Goal: Task Accomplishment & Management: Manage account settings

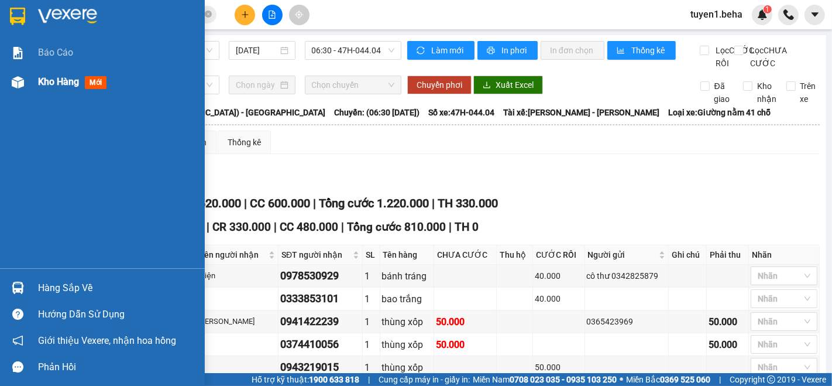
scroll to position [627, 0]
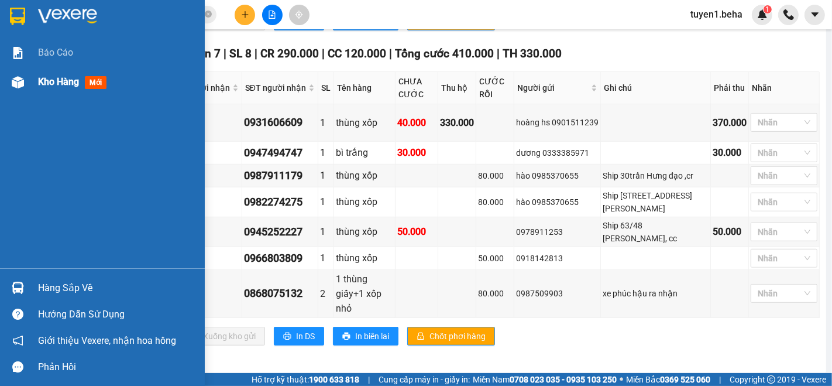
click at [48, 76] on span "Kho hàng" at bounding box center [58, 81] width 41 height 11
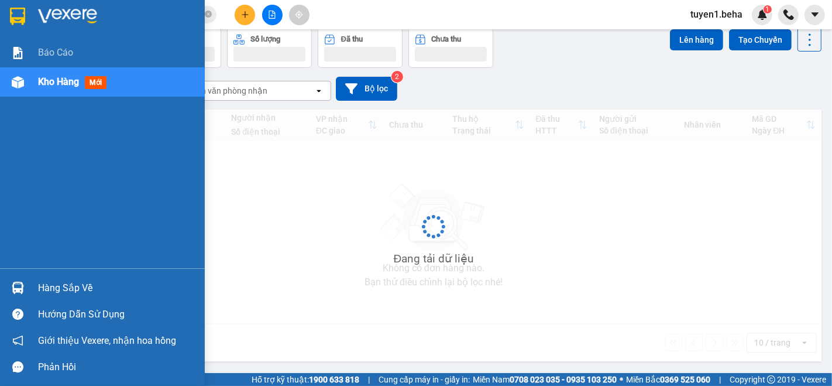
scroll to position [53, 0]
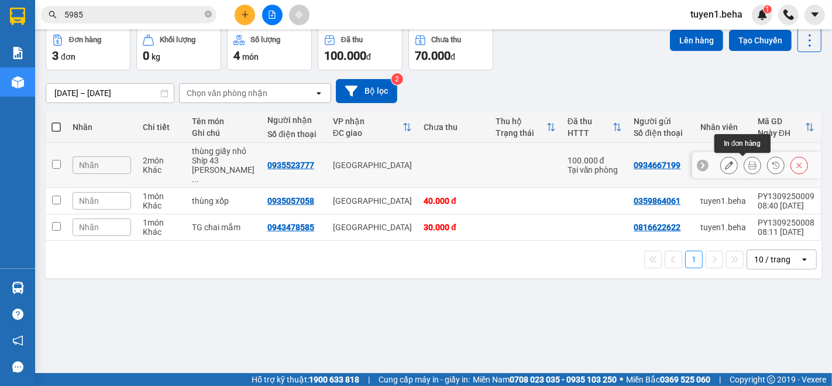
click at [749, 166] on icon at bounding box center [753, 165] width 8 height 8
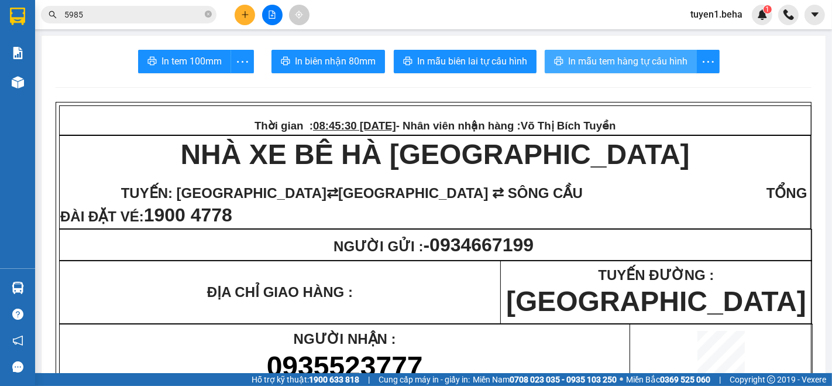
click at [619, 52] on button "In mẫu tem hàng tự cấu hình" at bounding box center [621, 61] width 152 height 23
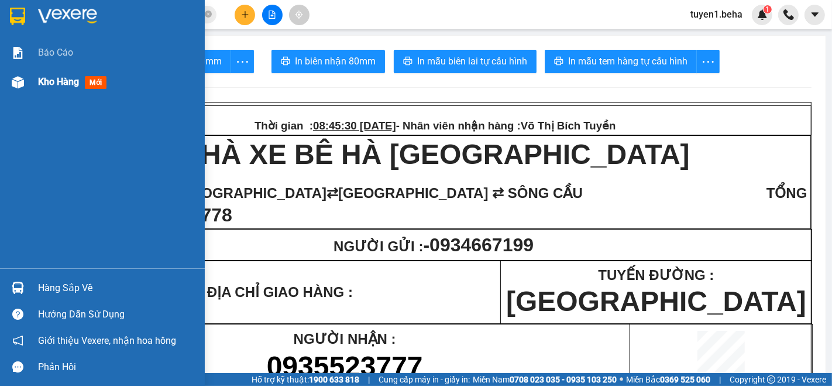
click at [60, 79] on span "Kho hàng" at bounding box center [58, 81] width 41 height 11
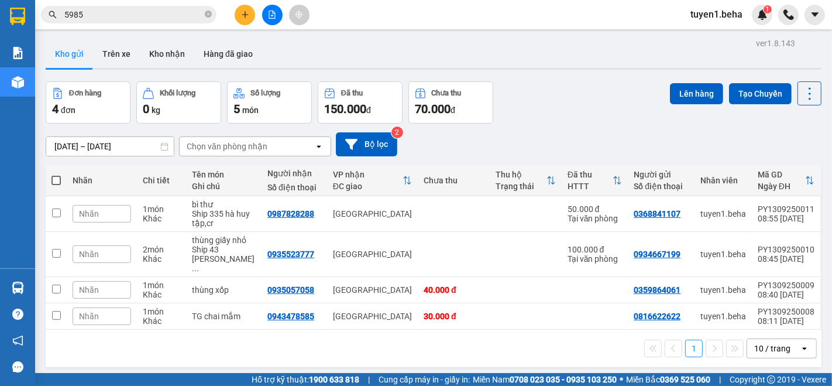
click at [133, 347] on div "1 10 / trang open" at bounding box center [433, 348] width 767 height 20
click at [724, 211] on button at bounding box center [729, 214] width 16 height 20
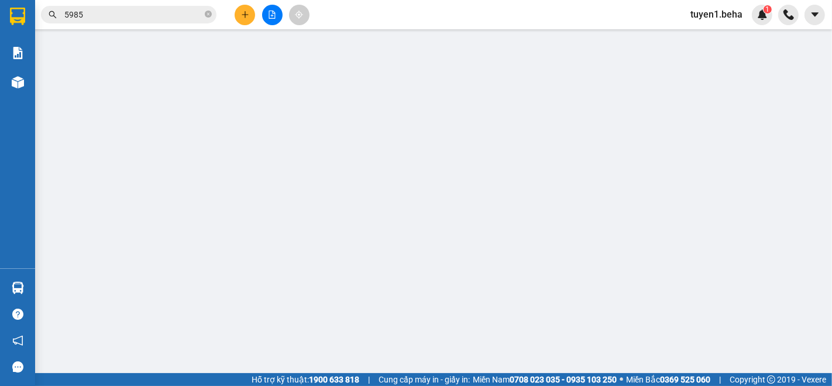
type input "0368841107"
type input "0987828288"
type input "50.000"
type input "0"
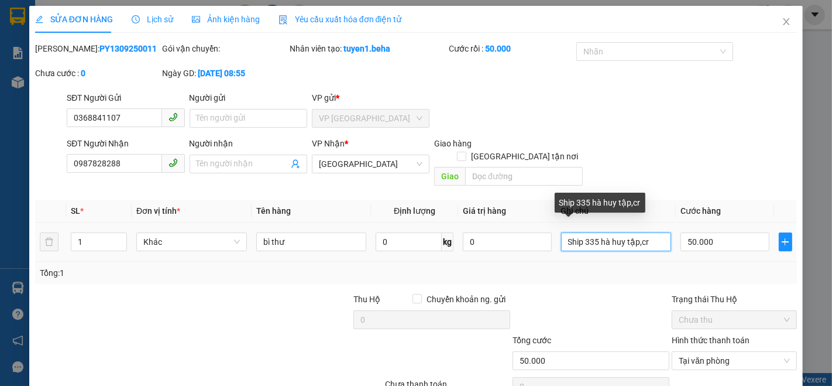
click at [653, 232] on input "Ship 335 hà huy tập,cr" at bounding box center [616, 241] width 111 height 19
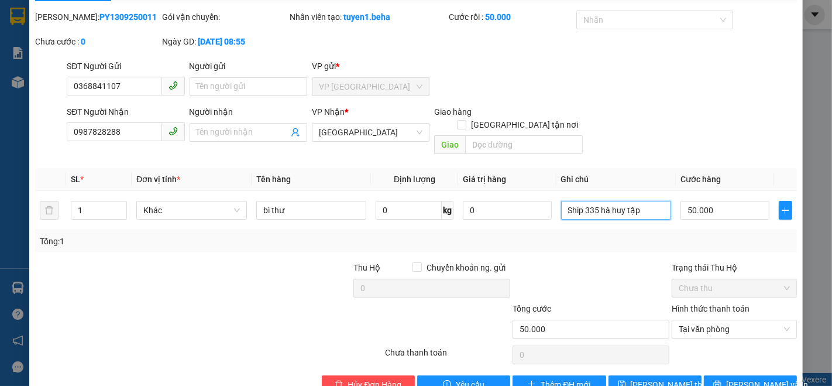
scroll to position [49, 0]
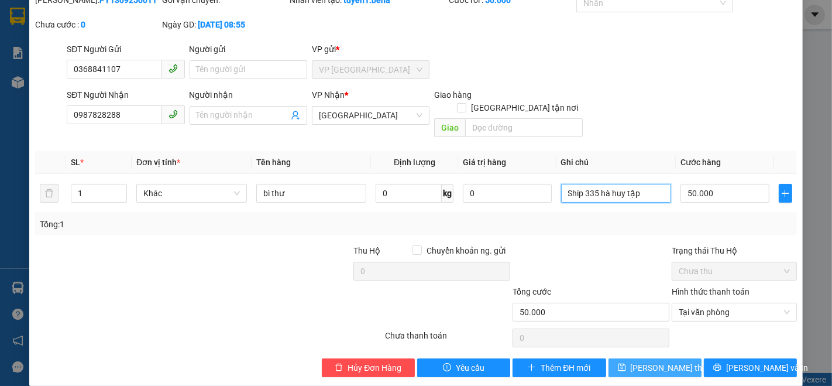
type input "Ship 335 hà huy tập"
click at [113, 299] on div at bounding box center [145, 305] width 223 height 41
click at [649, 361] on span "[PERSON_NAME] thay đổi" at bounding box center [678, 367] width 94 height 13
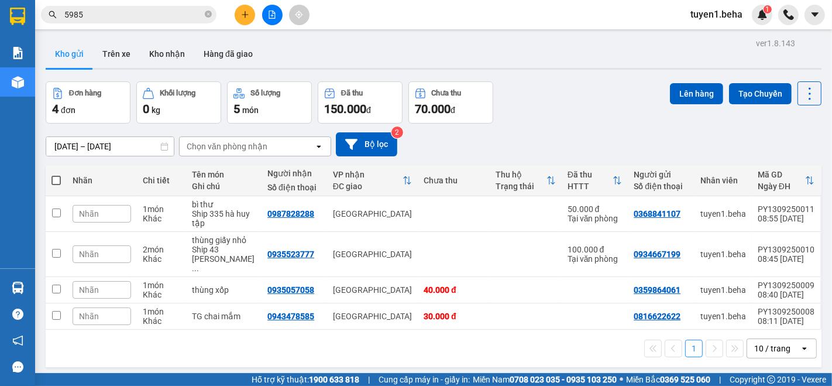
click at [102, 350] on div "1 10 / trang open" at bounding box center [433, 348] width 767 height 20
click at [107, 345] on div "1 10 / trang open" at bounding box center [433, 348] width 767 height 20
click at [52, 211] on input "checkbox" at bounding box center [56, 212] width 9 height 9
checkbox input "true"
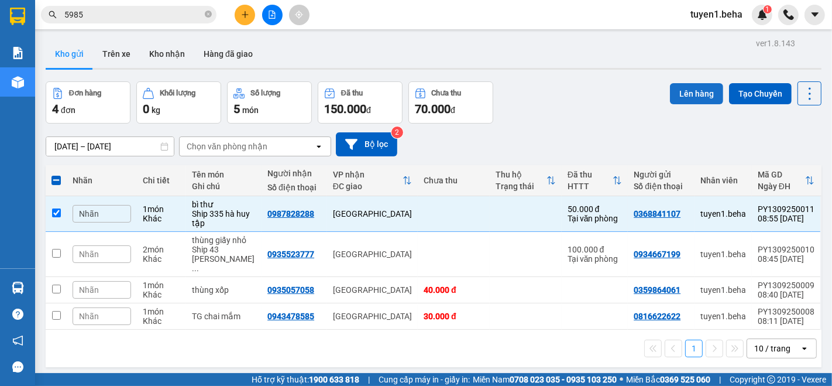
click at [686, 98] on button "Lên hàng" at bounding box center [696, 93] width 53 height 21
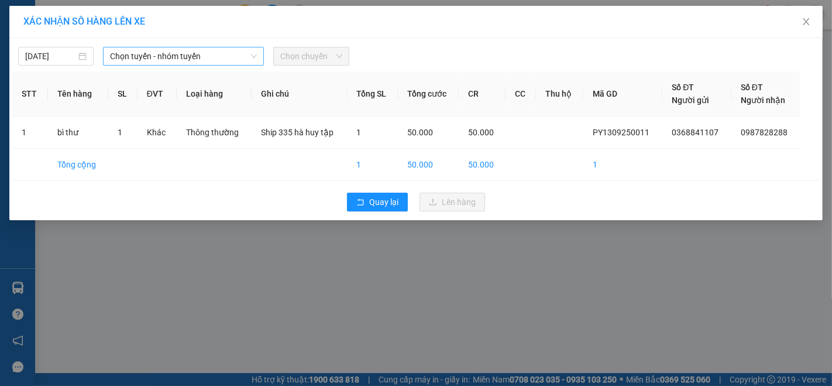
click at [204, 53] on span "Chọn tuyến - nhóm tuyến" at bounding box center [183, 56] width 147 height 18
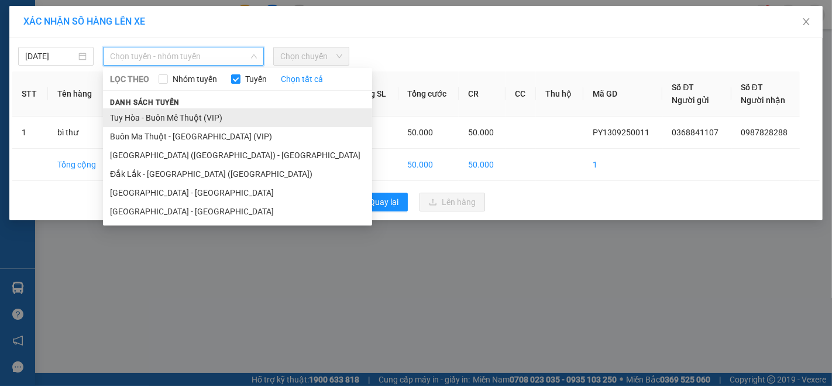
click at [179, 114] on li "Tuy Hòa - Buôn Mê Thuột (VIP)" at bounding box center [237, 117] width 269 height 19
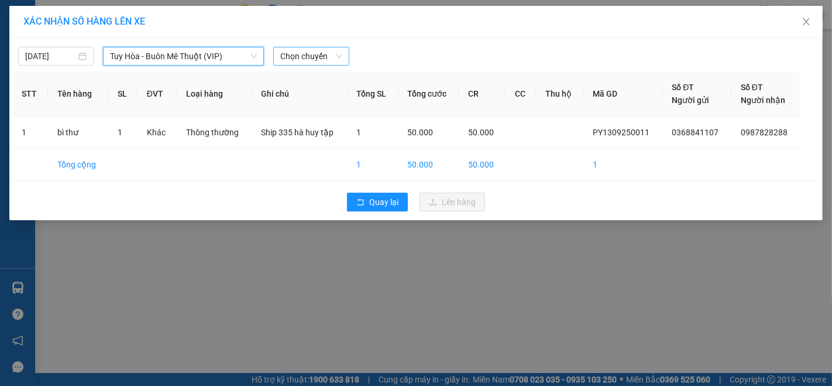
click at [311, 57] on span "Chọn chuyến" at bounding box center [310, 56] width 61 height 18
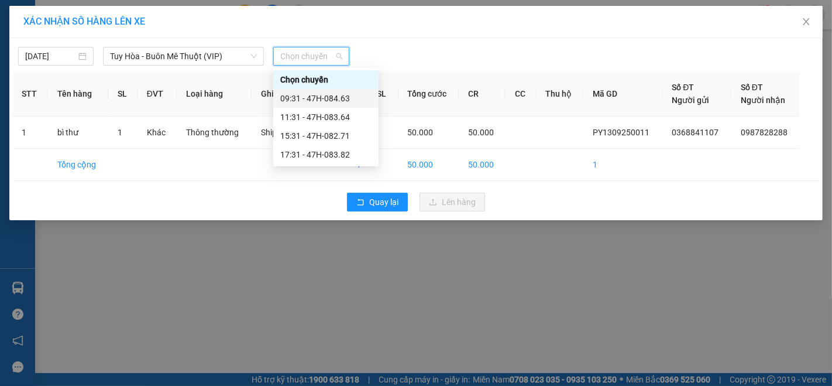
click at [332, 92] on div "09:31 - 47H-084.63" at bounding box center [325, 98] width 91 height 13
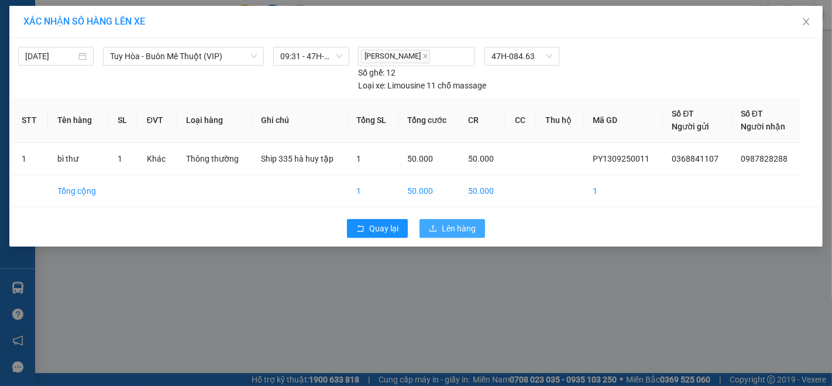
click at [447, 225] on span "Lên hàng" at bounding box center [459, 228] width 34 height 13
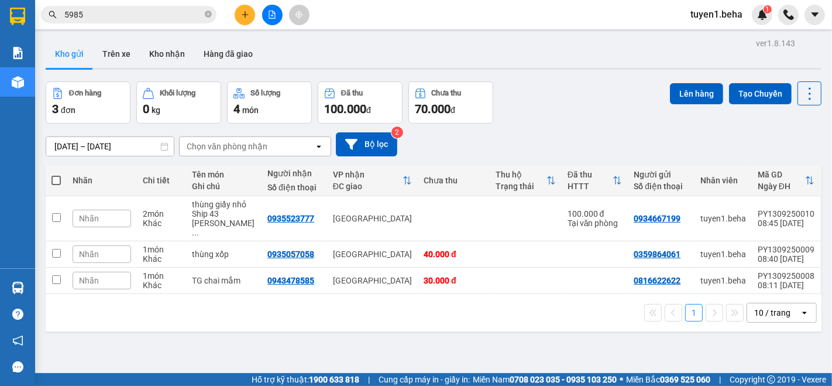
click at [132, 351] on div "ver 1.8.143 Kho gửi Trên xe Kho nhận Hàng đã giao Đơn hàng 3 đơn Khối lượng 0 k…" at bounding box center [434, 228] width 786 height 386
click at [205, 13] on icon "close-circle" at bounding box center [208, 14] width 7 height 7
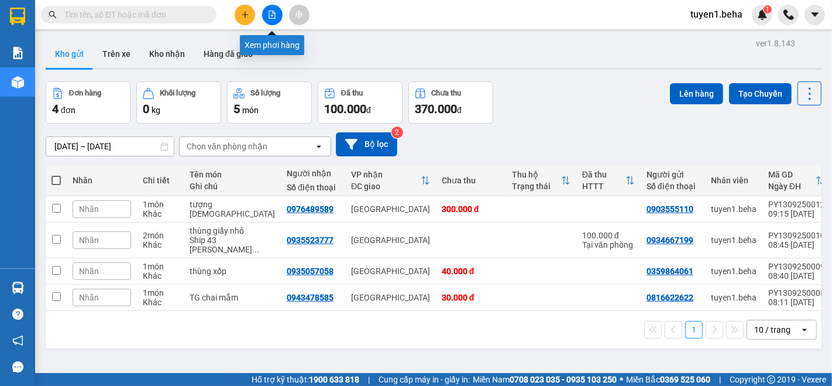
click at [272, 13] on icon "file-add" at bounding box center [272, 15] width 8 height 8
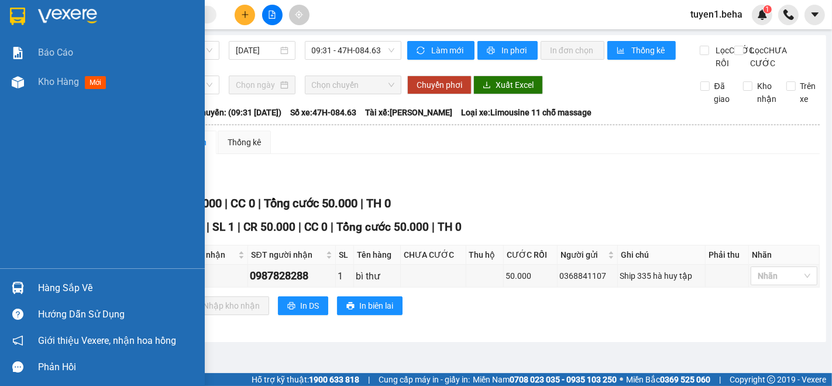
click at [31, 188] on div "Báo cáo Kho hàng mới" at bounding box center [102, 153] width 205 height 230
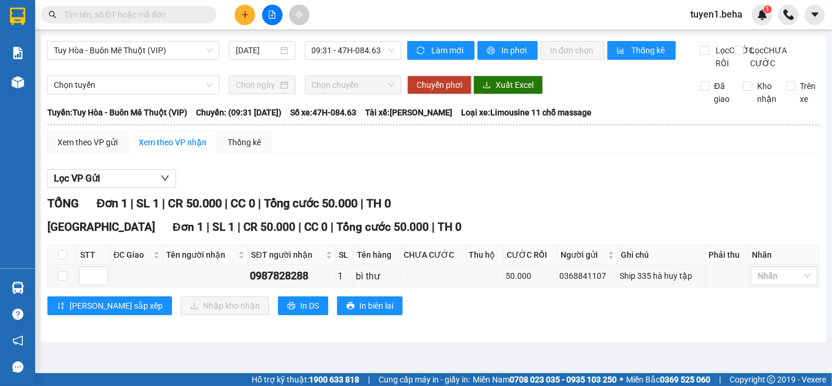
click at [132, 358] on main "Tuy Hòa - Buôn Mê Thuột (VIP) [DATE] 09:31 - 47H-084.63 Làm mới In phơi In đơn …" at bounding box center [416, 186] width 832 height 373
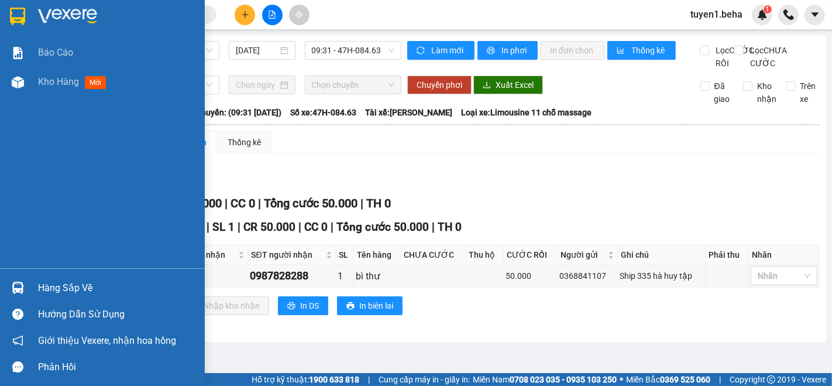
click at [53, 104] on div "Báo cáo Kho hàng mới" at bounding box center [102, 153] width 205 height 230
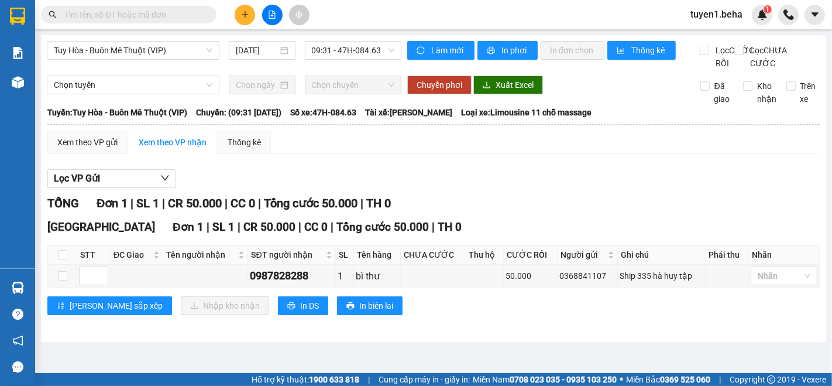
click at [179, 13] on input "text" at bounding box center [133, 14] width 138 height 13
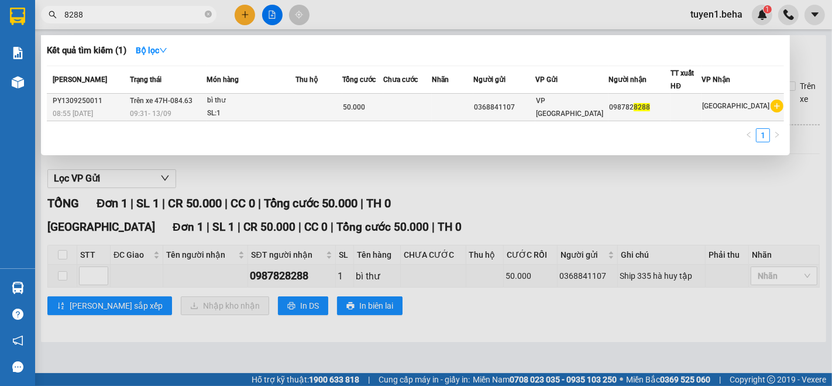
type input "8288"
click at [413, 102] on td at bounding box center [407, 108] width 49 height 28
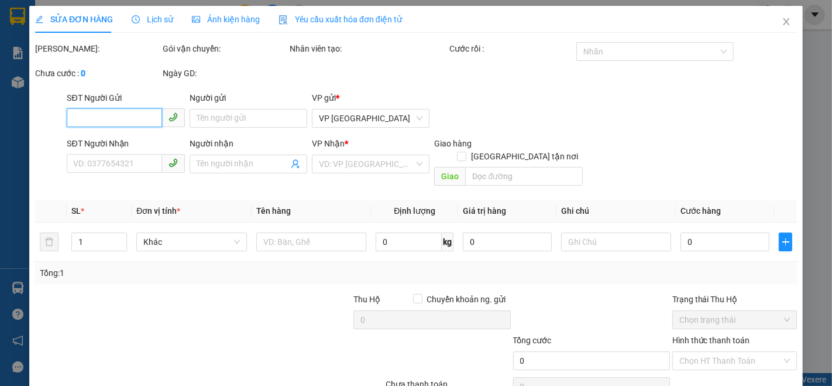
type input "0368841107"
type input "0987828288"
type input "50.000"
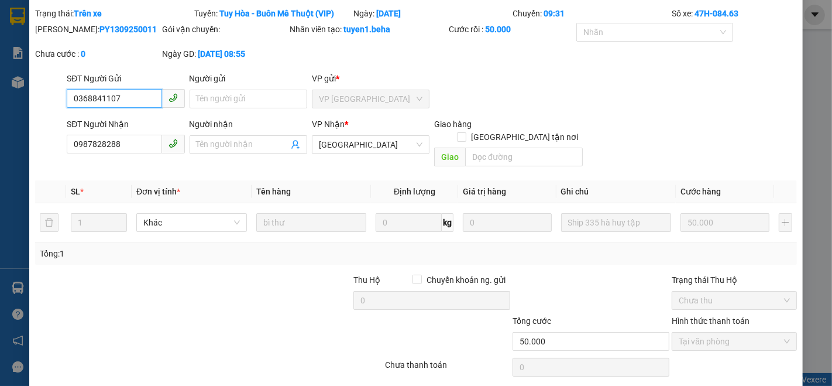
scroll to position [64, 0]
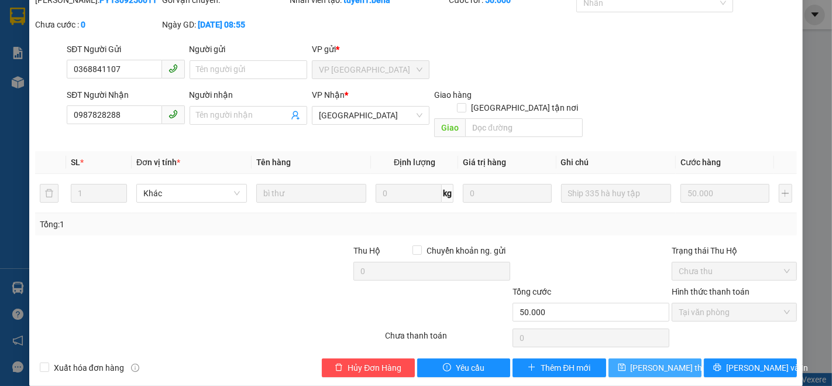
click at [650, 361] on span "[PERSON_NAME] thay đổi" at bounding box center [678, 367] width 94 height 13
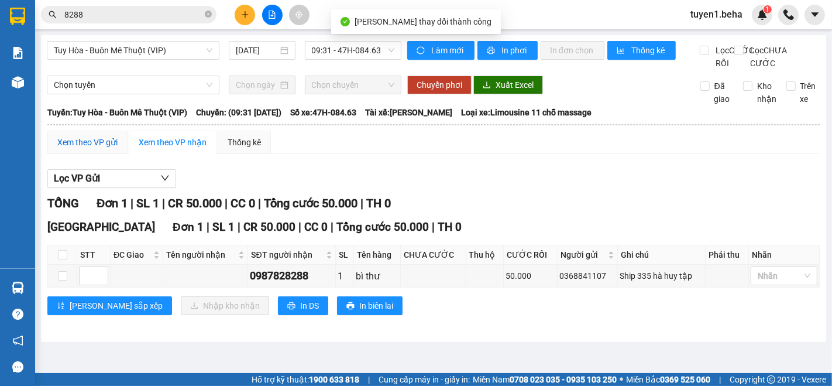
click at [108, 149] on div "Xem theo VP gửi" at bounding box center [87, 142] width 60 height 13
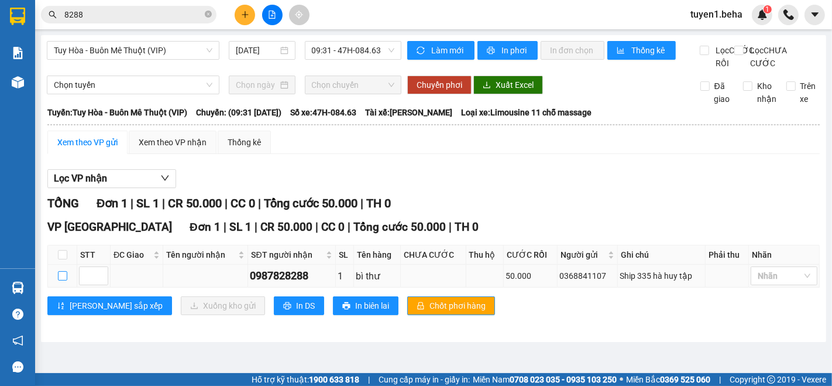
click at [59, 280] on input "checkbox" at bounding box center [62, 275] width 9 height 9
checkbox input "true"
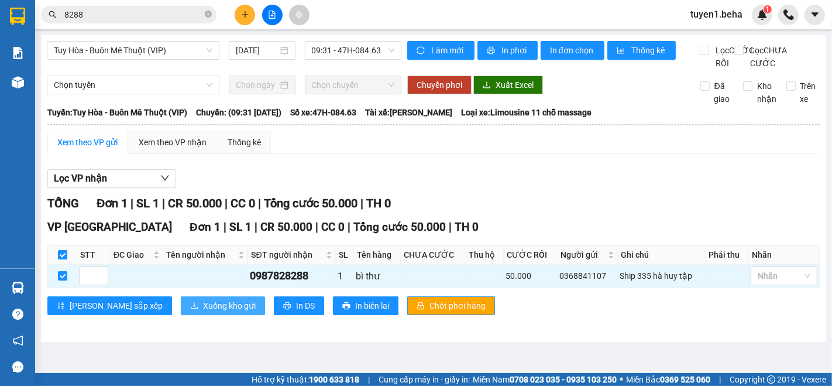
click at [203, 312] on span "Xuống kho gửi" at bounding box center [229, 305] width 53 height 13
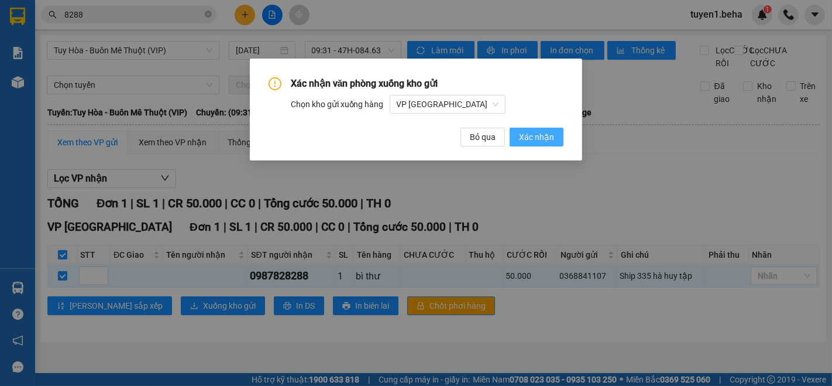
click at [541, 139] on span "Xác nhận" at bounding box center [536, 137] width 35 height 13
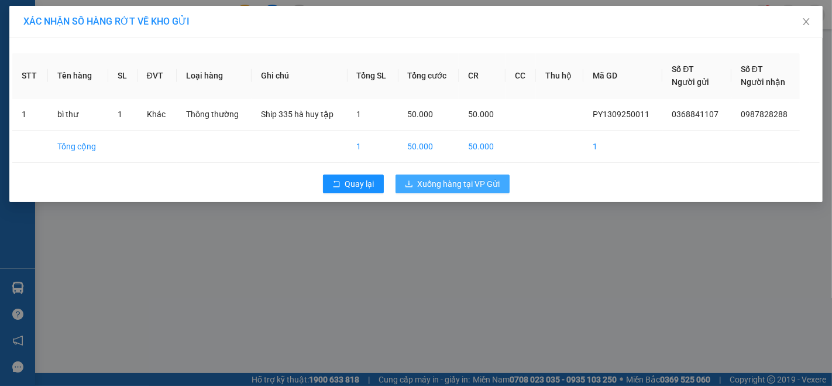
click at [478, 180] on span "Xuống hàng tại VP Gửi" at bounding box center [459, 183] width 83 height 13
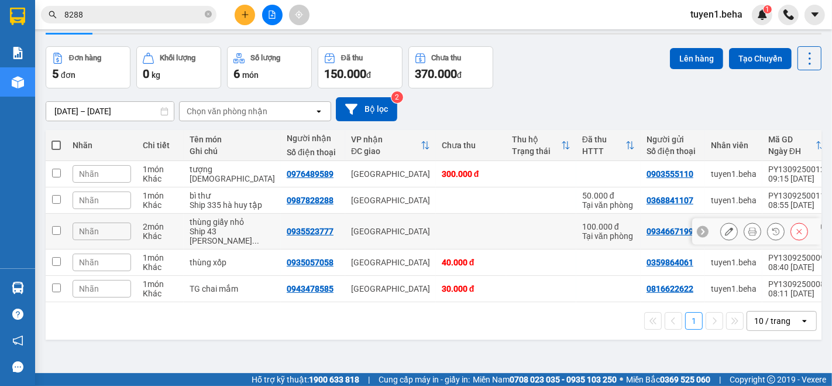
scroll to position [53, 0]
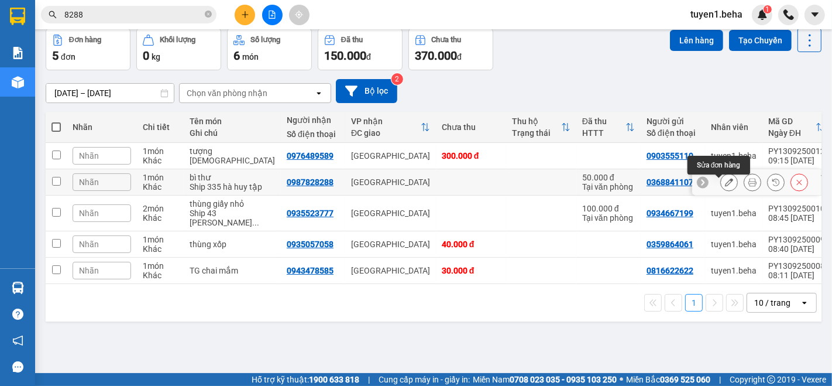
click at [721, 184] on button at bounding box center [729, 182] width 16 height 20
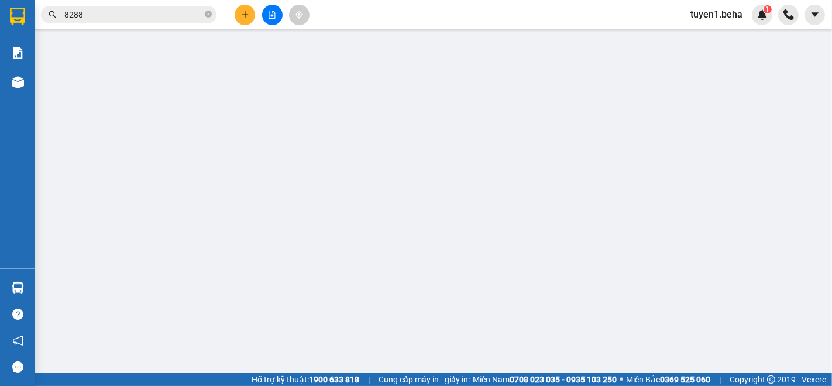
type input "0368841107"
type input "0987828288"
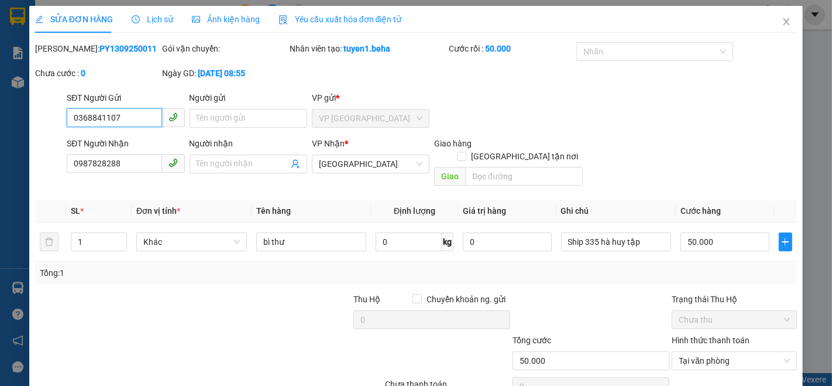
scroll to position [49, 0]
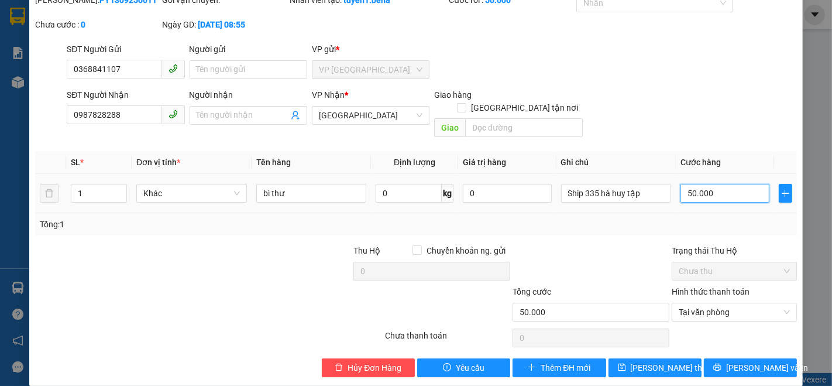
click at [729, 184] on input "50.000" at bounding box center [725, 193] width 88 height 19
type input "0"
type input "8"
type input "08"
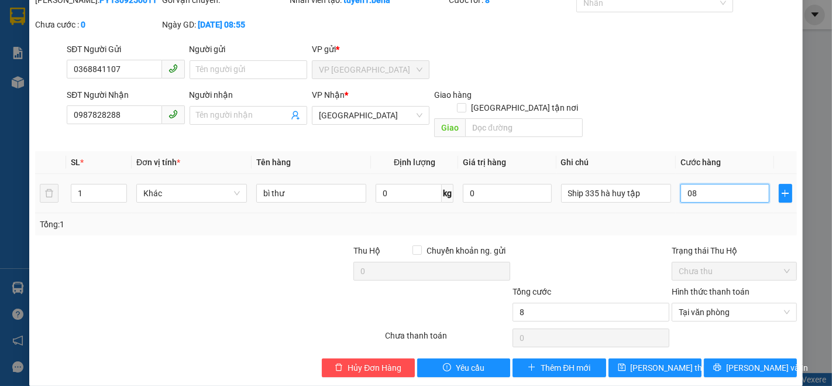
type input "80"
type input "080"
type input "80.000"
click at [317, 244] on div at bounding box center [272, 264] width 159 height 41
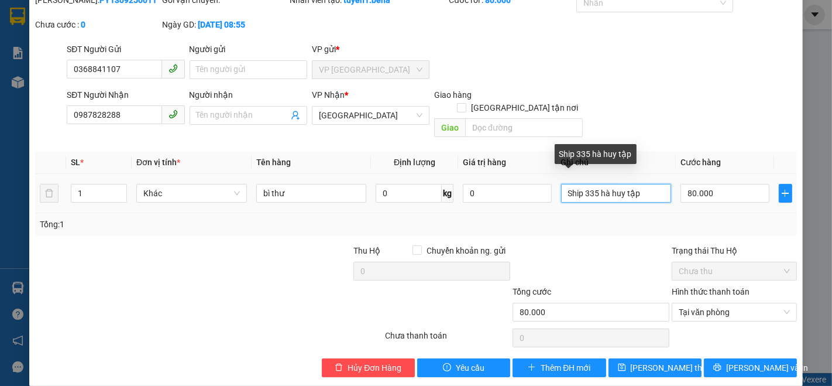
click at [642, 184] on input "Ship 335 hà huy tập" at bounding box center [616, 193] width 111 height 19
type input "Ship 335 hà huy tập,cr"
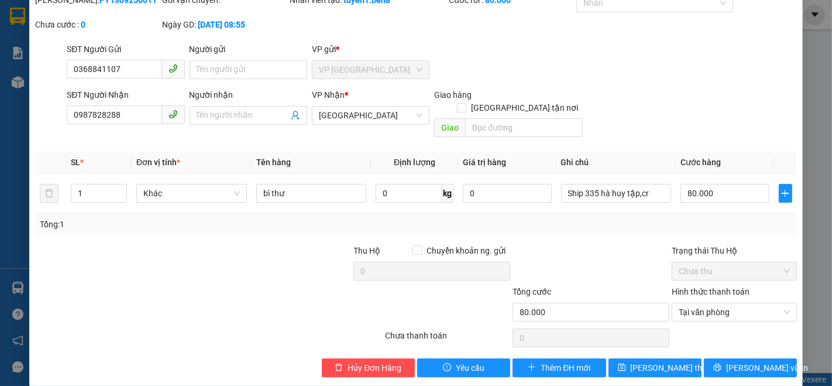
click at [580, 244] on div at bounding box center [591, 264] width 159 height 41
click at [659, 361] on span "[PERSON_NAME] thay đổi" at bounding box center [678, 367] width 94 height 13
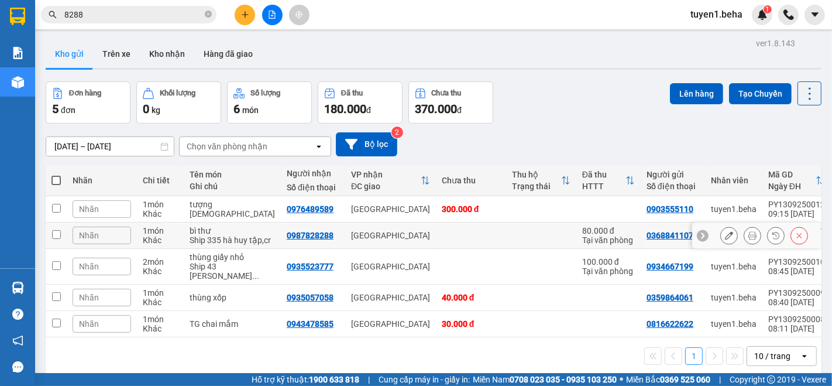
click at [56, 239] on input "checkbox" at bounding box center [56, 234] width 9 height 9
checkbox input "true"
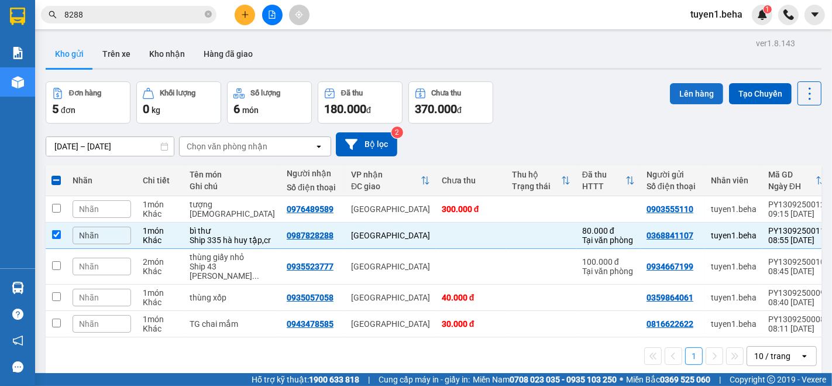
click at [680, 91] on button "Lên hàng" at bounding box center [696, 93] width 53 height 21
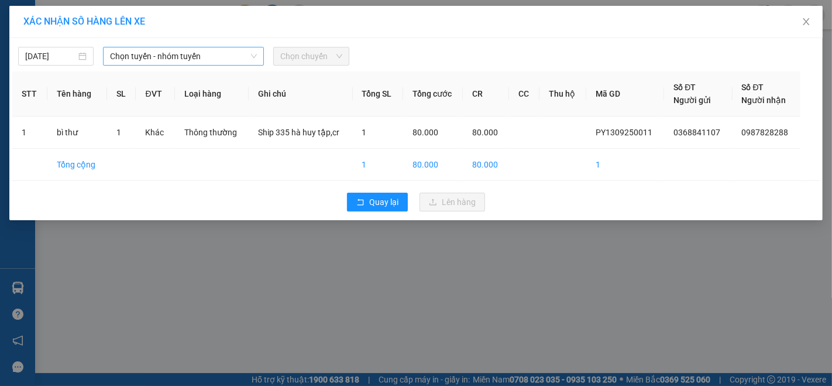
click at [203, 59] on span "Chọn tuyến - nhóm tuyến" at bounding box center [183, 56] width 147 height 18
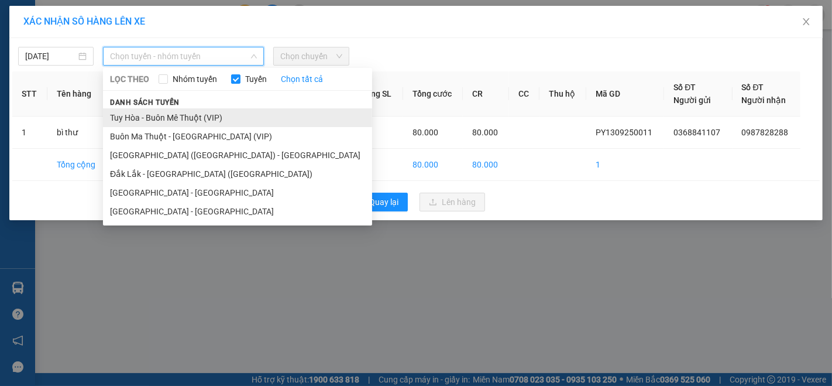
click at [186, 112] on li "Tuy Hòa - Buôn Mê Thuột (VIP)" at bounding box center [237, 117] width 269 height 19
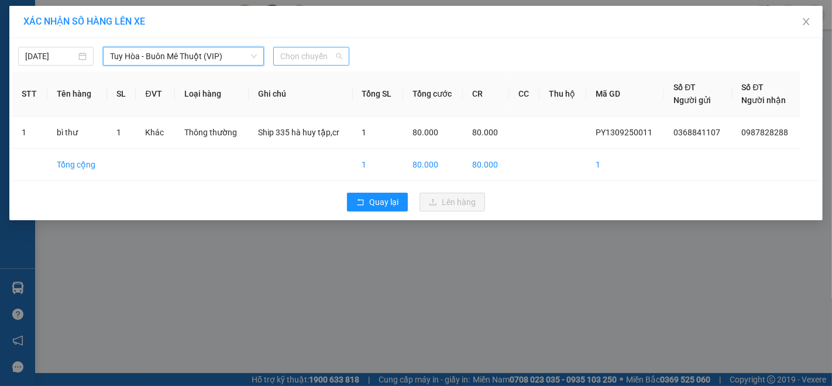
click at [327, 49] on span "Chọn chuyến" at bounding box center [310, 56] width 61 height 18
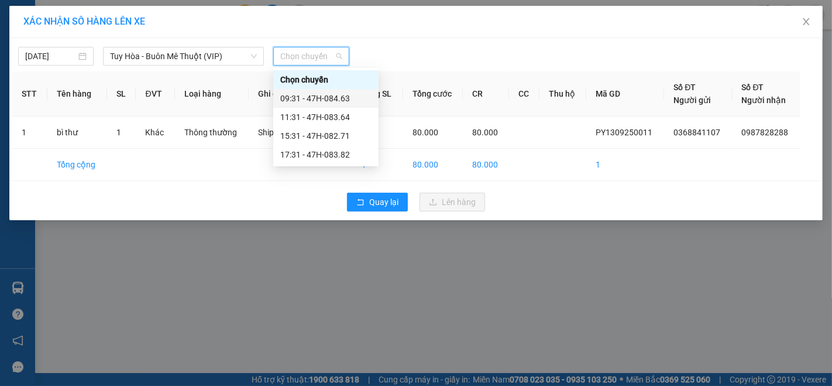
click at [325, 92] on div "09:31 - 47H-084.63" at bounding box center [325, 98] width 91 height 13
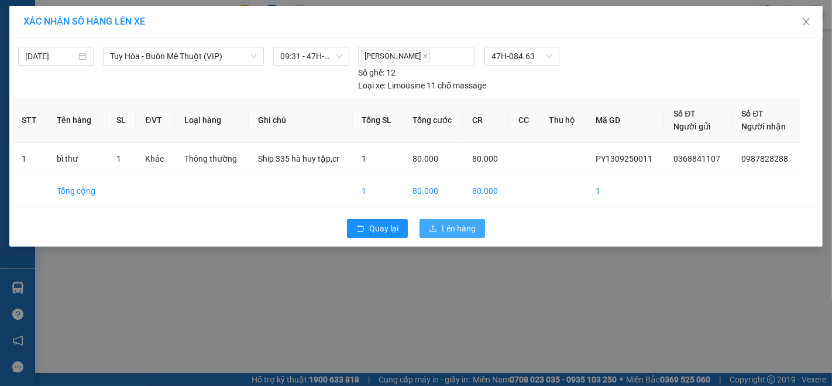
click at [468, 225] on span "Lên hàng" at bounding box center [459, 228] width 34 height 13
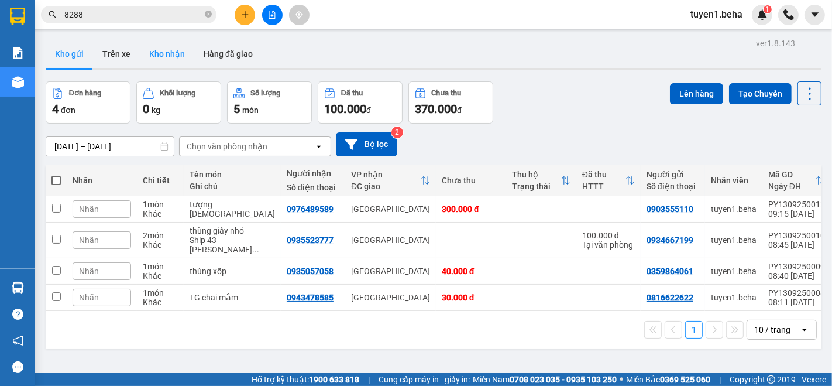
click at [160, 54] on button "Kho nhận" at bounding box center [167, 54] width 54 height 28
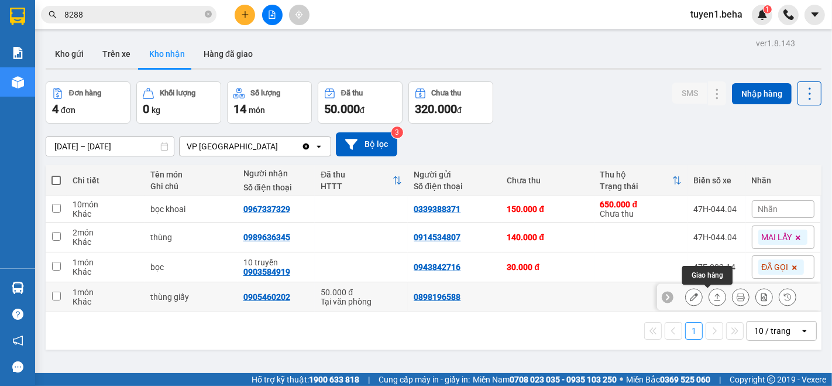
click at [715, 295] on icon at bounding box center [718, 296] width 6 height 7
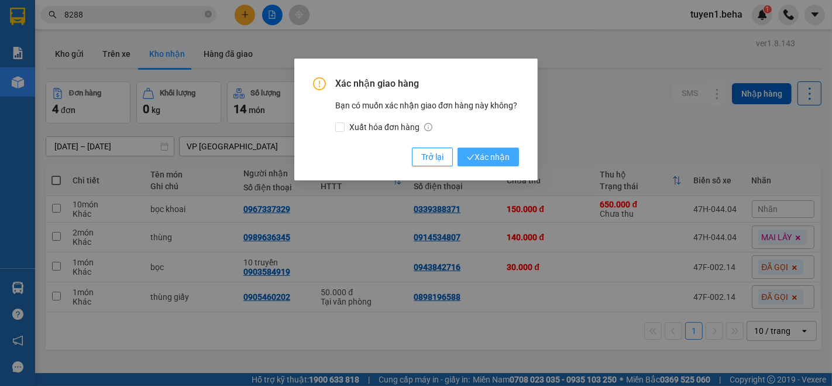
click at [491, 157] on span "Xác nhận" at bounding box center [488, 156] width 43 height 13
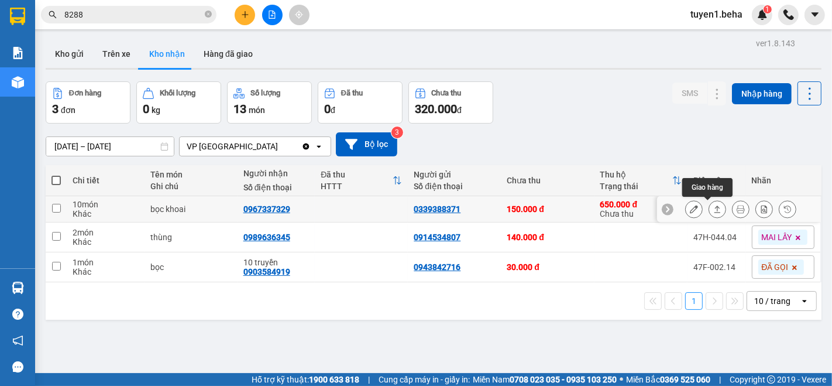
click at [714, 210] on icon at bounding box center [718, 209] width 8 height 8
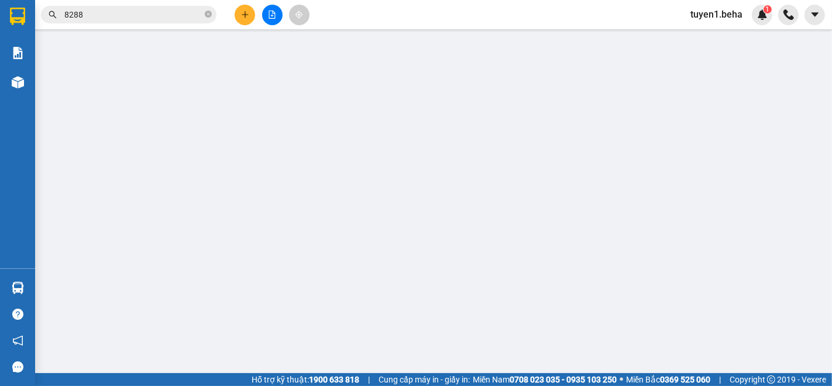
type input "0339388371"
type input "0967337329"
type input "150.000"
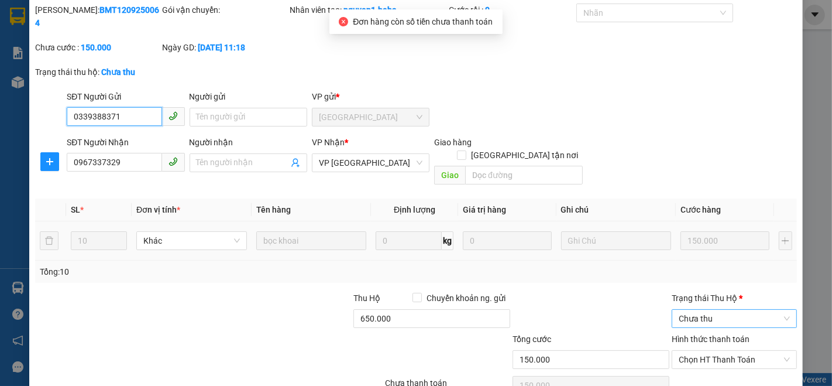
scroll to position [73, 0]
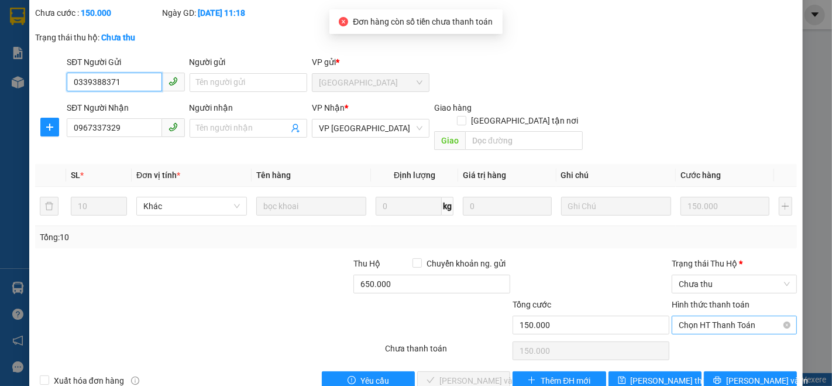
click at [691, 316] on span "Chọn HT Thanh Toán" at bounding box center [734, 325] width 111 height 18
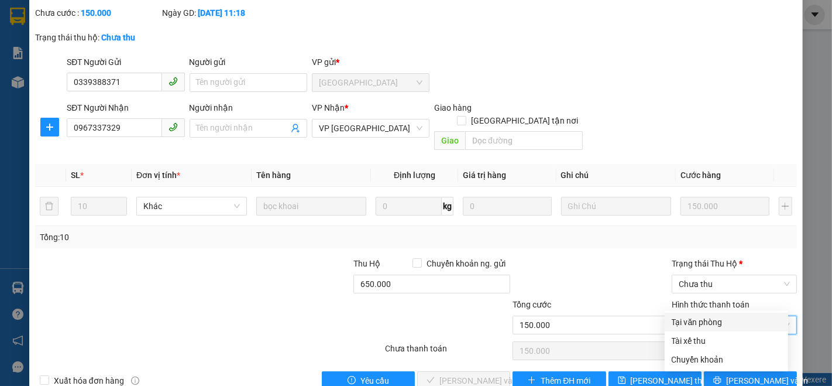
click at [694, 325] on div "Tại văn phòng" at bounding box center [726, 322] width 109 height 13
type input "0"
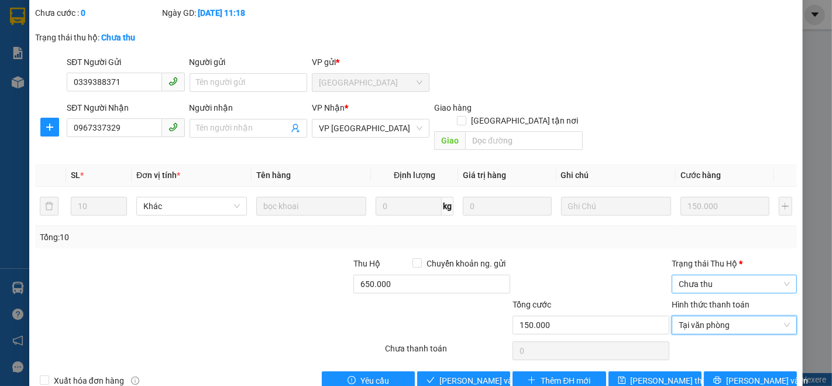
click at [709, 275] on span "Chưa thu" at bounding box center [734, 284] width 111 height 18
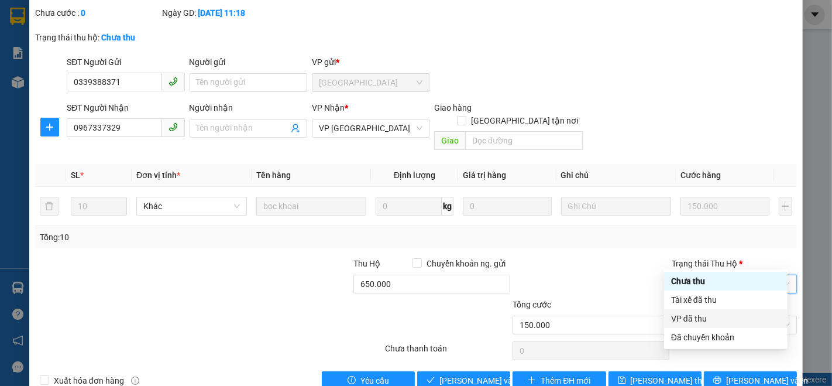
click at [685, 322] on div "VP đã thu" at bounding box center [725, 318] width 109 height 13
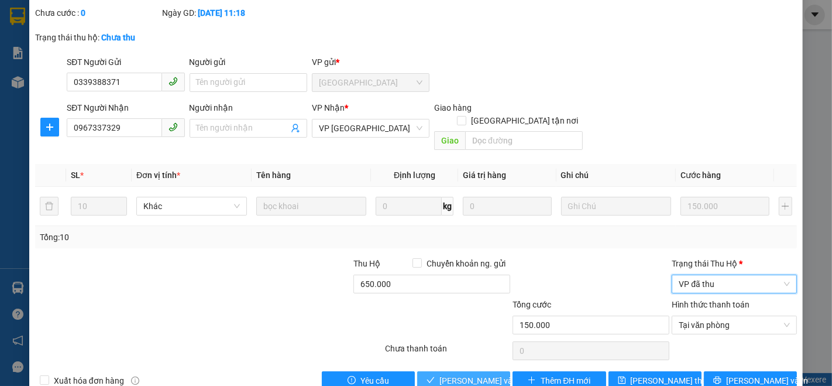
drag, startPoint x: 478, startPoint y: 356, endPoint x: 478, endPoint y: 348, distance: 8.8
click at [478, 374] on span "Lưu và Giao hàng" at bounding box center [496, 380] width 112 height 13
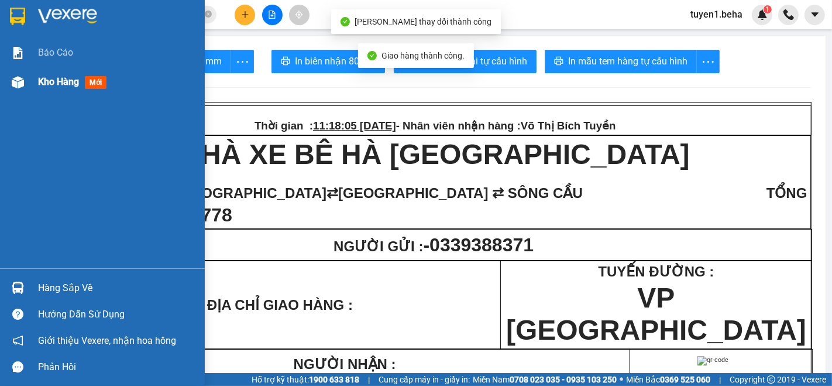
click at [43, 80] on span "Kho hàng" at bounding box center [58, 81] width 41 height 11
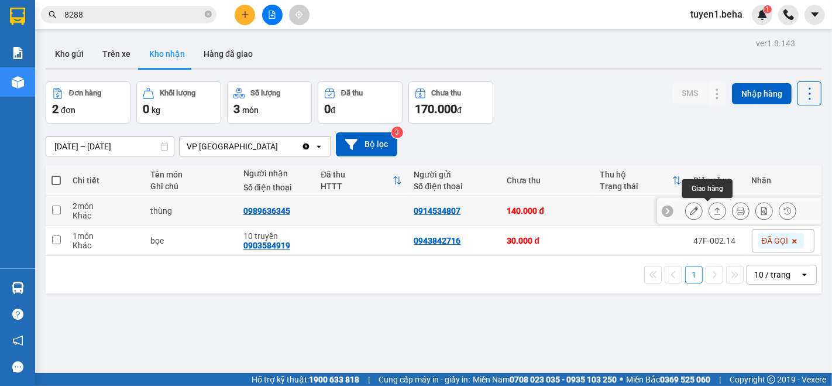
click at [715, 214] on icon at bounding box center [718, 210] width 6 height 7
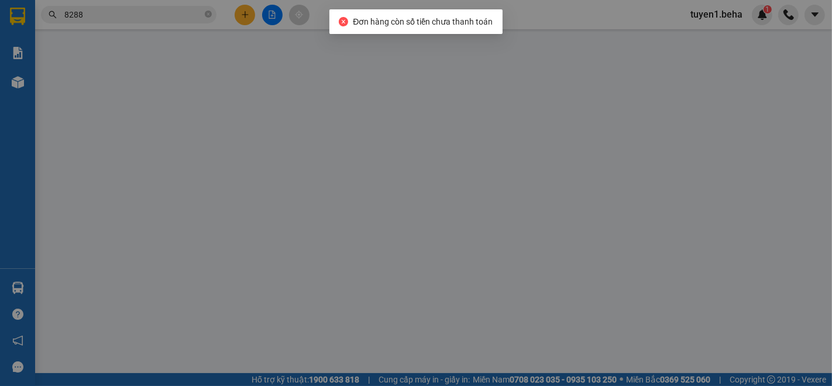
type input "0914534807"
type input "0989636345"
type input "140.000"
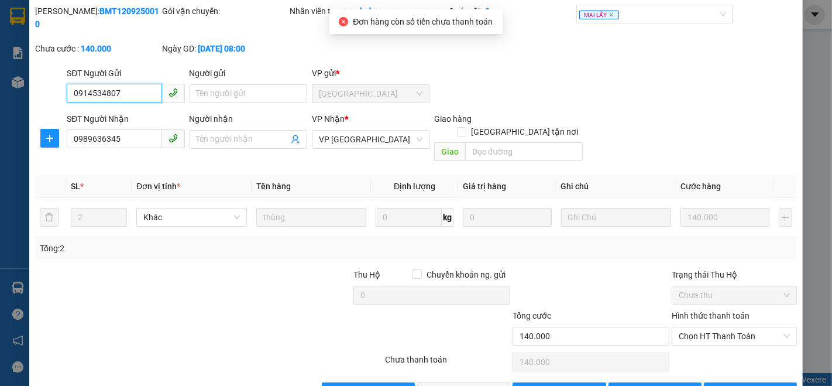
scroll to position [49, 0]
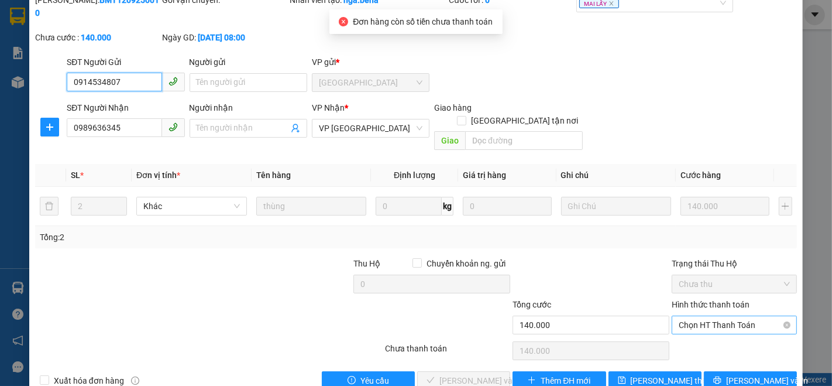
click at [706, 316] on span "Chọn HT Thanh Toán" at bounding box center [734, 325] width 111 height 18
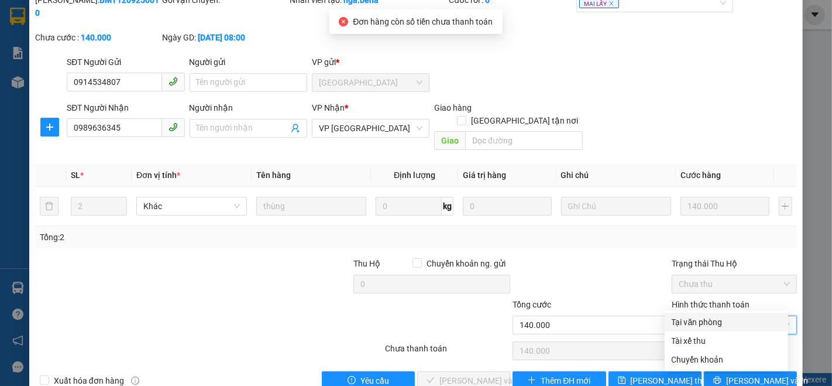
click at [709, 313] on div "Tại văn phòng" at bounding box center [727, 322] width 124 height 19
type input "0"
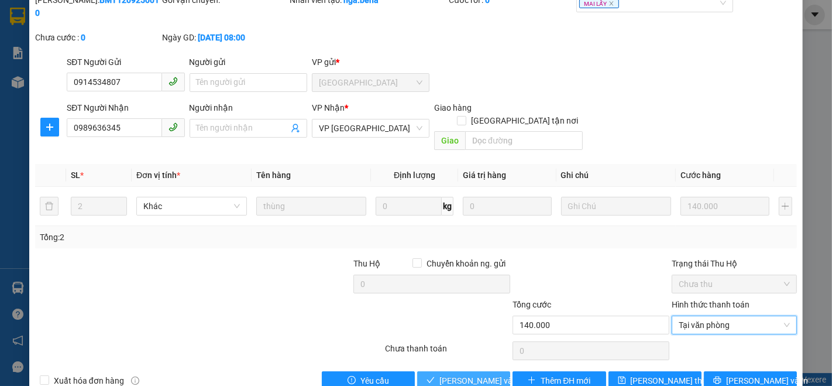
click at [475, 374] on span "[PERSON_NAME] và Giao hàng" at bounding box center [496, 380] width 112 height 13
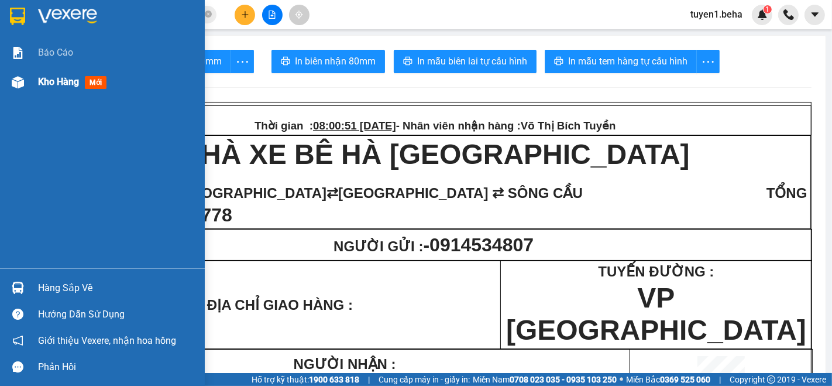
click at [54, 79] on span "Kho hàng" at bounding box center [58, 81] width 41 height 11
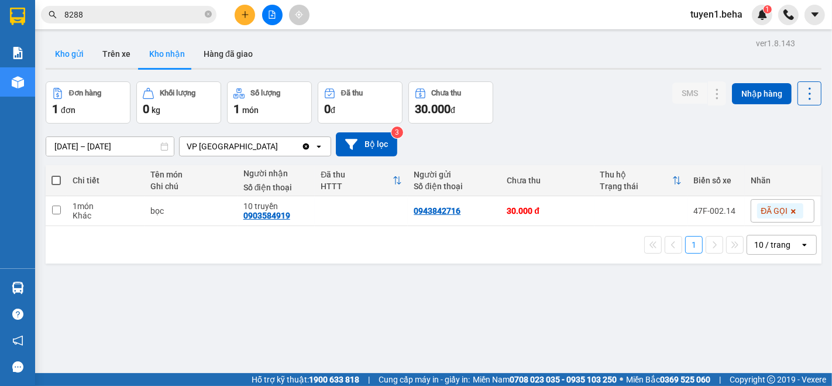
click at [77, 50] on button "Kho gửi" at bounding box center [69, 54] width 47 height 28
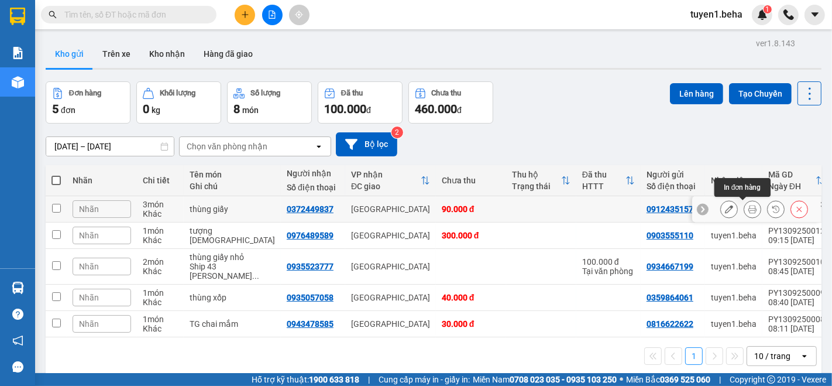
click at [749, 208] on icon at bounding box center [753, 209] width 8 height 8
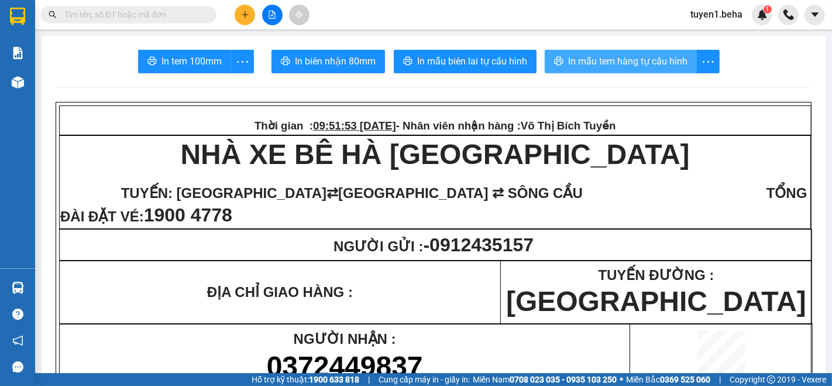
click at [611, 53] on button "In mẫu tem hàng tự cấu hình" at bounding box center [621, 61] width 152 height 23
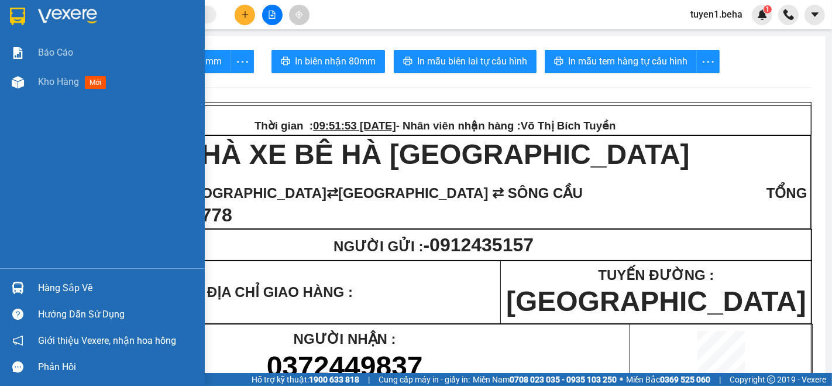
drag, startPoint x: 61, startPoint y: 78, endPoint x: 308, endPoint y: 2, distance: 257.8
click at [61, 78] on span "Kho hàng" at bounding box center [58, 81] width 41 height 11
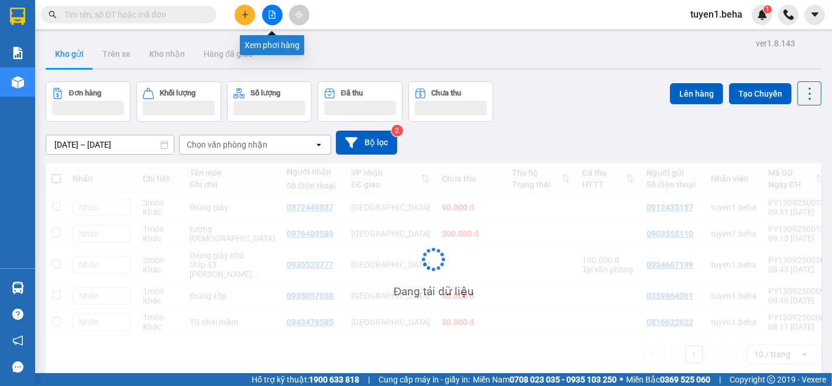
click at [269, 15] on icon "file-add" at bounding box center [272, 15] width 6 height 8
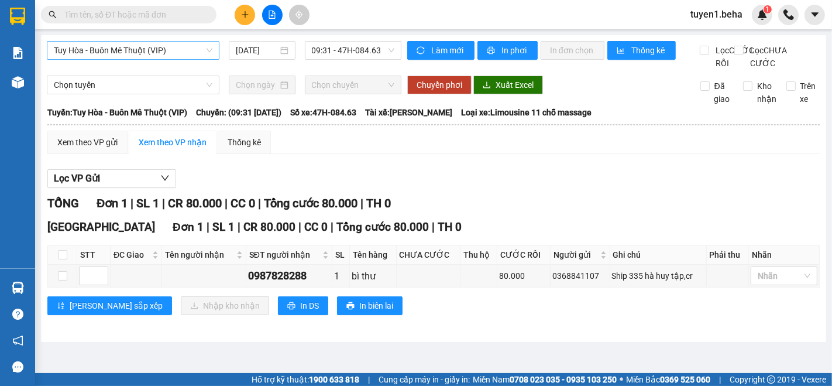
click at [162, 49] on span "Tuy Hòa - Buôn Mê Thuột (VIP)" at bounding box center [133, 51] width 159 height 18
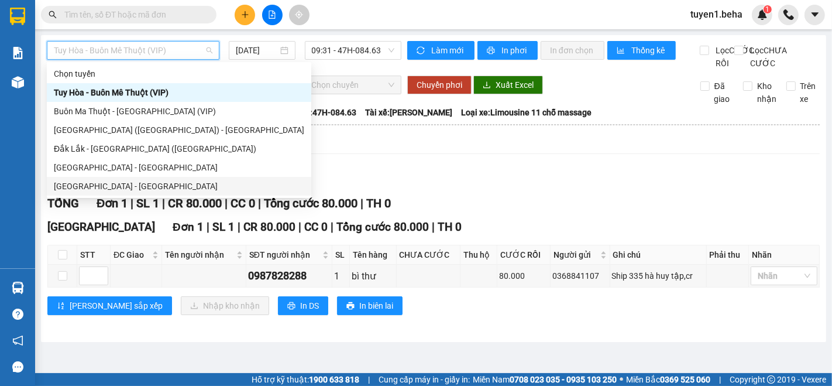
click at [112, 181] on div "[GEOGRAPHIC_DATA] - [GEOGRAPHIC_DATA]" at bounding box center [179, 186] width 251 height 13
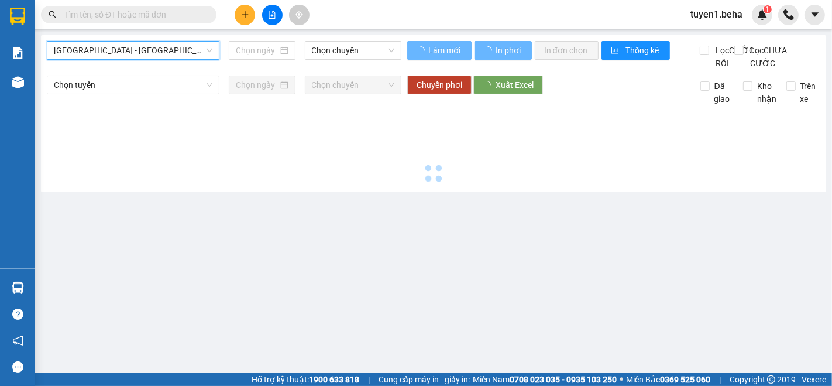
type input "[DATE]"
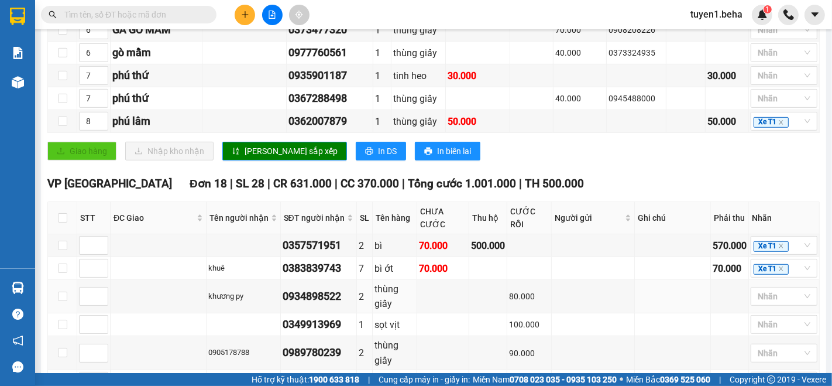
scroll to position [513, 0]
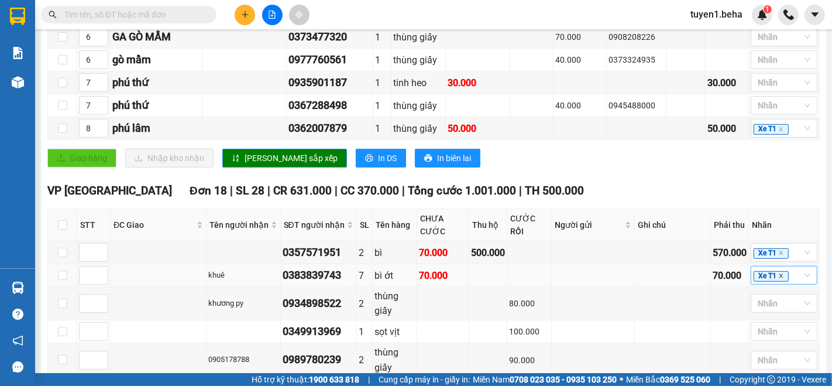
click at [779, 277] on icon "close" at bounding box center [782, 276] width 6 height 6
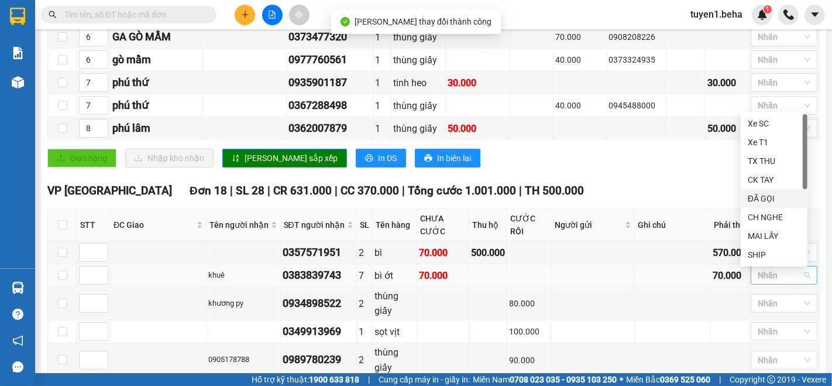
click at [791, 201] on div "ĐÃ GỌI" at bounding box center [774, 198] width 53 height 13
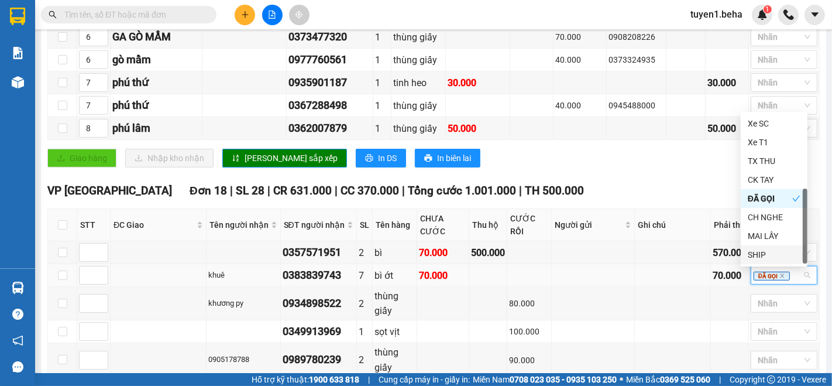
scroll to position [37, 0]
click at [761, 249] on div "LẤY SAU" at bounding box center [774, 255] width 53 height 13
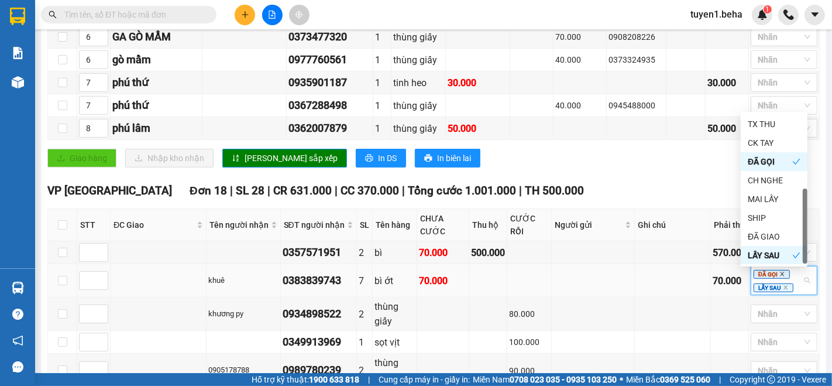
click at [780, 277] on icon "close" at bounding box center [783, 274] width 6 height 6
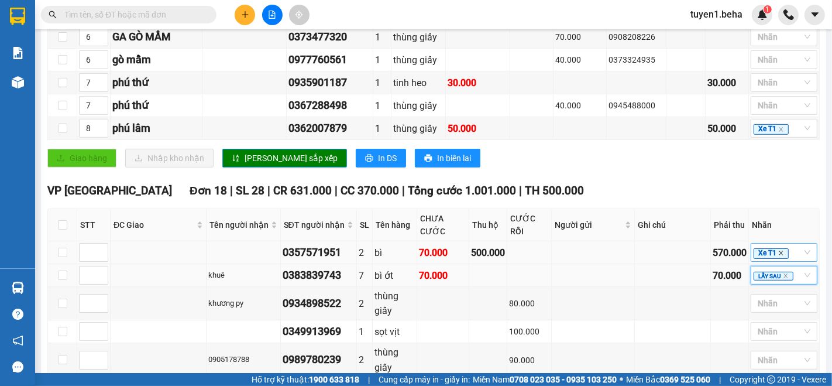
click at [779, 256] on icon "close" at bounding box center [782, 253] width 6 height 6
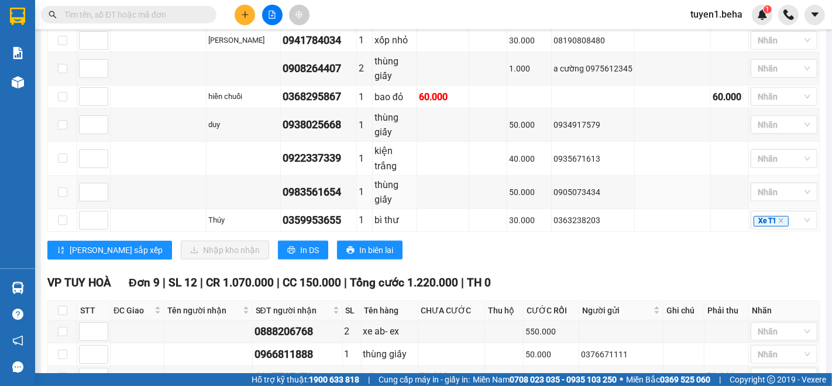
scroll to position [968, 0]
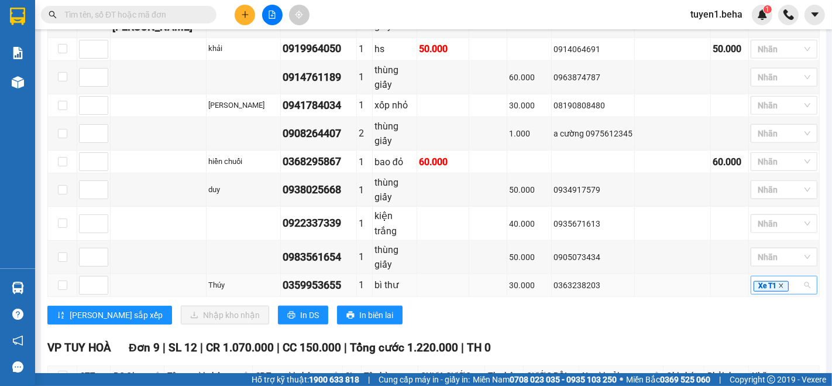
click at [779, 283] on icon "close" at bounding box center [782, 286] width 6 height 6
click at [716, 287] on div "VP PHÚ YÊN Đơn 18 | SL 28 | CR 631.000 | CC 370.000 | Tổng cước 1.001.000 | TH …" at bounding box center [433, 30] width 773 height 606
click at [133, 158] on td at bounding box center [159, 161] width 96 height 23
click at [767, 278] on div at bounding box center [778, 285] width 49 height 14
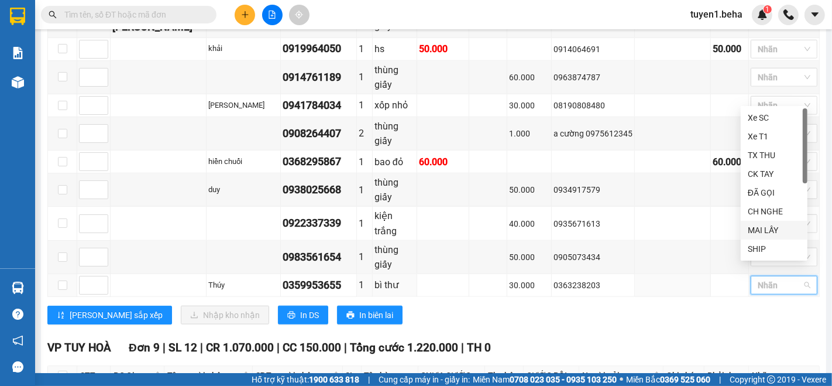
scroll to position [37, 0]
click at [763, 153] on div "ĐÃ GỌI" at bounding box center [774, 155] width 53 height 13
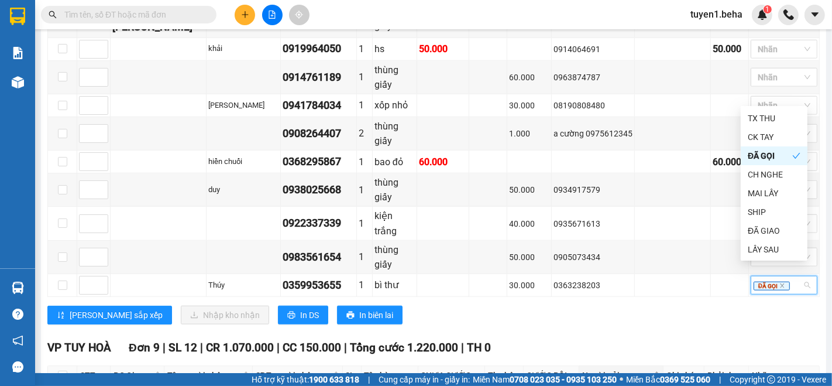
click at [592, 369] on div "Người gửi" at bounding box center [621, 375] width 78 height 13
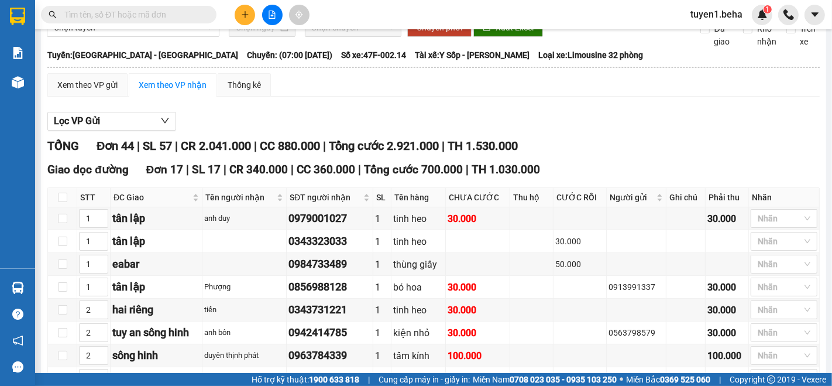
scroll to position [0, 0]
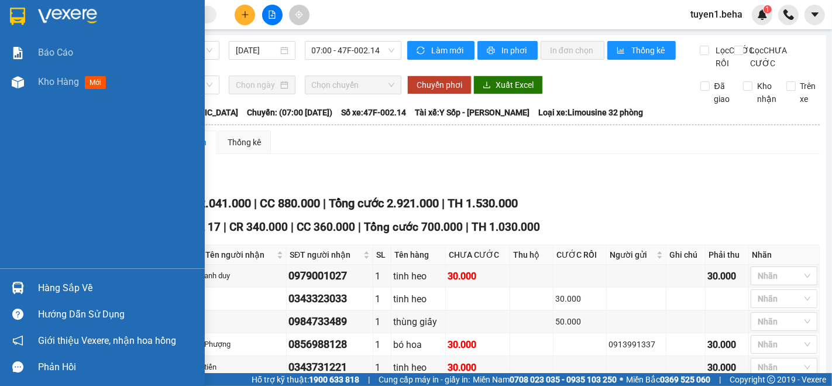
click at [37, 129] on div "Báo cáo Kho hàng mới" at bounding box center [102, 153] width 205 height 230
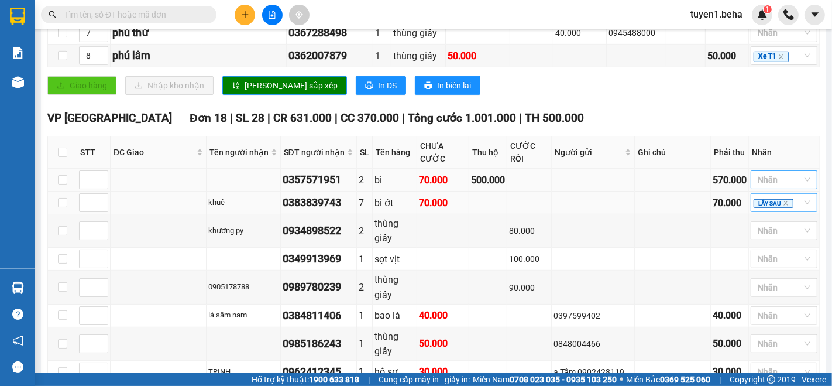
scroll to position [585, 0]
click at [754, 184] on div at bounding box center [778, 180] width 49 height 14
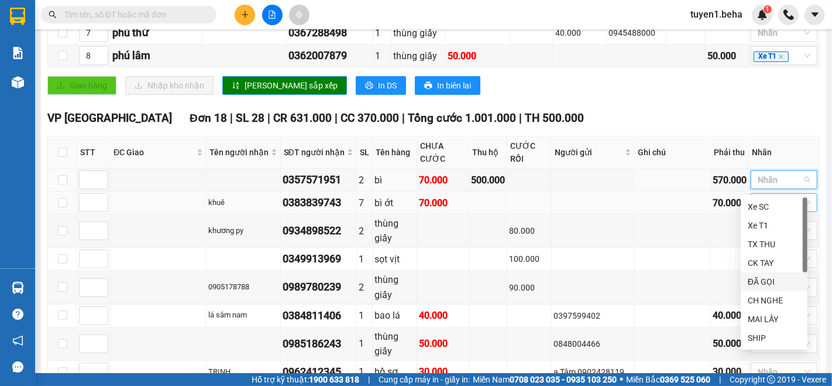
click at [766, 278] on div "ĐÃ GỌI" at bounding box center [774, 281] width 53 height 13
click at [591, 149] on div "Click to sort ascending" at bounding box center [591, 149] width 0 height 0
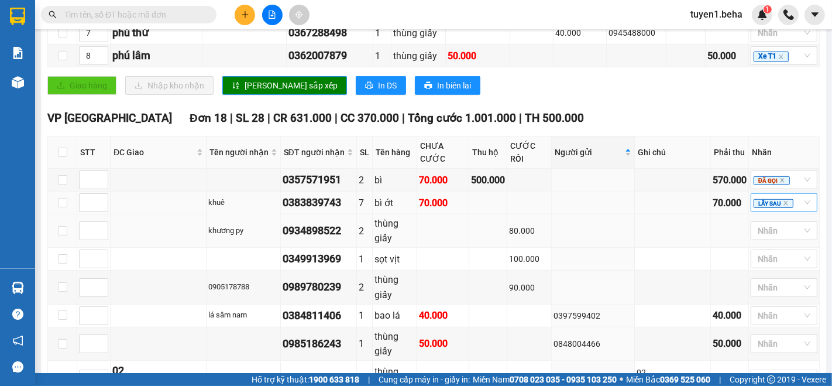
click at [133, 217] on td at bounding box center [159, 230] width 96 height 33
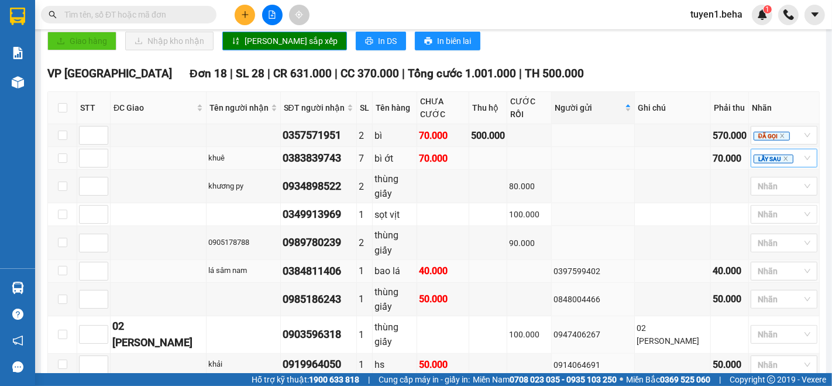
scroll to position [650, 0]
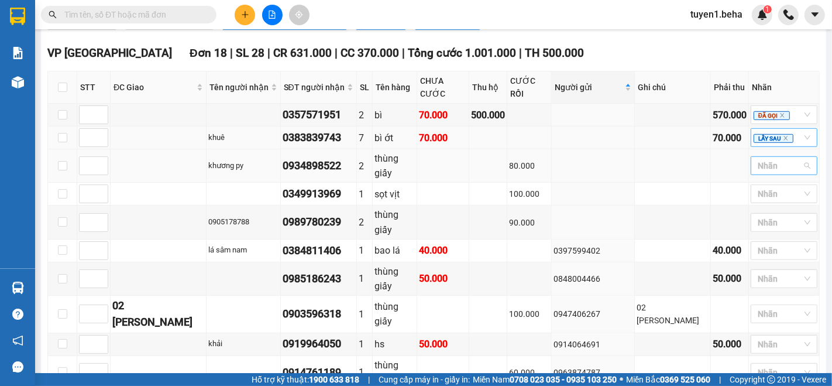
click at [756, 164] on div at bounding box center [778, 166] width 49 height 14
click at [774, 284] on div "CH NGHE" at bounding box center [774, 285] width 53 height 13
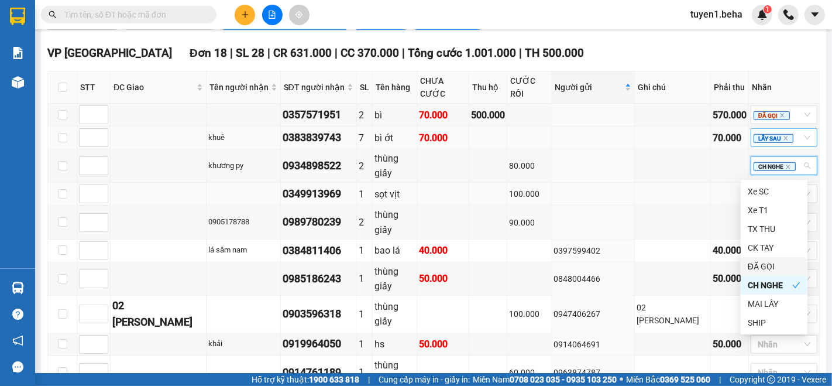
click at [598, 203] on td at bounding box center [593, 194] width 83 height 23
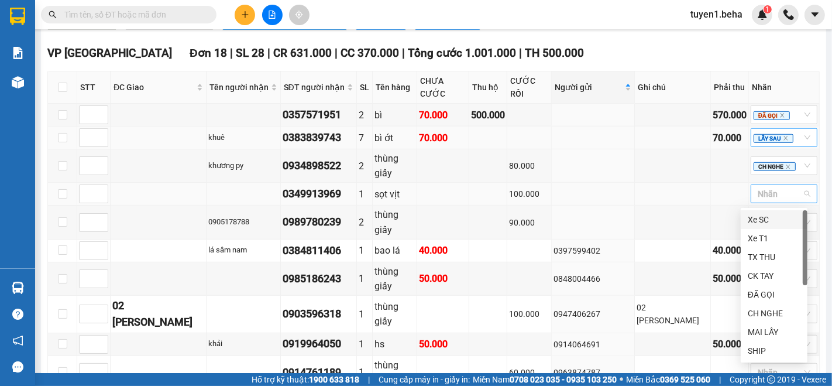
click at [759, 196] on div at bounding box center [778, 194] width 49 height 14
click at [122, 11] on input "text" at bounding box center [133, 14] width 138 height 13
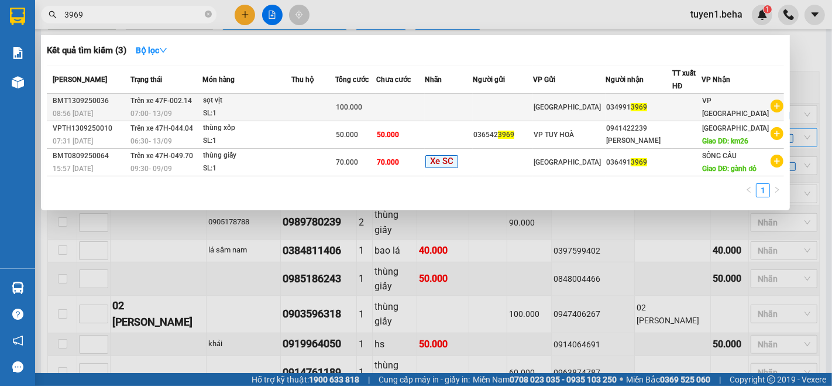
type input "3969"
click at [280, 98] on div "sọt vịt" at bounding box center [247, 100] width 88 height 13
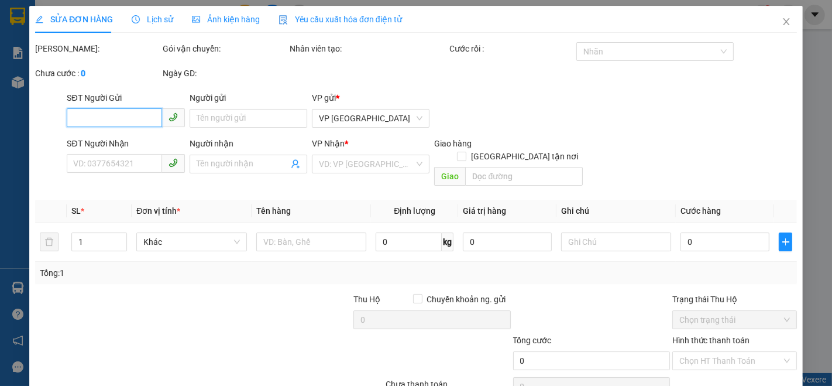
type input "0349913969"
type input "100.000"
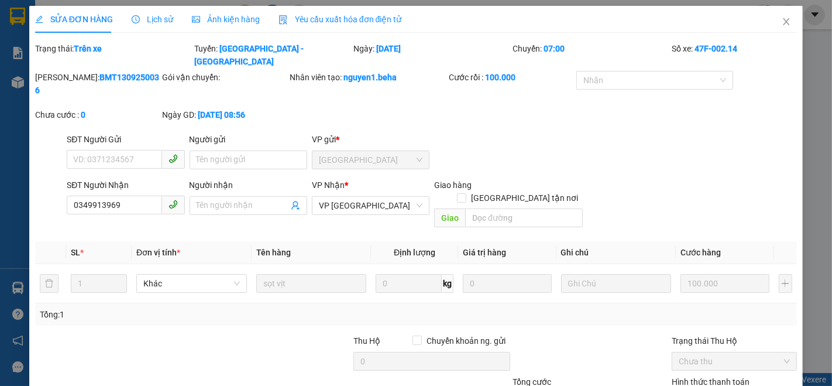
click at [235, 19] on span "Ảnh kiện hàng" at bounding box center [226, 19] width 68 height 9
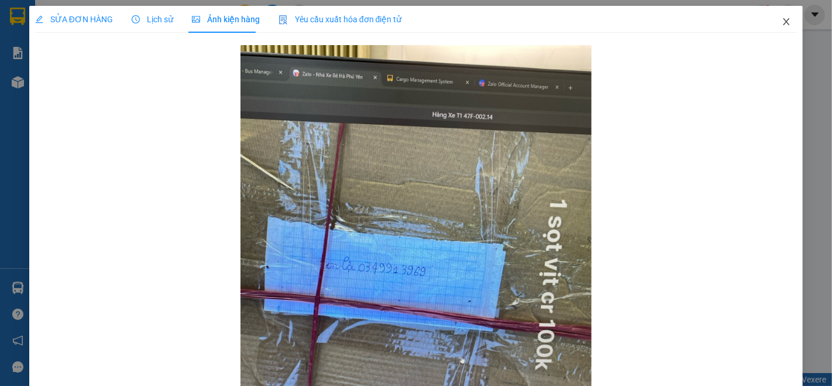
click at [782, 21] on icon "close" at bounding box center [786, 21] width 9 height 9
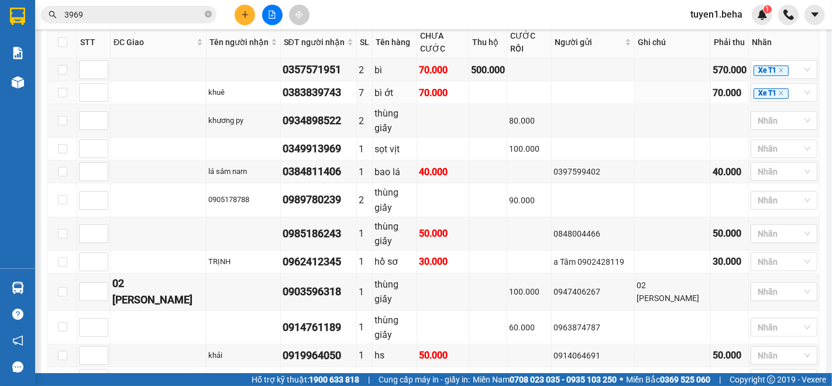
scroll to position [715, 0]
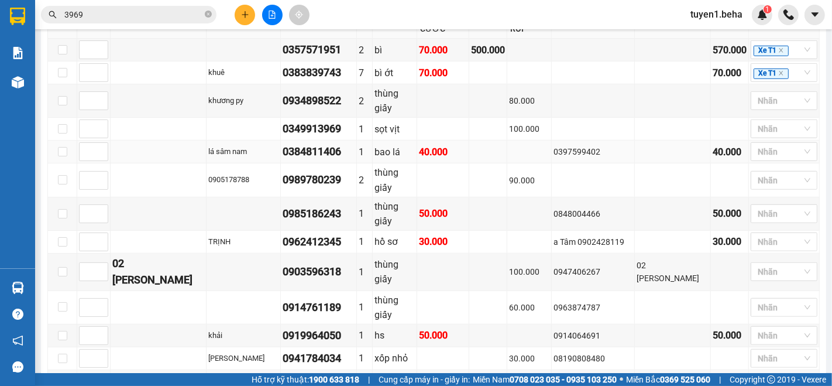
click at [141, 163] on td at bounding box center [159, 151] width 96 height 23
click at [779, 53] on icon "close" at bounding box center [782, 50] width 6 height 6
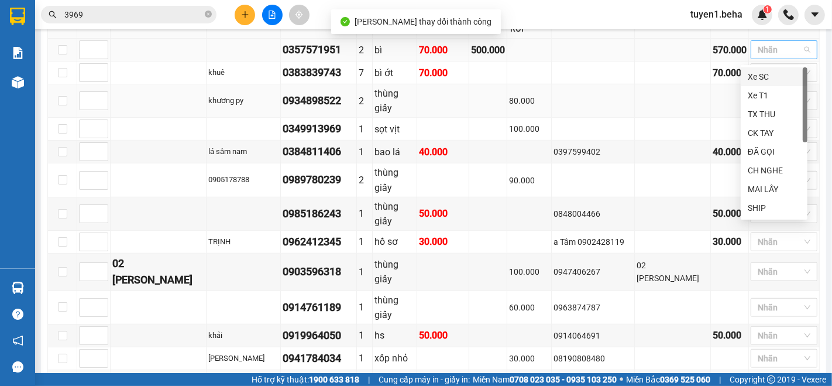
click at [715, 110] on td at bounding box center [730, 100] width 38 height 33
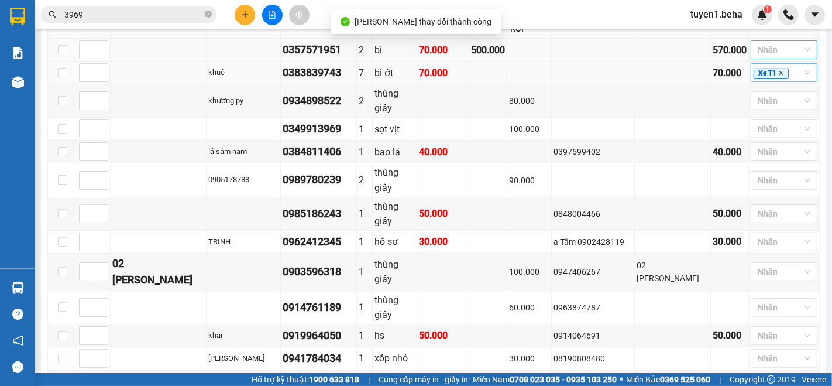
click at [779, 74] on icon "close" at bounding box center [781, 73] width 4 height 4
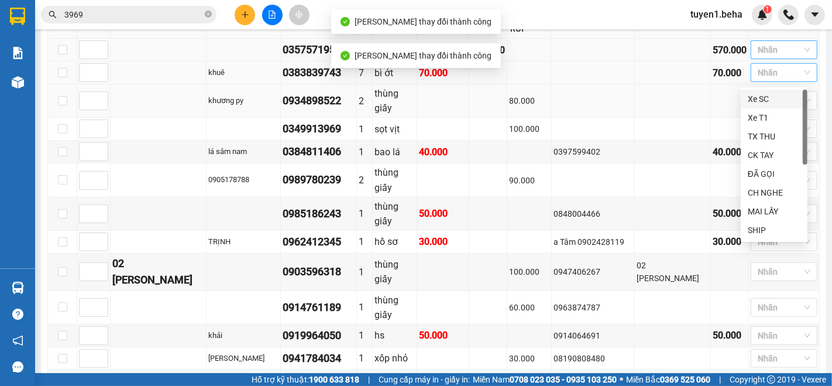
click at [671, 108] on td at bounding box center [673, 100] width 76 height 33
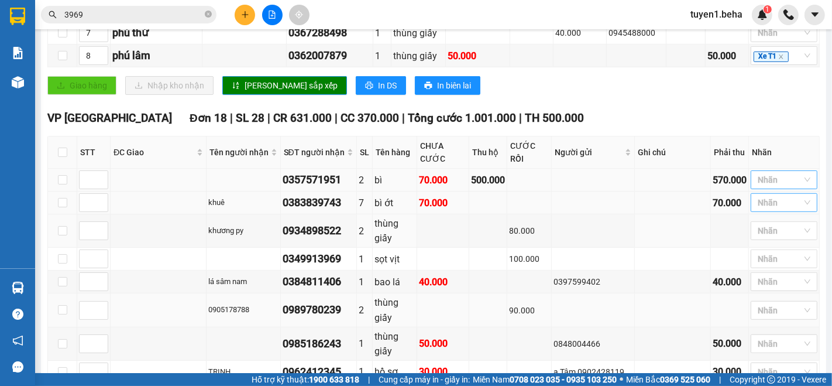
scroll to position [650, 0]
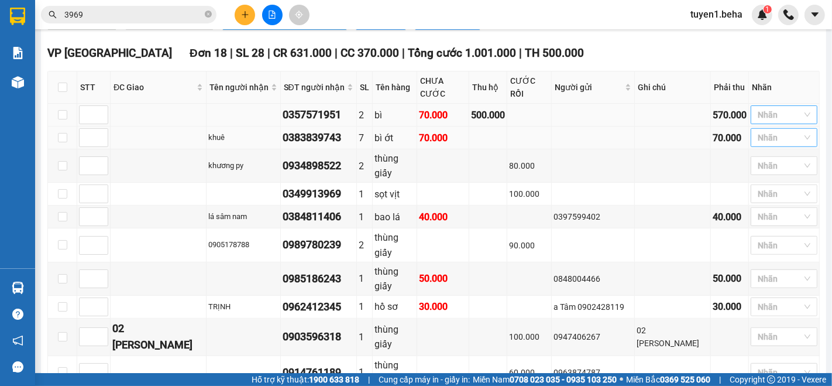
click at [762, 115] on div at bounding box center [778, 115] width 49 height 14
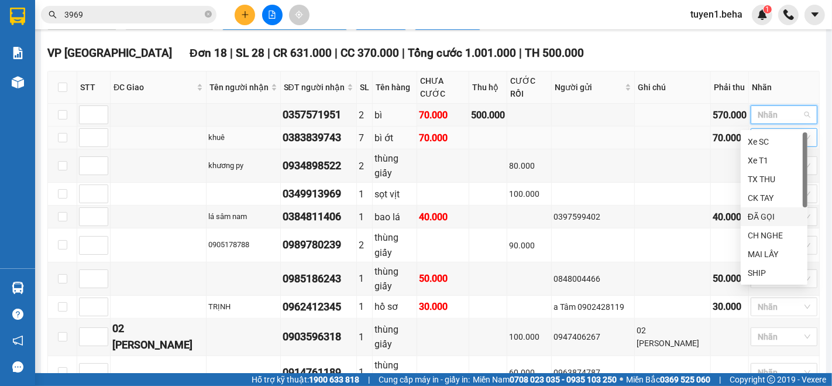
click at [762, 216] on div "ĐÃ GỌI" at bounding box center [774, 216] width 53 height 13
click at [614, 159] on td at bounding box center [593, 165] width 83 height 33
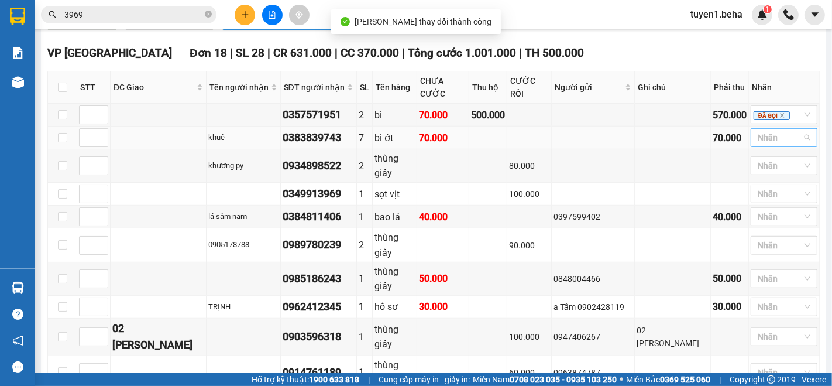
click at [762, 138] on div at bounding box center [778, 138] width 49 height 14
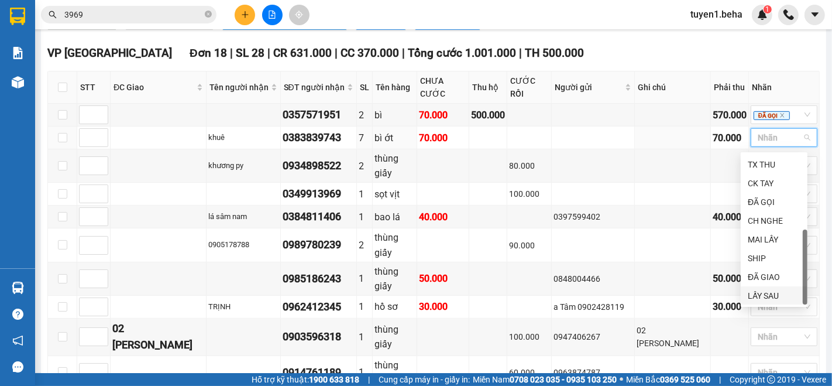
click at [756, 291] on div "LẤY SAU" at bounding box center [774, 295] width 53 height 13
click at [622, 188] on td at bounding box center [593, 194] width 83 height 23
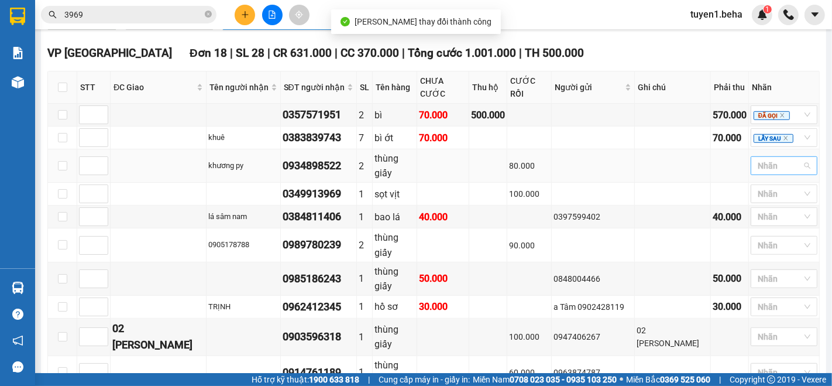
click at [757, 164] on div at bounding box center [778, 166] width 49 height 14
click at [769, 282] on div "CH NGHE" at bounding box center [774, 285] width 53 height 13
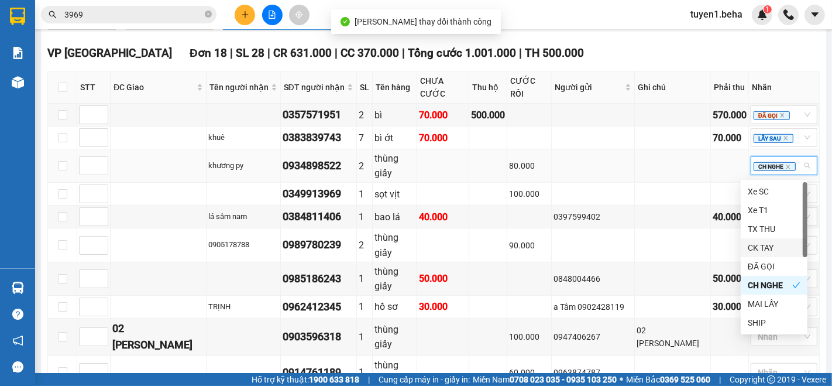
click at [650, 180] on td at bounding box center [673, 165] width 76 height 33
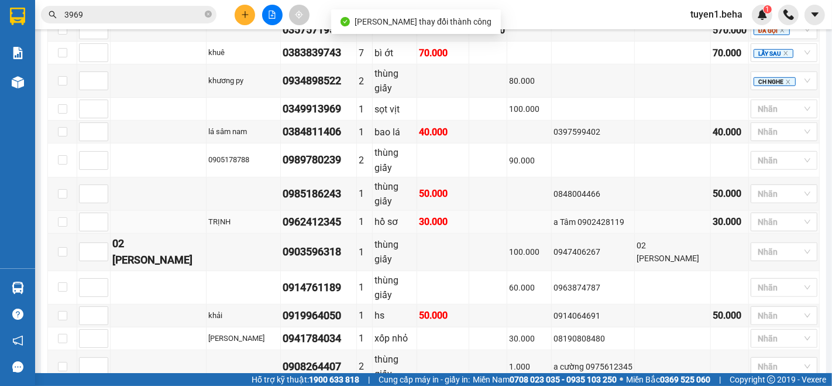
scroll to position [715, 0]
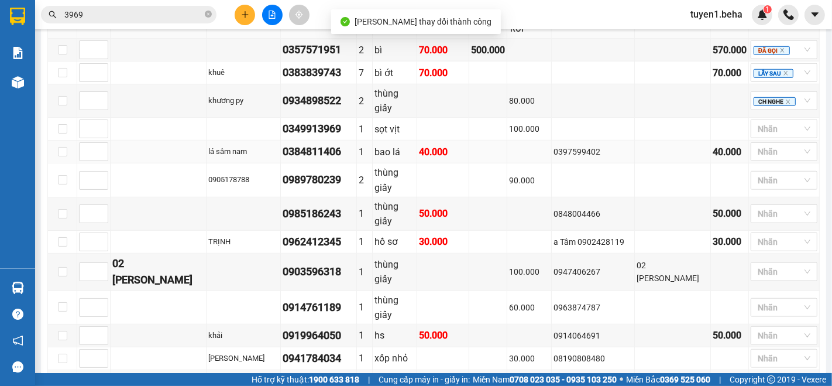
click at [635, 146] on td at bounding box center [673, 151] width 76 height 23
click at [772, 159] on div at bounding box center [778, 152] width 49 height 14
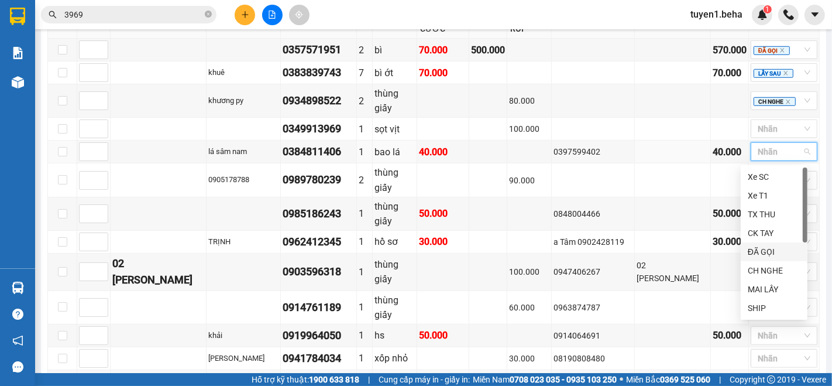
click at [764, 250] on div "ĐÃ GỌI" at bounding box center [774, 251] width 53 height 13
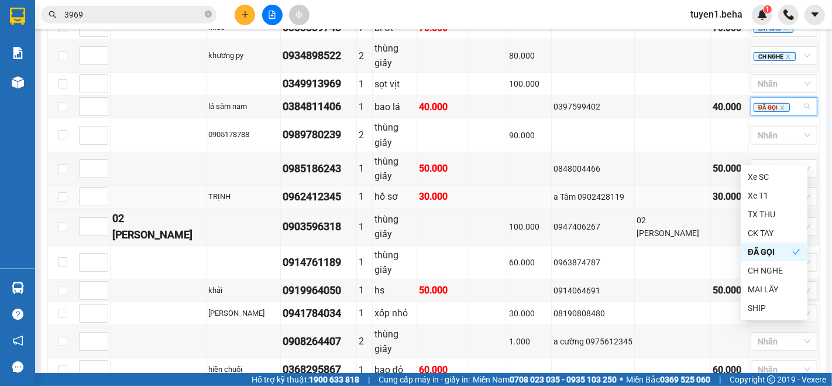
scroll to position [780, 0]
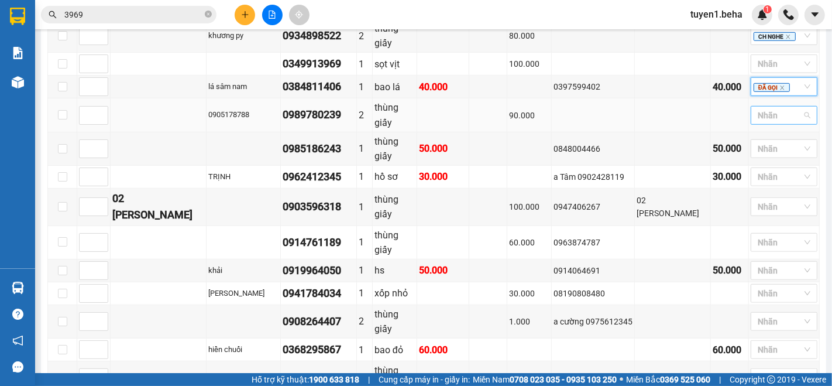
click at [764, 119] on div at bounding box center [778, 115] width 49 height 14
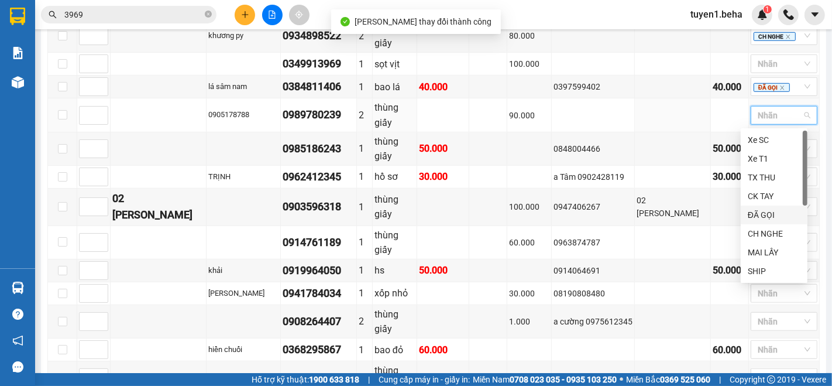
click at [766, 213] on div "ĐÃ GỌI" at bounding box center [774, 214] width 53 height 13
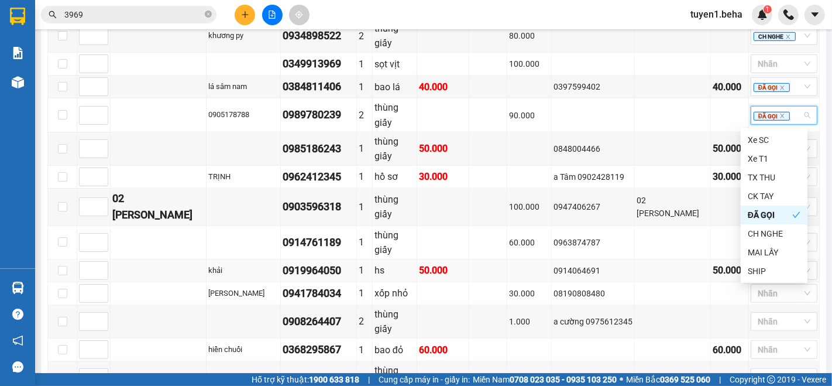
click at [466, 262] on td "50.000" at bounding box center [443, 270] width 53 height 23
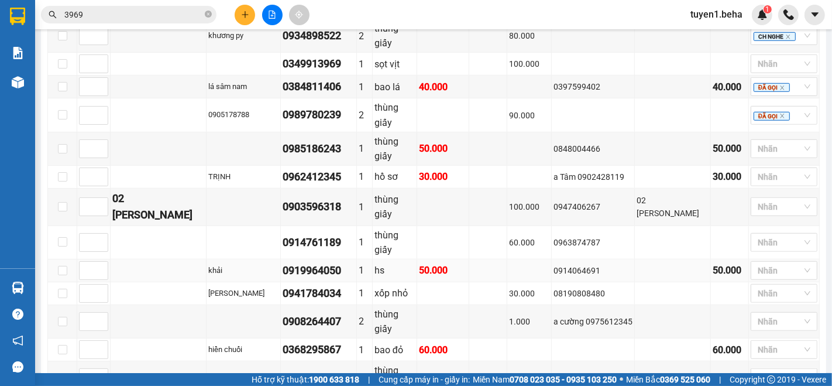
scroll to position [845, 0]
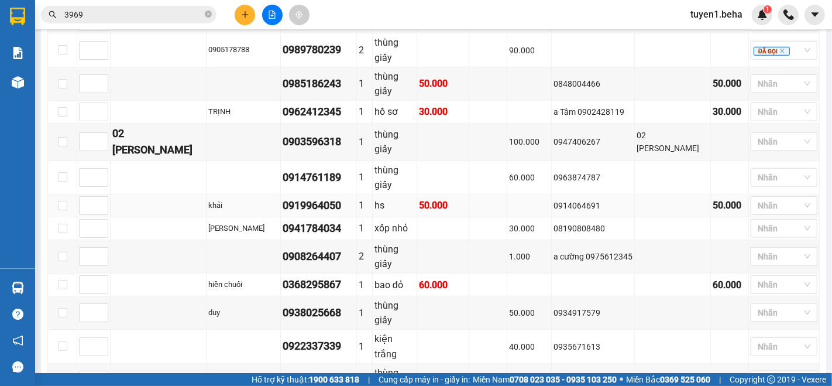
click at [142, 194] on td at bounding box center [159, 205] width 96 height 23
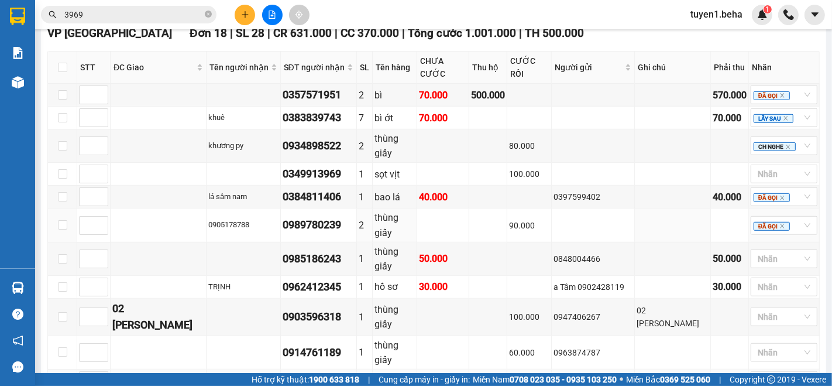
scroll to position [650, 0]
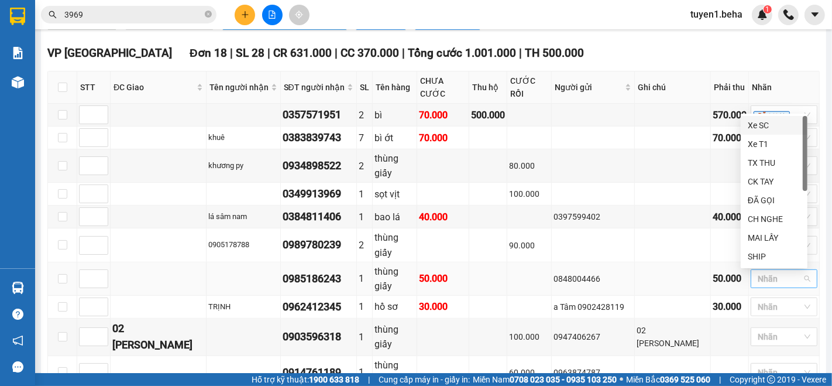
click at [766, 284] on div at bounding box center [778, 279] width 49 height 14
click at [770, 217] on div "CH NGHE" at bounding box center [774, 218] width 53 height 13
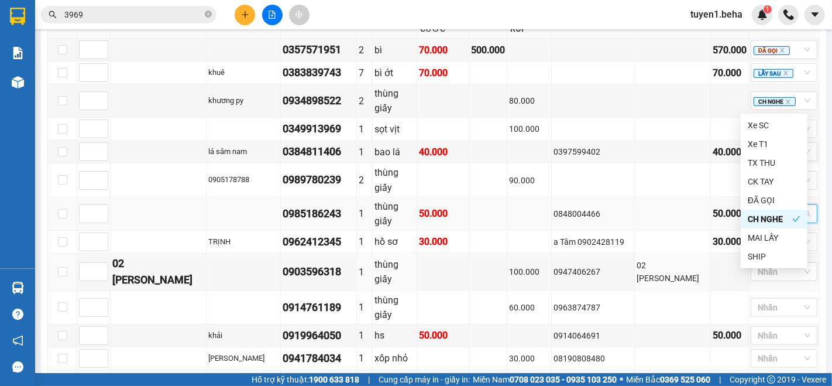
scroll to position [780, 0]
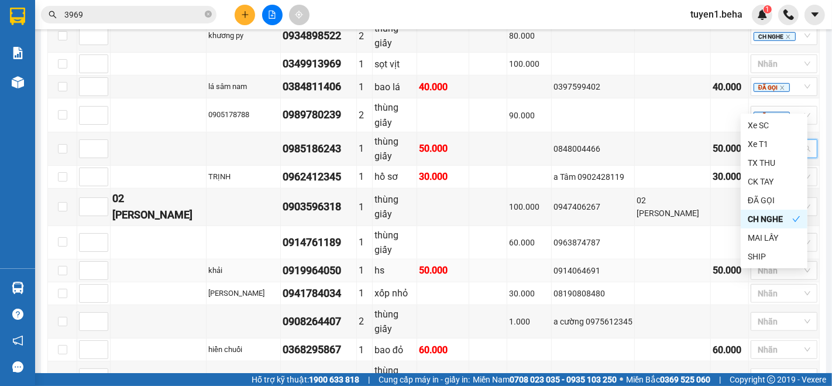
click at [629, 273] on td "0914064691" at bounding box center [593, 270] width 83 height 23
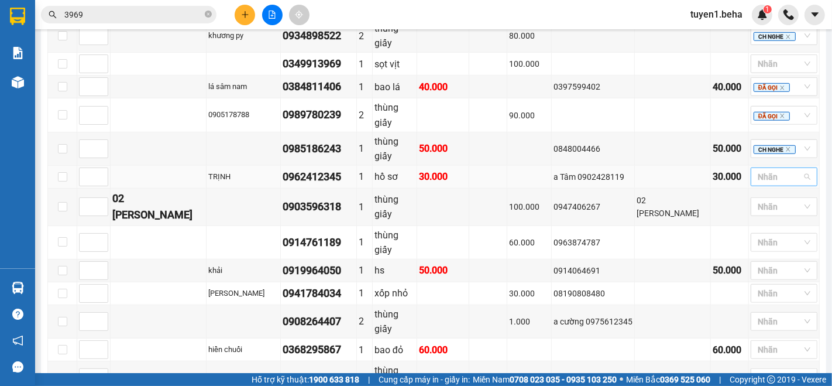
click at [760, 180] on div at bounding box center [778, 177] width 49 height 14
click at [766, 275] on div "ĐÃ GỌI" at bounding box center [774, 275] width 53 height 13
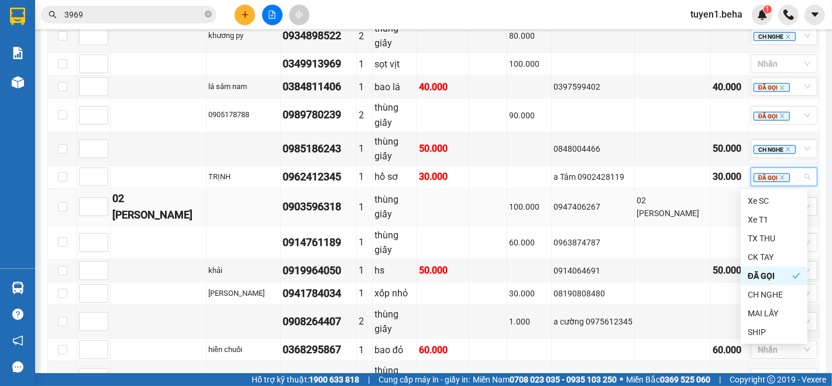
click at [469, 210] on td at bounding box center [488, 206] width 38 height 37
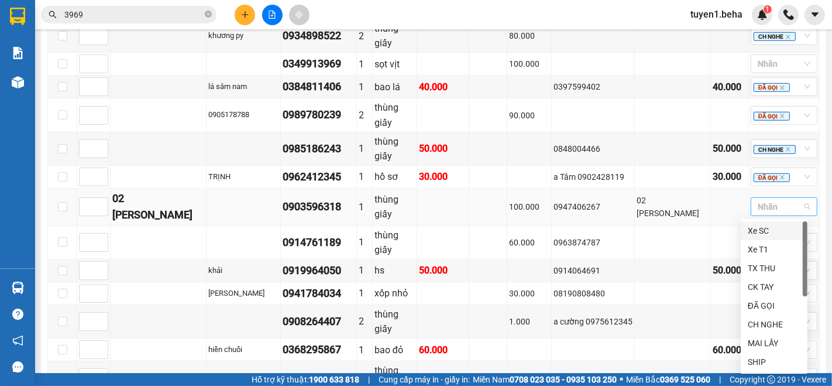
click at [766, 213] on div at bounding box center [778, 207] width 49 height 14
click at [767, 307] on div "ĐÃ GỌI" at bounding box center [774, 305] width 53 height 13
click at [780, 179] on icon "close" at bounding box center [783, 177] width 6 height 6
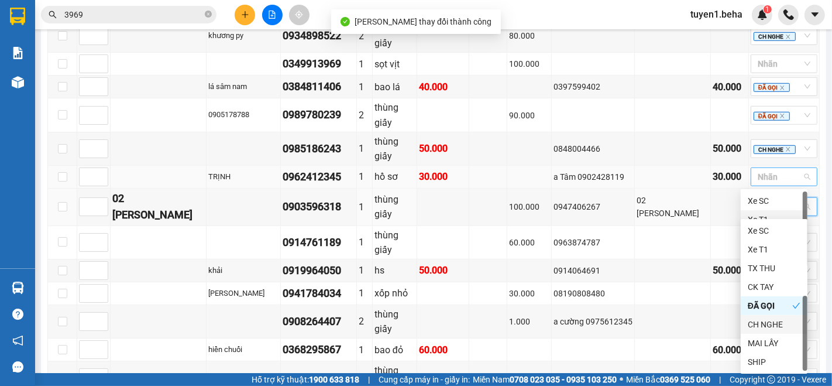
scroll to position [37, 0]
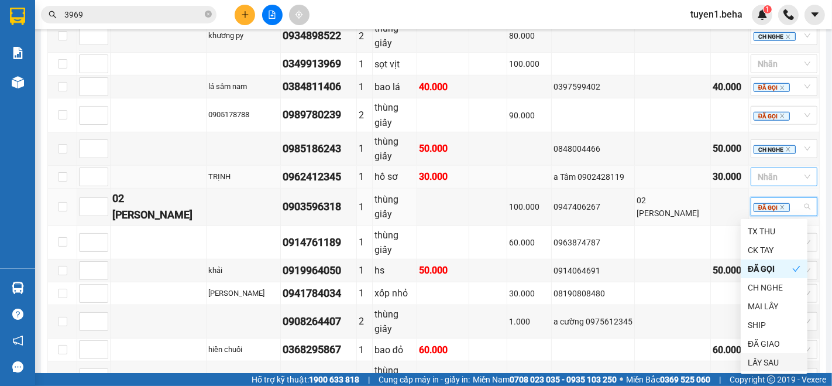
click at [763, 362] on div "LẤY SAU" at bounding box center [774, 362] width 53 height 13
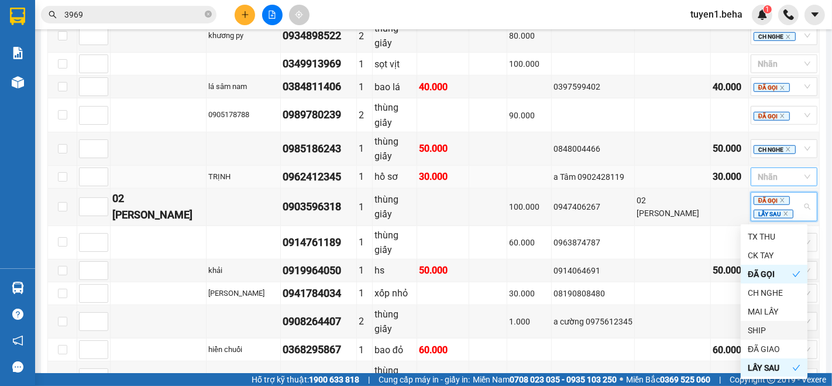
click at [627, 16] on div "Kết quả tìm kiếm ( 3 ) Bộ lọc Mã ĐH Trạng thái Món hàng Thu hộ Tổng cước Chưa c…" at bounding box center [416, 14] width 832 height 29
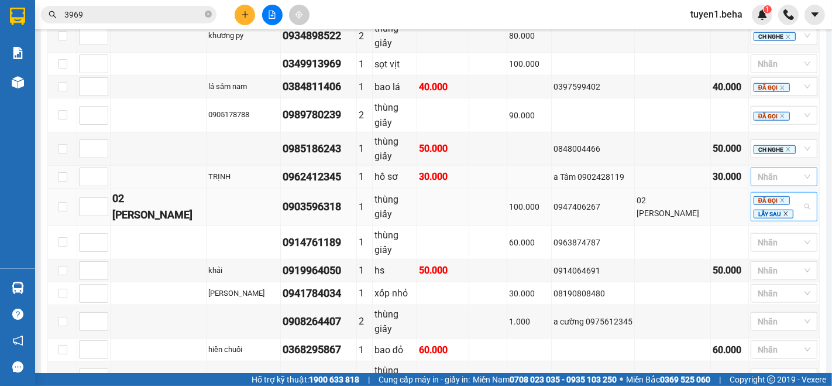
click at [783, 215] on icon "close" at bounding box center [786, 214] width 6 height 6
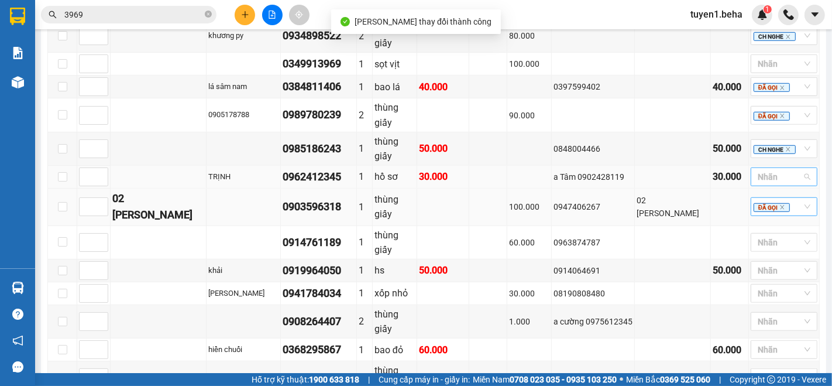
click at [764, 173] on div at bounding box center [778, 177] width 49 height 14
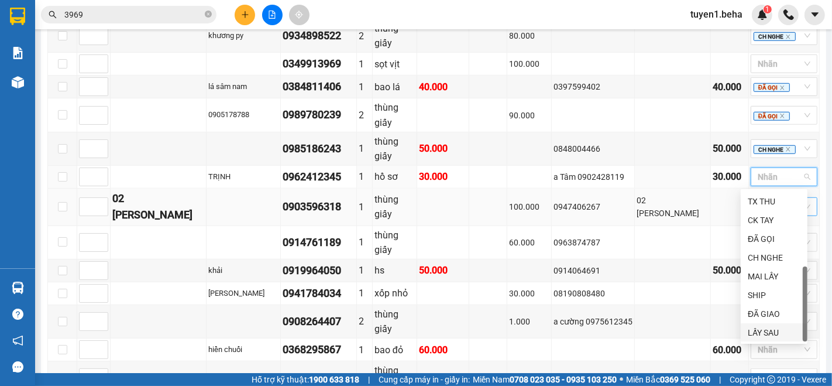
click at [757, 332] on div "LẤY SAU" at bounding box center [774, 332] width 53 height 13
click at [626, 36] on td at bounding box center [593, 35] width 83 height 33
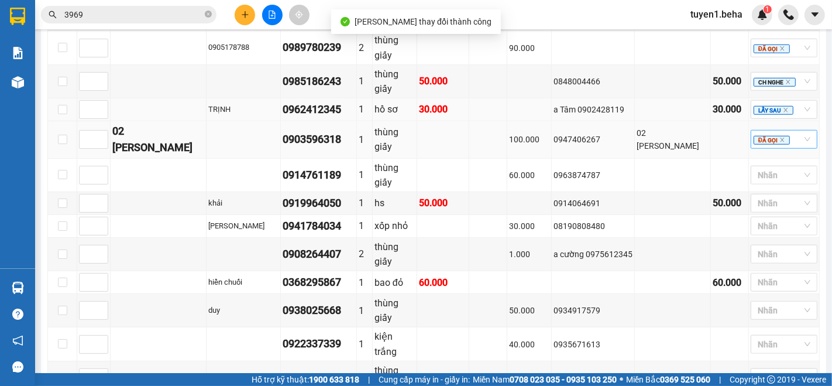
scroll to position [910, 0]
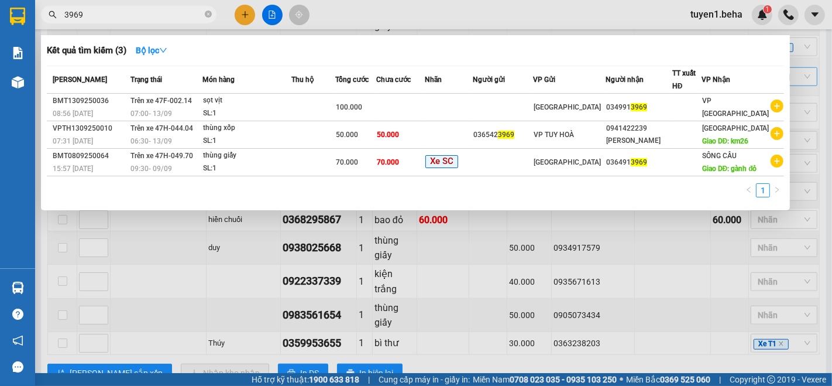
click at [117, 7] on span "3969" at bounding box center [129, 15] width 176 height 18
click at [114, 13] on input "3969" at bounding box center [133, 14] width 138 height 13
type input "3"
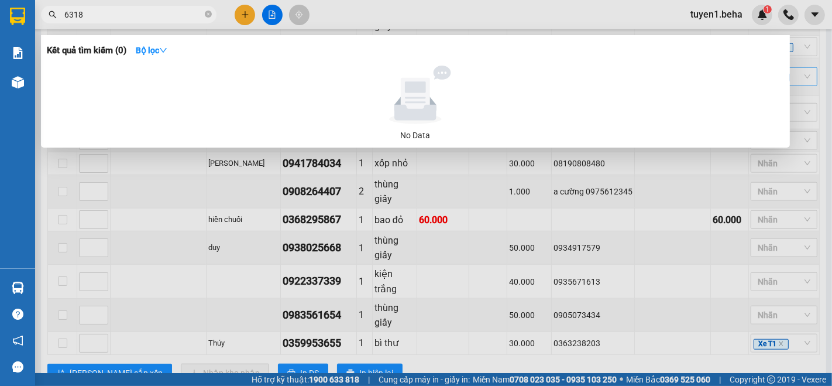
click at [146, 18] on input "6318" at bounding box center [133, 14] width 138 height 13
click at [640, 210] on div at bounding box center [416, 193] width 832 height 386
click at [163, 15] on input "6318" at bounding box center [133, 14] width 138 height 13
type input "6"
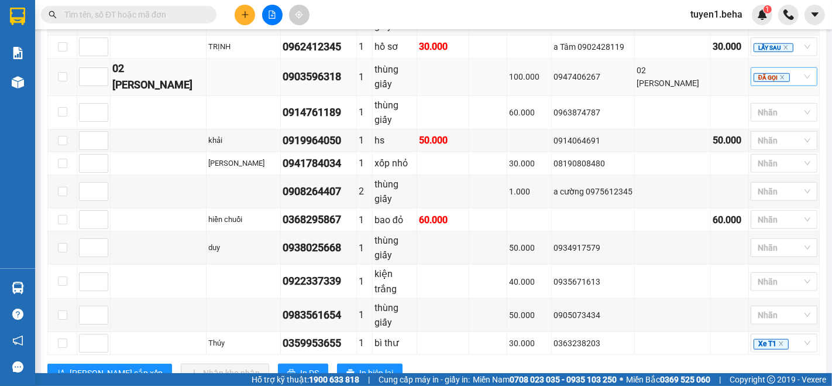
click at [111, 7] on span at bounding box center [129, 15] width 176 height 18
click at [136, 18] on input "text" at bounding box center [133, 14] width 138 height 13
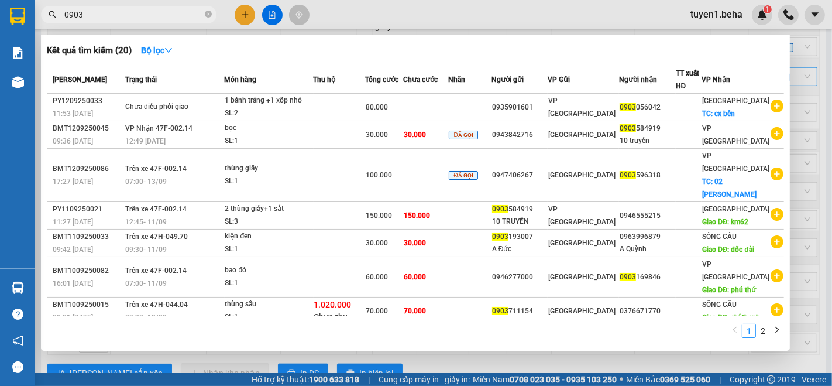
click at [147, 11] on input "0903" at bounding box center [133, 14] width 138 height 13
click at [404, 365] on div at bounding box center [416, 193] width 832 height 386
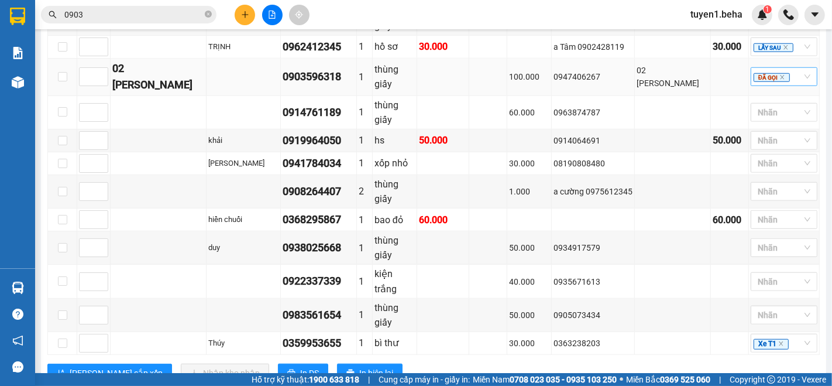
click at [87, 11] on input "0903" at bounding box center [133, 14] width 138 height 13
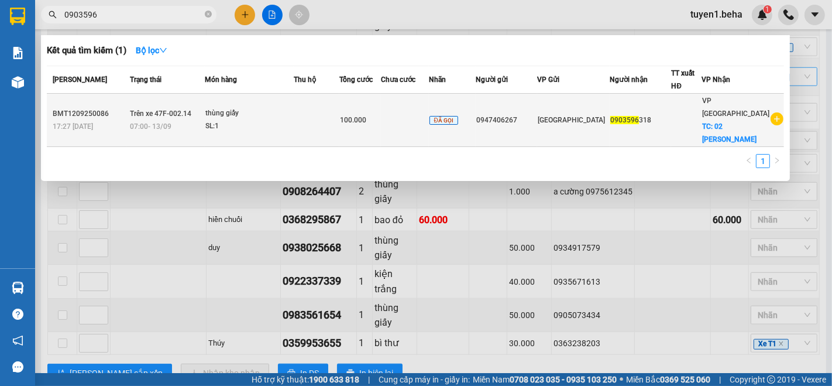
type input "0903596"
click at [281, 120] on div "SL: 1" at bounding box center [249, 126] width 88 height 13
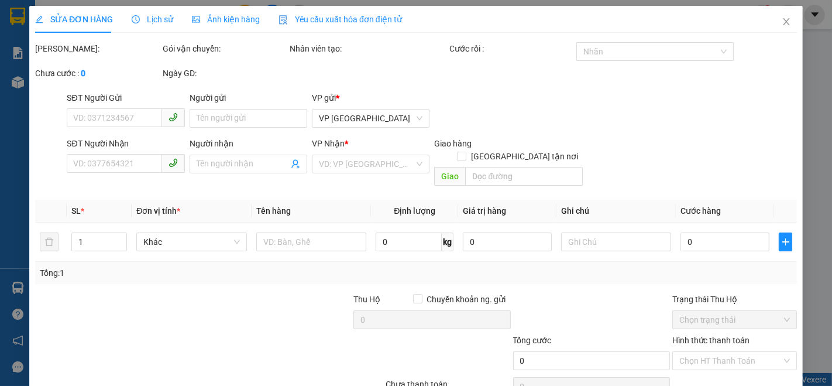
type input "0947406267"
type input "0903596318"
checkbox input "true"
type input "02 [PERSON_NAME]"
type input "100.000"
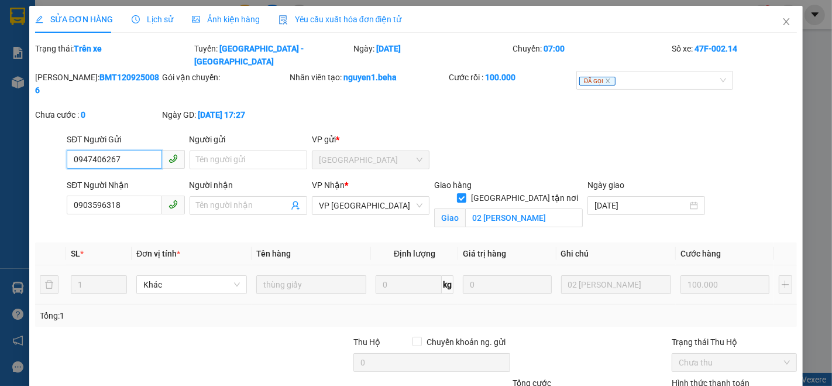
scroll to position [65, 0]
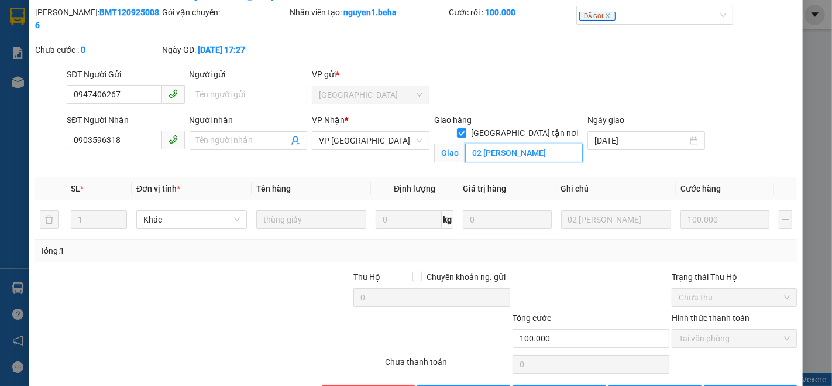
click at [552, 143] on input "02 [PERSON_NAME]" at bounding box center [524, 152] width 118 height 19
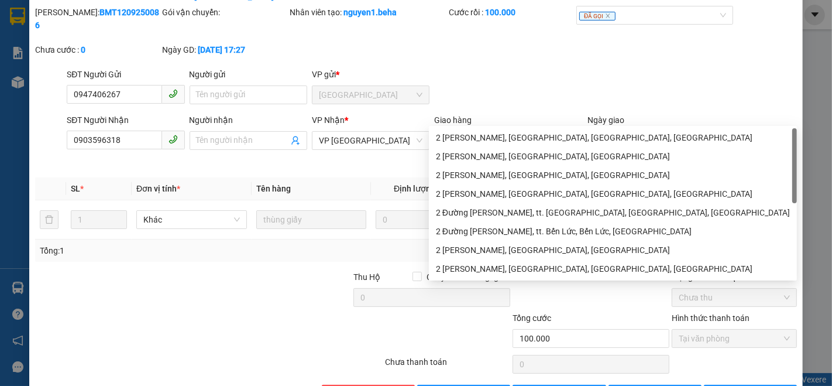
type input "0"
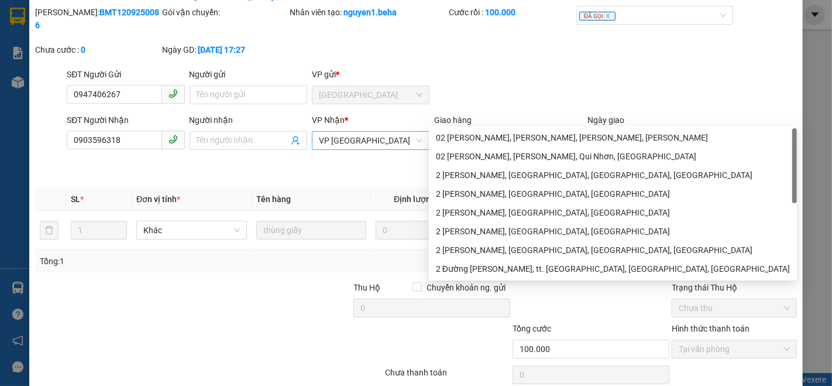
click at [389, 132] on span "VP [GEOGRAPHIC_DATA]" at bounding box center [371, 141] width 104 height 18
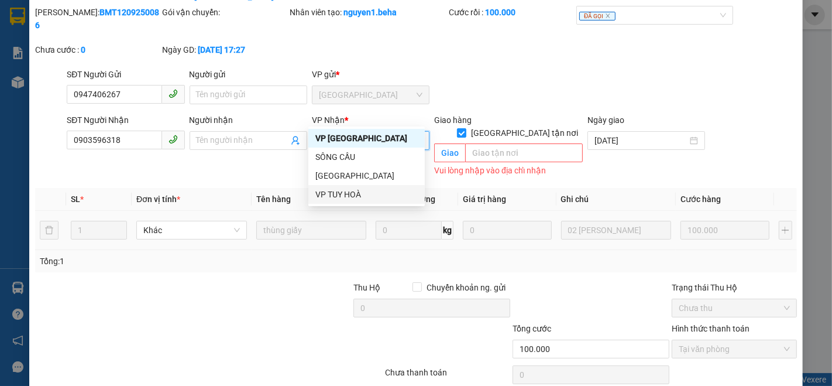
click at [364, 190] on div "VP TUY HOÀ" at bounding box center [367, 194] width 102 height 13
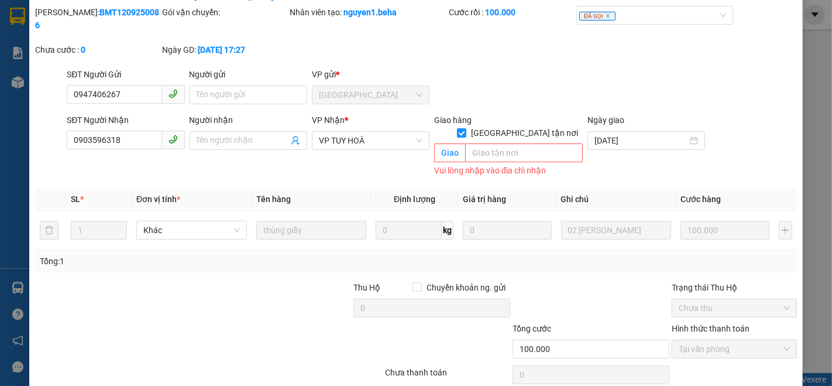
click at [595, 281] on div at bounding box center [591, 301] width 159 height 41
click at [484, 143] on input "search" at bounding box center [524, 152] width 118 height 19
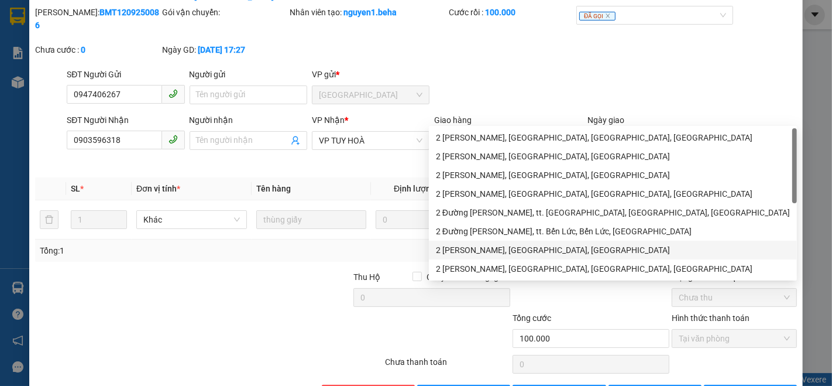
type input "02 [PERSON_NAME]"
click at [673, 68] on div "SĐT Người Gửi 0947406267 Người gửi Tên người gửi VP gửi * ĐẮK LẮK" at bounding box center [431, 88] width 735 height 41
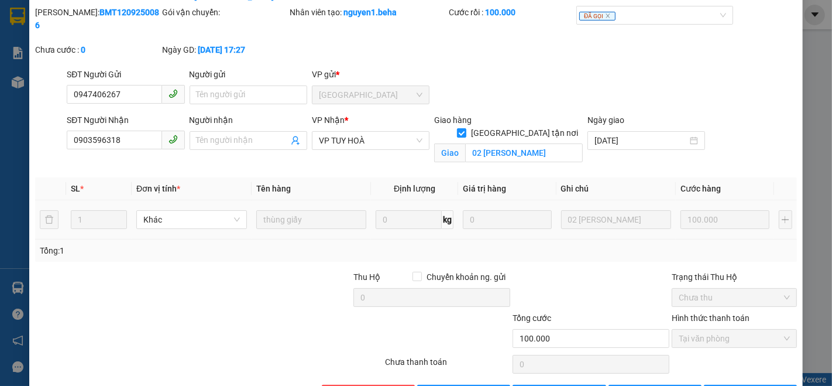
scroll to position [78, 0]
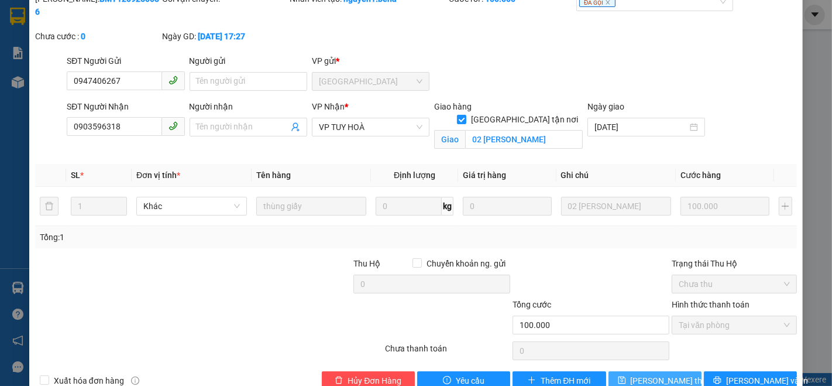
click at [640, 374] on span "[PERSON_NAME] thay đổi" at bounding box center [678, 380] width 94 height 13
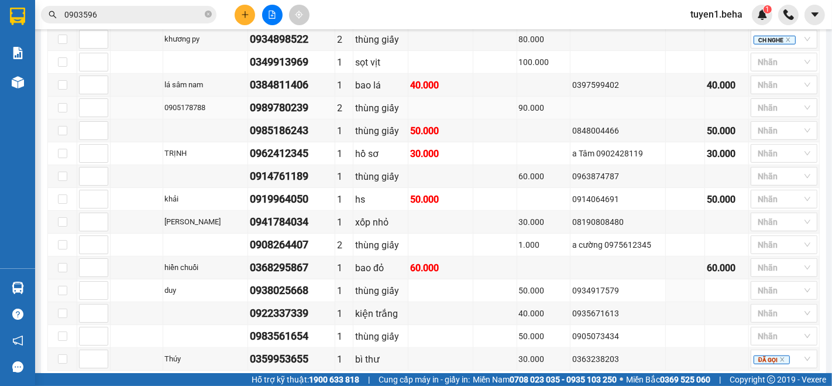
scroll to position [650, 0]
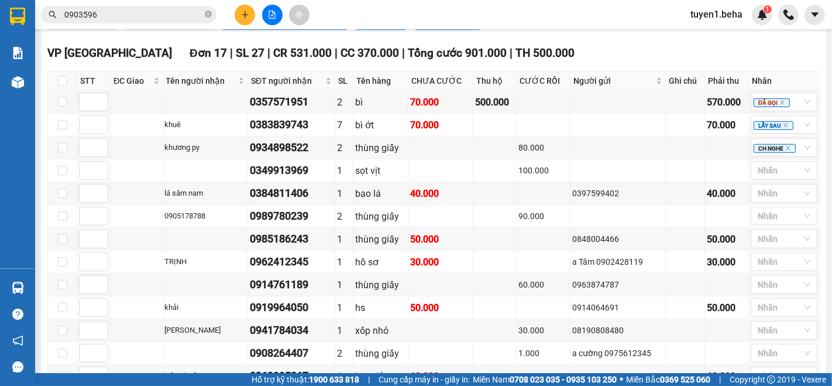
click at [110, 15] on input "0903596" at bounding box center [133, 14] width 138 height 13
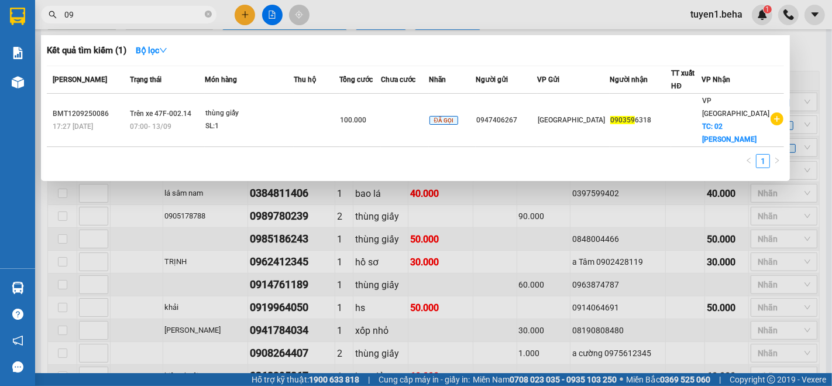
type input "0"
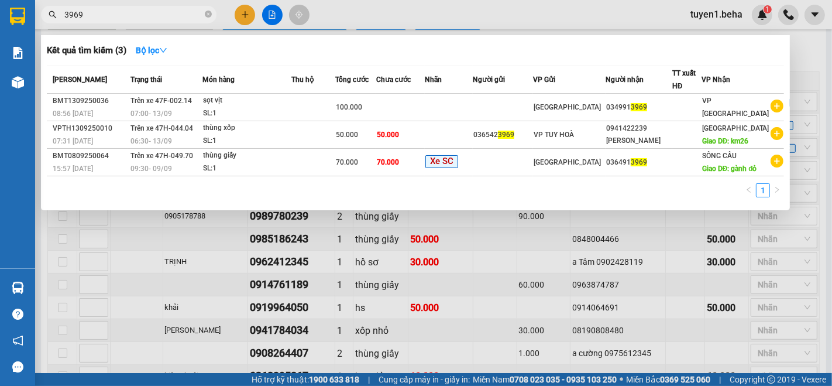
type input "3969"
click at [279, 90] on th "Món hàng" at bounding box center [247, 80] width 89 height 28
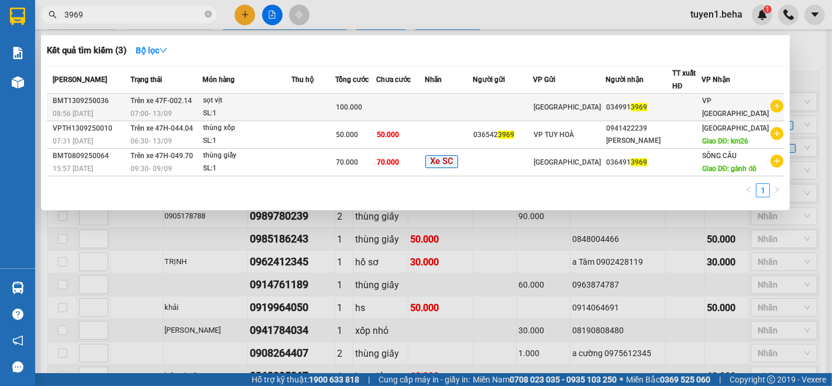
click at [281, 102] on div "sọt vịt" at bounding box center [247, 100] width 88 height 13
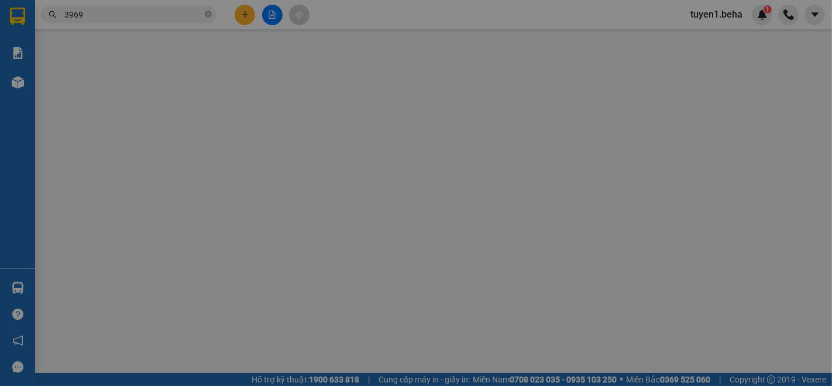
type input "0349913969"
type input "100.000"
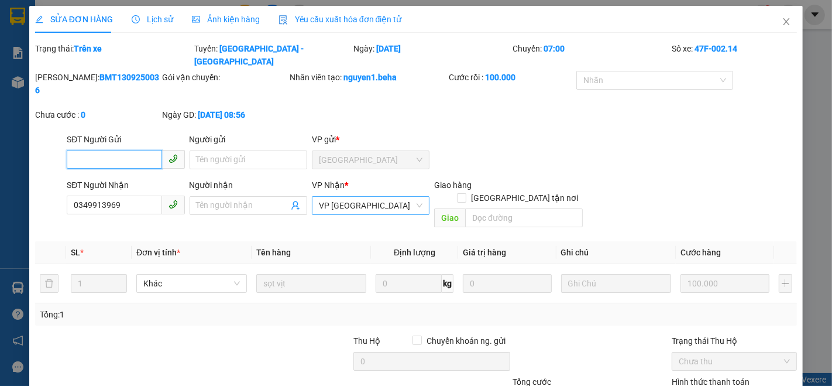
click at [369, 197] on span "VP [GEOGRAPHIC_DATA]" at bounding box center [371, 206] width 104 height 18
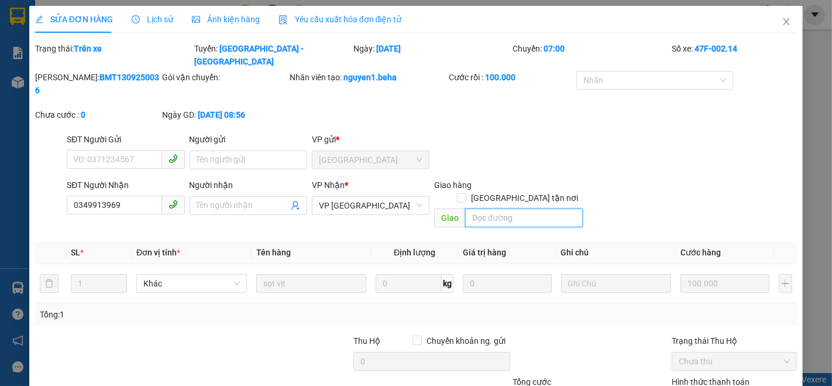
click at [505, 208] on input "search" at bounding box center [524, 217] width 118 height 19
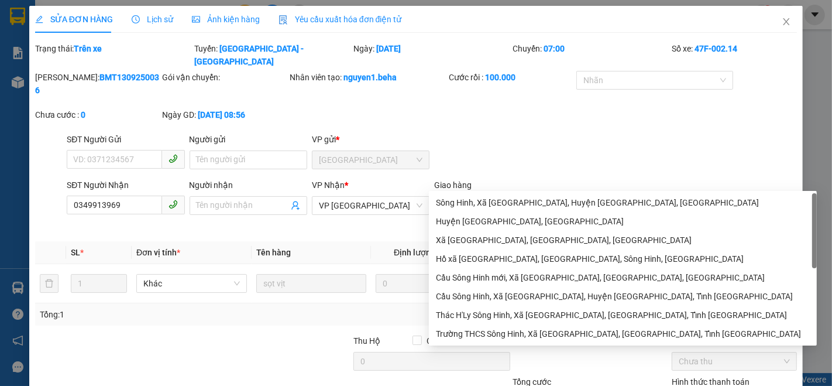
type input "sông hinh"
click at [670, 133] on div "SĐT Người Gửi VD: 0371234567 Người gửi Tên người gửi VP gửi * ĐẮK LẮK" at bounding box center [431, 153] width 735 height 41
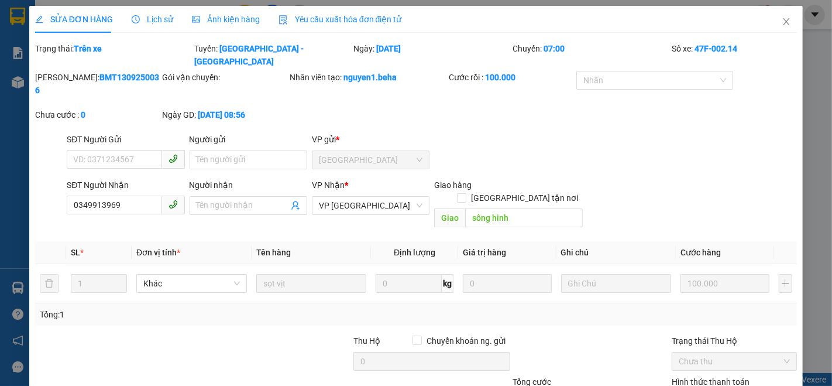
scroll to position [64, 0]
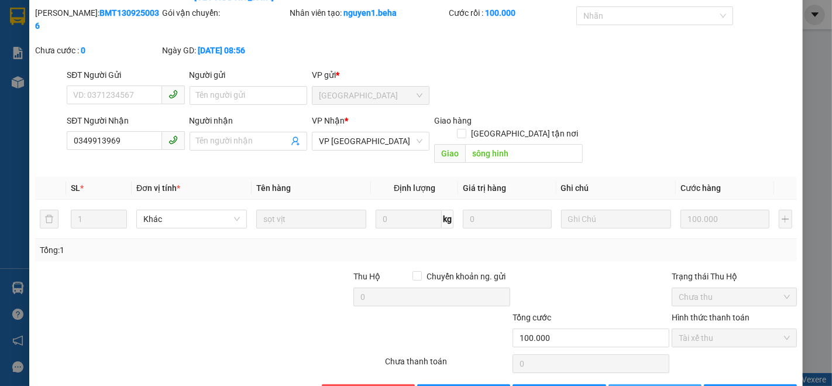
click at [650, 385] on span "[PERSON_NAME] thay đổi" at bounding box center [678, 393] width 94 height 13
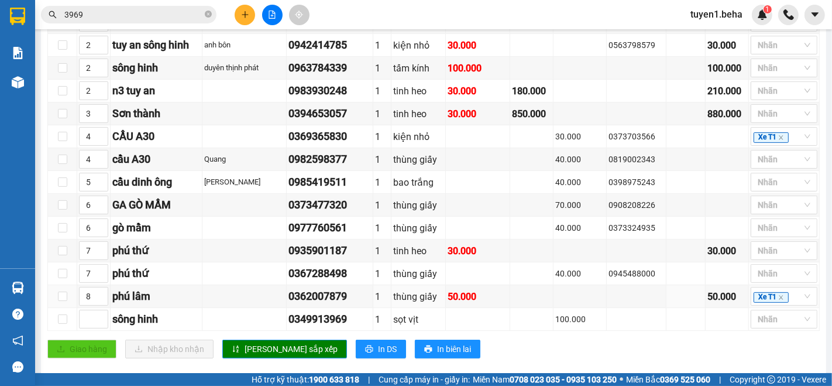
scroll to position [325, 0]
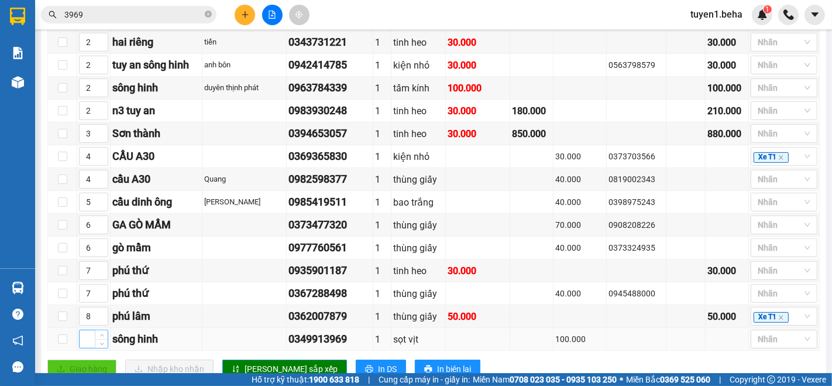
click at [88, 345] on input at bounding box center [94, 339] width 28 height 18
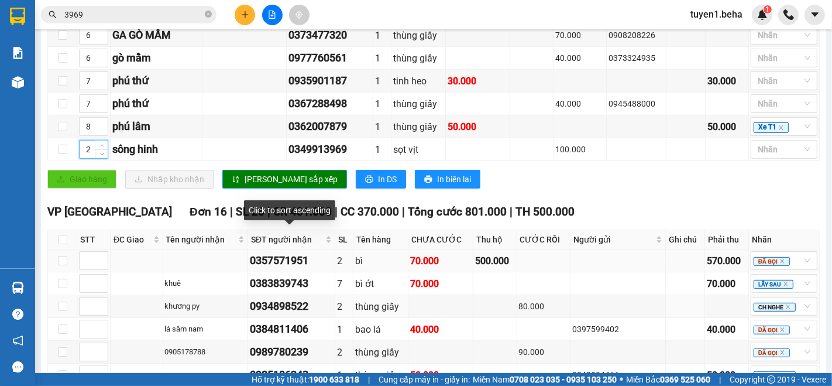
scroll to position [520, 0]
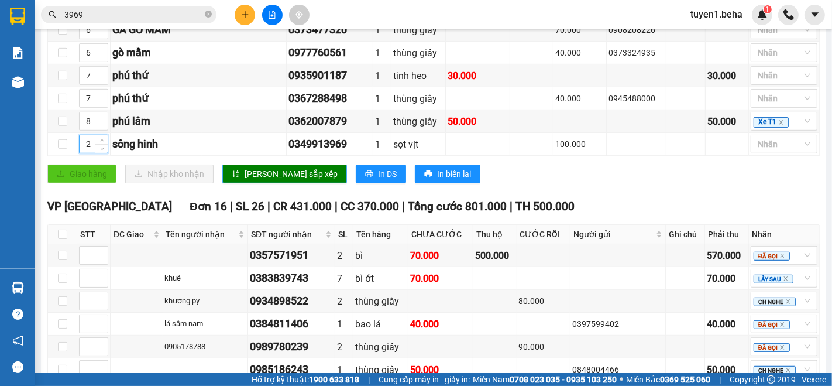
type input "2"
click at [258, 171] on span "[PERSON_NAME] sắp xếp" at bounding box center [291, 173] width 93 height 13
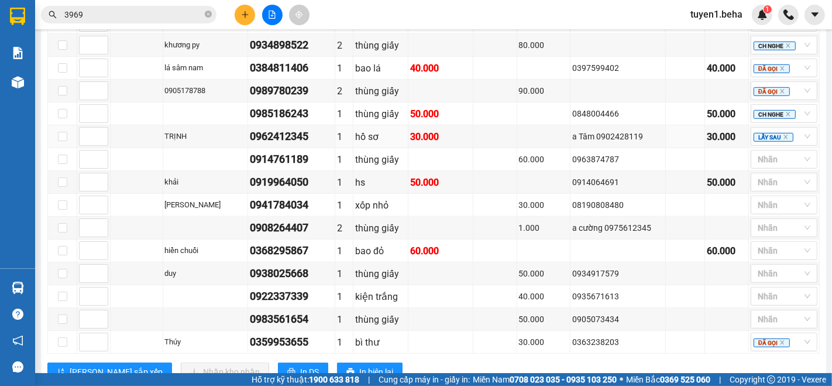
scroll to position [780, 0]
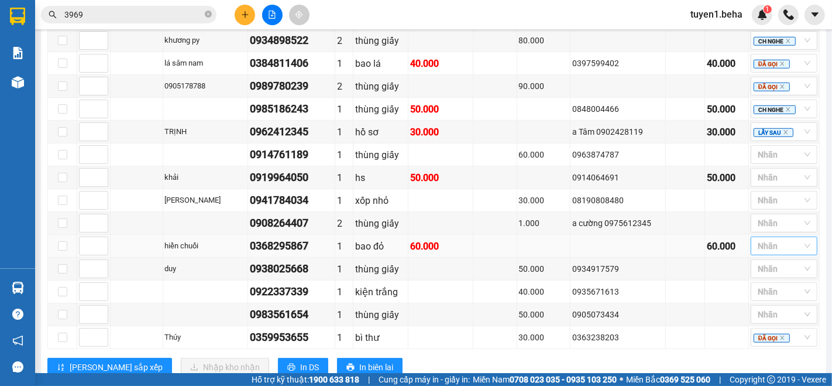
click at [755, 245] on div at bounding box center [778, 246] width 49 height 14
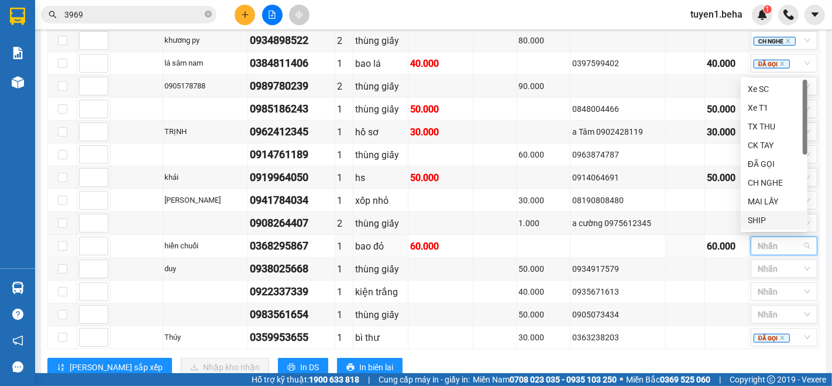
click at [777, 217] on div "SHIP" at bounding box center [774, 220] width 53 height 13
click at [654, 334] on td "0363238203" at bounding box center [618, 337] width 95 height 23
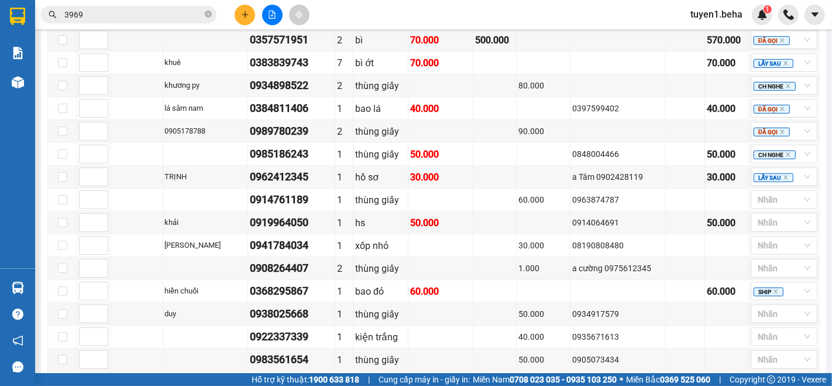
scroll to position [715, 0]
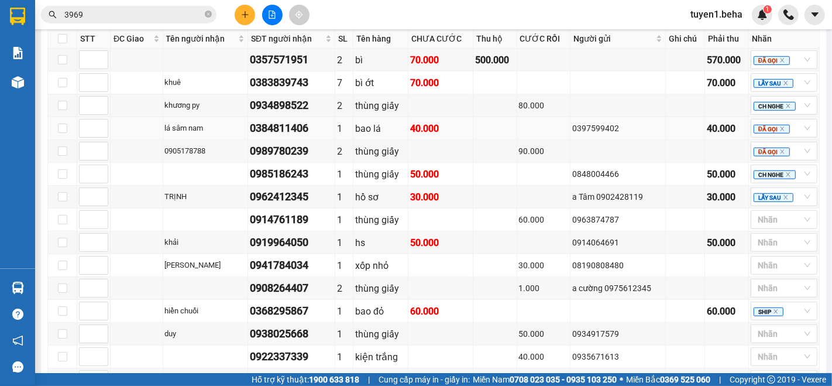
click at [131, 131] on td at bounding box center [137, 128] width 53 height 23
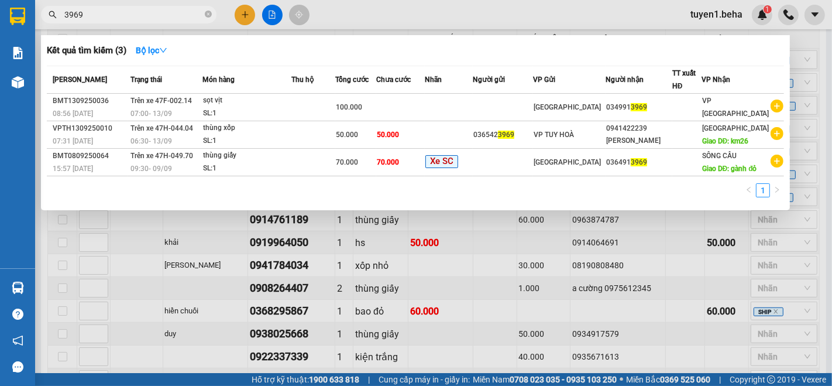
click at [107, 16] on input "3969" at bounding box center [133, 14] width 138 height 13
type input "3"
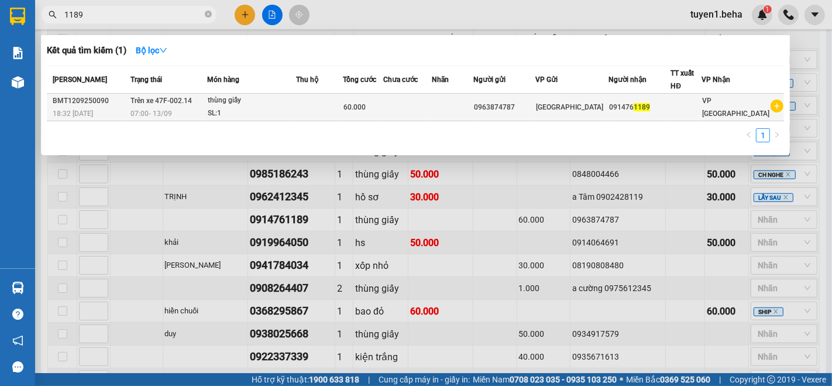
type input "1189"
click at [270, 109] on div "SL: 1" at bounding box center [252, 113] width 88 height 13
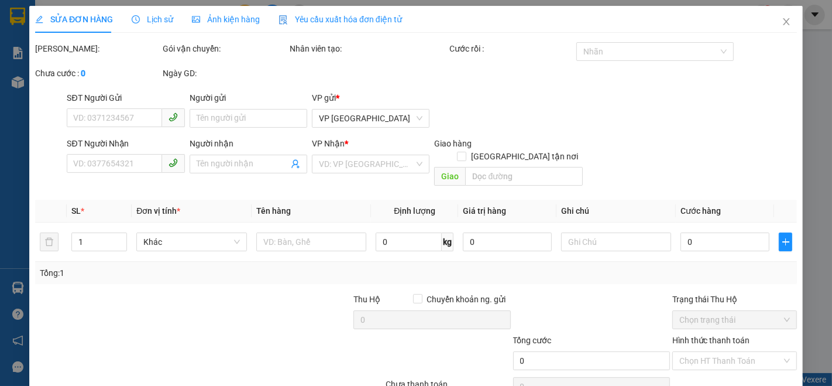
type input "0963874787"
type input "0914761189"
type input "60.000"
type input "0"
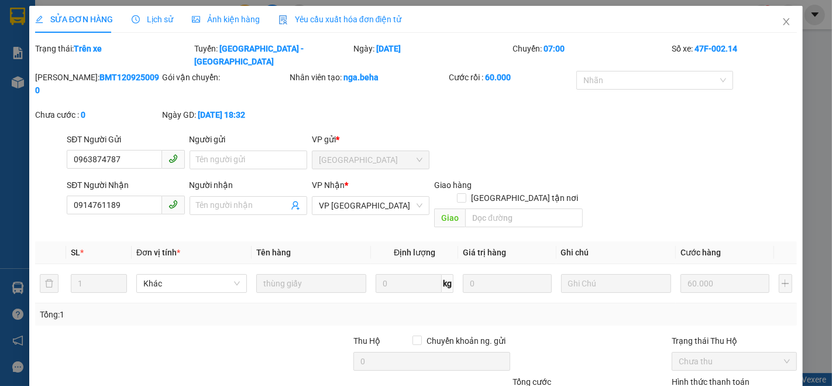
click at [229, 25] on div "Ảnh kiện hàng" at bounding box center [226, 19] width 68 height 13
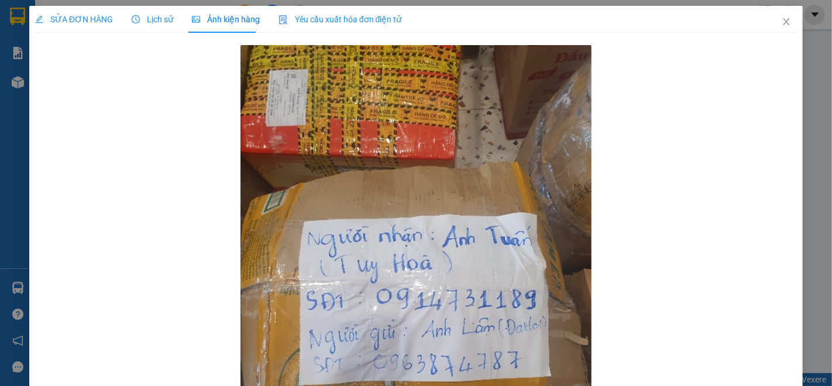
click at [76, 15] on span "SỬA ĐƠN HÀNG" at bounding box center [74, 19] width 78 height 9
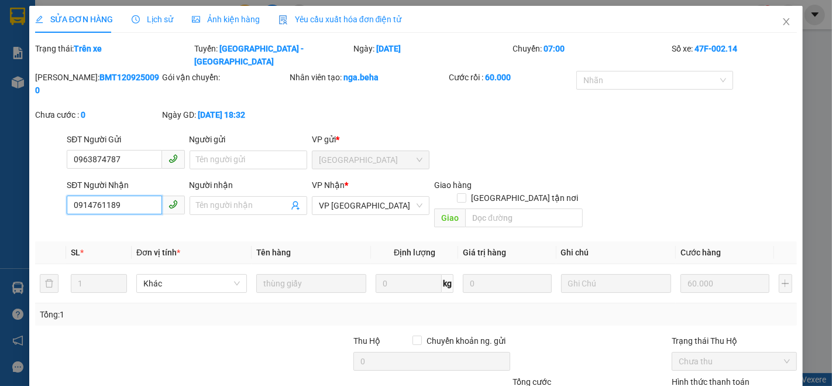
click at [100, 196] on input "0914761189" at bounding box center [114, 205] width 95 height 19
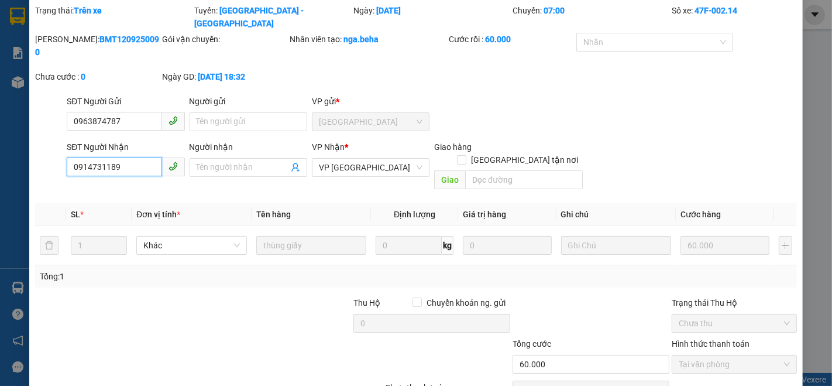
scroll to position [64, 0]
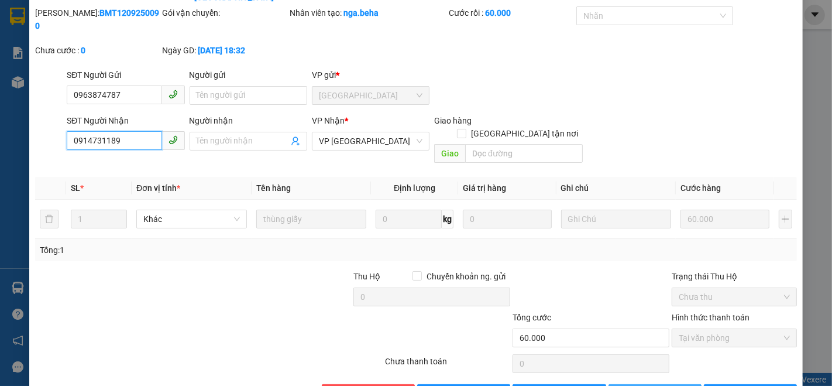
type input "0914731189"
click at [641, 385] on span "[PERSON_NAME] thay đổi" at bounding box center [678, 393] width 94 height 13
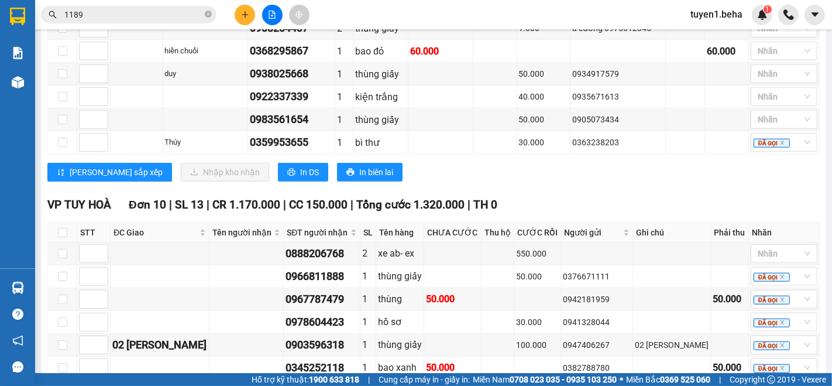
scroll to position [780, 0]
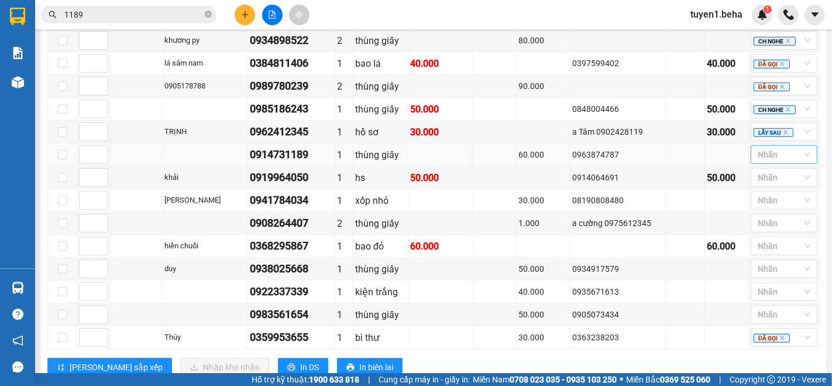
click at [756, 156] on div at bounding box center [778, 155] width 49 height 14
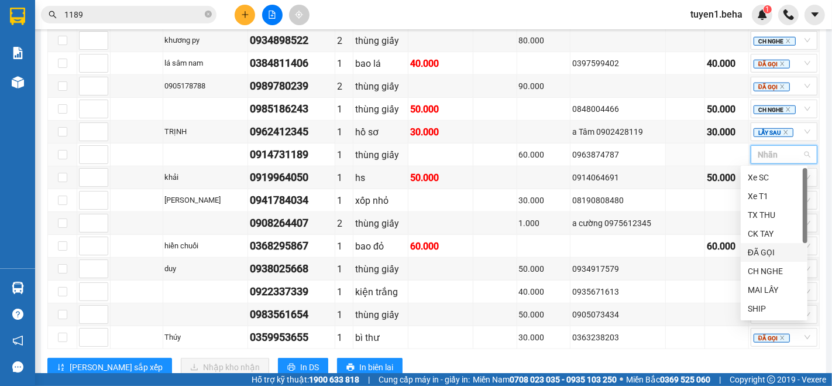
click at [768, 252] on div "ĐÃ GỌI" at bounding box center [774, 252] width 53 height 13
click at [550, 303] on td "50.000" at bounding box center [544, 314] width 54 height 23
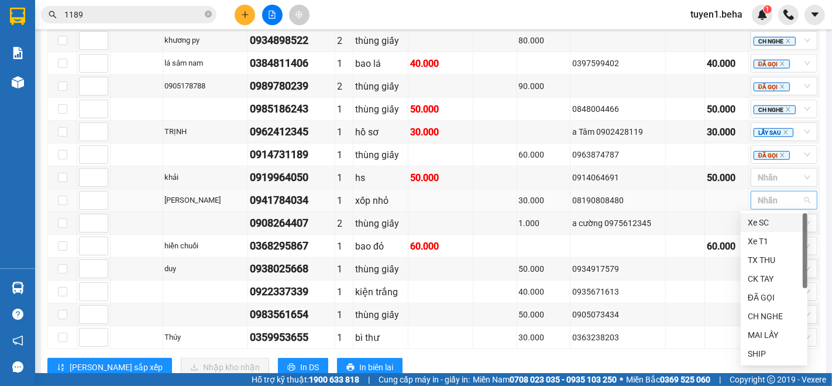
click at [754, 197] on div at bounding box center [778, 200] width 49 height 14
click at [769, 294] on div "ĐÃ GỌI" at bounding box center [774, 297] width 53 height 13
click at [632, 316] on div "0905073434" at bounding box center [617, 314] width 91 height 13
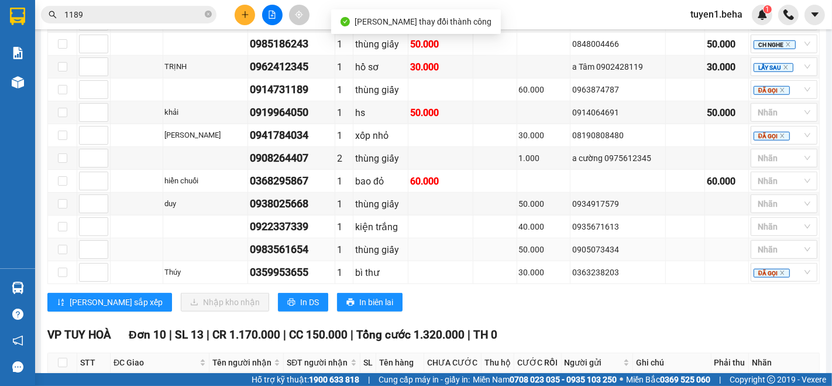
scroll to position [910, 0]
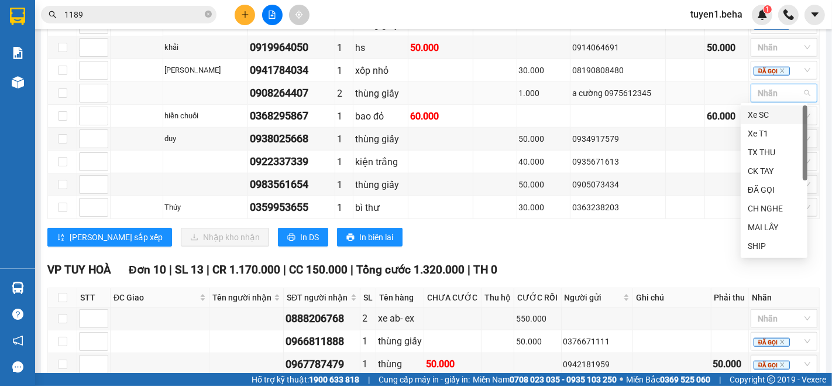
click at [769, 92] on div at bounding box center [778, 93] width 49 height 14
click at [773, 188] on div "ĐÃ GỌI" at bounding box center [774, 189] width 53 height 13
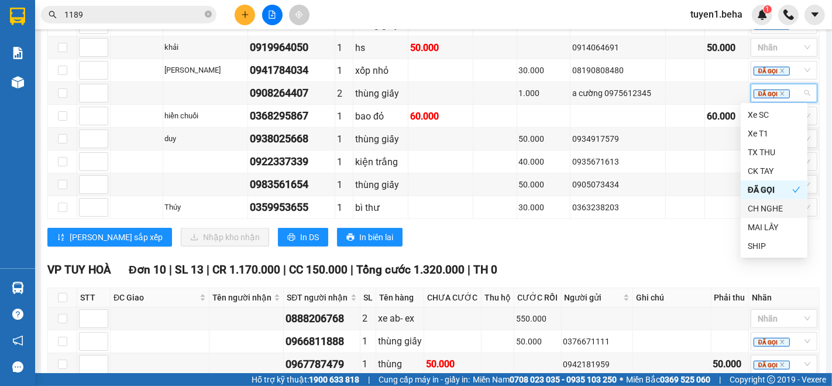
click at [687, 235] on div "[PERSON_NAME] sắp xếp Nhập kho nhận In DS In biên lai" at bounding box center [433, 237] width 773 height 19
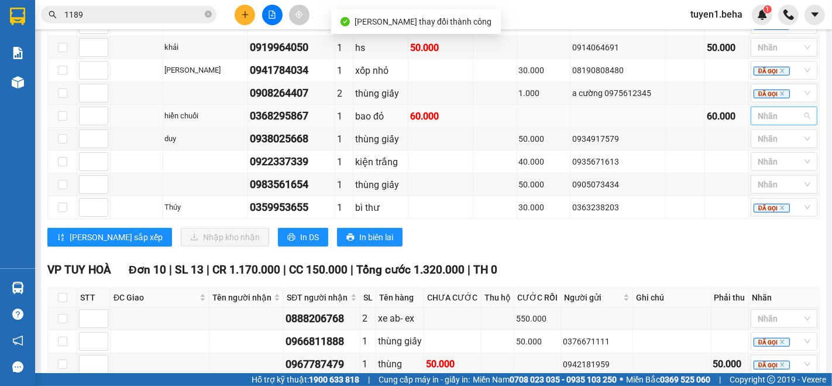
click at [757, 112] on div at bounding box center [778, 116] width 49 height 14
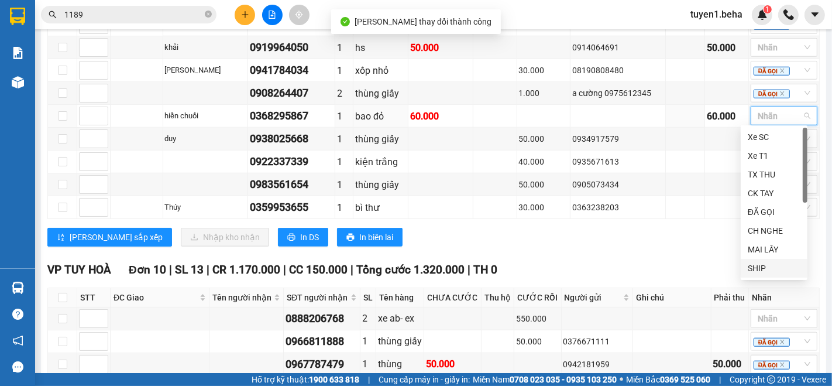
click at [752, 265] on div "SHIP" at bounding box center [774, 268] width 53 height 13
click at [625, 236] on div "[PERSON_NAME] sắp xếp Nhập kho nhận In DS In biên lai" at bounding box center [433, 237] width 773 height 19
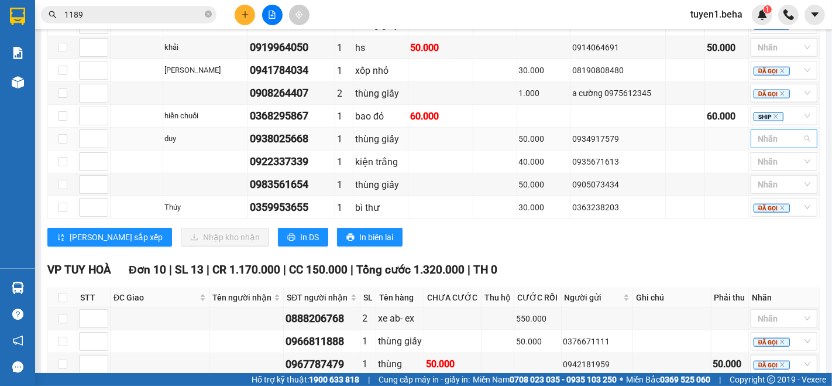
click at [769, 135] on div at bounding box center [778, 139] width 49 height 14
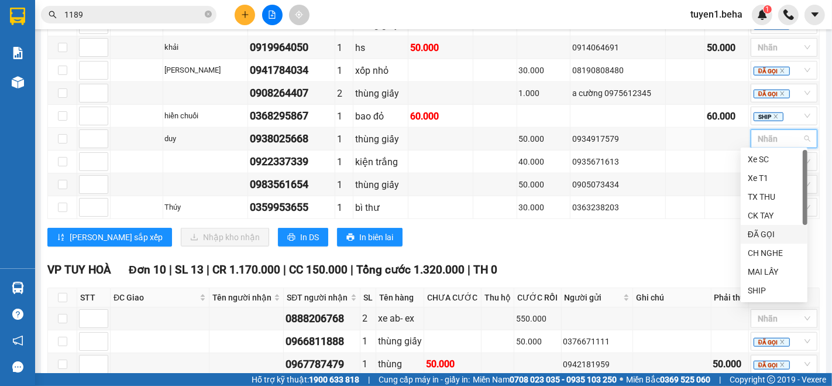
click at [769, 231] on div "ĐÃ GỌI" at bounding box center [774, 234] width 53 height 13
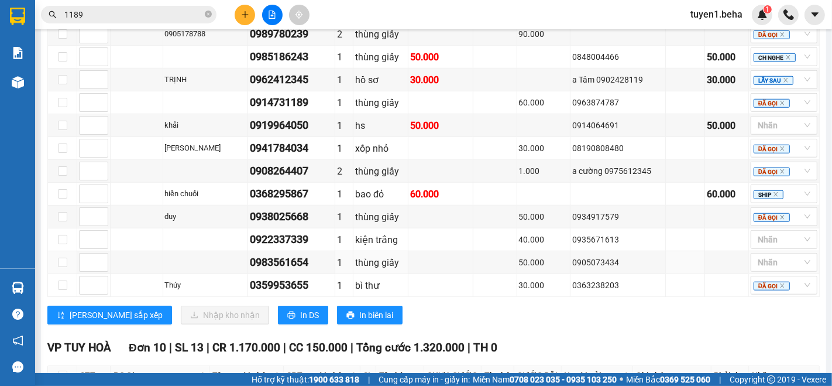
scroll to position [845, 0]
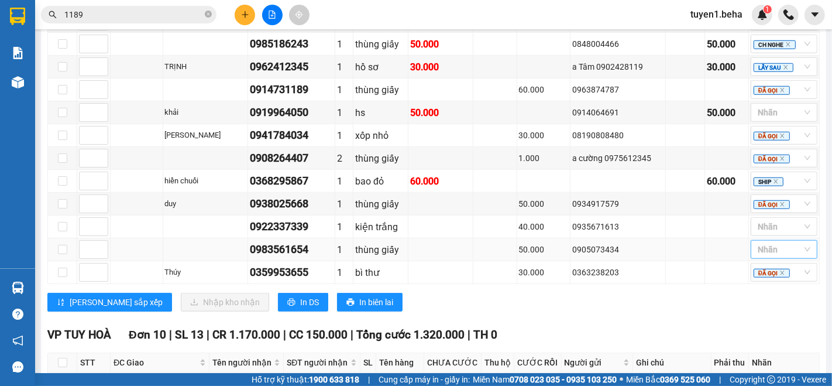
click at [757, 248] on div at bounding box center [778, 249] width 49 height 14
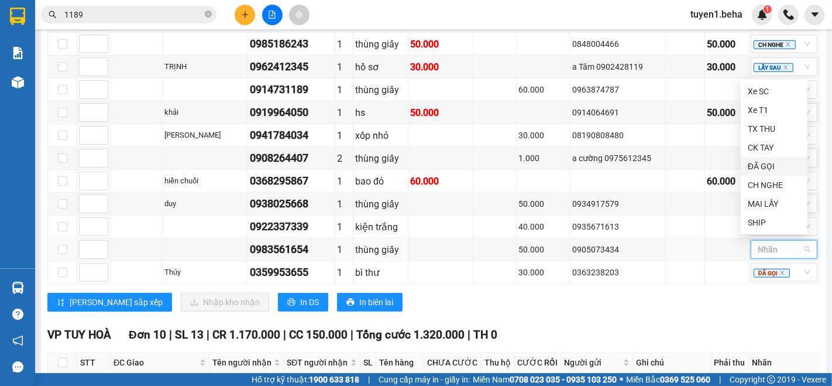
click at [777, 167] on div "ĐÃ GỌI" at bounding box center [774, 166] width 53 height 13
click at [660, 293] on div "[PERSON_NAME] sắp xếp Nhập kho nhận In DS In biên lai" at bounding box center [433, 302] width 773 height 19
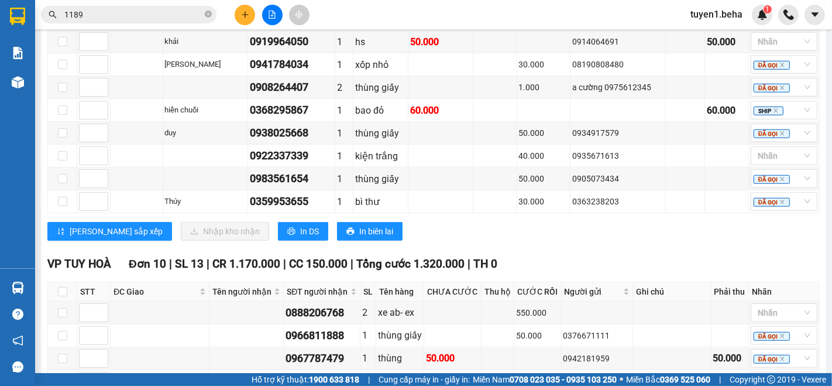
scroll to position [910, 0]
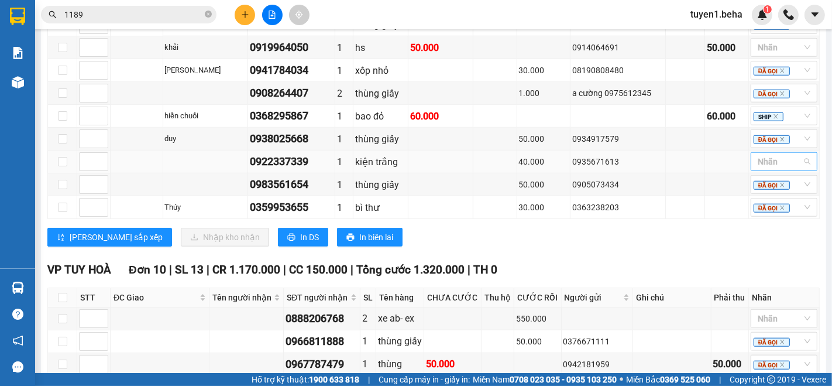
click at [764, 159] on div at bounding box center [778, 162] width 49 height 14
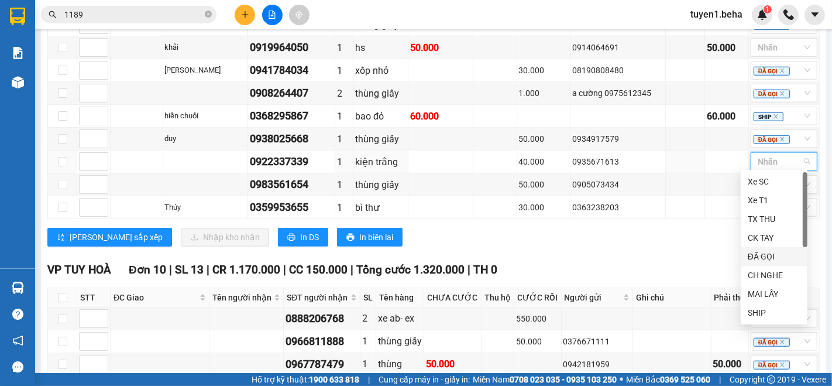
click at [767, 255] on div "ĐÃ GỌI" at bounding box center [774, 256] width 53 height 13
click at [541, 234] on div "[PERSON_NAME] sắp xếp Nhập kho nhận In DS In biên lai" at bounding box center [433, 237] width 773 height 19
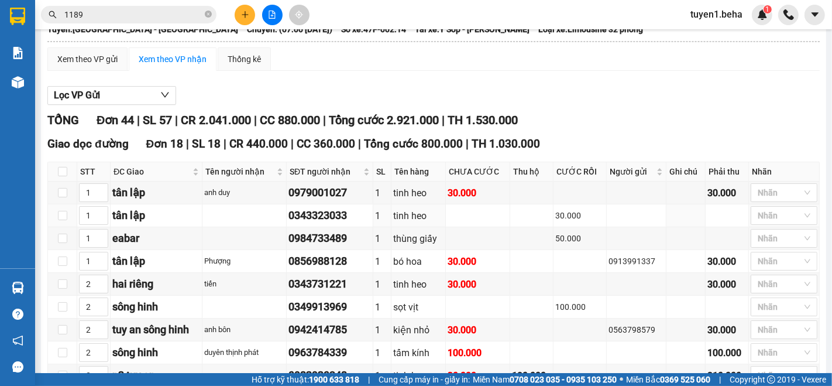
scroll to position [0, 0]
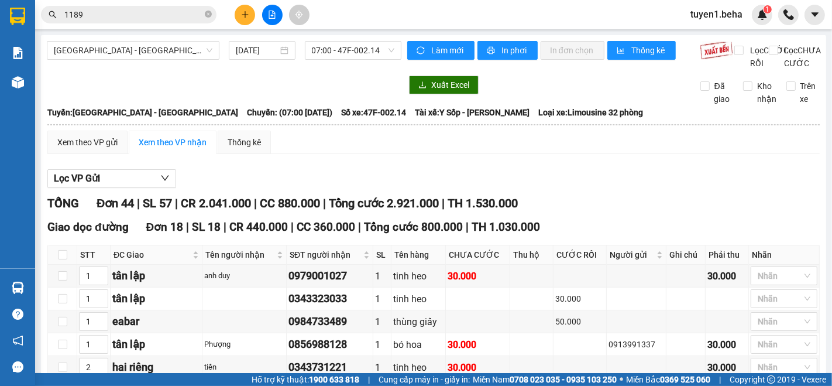
click at [94, 70] on div "Đắk Lắk - Phú Yên 13/09/2025 07:00 - 47F-002.14" at bounding box center [224, 55] width 355 height 29
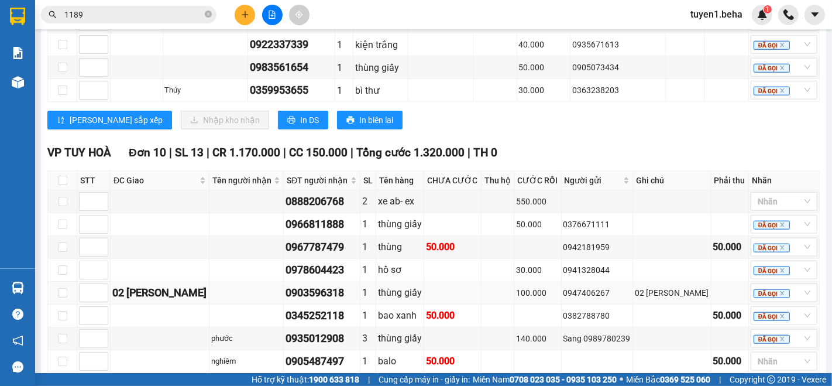
scroll to position [993, 0]
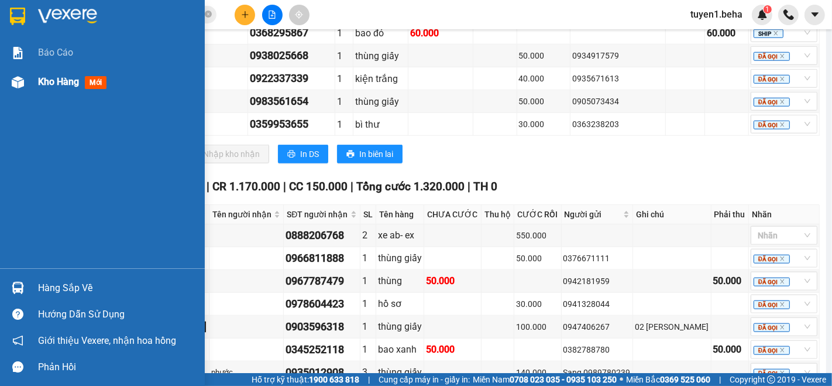
click at [47, 81] on span "Kho hàng" at bounding box center [58, 81] width 41 height 11
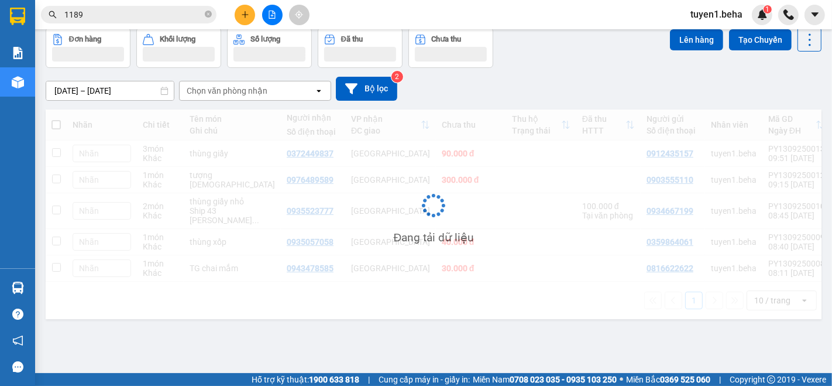
scroll to position [53, 0]
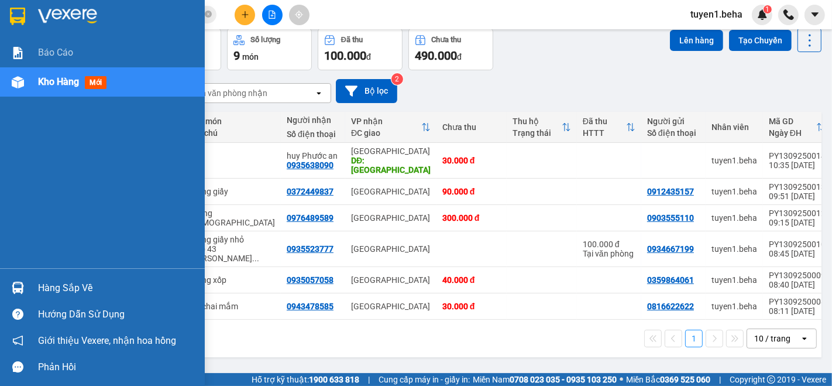
click at [20, 125] on div "Báo cáo Kho hàng mới" at bounding box center [102, 153] width 205 height 230
click at [18, 176] on div "Báo cáo Kho hàng mới" at bounding box center [102, 153] width 205 height 230
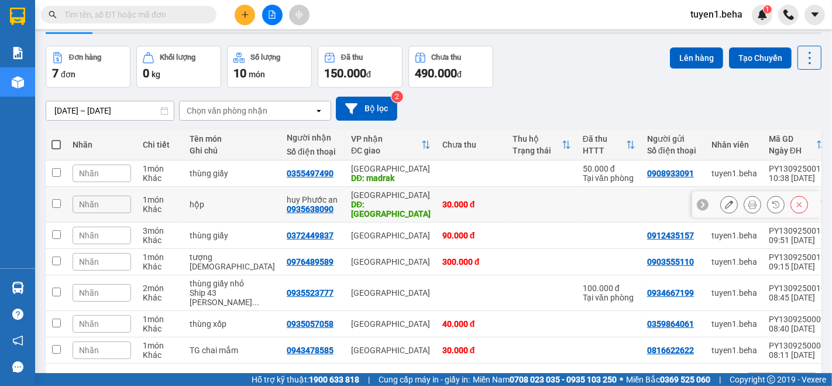
scroll to position [65, 0]
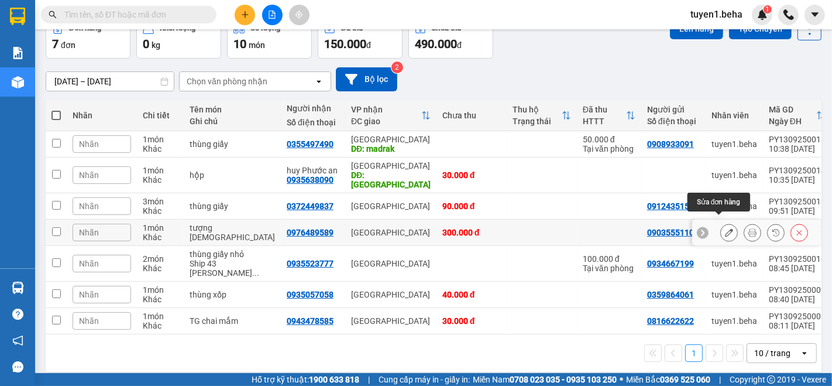
click at [725, 228] on icon at bounding box center [729, 232] width 8 height 8
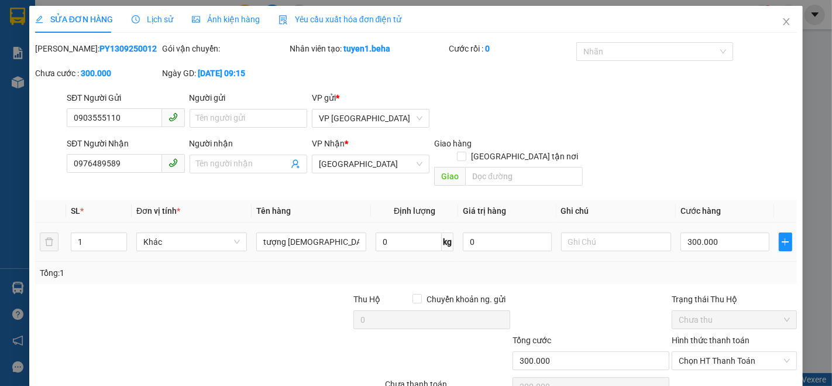
type input "0903555110"
type input "0976489589"
type input "300.000"
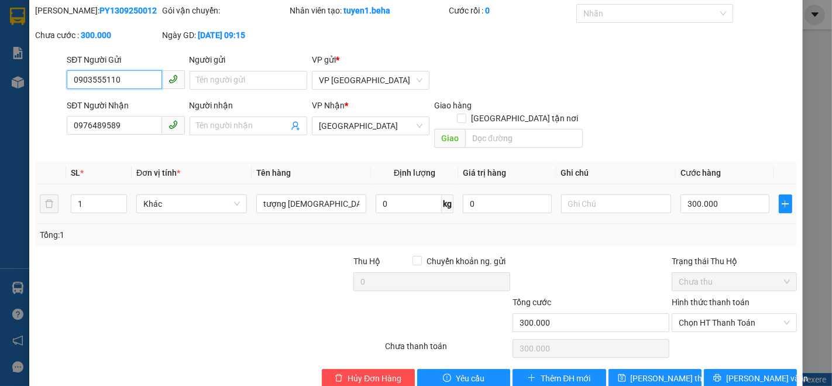
scroll to position [49, 0]
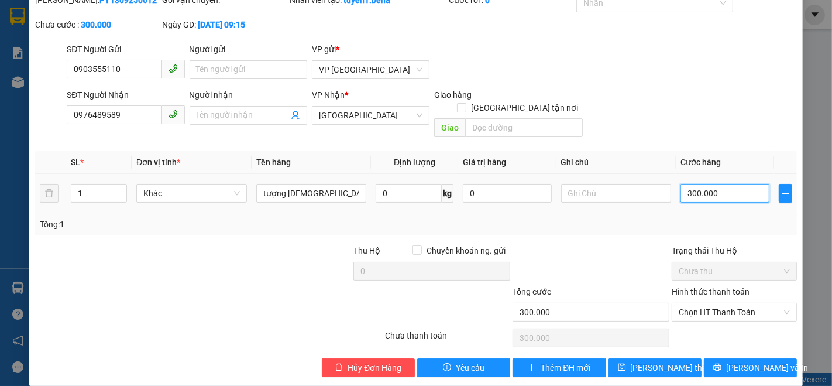
click at [709, 184] on input "300.000" at bounding box center [725, 193] width 88 height 19
type input "0"
type input "2"
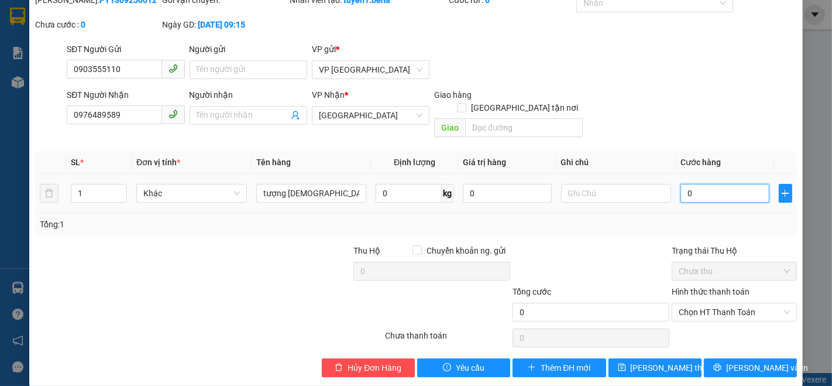
type input "2"
type input "02"
type input "25"
type input "025"
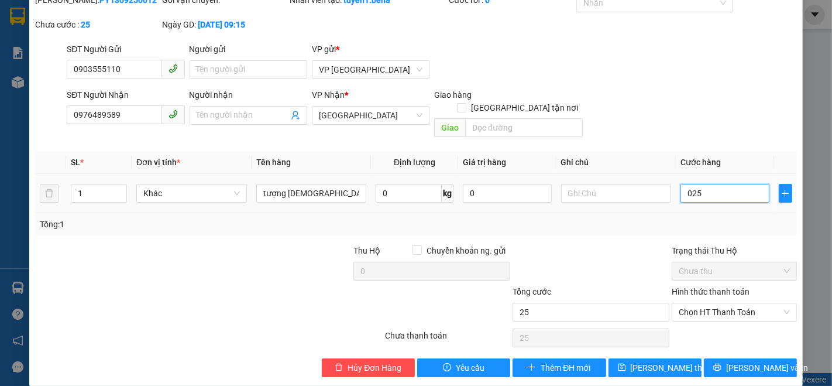
type input "250"
type input "0.250"
type input "250.000"
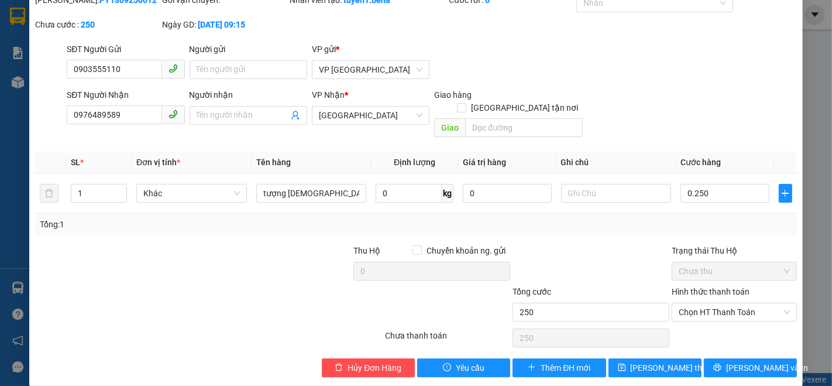
type input "250.000"
click at [591, 244] on div at bounding box center [591, 264] width 159 height 41
click at [643, 361] on span "[PERSON_NAME] thay đổi" at bounding box center [678, 367] width 94 height 13
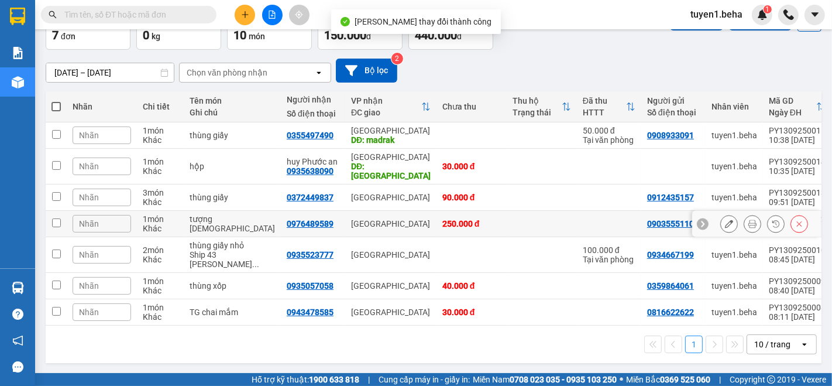
scroll to position [75, 0]
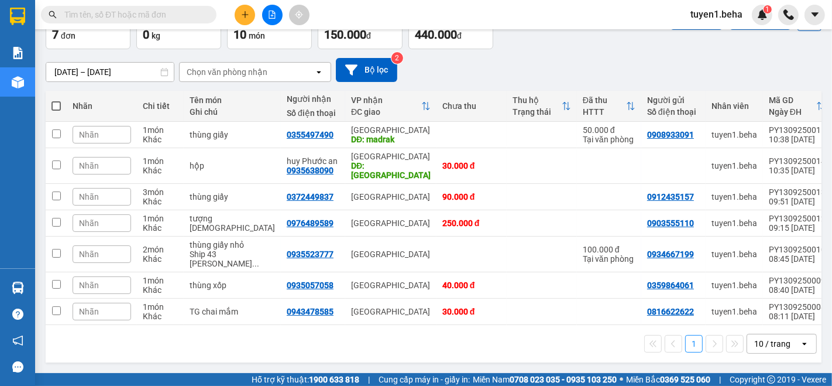
click at [122, 352] on div "1 10 / trang open" at bounding box center [433, 344] width 767 height 20
click at [269, 12] on icon "file-add" at bounding box center [272, 15] width 8 height 8
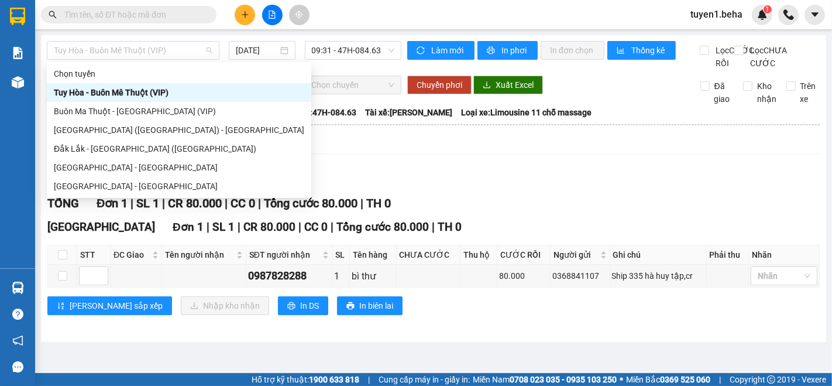
drag, startPoint x: 177, startPoint y: 54, endPoint x: 169, endPoint y: 74, distance: 22.3
click at [177, 53] on span "Tuy Hòa - Buôn Mê Thuột (VIP)" at bounding box center [133, 51] width 159 height 18
click at [129, 181] on div "[GEOGRAPHIC_DATA] - [GEOGRAPHIC_DATA]" at bounding box center [179, 186] width 251 height 13
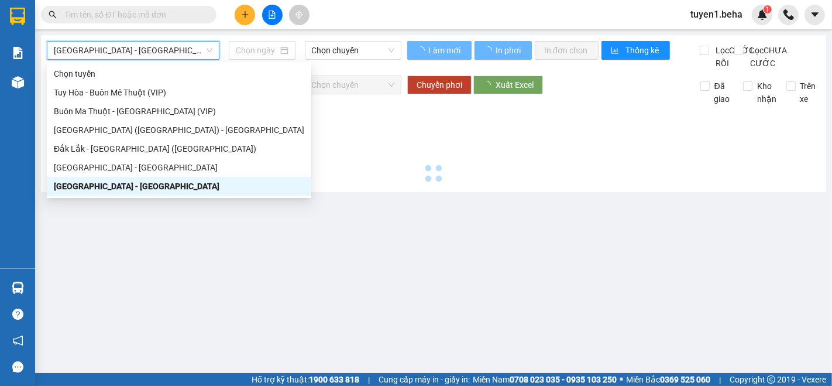
type input "[DATE]"
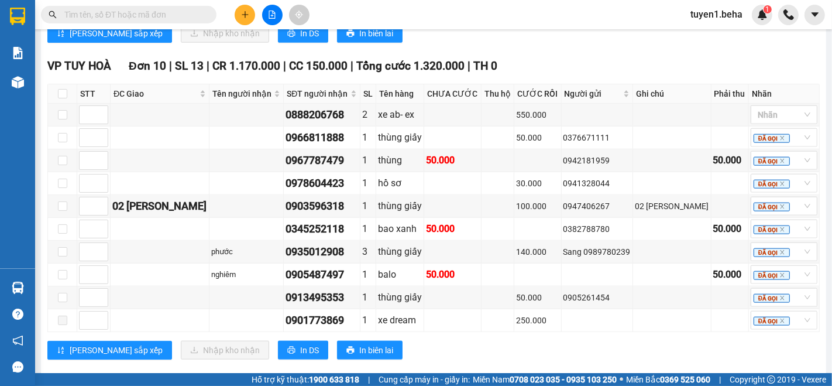
scroll to position [1146, 0]
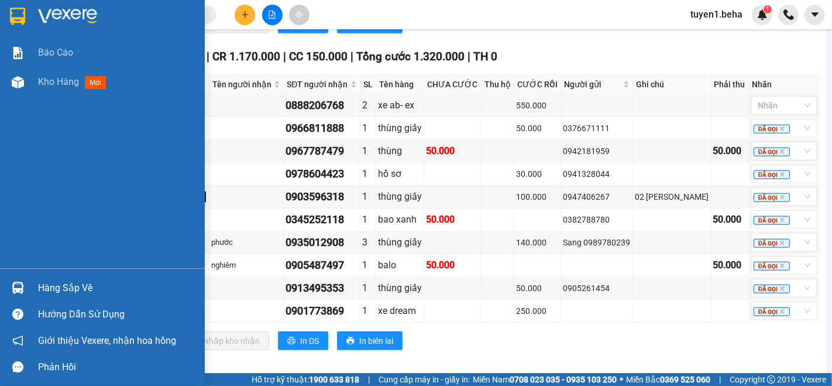
drag, startPoint x: 63, startPoint y: 81, endPoint x: 829, endPoint y: 337, distance: 808.0
click at [63, 81] on span "Kho hàng" at bounding box center [58, 81] width 41 height 11
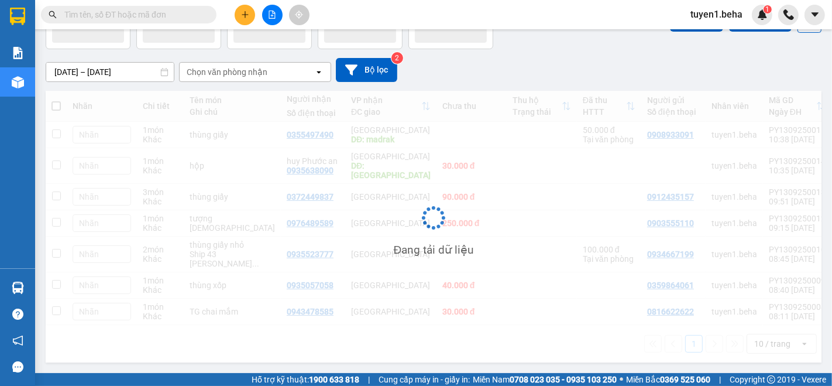
scroll to position [75, 0]
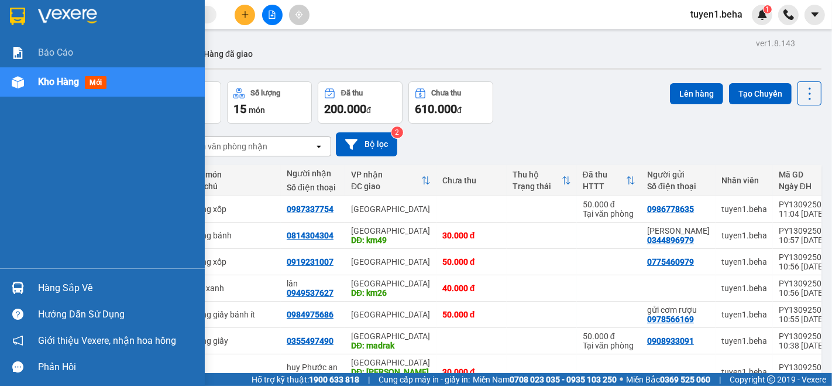
click at [12, 145] on div "Báo cáo Kho hàng mới" at bounding box center [102, 153] width 205 height 230
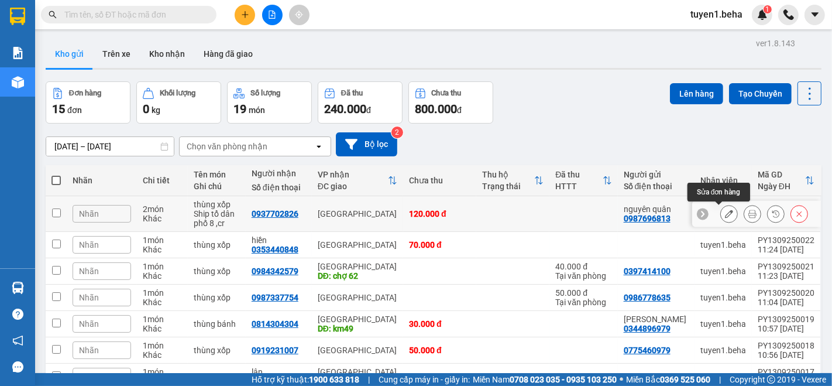
click at [725, 214] on icon at bounding box center [729, 214] width 8 height 8
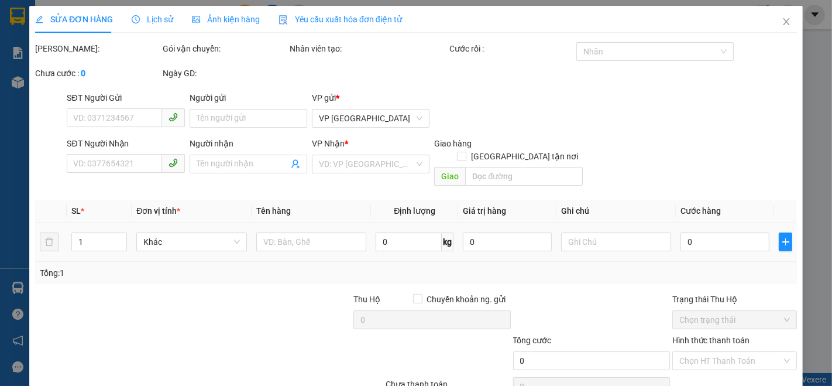
type input "0987696813"
type input "nguyên quân"
type input "0937702826"
type input "120.000"
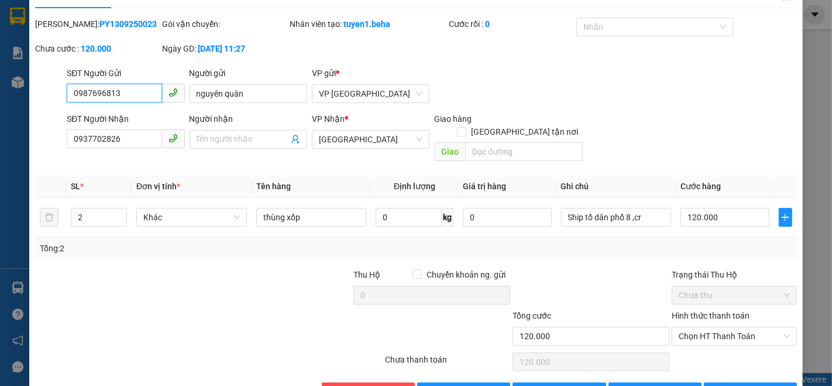
scroll to position [49, 0]
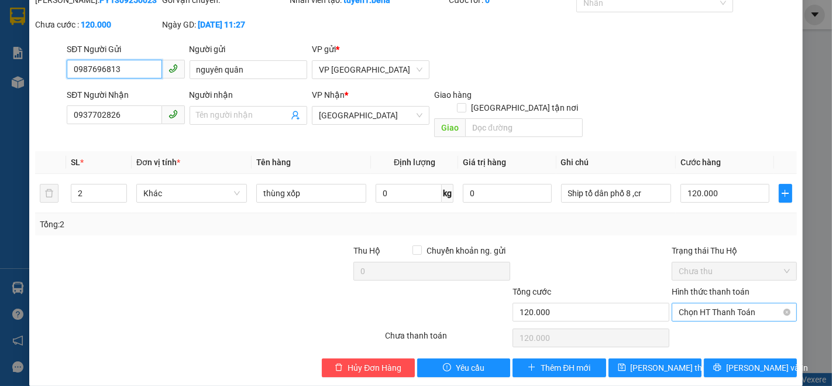
click at [721, 303] on span "Chọn HT Thanh Toán" at bounding box center [734, 312] width 111 height 18
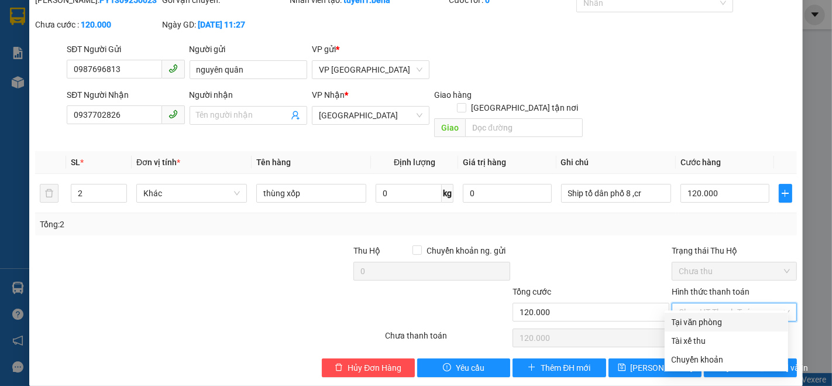
click at [692, 318] on div "Tại văn phòng" at bounding box center [726, 322] width 109 height 13
type input "0"
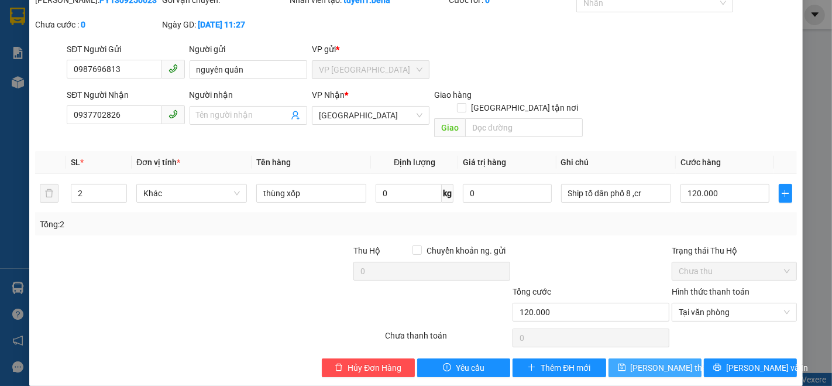
click at [649, 361] on span "[PERSON_NAME] thay đổi" at bounding box center [678, 367] width 94 height 13
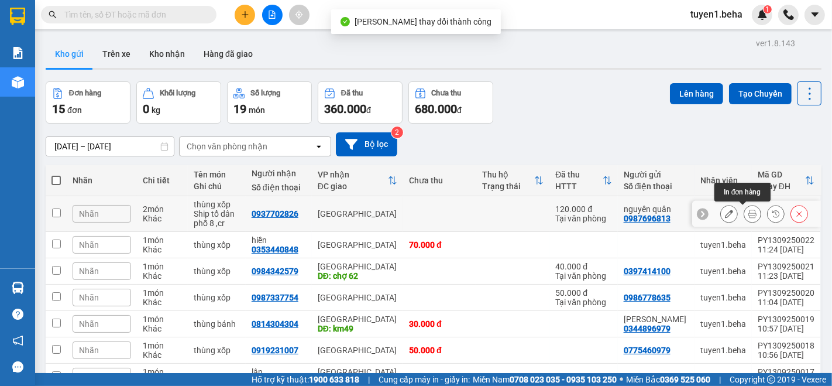
click at [749, 215] on icon at bounding box center [753, 214] width 8 height 8
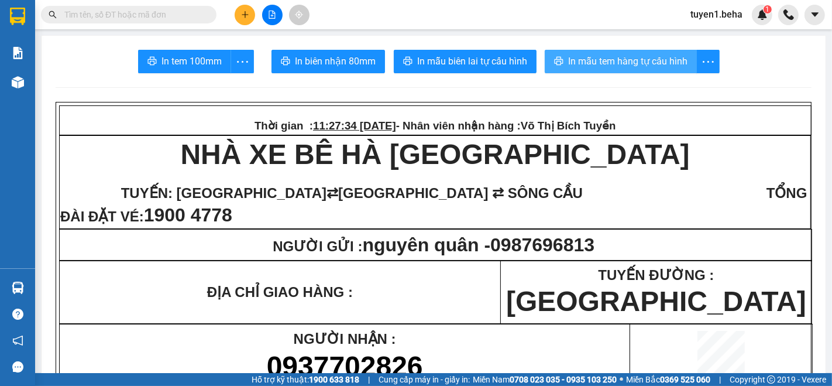
click at [645, 64] on span "In mẫu tem hàng tự cấu hình" at bounding box center [627, 61] width 119 height 15
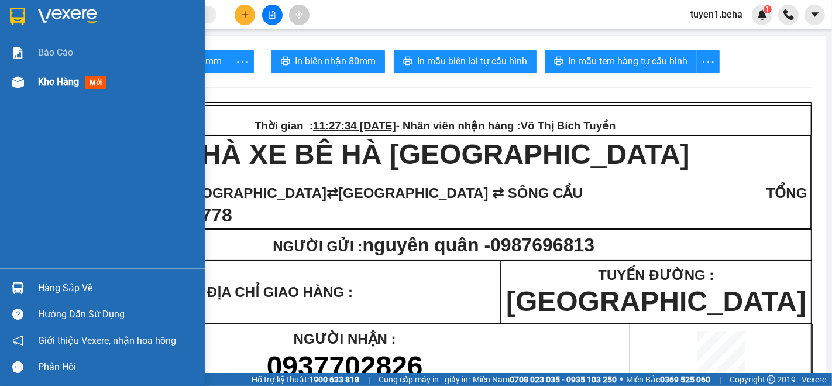
click at [65, 84] on span "Kho hàng" at bounding box center [58, 81] width 41 height 11
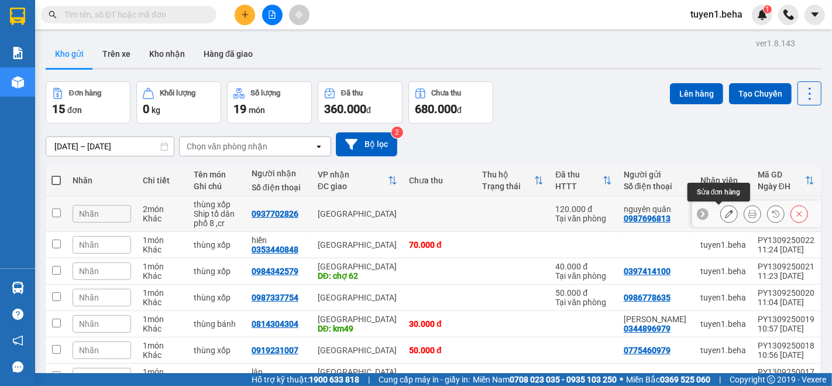
click at [721, 215] on button at bounding box center [729, 214] width 16 height 20
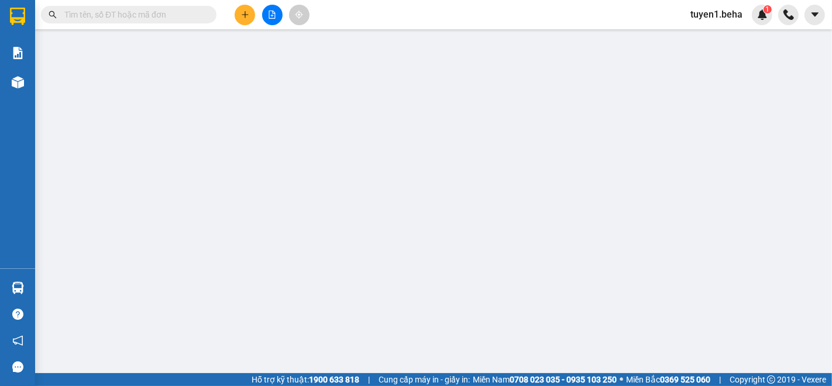
type input "0987696813"
type input "nguyên quân"
type input "0937702826"
type input "120.000"
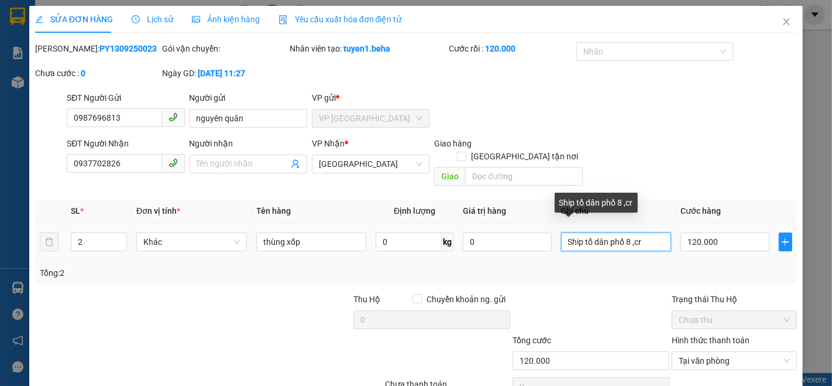
click at [642, 232] on input "Ship tổ dân phố 8 ,cr" at bounding box center [616, 241] width 111 height 19
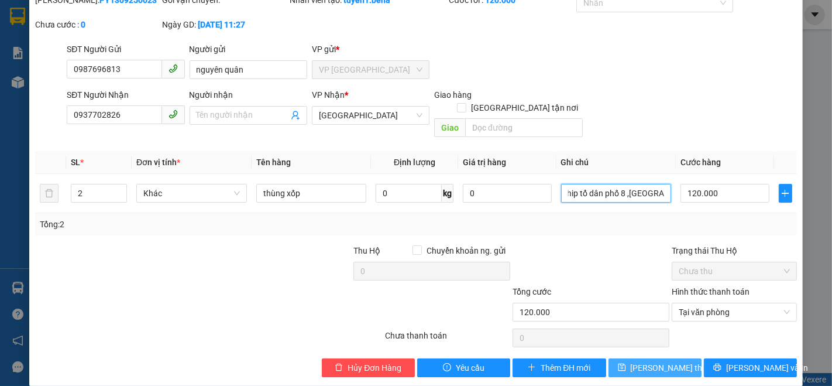
type input "Ship tổ dân phố 8 ,[GEOGRAPHIC_DATA]/cr"
click at [668, 361] on span "[PERSON_NAME] thay đổi" at bounding box center [678, 367] width 94 height 13
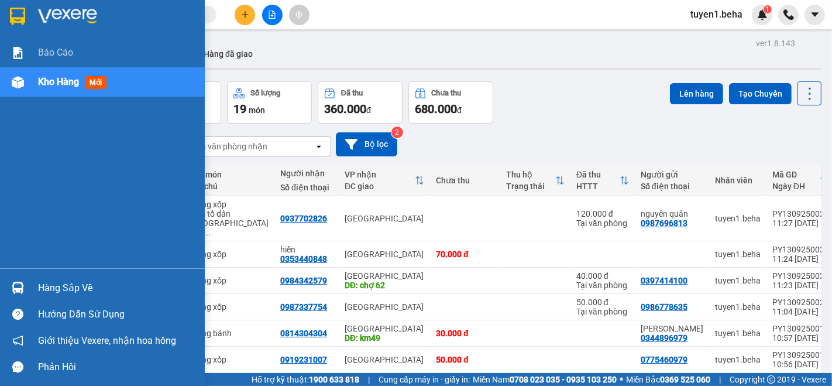
click at [71, 138] on div "Báo cáo Kho hàng mới" at bounding box center [102, 153] width 205 height 230
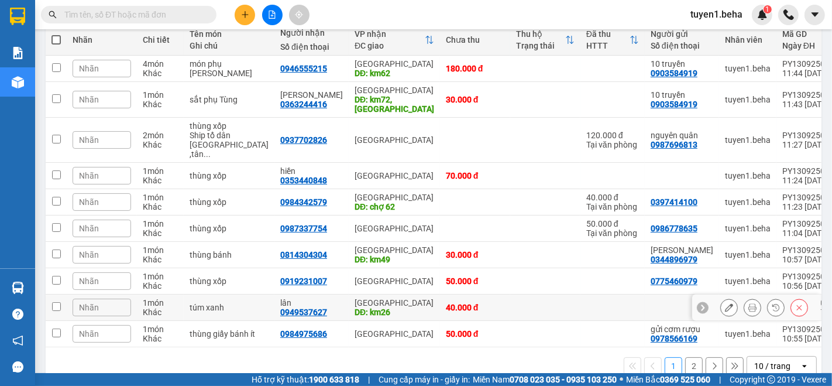
scroll to position [146, 0]
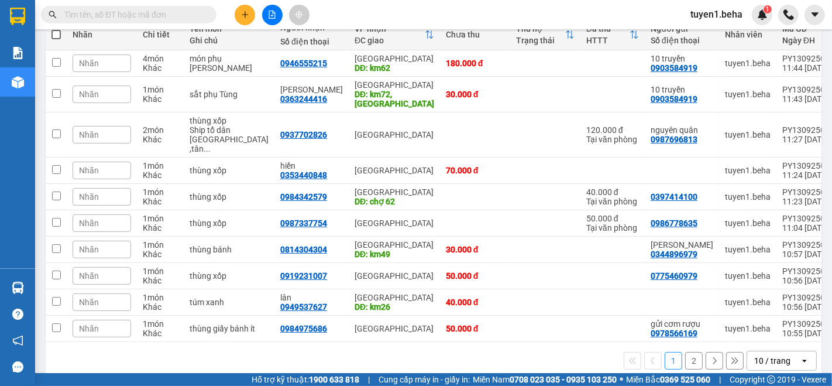
click at [755, 355] on div "10 / trang" at bounding box center [773, 361] width 36 height 12
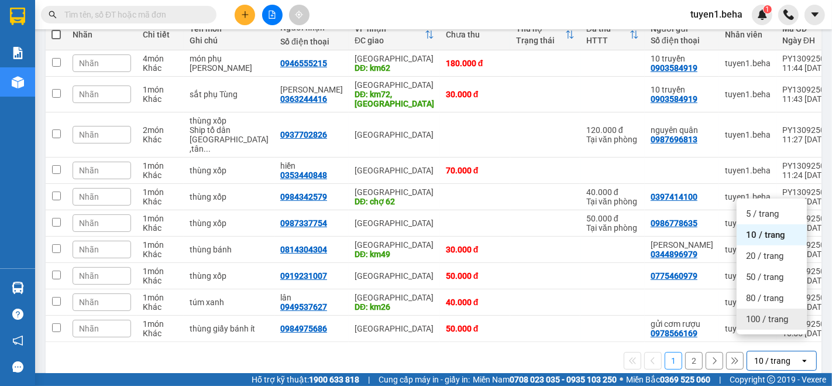
click at [767, 315] on span "100 / trang" at bounding box center [767, 319] width 42 height 12
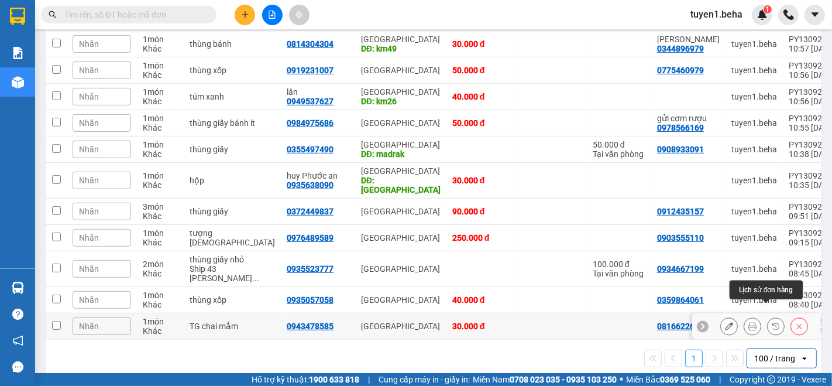
scroll to position [286, 0]
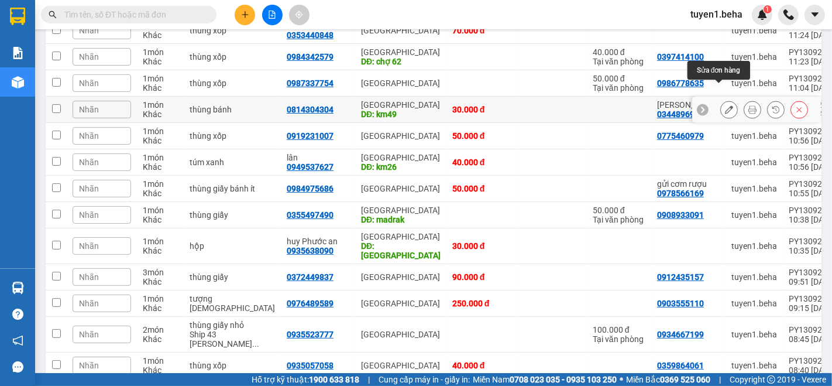
click at [721, 100] on button at bounding box center [729, 110] width 16 height 20
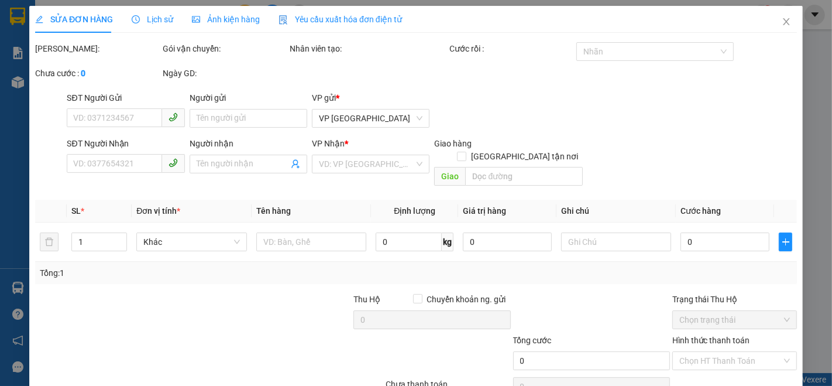
type input "0344896979"
type input "[PERSON_NAME]"
type input "0814304304"
type input "km49"
type input "30.000"
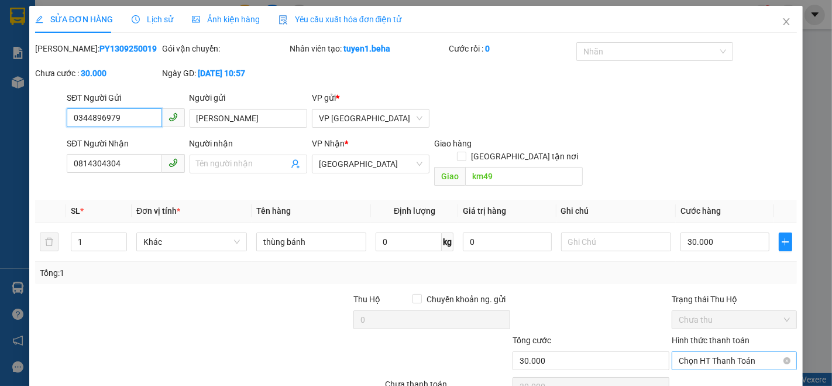
click at [719, 352] on span "Chọn HT Thanh Toán" at bounding box center [734, 361] width 111 height 18
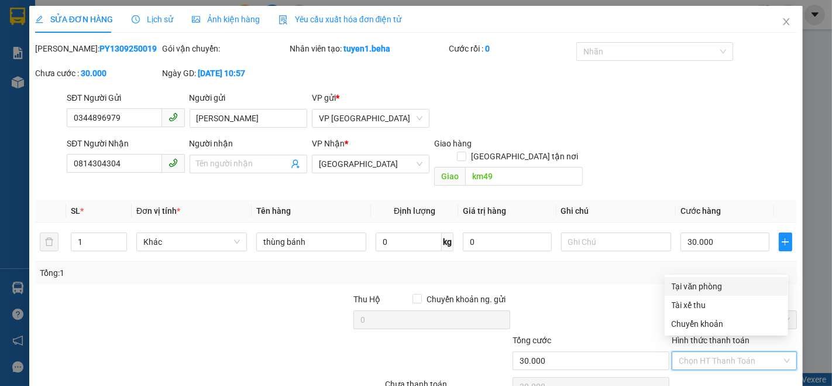
click at [697, 286] on div "Tại văn phòng" at bounding box center [726, 286] width 109 height 13
type input "0"
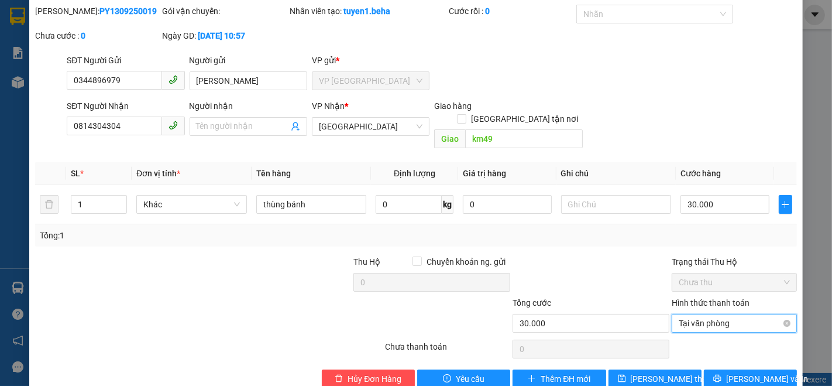
scroll to position [49, 0]
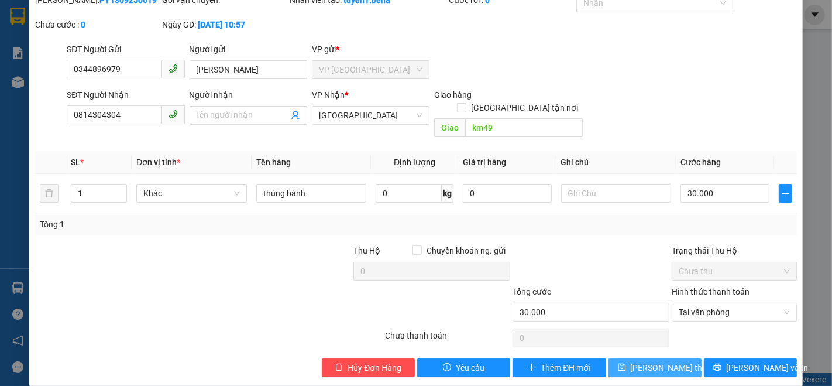
click at [642, 361] on span "[PERSON_NAME] thay đổi" at bounding box center [678, 367] width 94 height 13
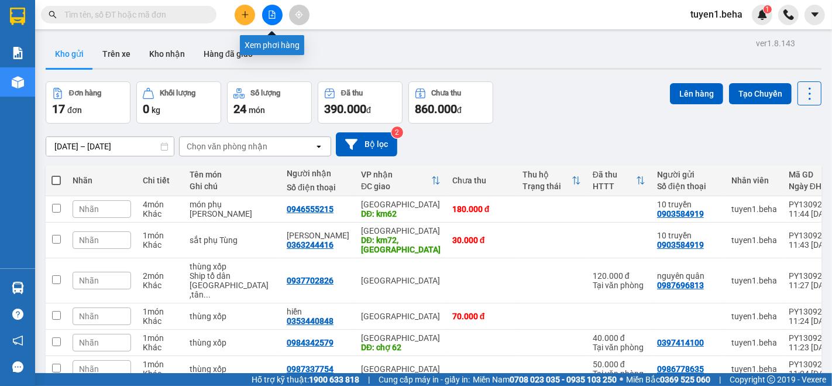
click at [274, 18] on icon "file-add" at bounding box center [272, 15] width 8 height 8
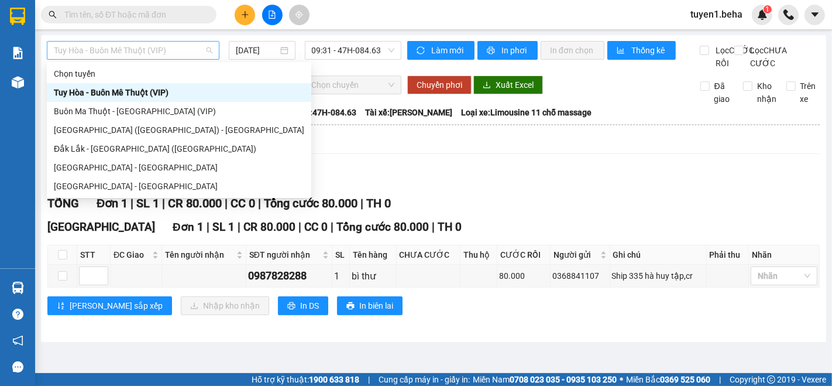
click at [158, 47] on span "Tuy Hòa - Buôn Mê Thuột (VIP)" at bounding box center [133, 51] width 159 height 18
click at [57, 184] on div "[GEOGRAPHIC_DATA] - [GEOGRAPHIC_DATA]" at bounding box center [179, 186] width 251 height 13
type input "[DATE]"
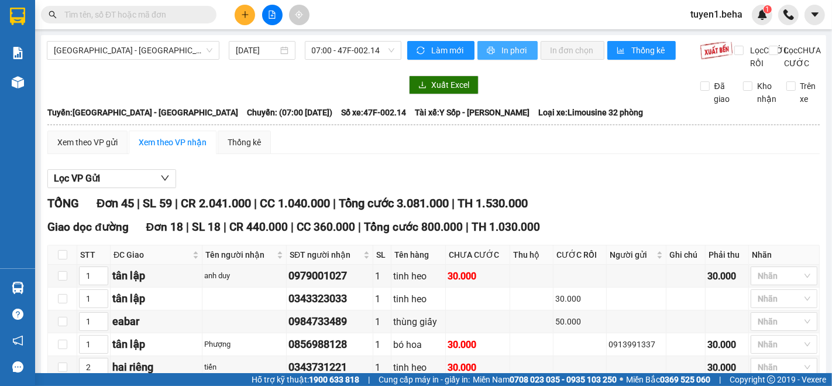
click at [505, 46] on span "In phơi" at bounding box center [515, 50] width 27 height 13
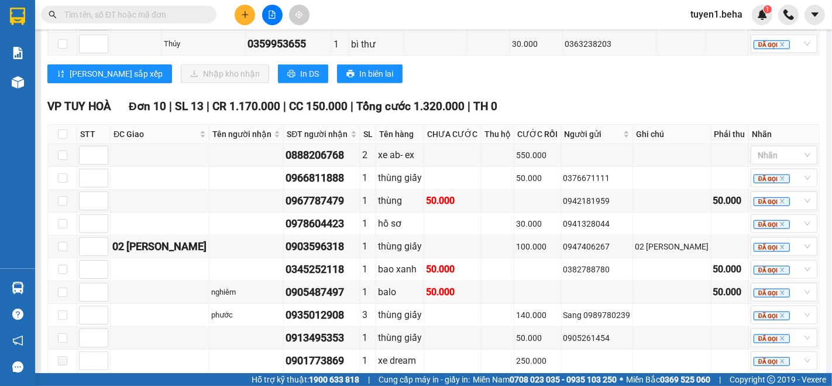
scroll to position [1105, 0]
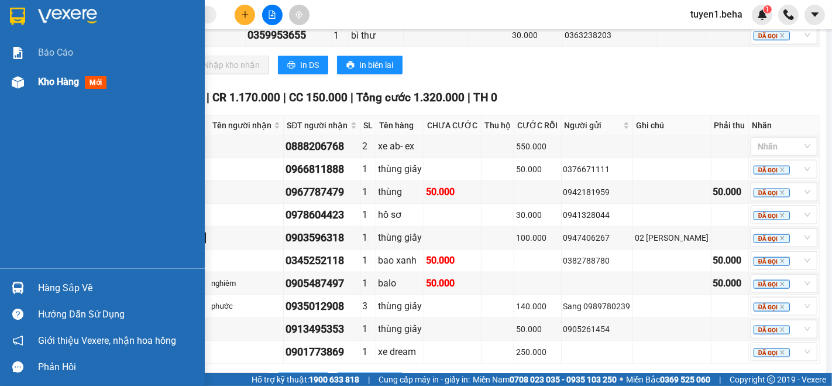
click at [53, 83] on span "Kho hàng" at bounding box center [58, 81] width 41 height 11
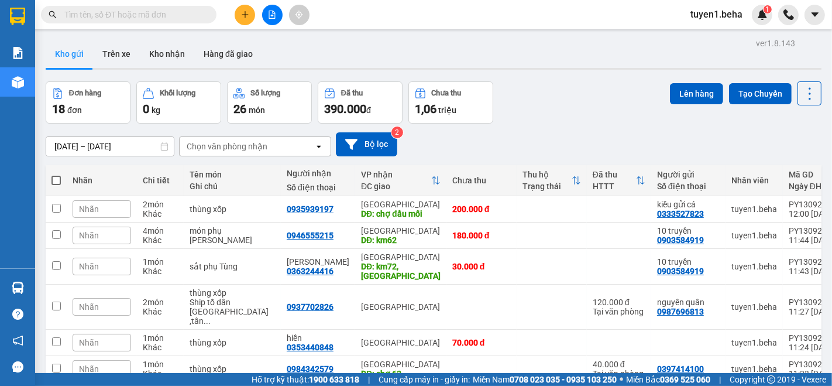
click at [55, 177] on span at bounding box center [56, 180] width 9 height 9
click at [56, 174] on input "checkbox" at bounding box center [56, 174] width 0 height 0
checkbox input "true"
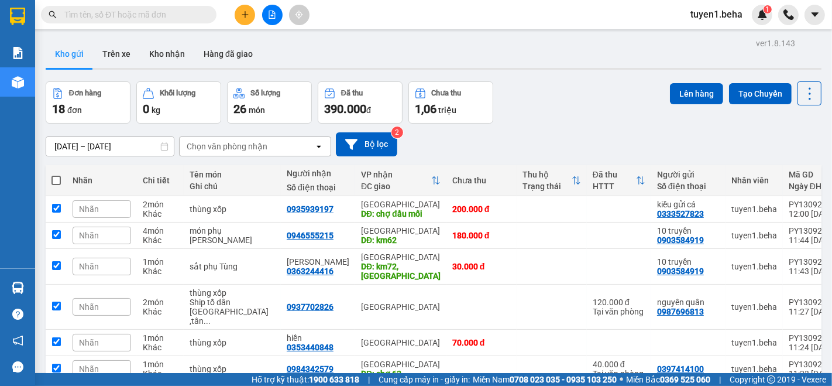
checkbox input "true"
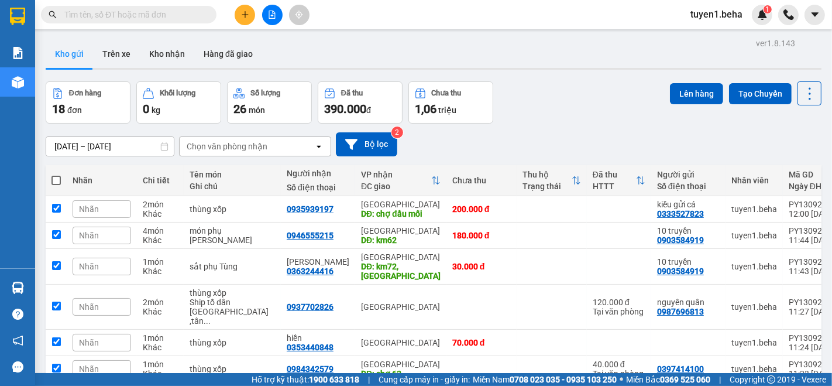
checkbox input "true"
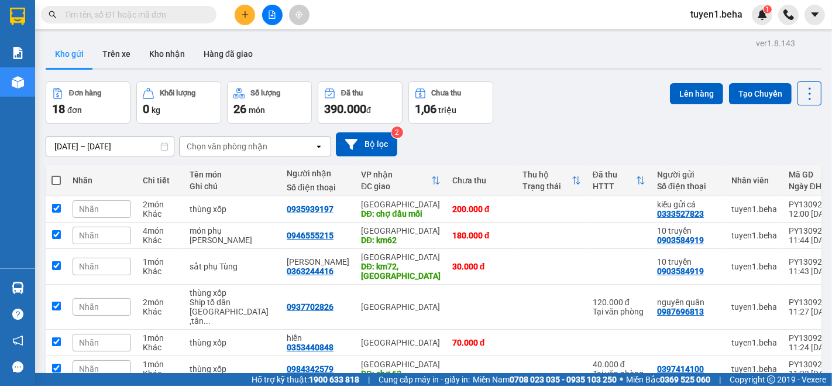
checkbox input "true"
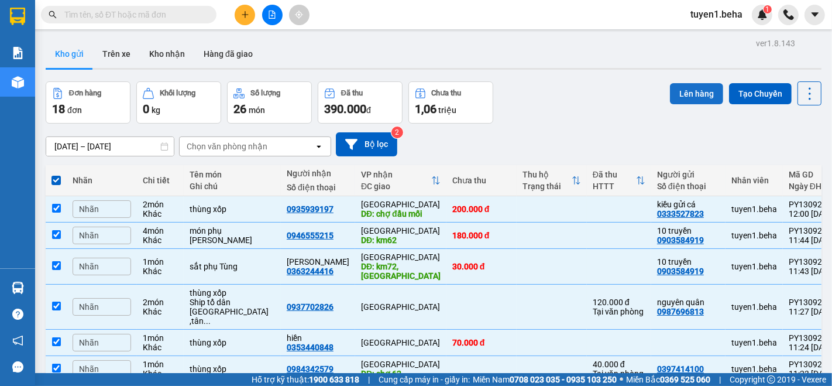
click at [685, 96] on button "Lên hàng" at bounding box center [696, 93] width 53 height 21
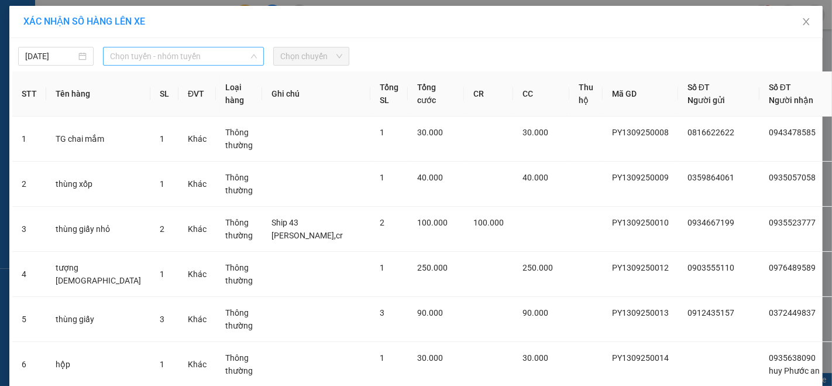
click at [157, 54] on span "Chọn tuyến - nhóm tuyến" at bounding box center [183, 56] width 147 height 18
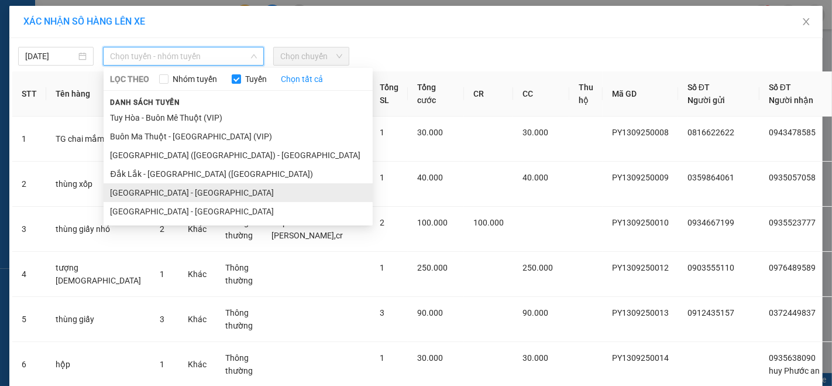
click at [124, 191] on li "[GEOGRAPHIC_DATA] - [GEOGRAPHIC_DATA]" at bounding box center [238, 192] width 269 height 19
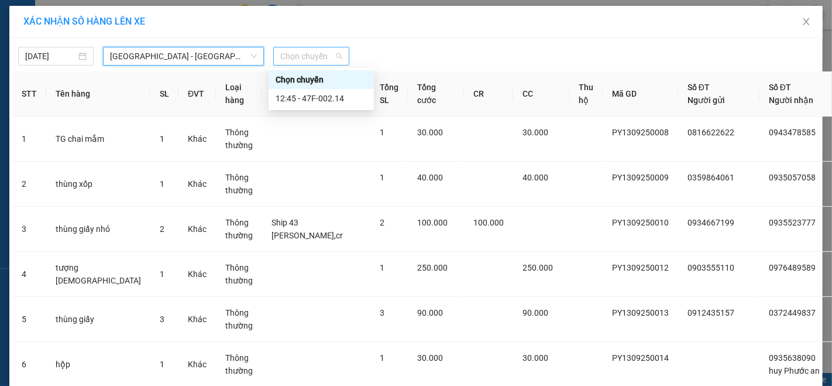
click at [306, 50] on span "Chọn chuyến" at bounding box center [310, 56] width 61 height 18
click at [323, 101] on div "12:45 - 47F-002.14" at bounding box center [321, 98] width 91 height 13
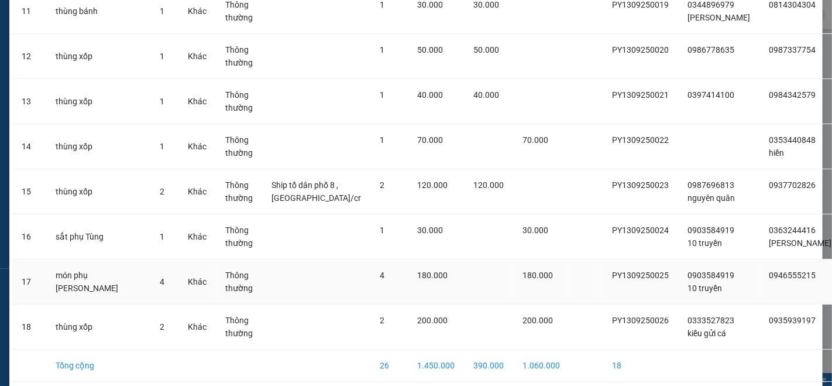
scroll to position [657, 0]
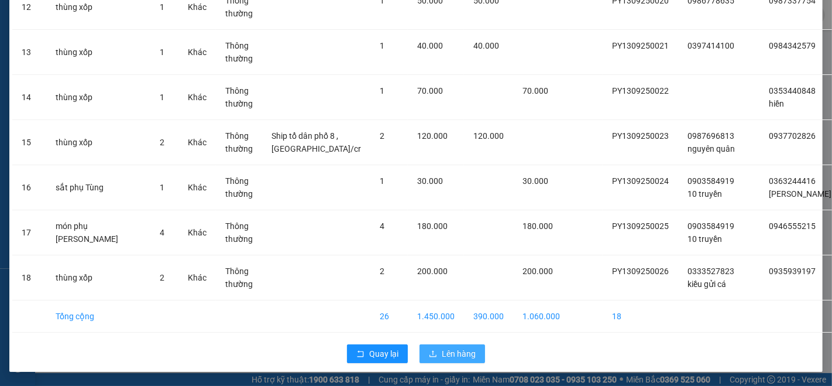
click at [451, 354] on span "Lên hàng" at bounding box center [459, 353] width 34 height 13
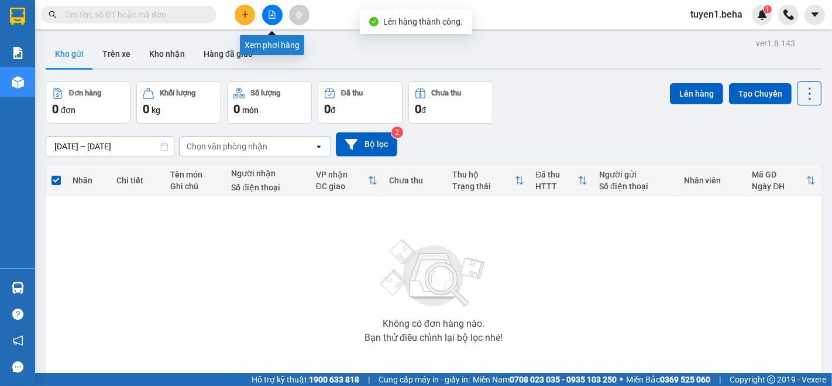
click at [270, 13] on icon "file-add" at bounding box center [272, 15] width 8 height 8
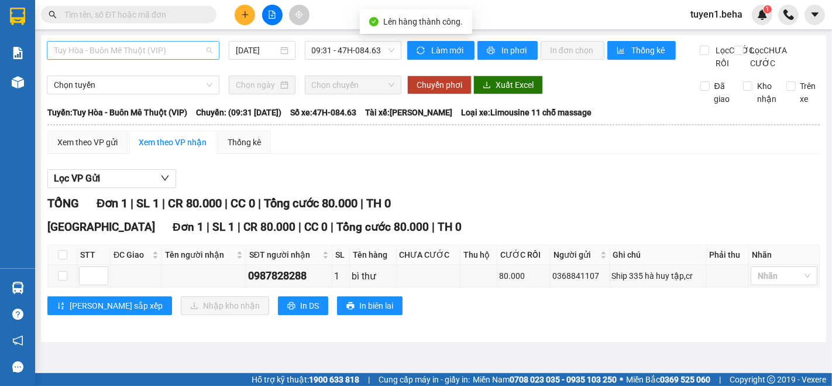
click at [141, 57] on span "Tuy Hòa - Buôn Mê Thuột (VIP)" at bounding box center [133, 51] width 159 height 18
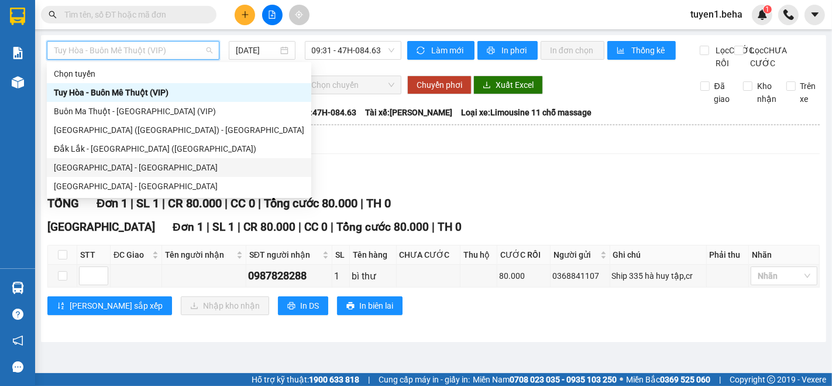
click at [89, 167] on div "[GEOGRAPHIC_DATA] - [GEOGRAPHIC_DATA]" at bounding box center [179, 167] width 251 height 13
type input "[DATE]"
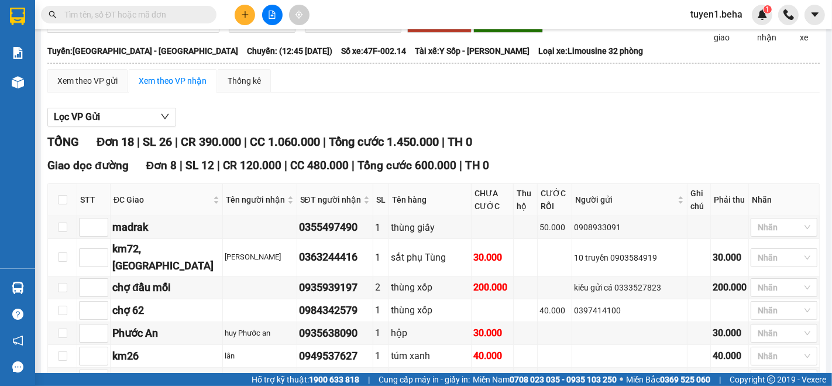
scroll to position [130, 0]
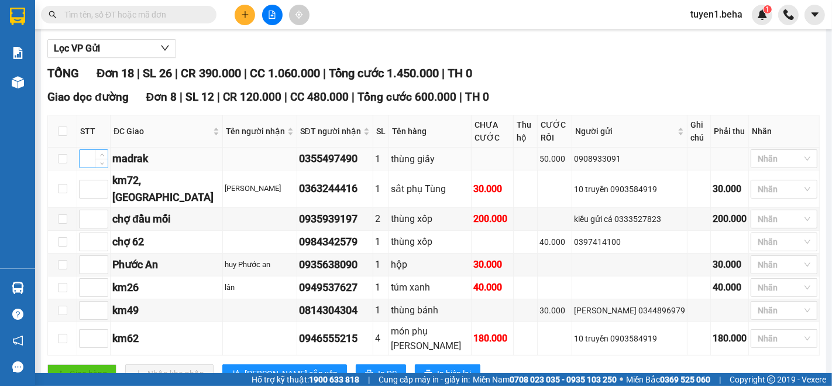
click at [83, 161] on input at bounding box center [94, 159] width 28 height 18
type input "1"
click at [82, 180] on input at bounding box center [94, 189] width 28 height 18
type input "2"
click at [88, 233] on input at bounding box center [94, 242] width 28 height 18
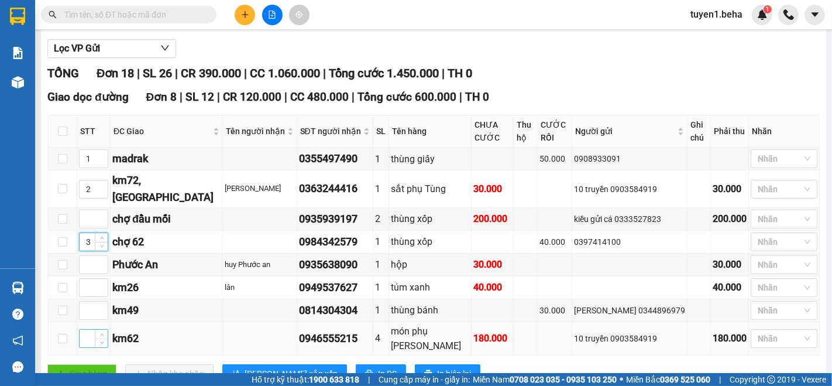
type input "3"
click at [83, 330] on input at bounding box center [94, 339] width 28 height 18
type input "4"
click at [83, 301] on input at bounding box center [94, 310] width 28 height 18
type input "5"
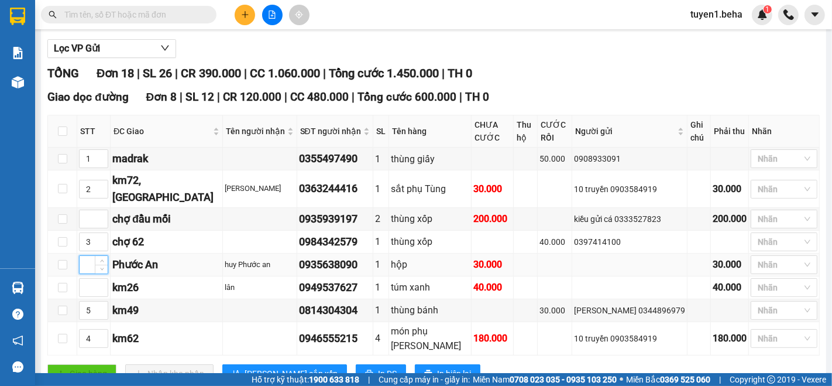
click at [87, 256] on input at bounding box center [94, 265] width 28 height 18
type input "6"
click at [87, 279] on input at bounding box center [94, 288] width 28 height 18
type input "7"
click at [89, 210] on input at bounding box center [94, 219] width 28 height 18
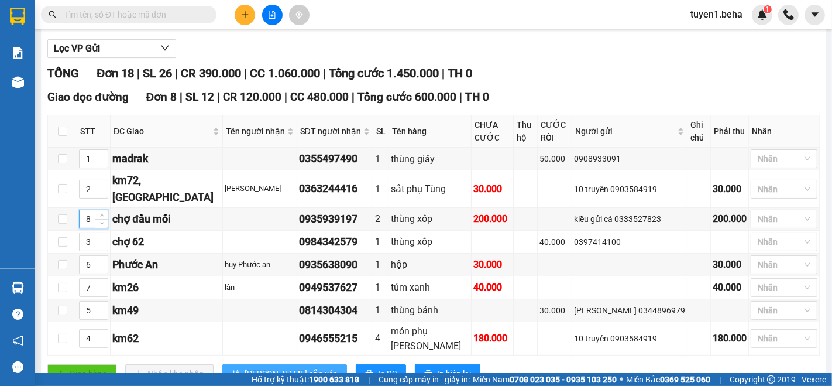
type input "8"
click at [246, 367] on span "[PERSON_NAME] sắp xếp" at bounding box center [291, 373] width 93 height 13
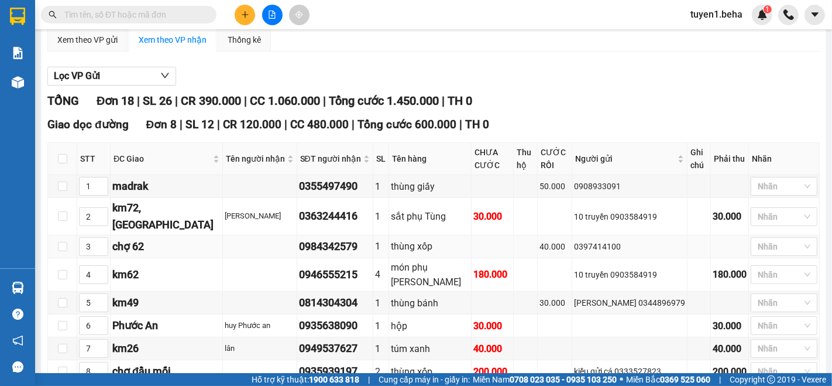
scroll to position [297, 0]
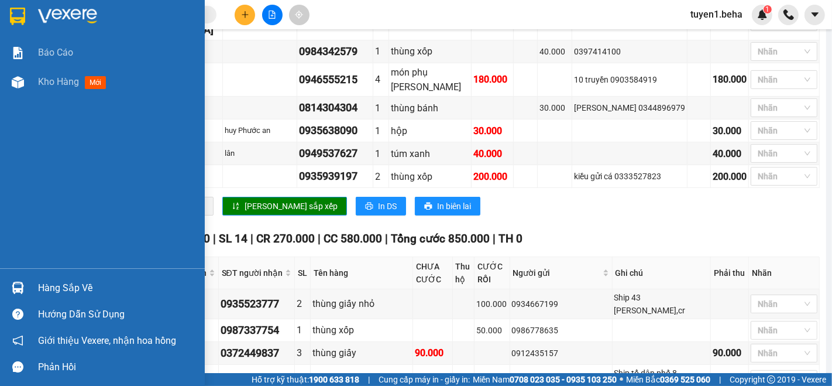
click at [10, 116] on div "Báo cáo Kho hàng mới" at bounding box center [102, 153] width 205 height 230
click at [61, 86] on span "Kho hàng" at bounding box center [58, 81] width 41 height 11
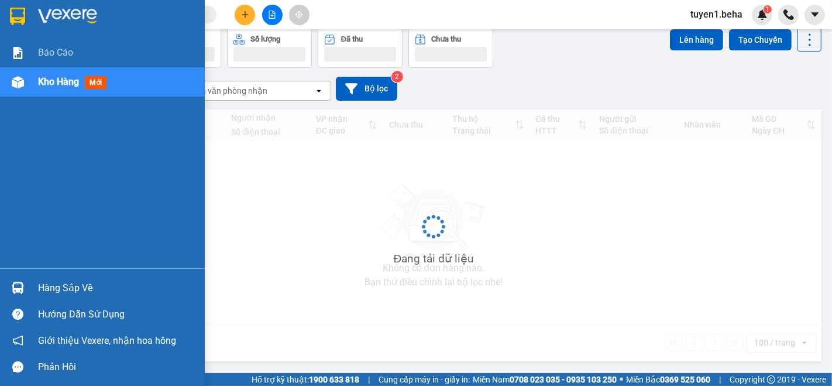
scroll to position [53, 0]
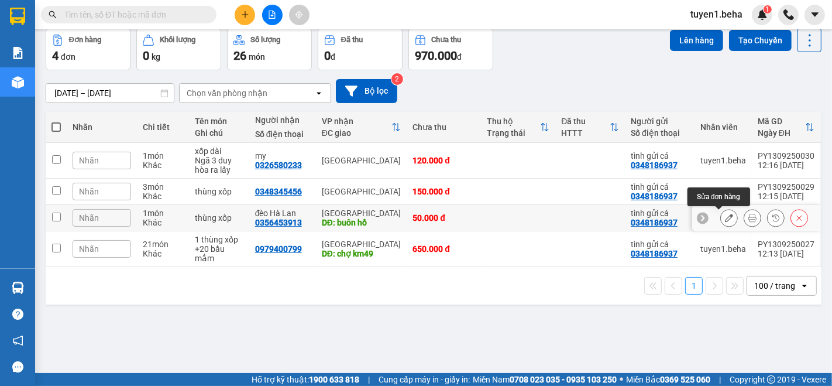
click at [725, 216] on icon at bounding box center [729, 218] width 8 height 8
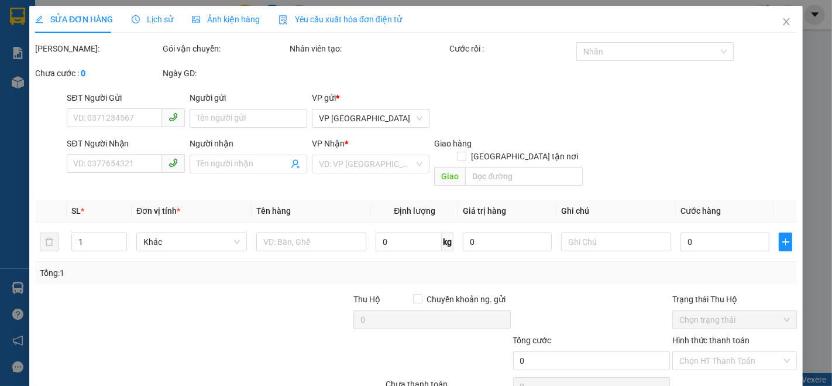
type input "0348186937"
type input "tình gửi cá"
type input "0356453913"
type input "đèo Hà Lan"
type input "buôn hồ"
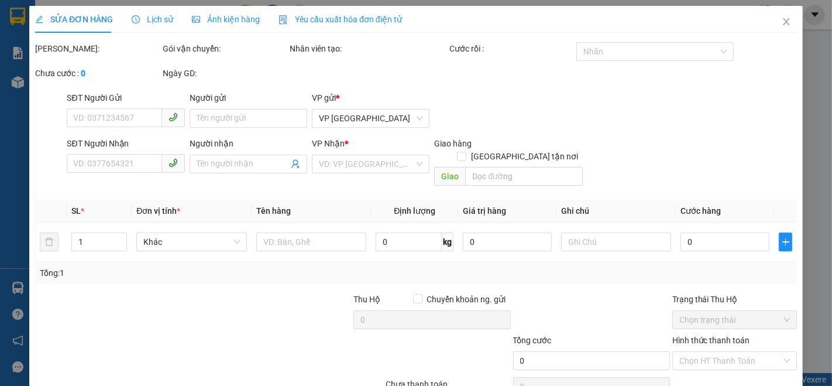
type input "50.000"
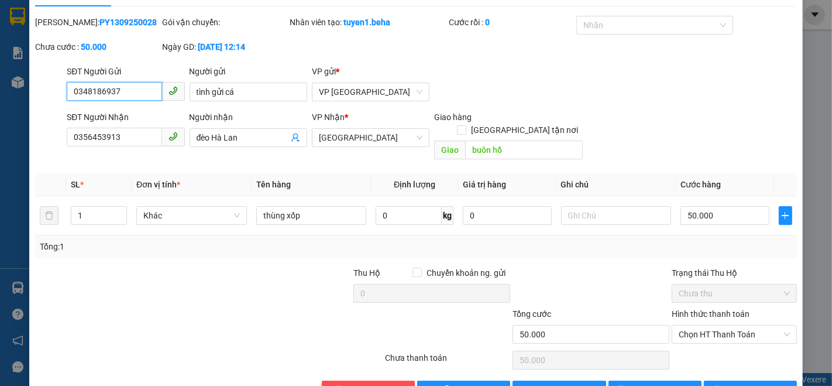
scroll to position [49, 0]
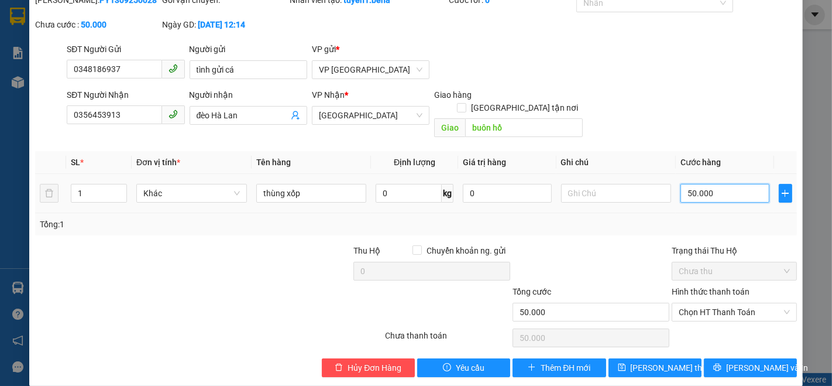
click at [710, 184] on input "50.000" at bounding box center [725, 193] width 88 height 19
type input "0"
type input "6"
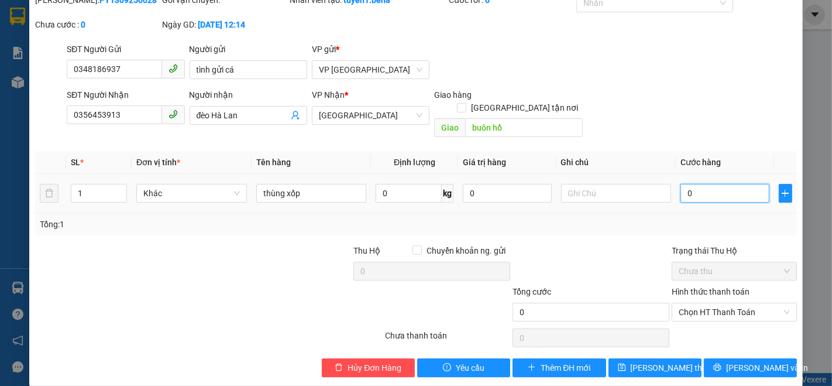
type input "6"
type input "06"
type input "60"
click at [702, 184] on input "060" at bounding box center [725, 193] width 88 height 19
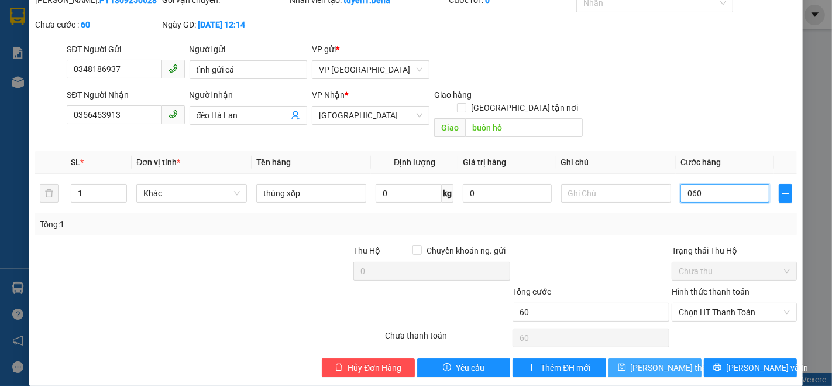
type input "060"
type input "60.000"
click at [645, 361] on span "[PERSON_NAME] thay đổi" at bounding box center [678, 367] width 94 height 13
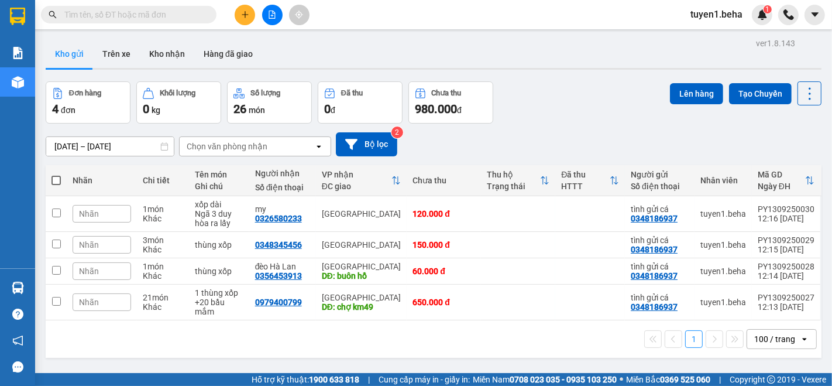
click at [55, 176] on span at bounding box center [56, 180] width 9 height 9
click at [56, 174] on input "checkbox" at bounding box center [56, 174] width 0 height 0
checkbox input "true"
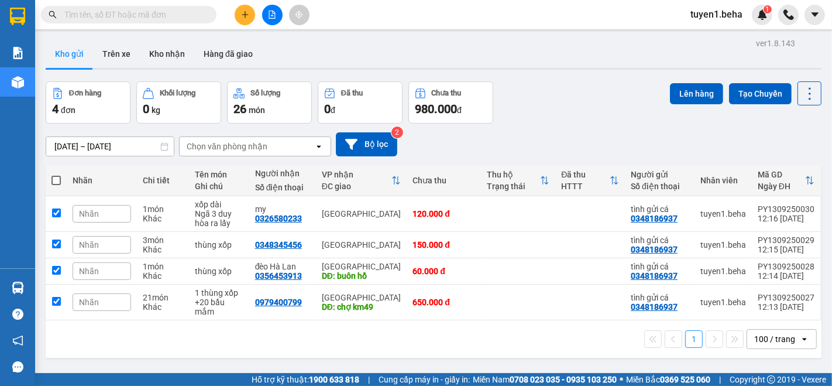
checkbox input "true"
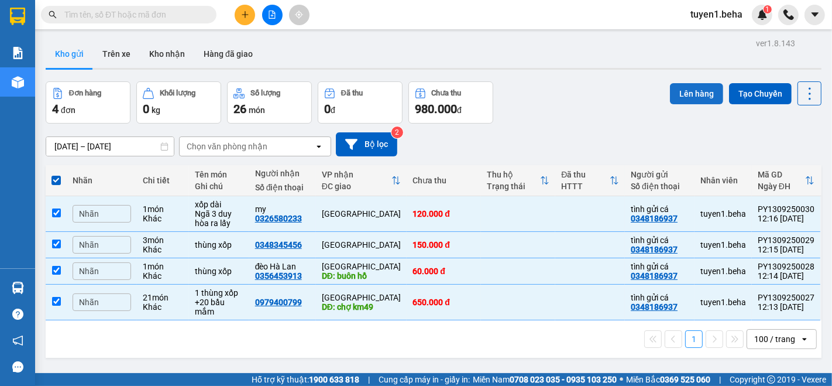
click at [685, 88] on button "Lên hàng" at bounding box center [696, 93] width 53 height 21
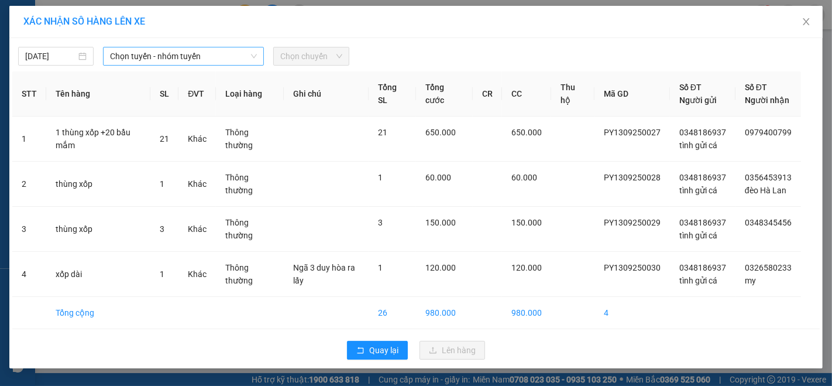
click at [185, 59] on span "Chọn tuyến - nhóm tuyến" at bounding box center [183, 56] width 147 height 18
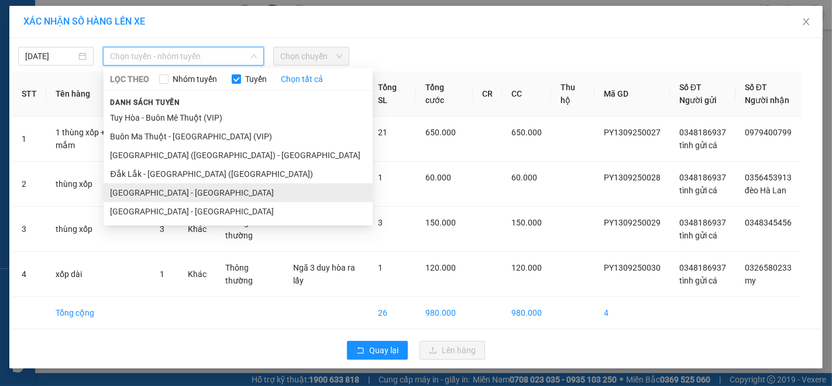
click at [138, 191] on li "[GEOGRAPHIC_DATA] - [GEOGRAPHIC_DATA]" at bounding box center [238, 192] width 269 height 19
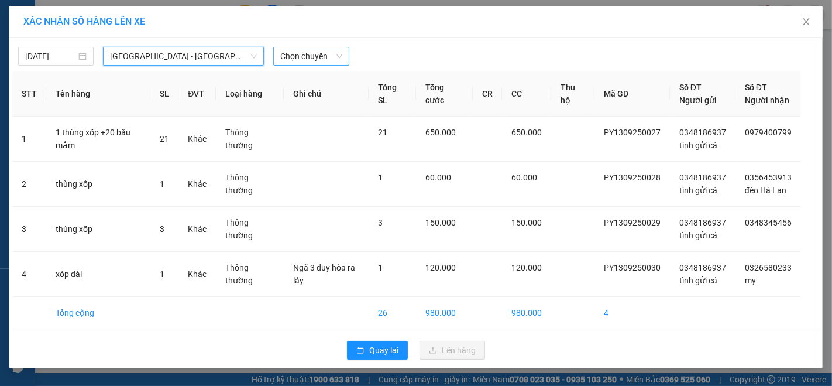
click at [301, 57] on span "Chọn chuyến" at bounding box center [310, 56] width 61 height 18
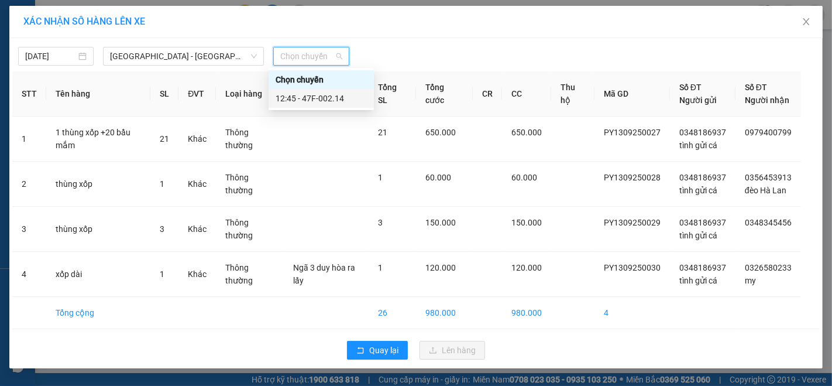
click at [318, 92] on div "12:45 - 47F-002.14" at bounding box center [321, 98] width 91 height 13
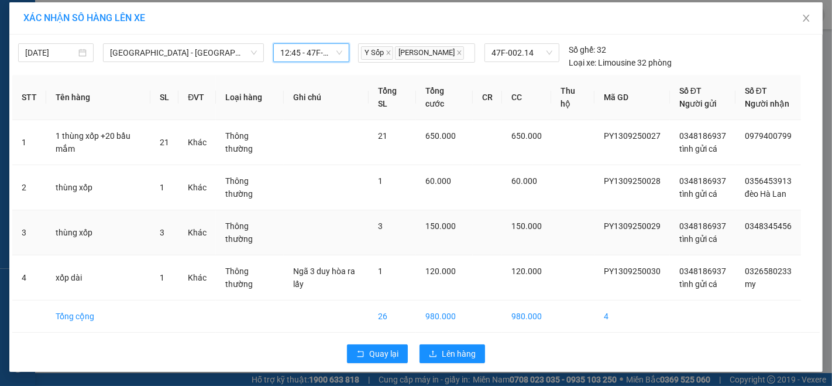
scroll to position [15, 0]
click at [467, 356] on span "Lên hàng" at bounding box center [459, 353] width 34 height 13
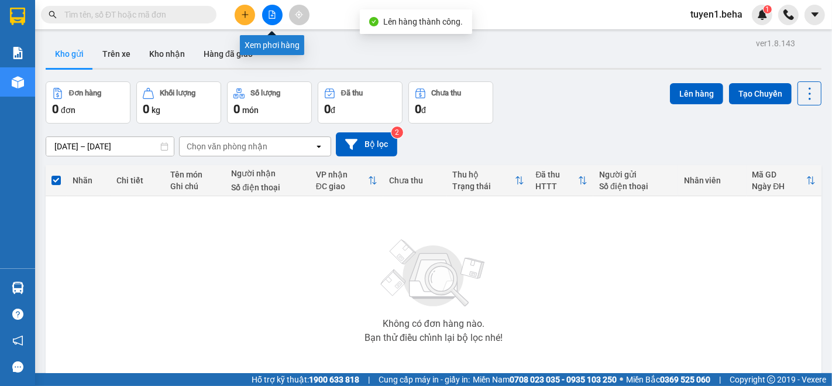
click at [272, 15] on icon "file-add" at bounding box center [272, 15] width 6 height 8
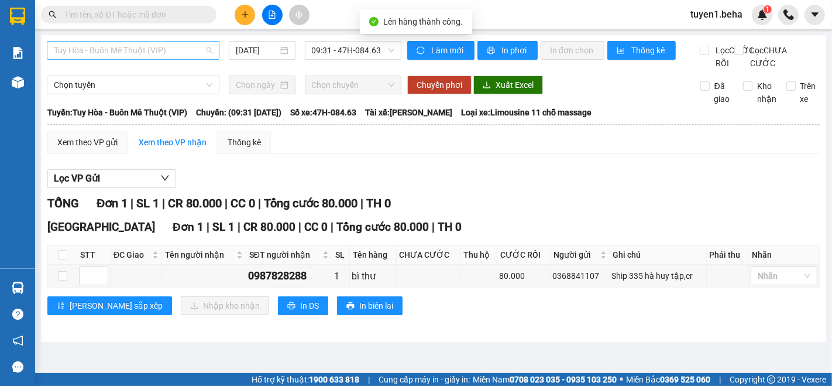
click at [155, 46] on span "Tuy Hòa - Buôn Mê Thuột (VIP)" at bounding box center [133, 51] width 159 height 18
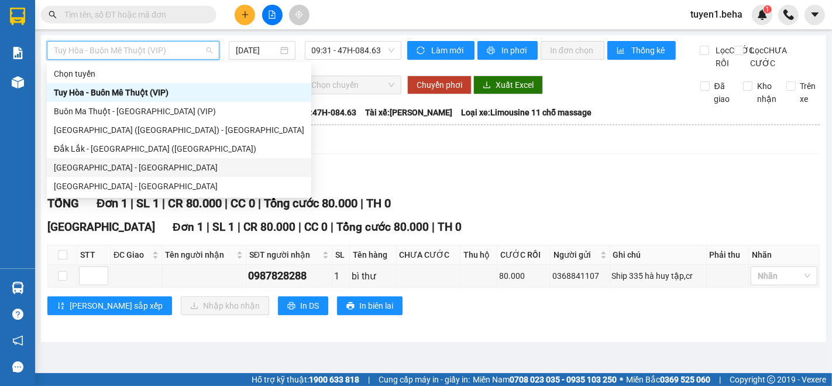
click at [90, 167] on div "[GEOGRAPHIC_DATA] - [GEOGRAPHIC_DATA]" at bounding box center [179, 167] width 251 height 13
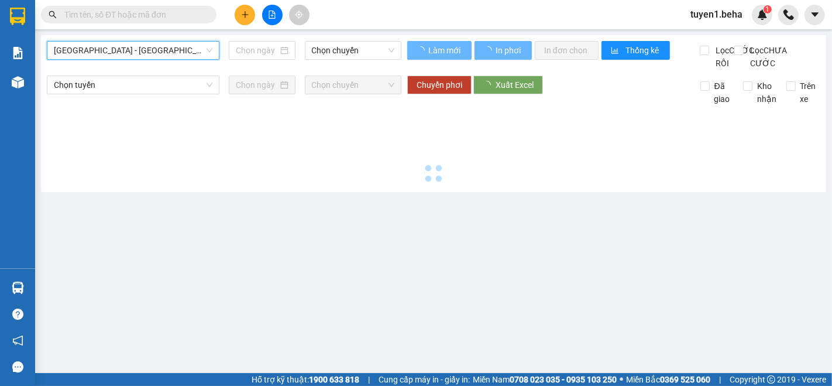
type input "[DATE]"
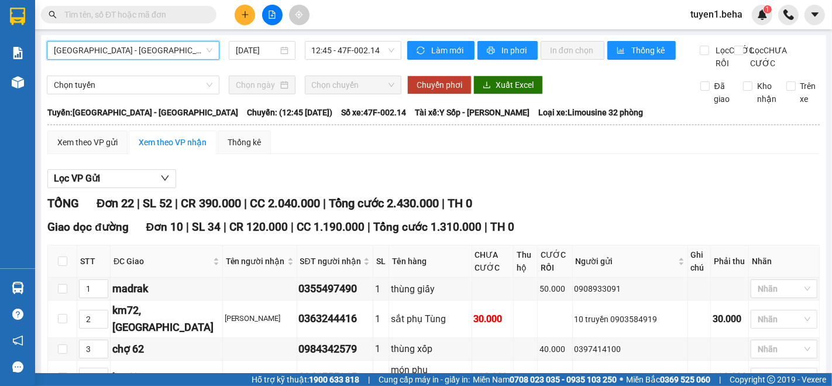
scroll to position [195, 0]
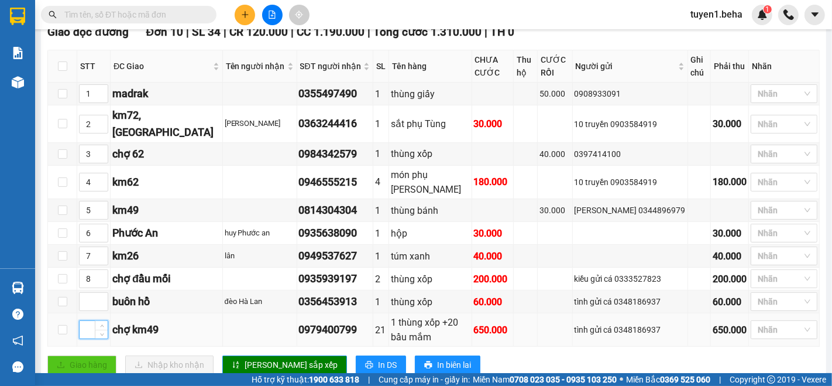
click at [88, 330] on input at bounding box center [94, 330] width 28 height 18
type input "5"
click at [264, 364] on span "[PERSON_NAME] sắp xếp" at bounding box center [291, 364] width 93 height 13
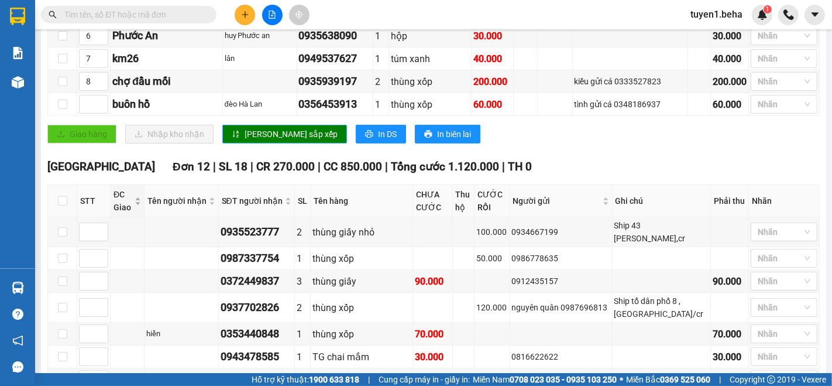
scroll to position [231, 0]
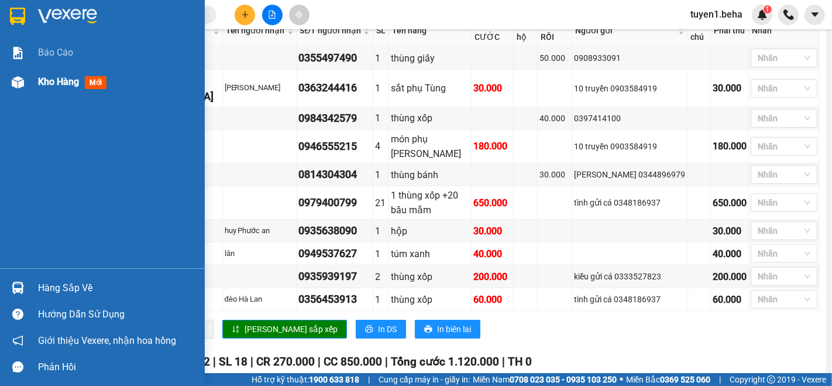
drag, startPoint x: 55, startPoint y: 79, endPoint x: 68, endPoint y: 83, distance: 13.9
click at [55, 78] on span "Kho hàng" at bounding box center [58, 81] width 41 height 11
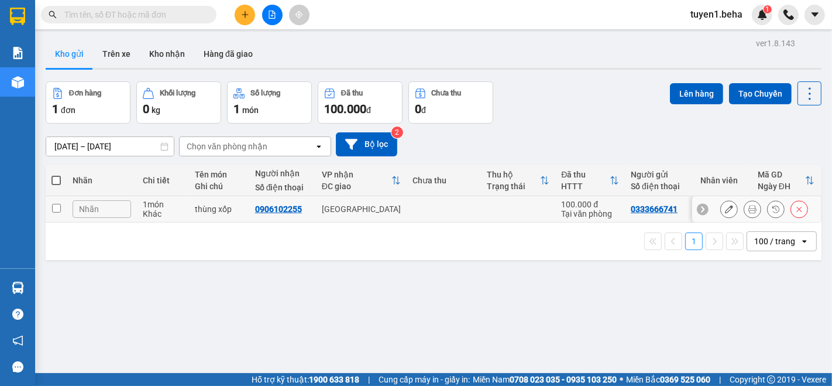
click at [48, 206] on td at bounding box center [56, 209] width 21 height 26
checkbox input "true"
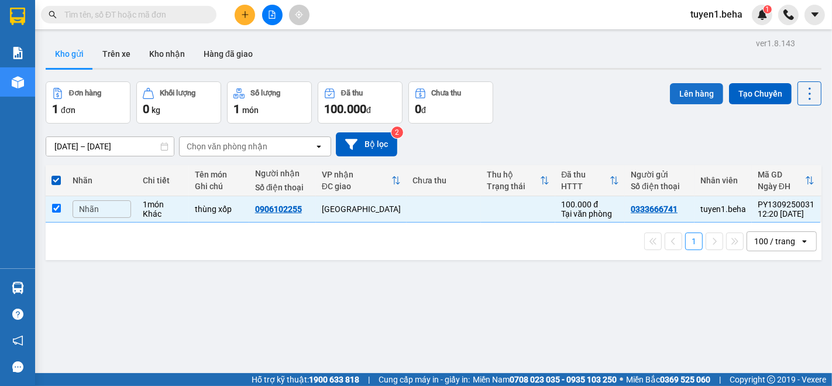
click at [677, 97] on button "Lên hàng" at bounding box center [696, 93] width 53 height 21
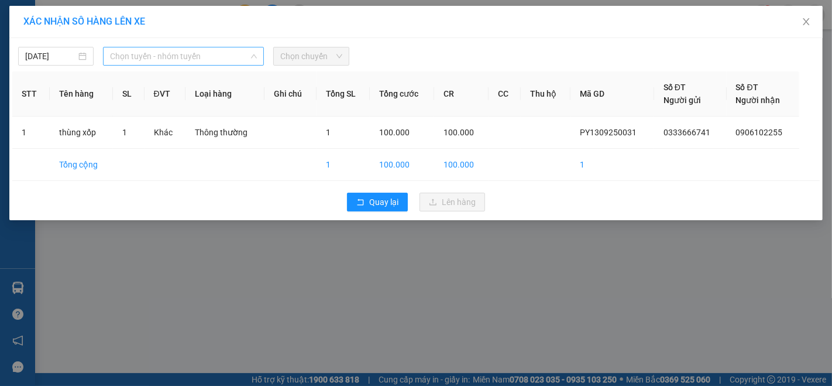
click at [193, 59] on span "Chọn tuyến - nhóm tuyến" at bounding box center [183, 56] width 147 height 18
click at [276, 253] on div "XÁC NHẬN SỐ HÀNG LÊN XE [DATE] Chọn tuyến - nhóm tuyến LỌC THEO Nhóm tuyến Tuyế…" at bounding box center [416, 193] width 832 height 386
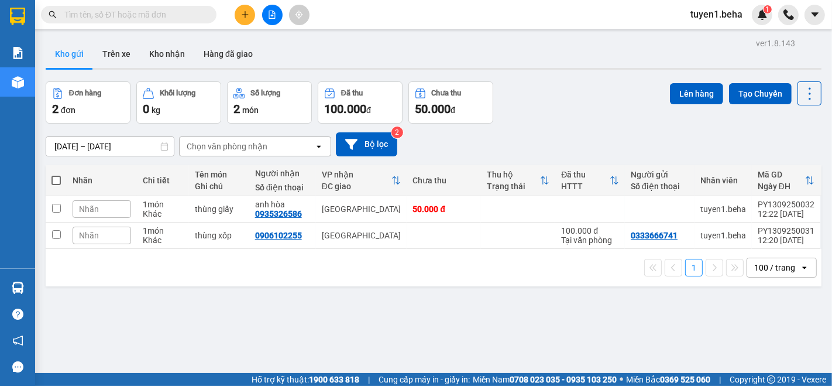
click at [60, 176] on th at bounding box center [56, 180] width 21 height 31
click at [56, 176] on span at bounding box center [56, 180] width 9 height 9
click at [56, 174] on input "checkbox" at bounding box center [56, 174] width 0 height 0
checkbox input "true"
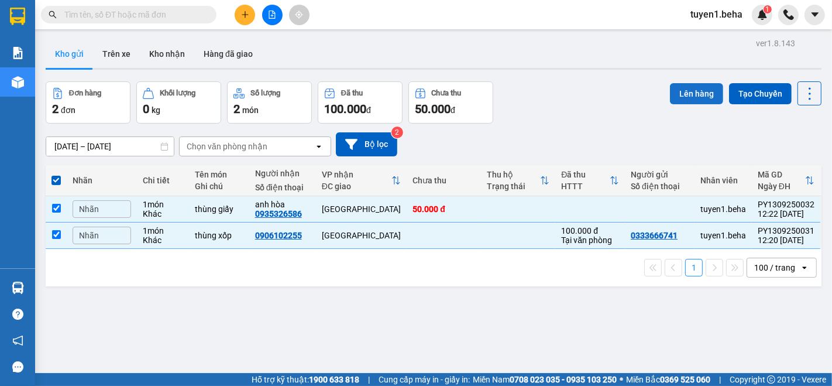
click at [697, 95] on button "Lên hàng" at bounding box center [696, 93] width 53 height 21
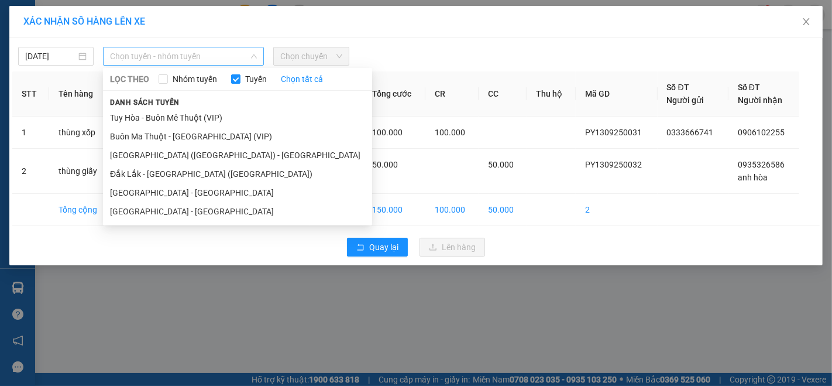
click at [186, 60] on span "Chọn tuyến - nhóm tuyến" at bounding box center [183, 56] width 147 height 18
click at [127, 193] on li "[GEOGRAPHIC_DATA] - [GEOGRAPHIC_DATA]" at bounding box center [237, 192] width 269 height 19
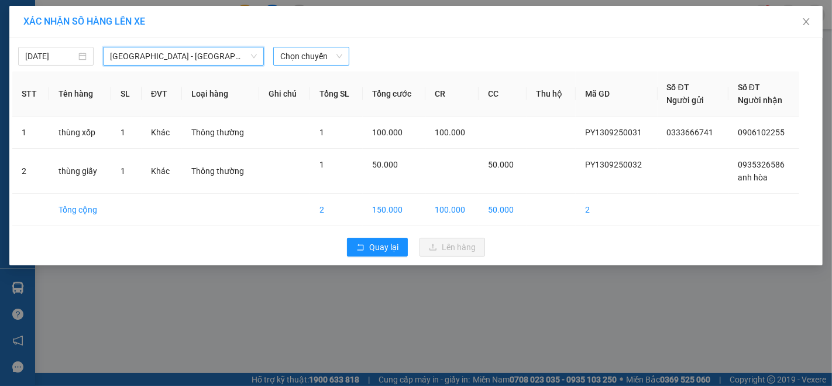
click at [289, 56] on span "Chọn chuyến" at bounding box center [310, 56] width 61 height 18
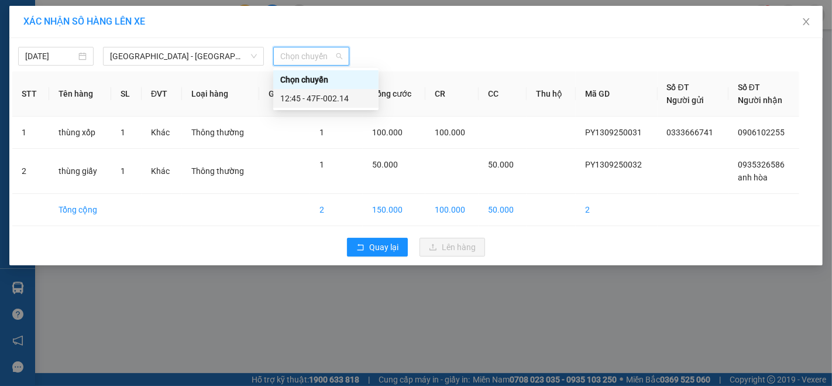
click at [328, 98] on div "12:45 - 47F-002.14" at bounding box center [325, 98] width 91 height 13
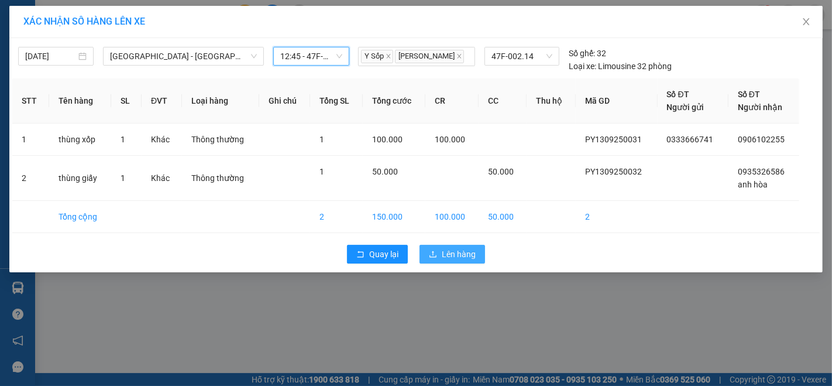
click at [434, 255] on icon "upload" at bounding box center [433, 254] width 8 height 8
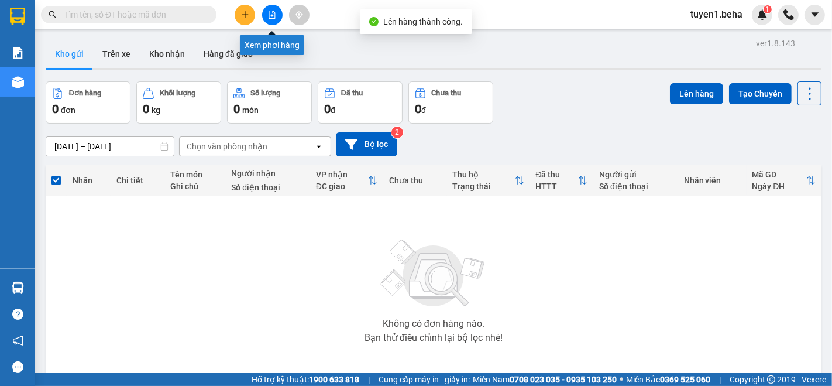
click at [272, 13] on icon "file-add" at bounding box center [272, 15] width 8 height 8
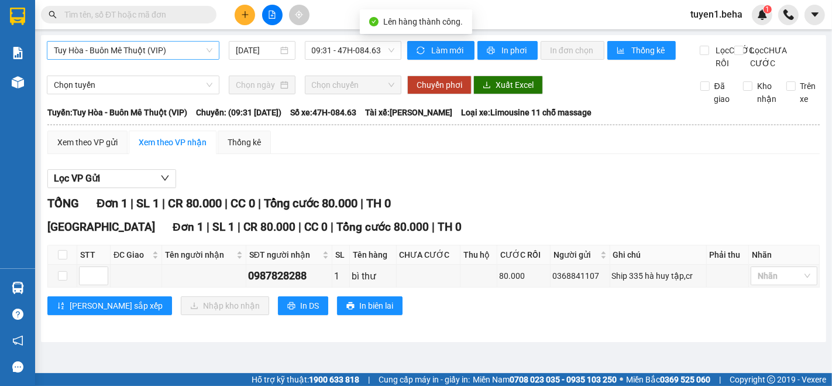
click at [148, 52] on span "Tuy Hòa - Buôn Mê Thuột (VIP)" at bounding box center [133, 51] width 159 height 18
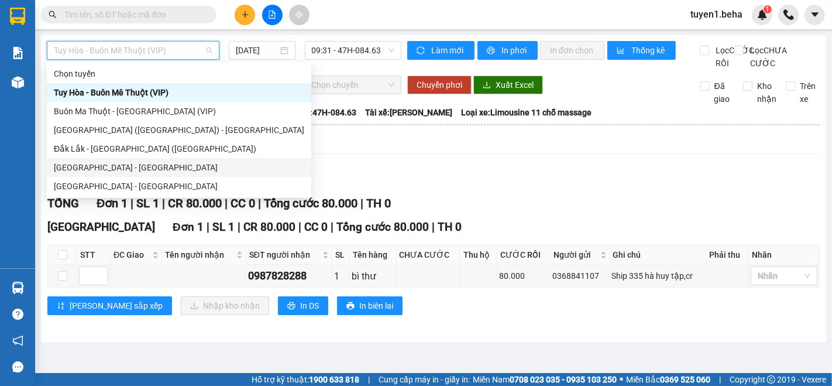
click at [97, 164] on div "[GEOGRAPHIC_DATA] - [GEOGRAPHIC_DATA]" at bounding box center [179, 167] width 251 height 13
type input "[DATE]"
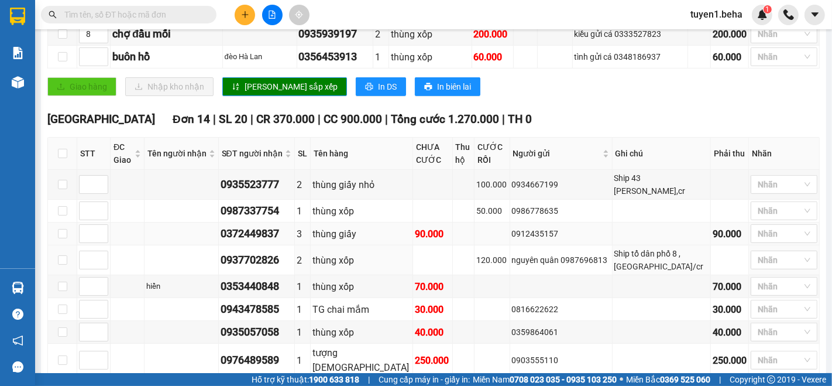
scroll to position [405, 0]
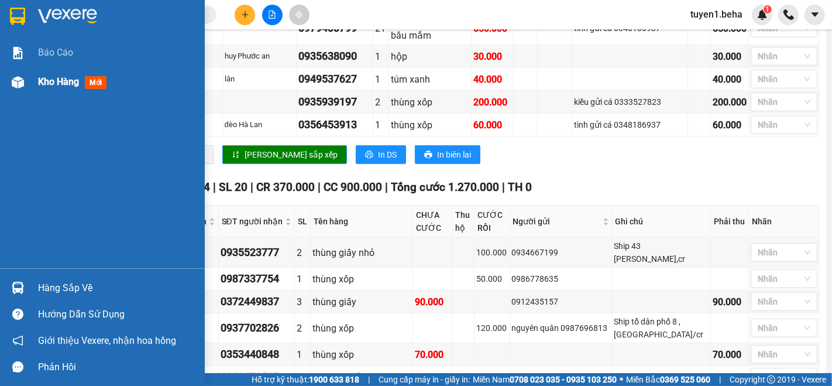
click at [58, 83] on span "Kho hàng" at bounding box center [58, 81] width 41 height 11
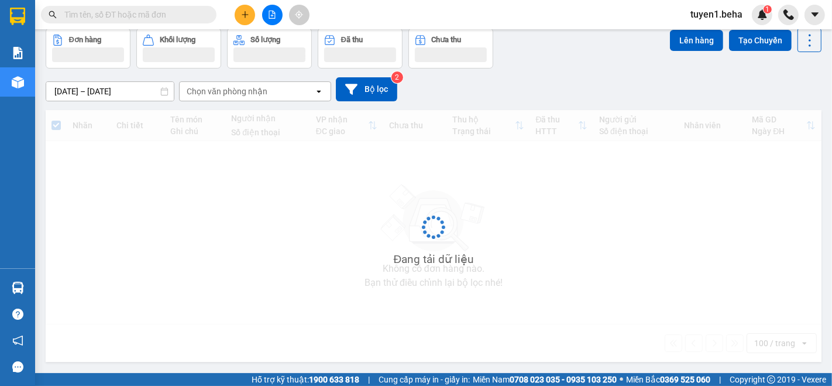
scroll to position [54, 0]
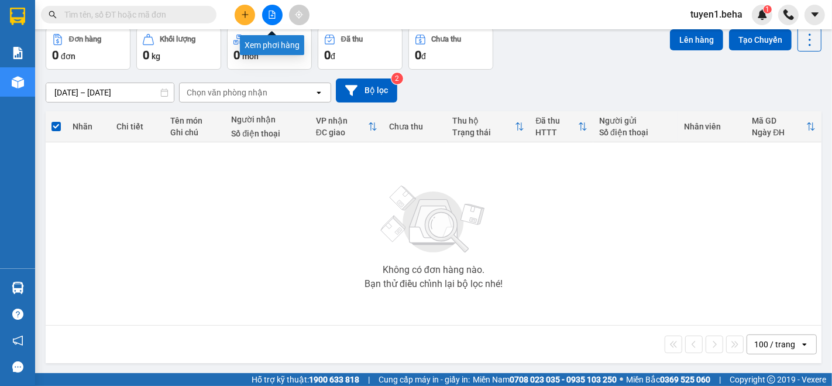
click at [273, 15] on icon "file-add" at bounding box center [272, 15] width 6 height 8
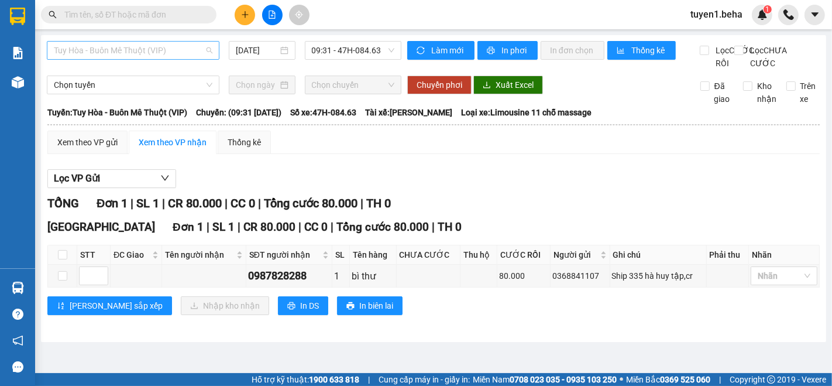
click at [162, 54] on span "Tuy Hòa - Buôn Mê Thuột (VIP)" at bounding box center [133, 51] width 159 height 18
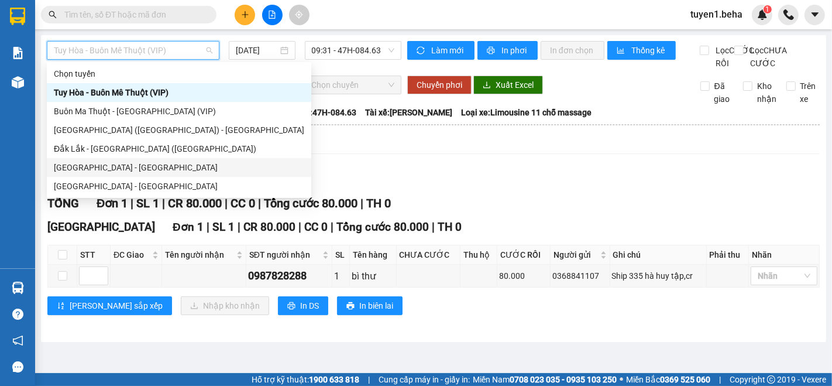
click at [121, 165] on div "[GEOGRAPHIC_DATA] - [GEOGRAPHIC_DATA]" at bounding box center [179, 167] width 251 height 13
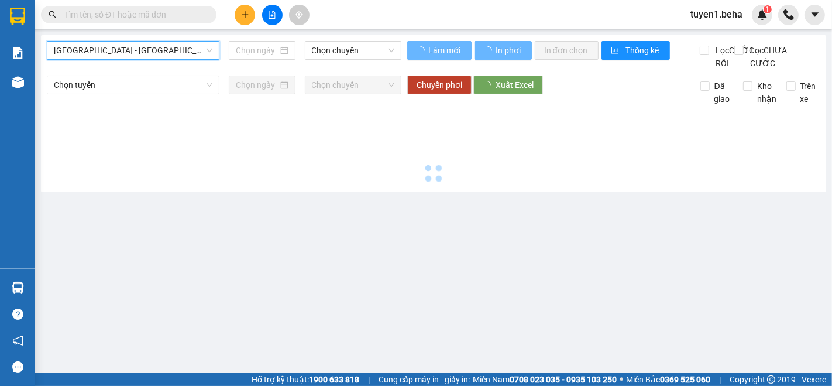
type input "[DATE]"
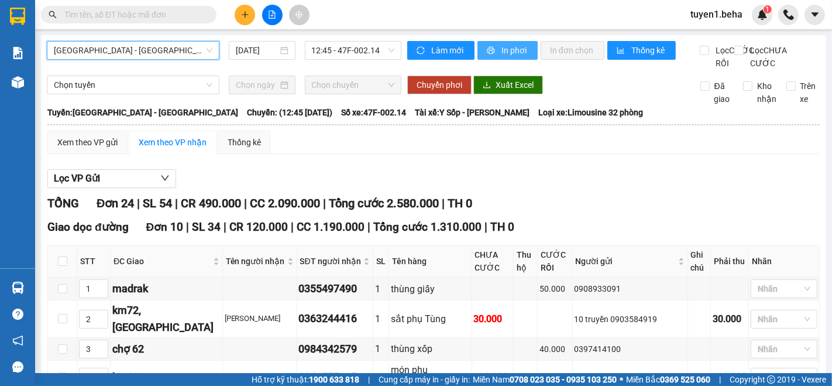
click at [502, 52] on span "In phơi" at bounding box center [515, 50] width 27 height 13
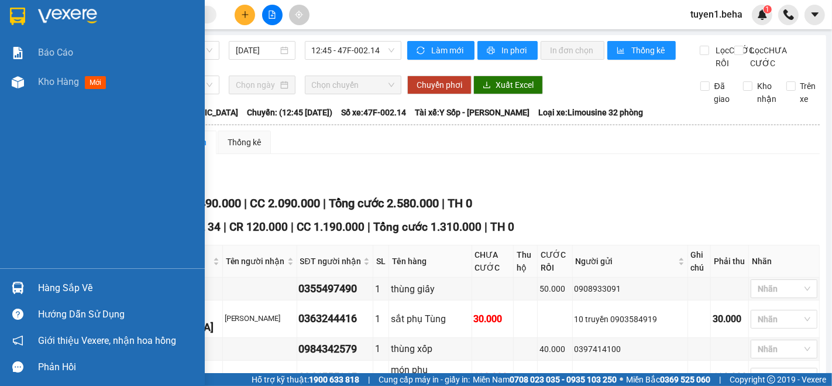
click at [38, 107] on div "Báo cáo Kho hàng mới" at bounding box center [102, 153] width 205 height 230
click at [71, 82] on span "Kho hàng" at bounding box center [58, 81] width 41 height 11
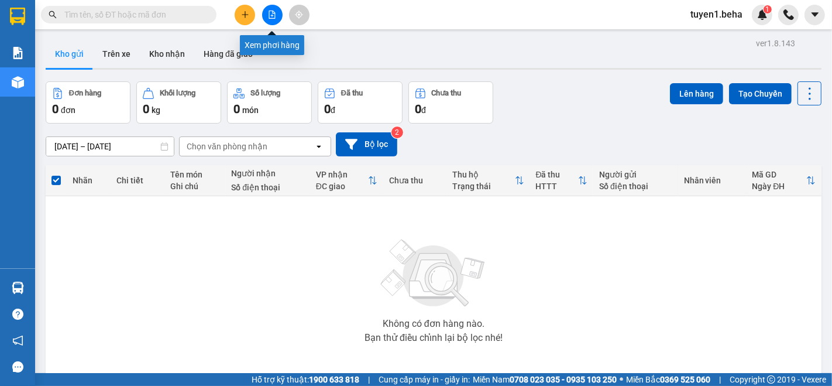
click at [272, 9] on button at bounding box center [272, 15] width 20 height 20
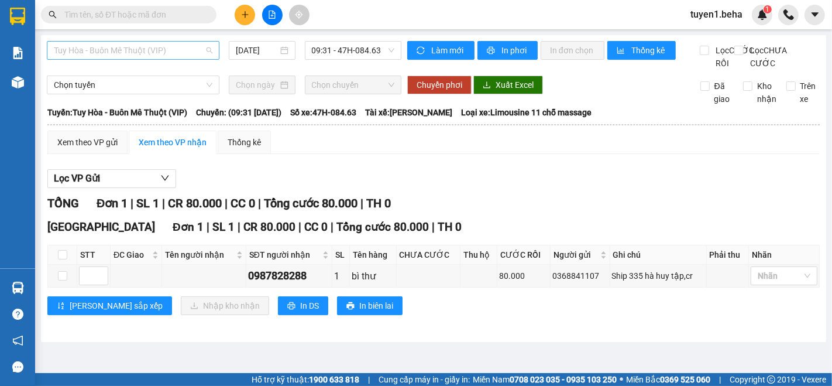
click at [164, 47] on span "Tuy Hòa - Buôn Mê Thuột (VIP)" at bounding box center [133, 51] width 159 height 18
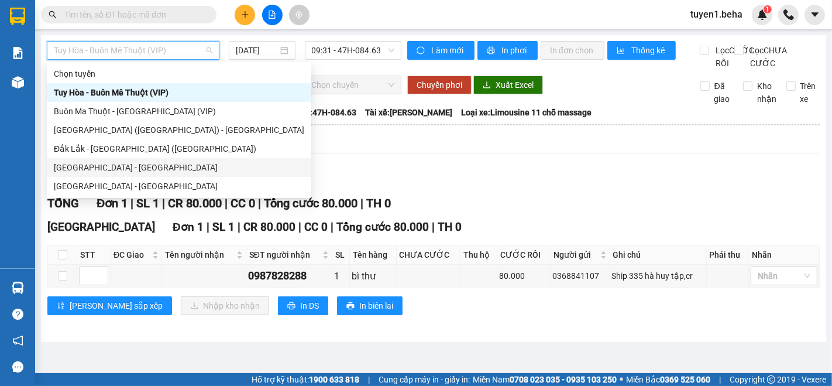
click at [104, 165] on div "[GEOGRAPHIC_DATA] - [GEOGRAPHIC_DATA]" at bounding box center [179, 167] width 251 height 13
type input "[DATE]"
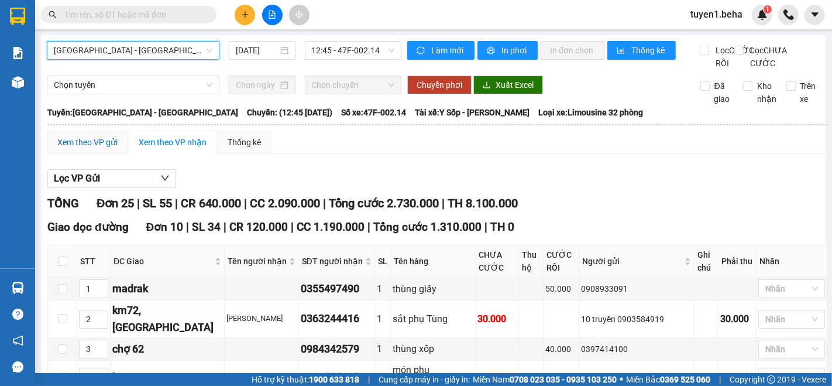
click at [94, 149] on div "Xem theo VP gửi" at bounding box center [87, 142] width 60 height 13
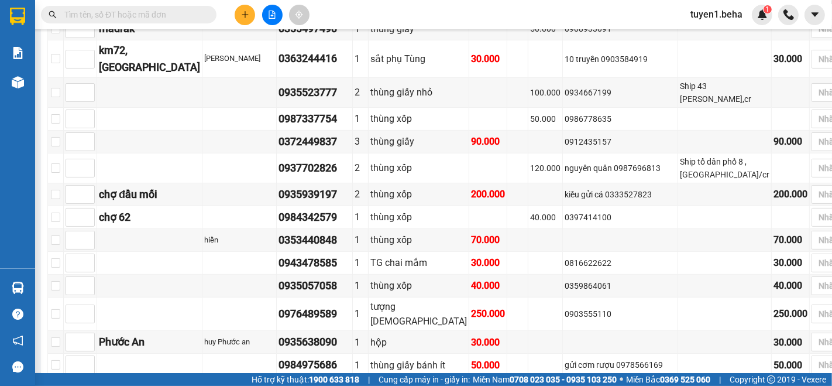
scroll to position [325, 0]
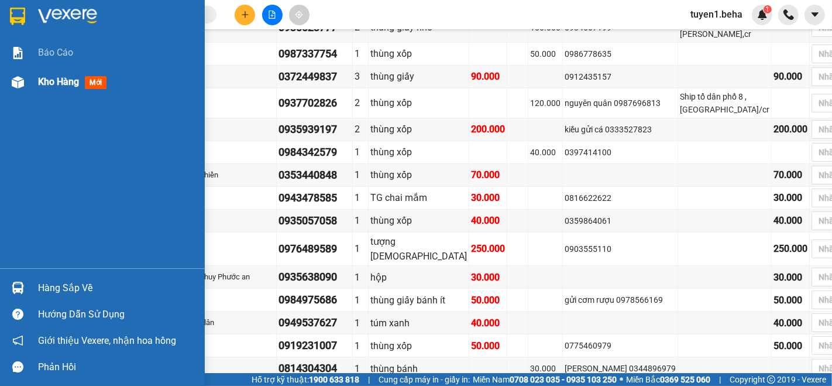
click at [47, 79] on span "Kho hàng" at bounding box center [58, 81] width 41 height 11
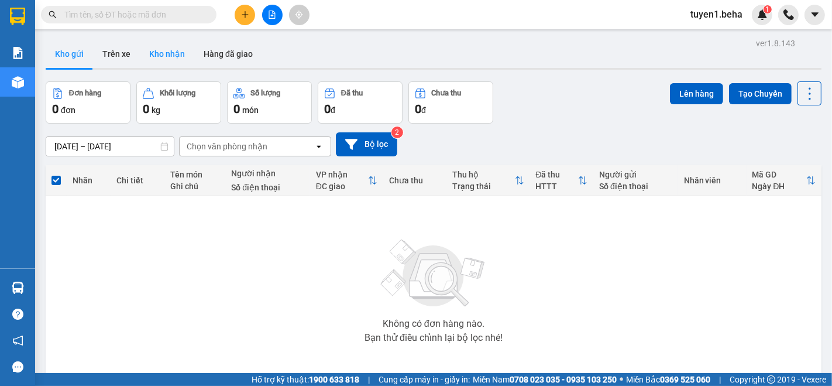
click at [169, 56] on button "Kho nhận" at bounding box center [167, 54] width 54 height 28
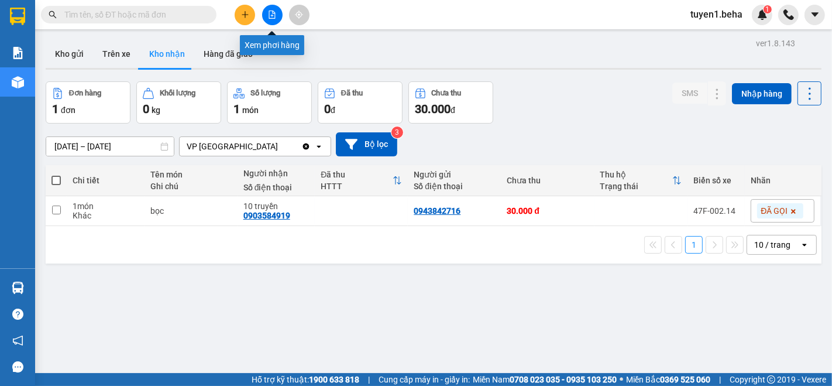
click at [264, 9] on button at bounding box center [272, 15] width 20 height 20
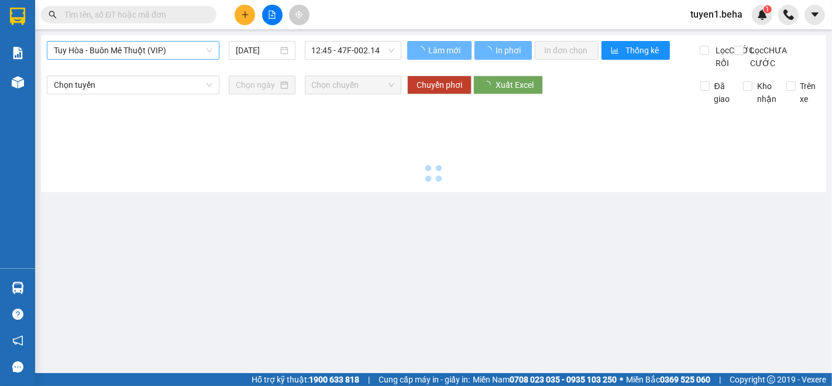
click at [135, 52] on span "Tuy Hòa - Buôn Mê Thuột (VIP)" at bounding box center [133, 51] width 159 height 18
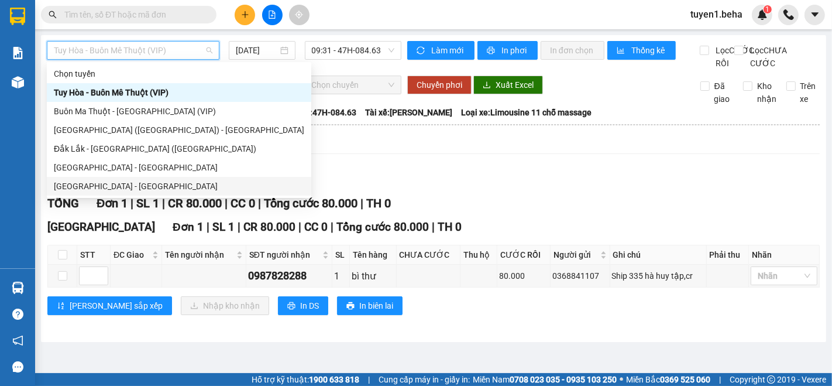
click at [83, 184] on div "[GEOGRAPHIC_DATA] - [GEOGRAPHIC_DATA]" at bounding box center [179, 186] width 251 height 13
type input "[DATE]"
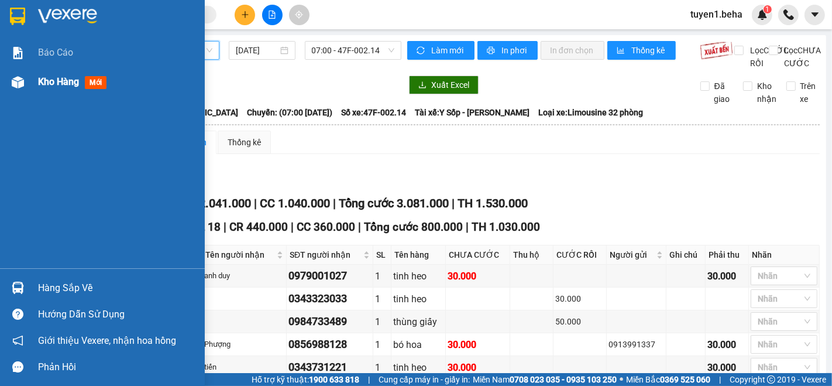
click at [68, 79] on span "Kho hàng" at bounding box center [58, 81] width 41 height 11
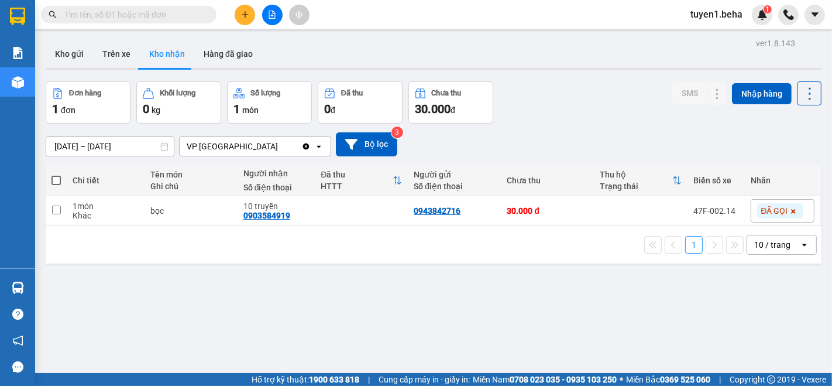
click at [170, 49] on button "Kho nhận" at bounding box center [167, 54] width 54 height 28
click at [263, 15] on button at bounding box center [272, 15] width 20 height 20
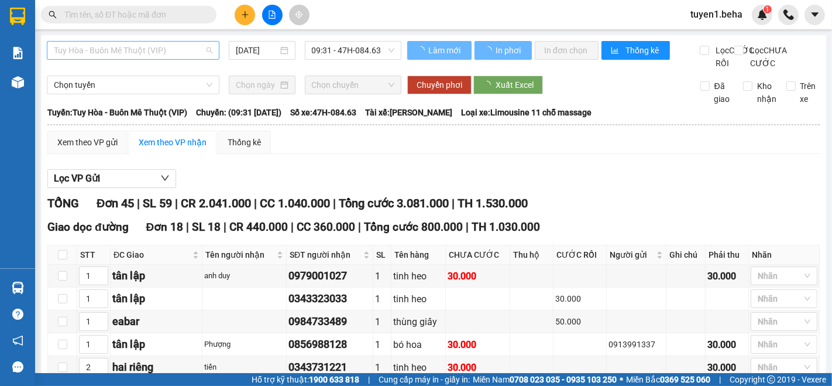
click at [122, 52] on span "Tuy Hòa - Buôn Mê Thuột (VIP)" at bounding box center [133, 51] width 159 height 18
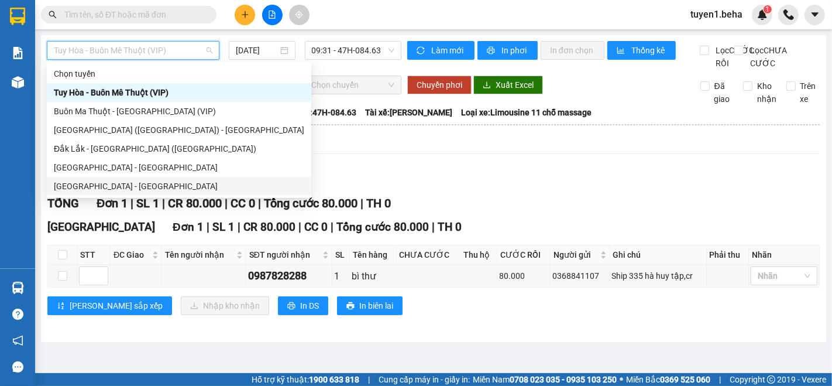
click at [91, 181] on div "[GEOGRAPHIC_DATA] - [GEOGRAPHIC_DATA]" at bounding box center [179, 186] width 251 height 13
type input "[DATE]"
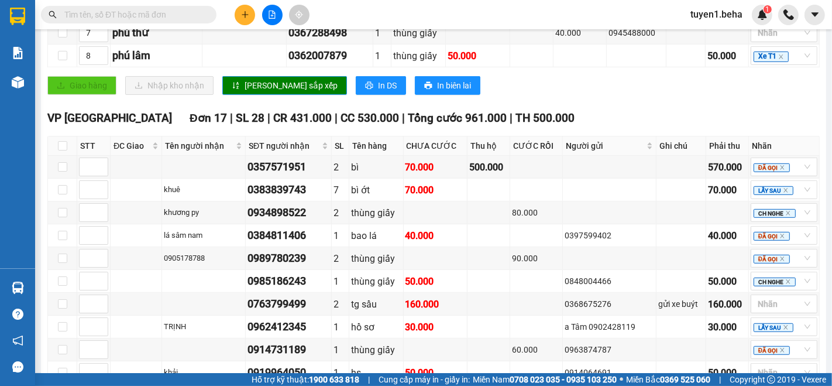
scroll to position [650, 0]
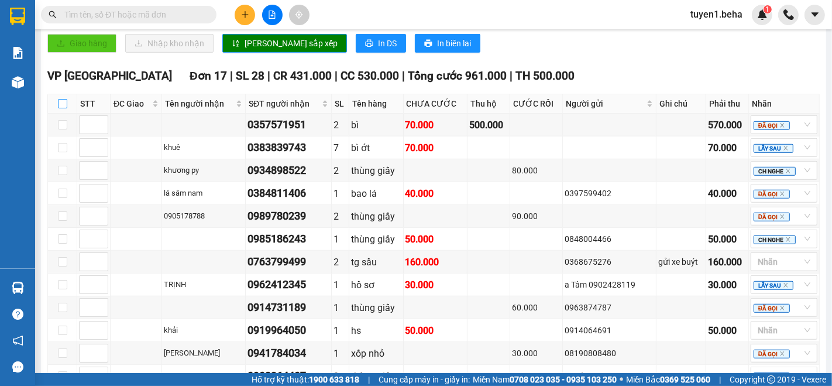
click at [60, 105] on input "checkbox" at bounding box center [62, 103] width 9 height 9
checkbox input "true"
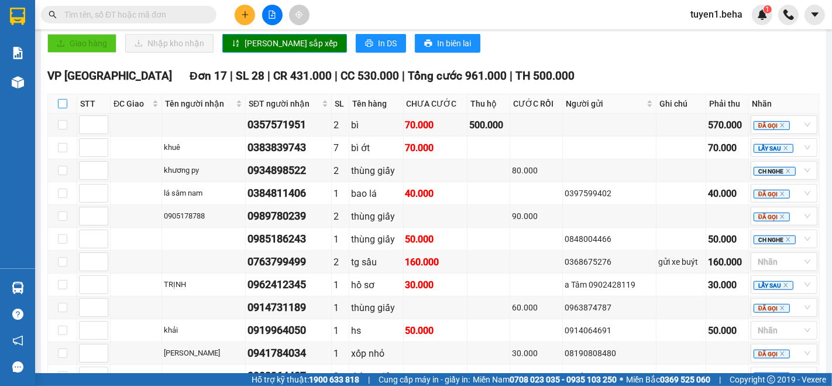
checkbox input "true"
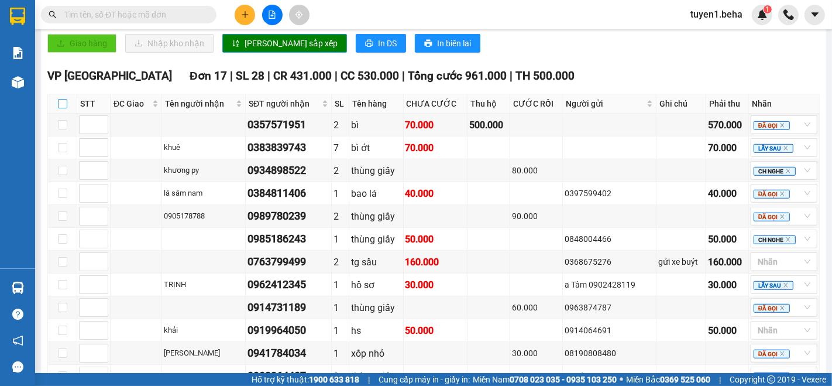
checkbox input "true"
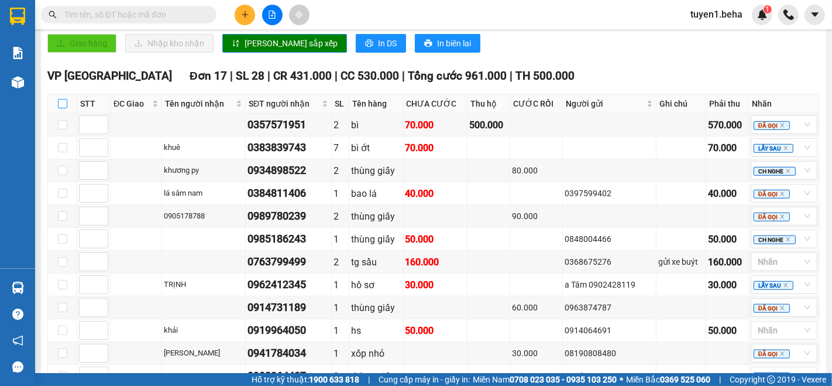
checkbox input "true"
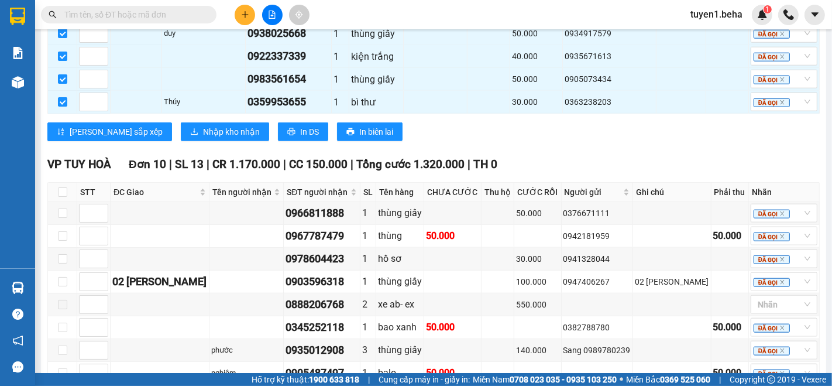
scroll to position [1040, 0]
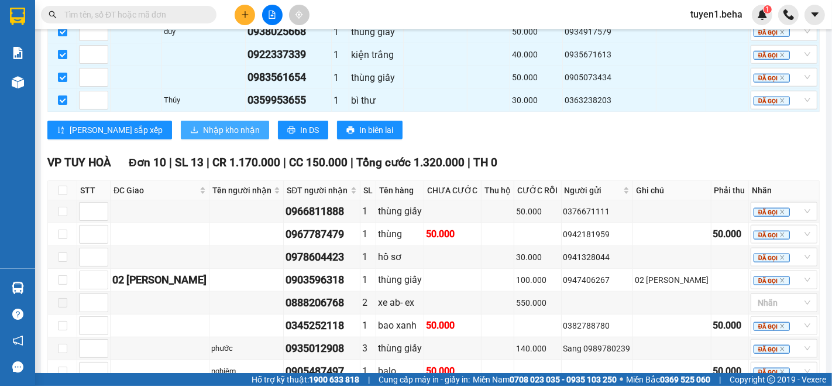
click at [203, 124] on span "Nhập kho nhận" at bounding box center [231, 130] width 57 height 13
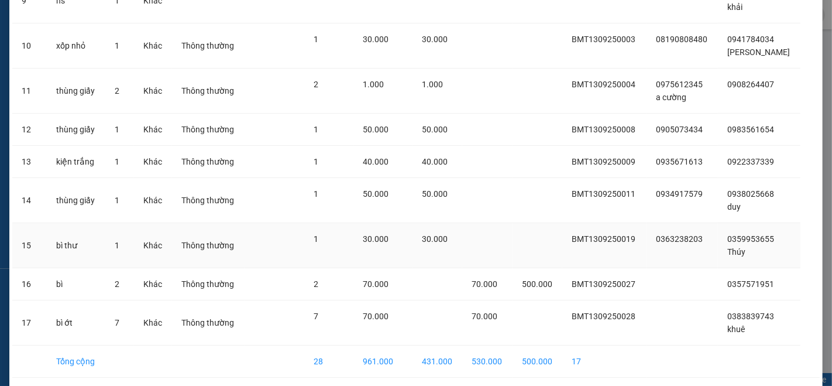
scroll to position [484, 0]
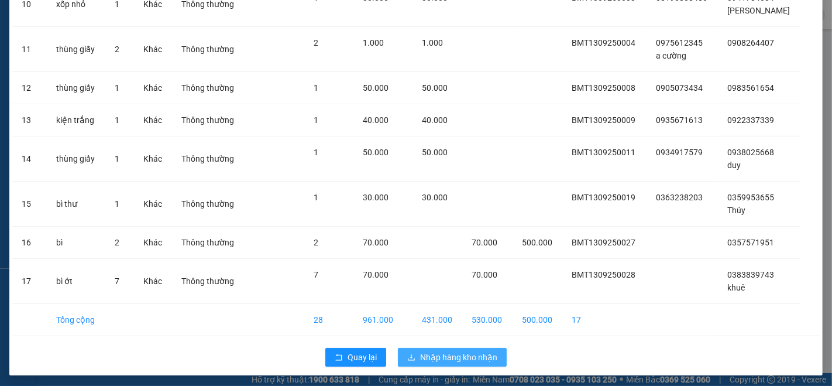
click at [467, 355] on span "Nhập hàng kho nhận" at bounding box center [458, 357] width 77 height 13
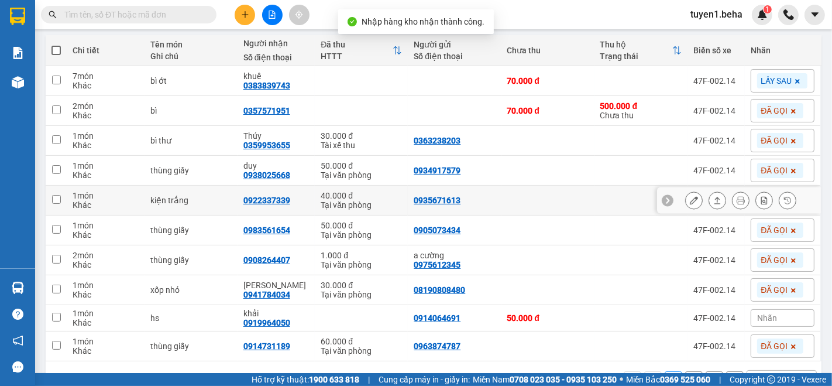
scroll to position [165, 0]
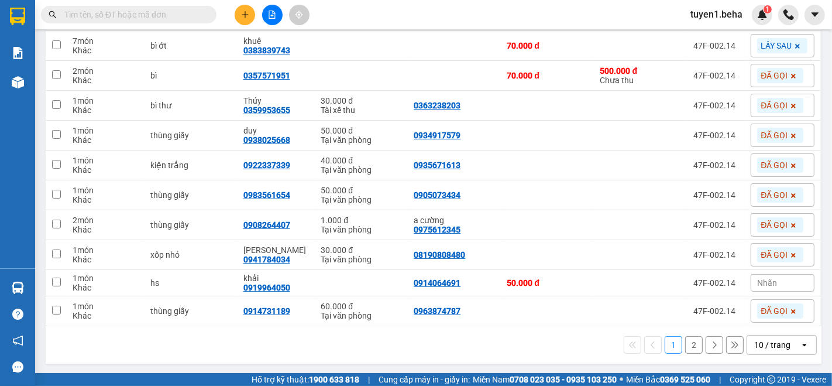
click at [762, 341] on div "10 / trang" at bounding box center [773, 345] width 36 height 12
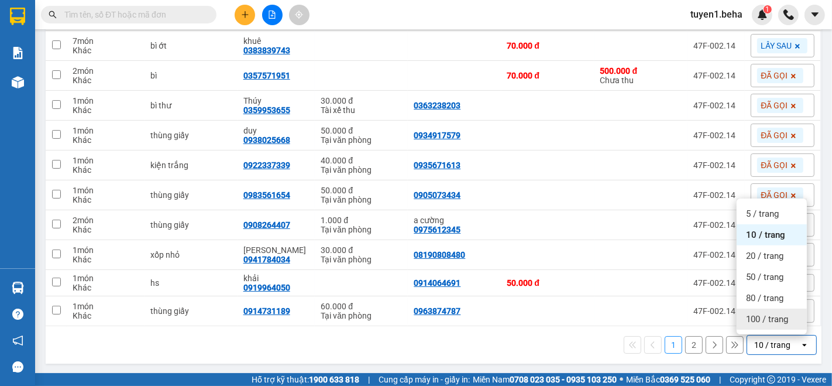
click at [759, 315] on span "100 / trang" at bounding box center [767, 319] width 42 height 12
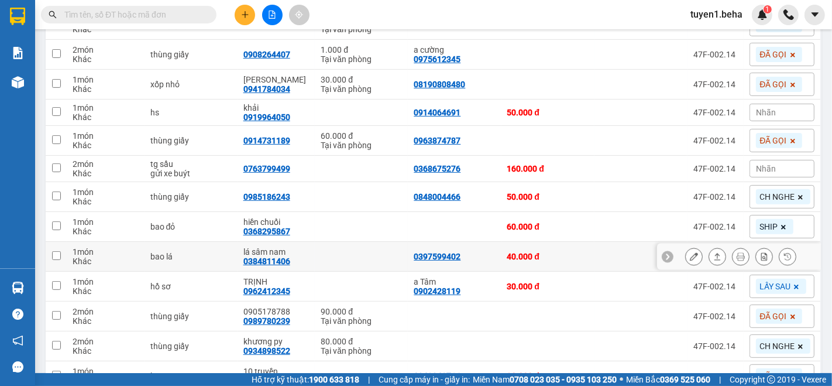
scroll to position [400, 0]
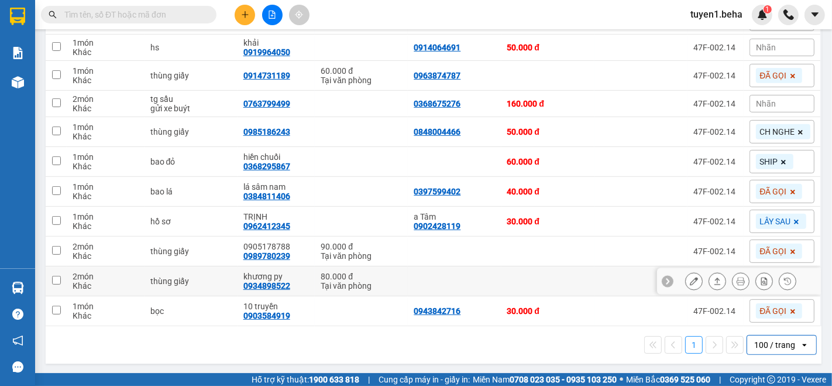
click at [667, 276] on div at bounding box center [739, 281] width 164 height 26
click at [690, 277] on icon at bounding box center [694, 281] width 8 height 8
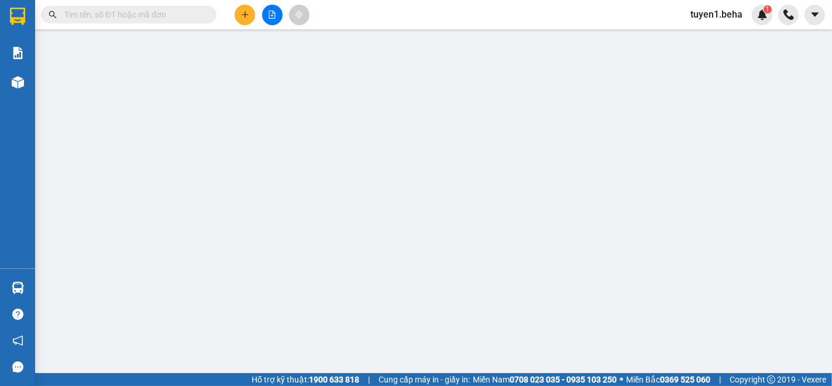
type input "0934898522"
type input "khương py"
type input "80.000"
type input "0"
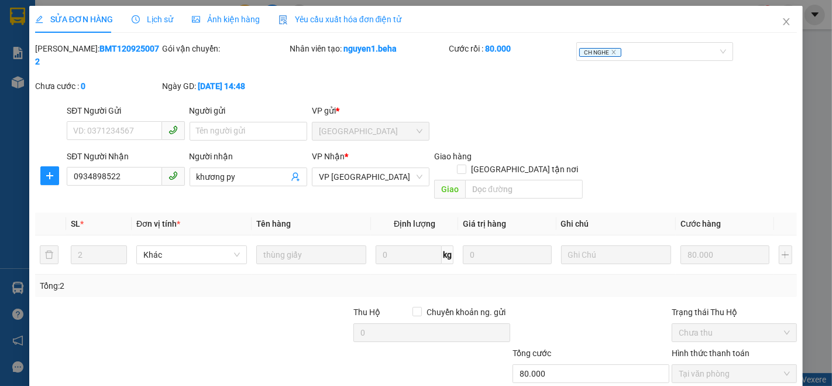
click at [254, 22] on span "Ảnh kiện hàng" at bounding box center [226, 19] width 68 height 9
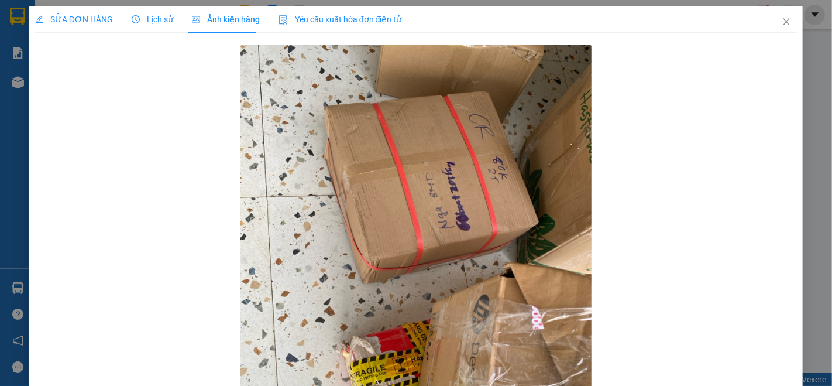
click at [83, 16] on span "SỬA ĐƠN HÀNG" at bounding box center [74, 19] width 78 height 9
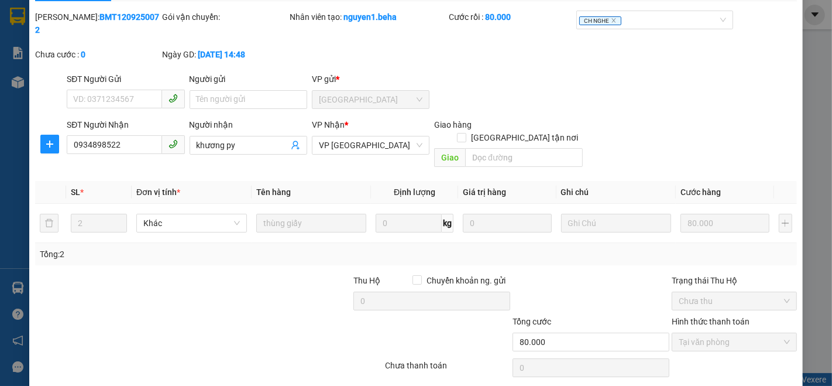
scroll to position [49, 0]
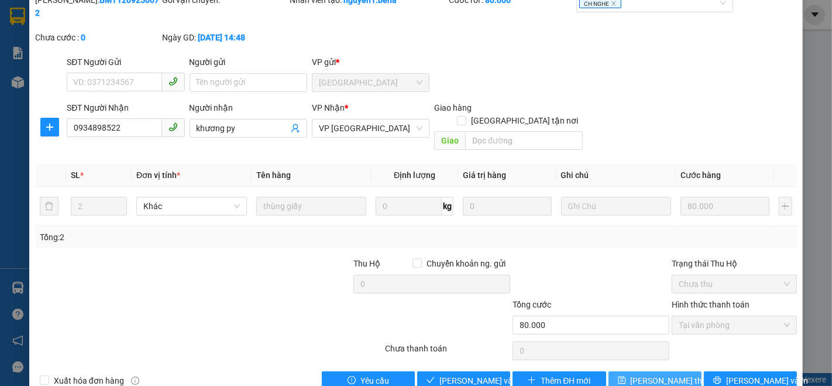
click at [650, 374] on span "[PERSON_NAME] thay đổi" at bounding box center [678, 380] width 94 height 13
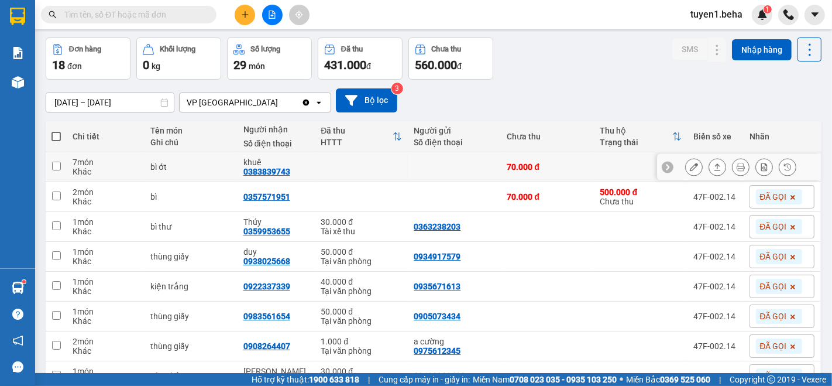
scroll to position [65, 0]
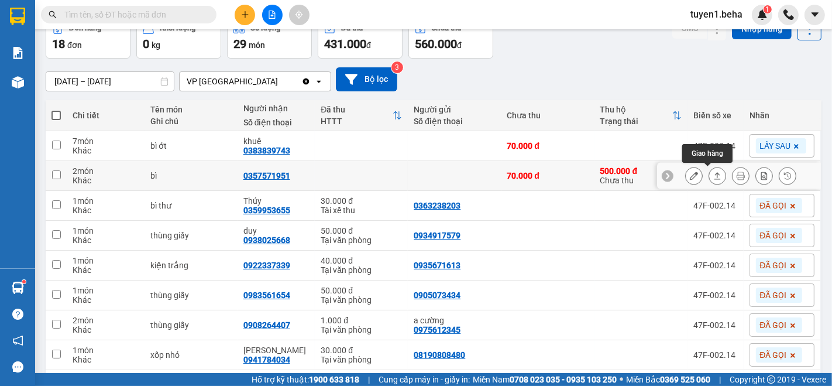
click at [714, 174] on icon at bounding box center [718, 176] width 8 height 8
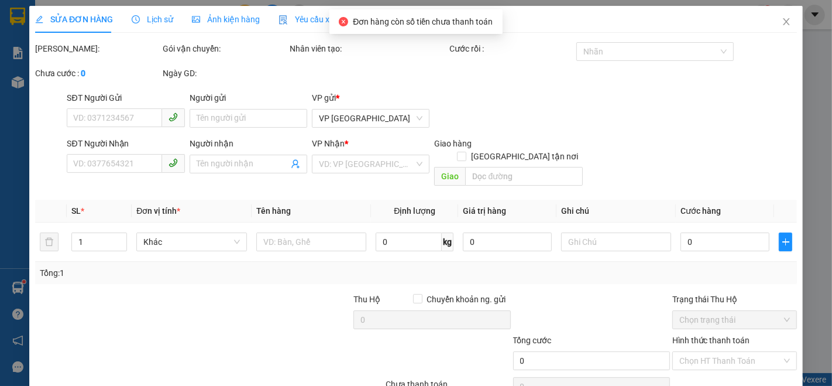
type input "0357571951"
type input "70.000"
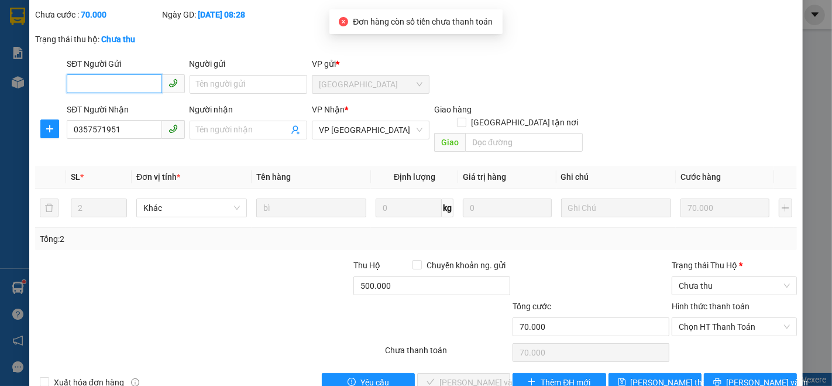
scroll to position [73, 0]
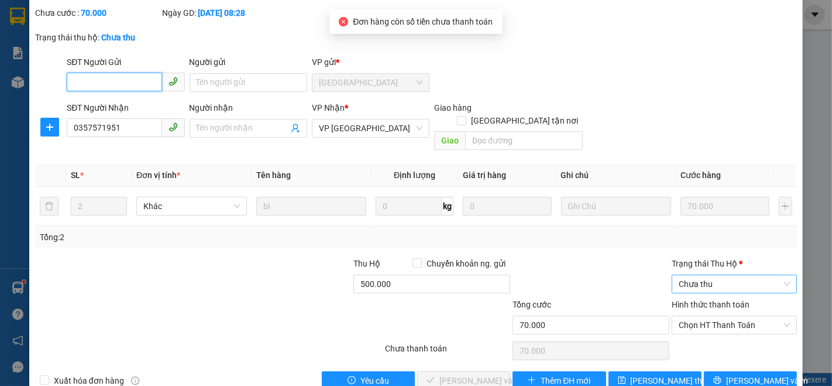
click at [705, 275] on span "Chưa thu" at bounding box center [734, 284] width 111 height 18
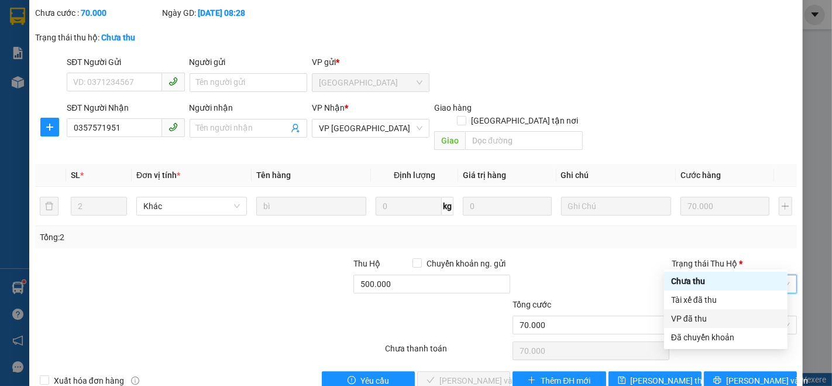
click at [688, 317] on div "VP đã thu" at bounding box center [725, 318] width 109 height 13
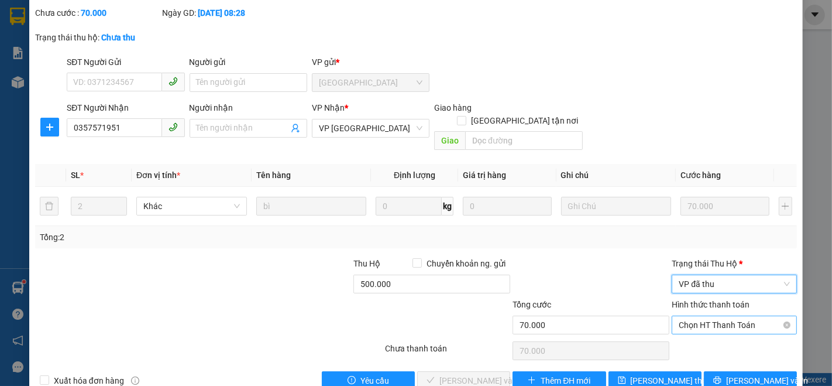
click at [704, 316] on span "Chọn HT Thanh Toán" at bounding box center [734, 325] width 111 height 18
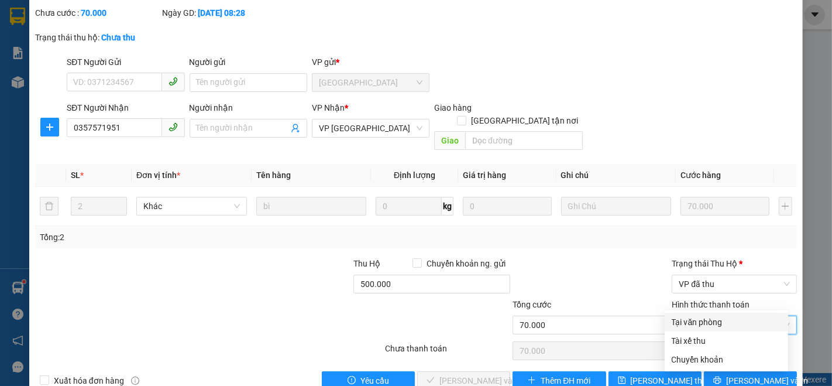
click at [699, 318] on div "Tại văn phòng" at bounding box center [726, 322] width 109 height 13
type input "0"
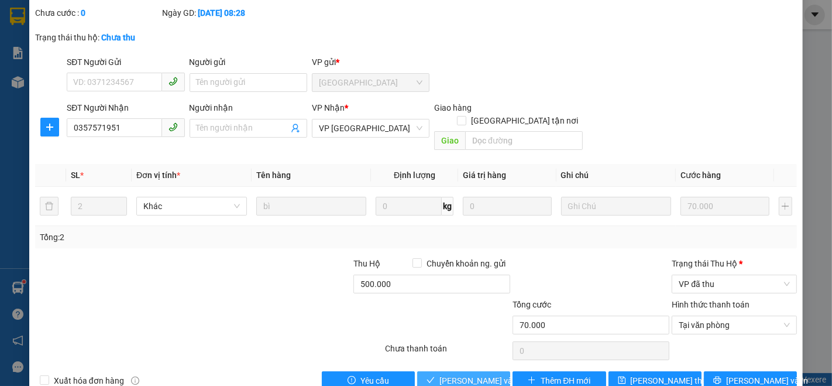
click at [450, 374] on span "[PERSON_NAME] và Giao hàng" at bounding box center [496, 380] width 112 height 13
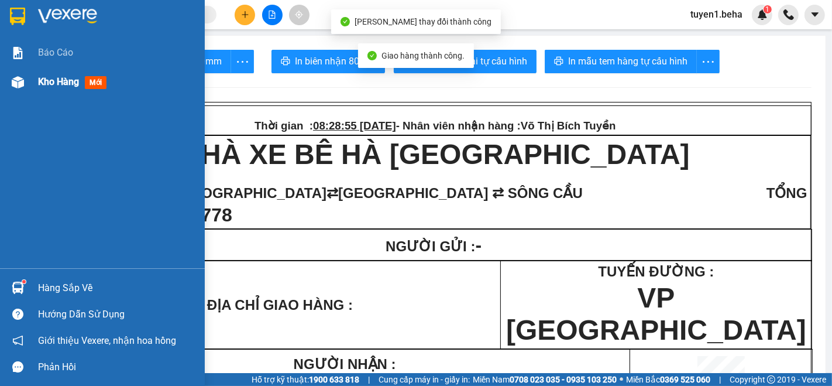
click at [39, 76] on span "Kho hàng" at bounding box center [58, 81] width 41 height 11
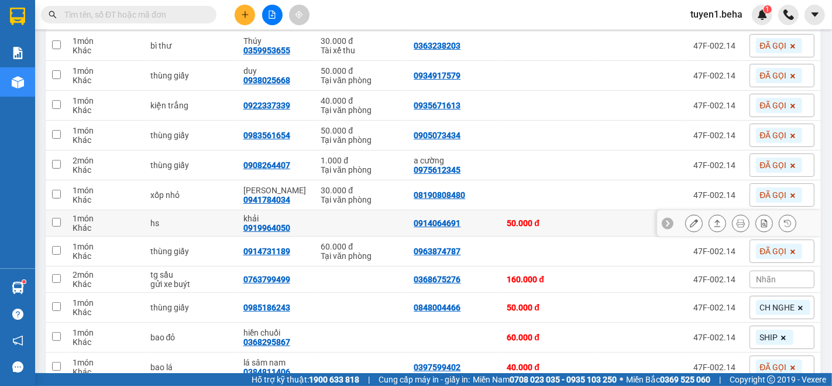
scroll to position [260, 0]
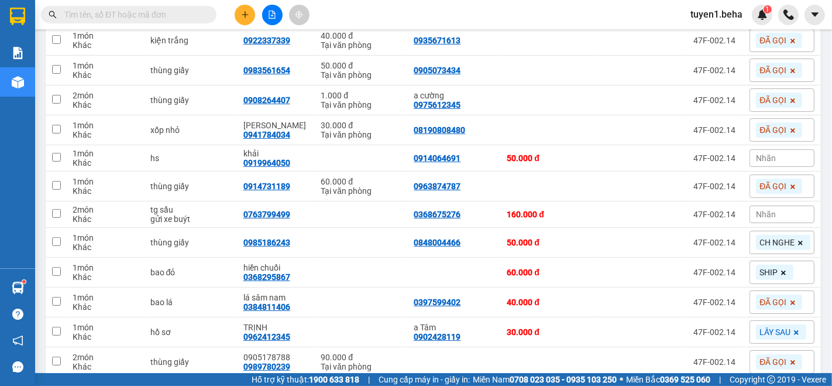
click at [767, 215] on div "Nhãn" at bounding box center [782, 214] width 65 height 18
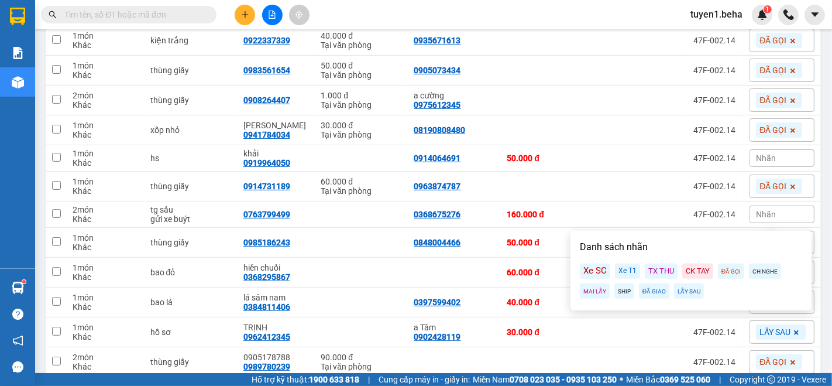
click at [625, 290] on div "SHIP" at bounding box center [625, 290] width 20 height 15
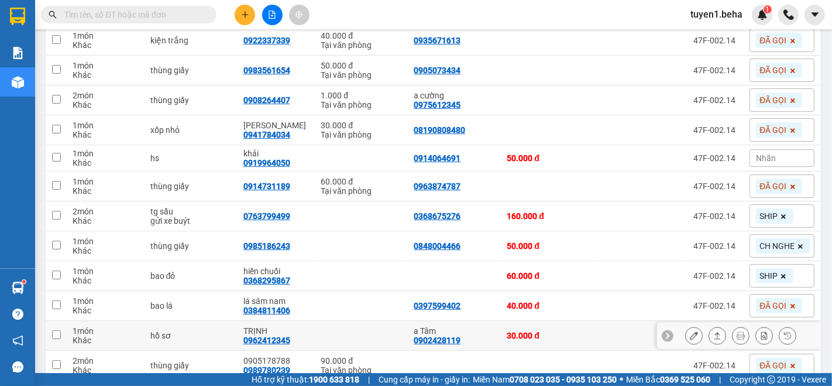
click at [577, 347] on td "30.000 đ" at bounding box center [548, 336] width 93 height 30
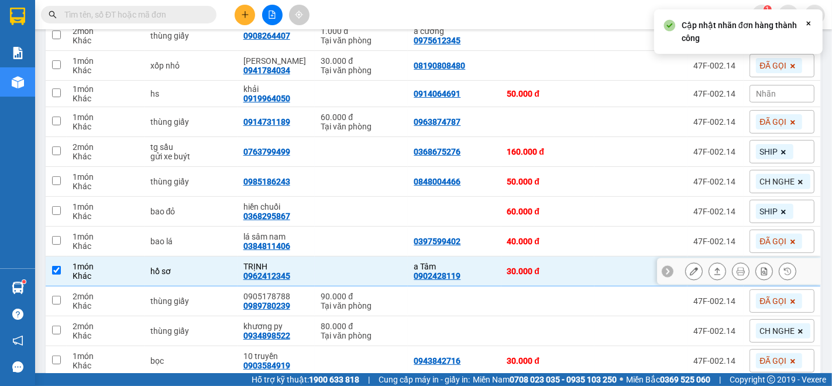
scroll to position [374, 0]
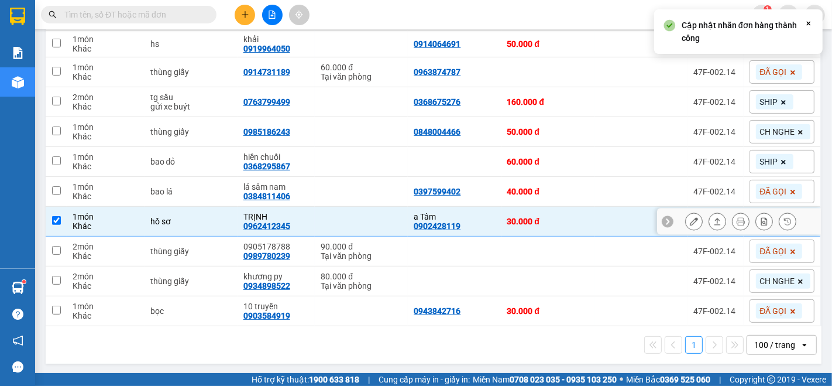
click at [595, 224] on td at bounding box center [641, 222] width 93 height 30
checkbox input "false"
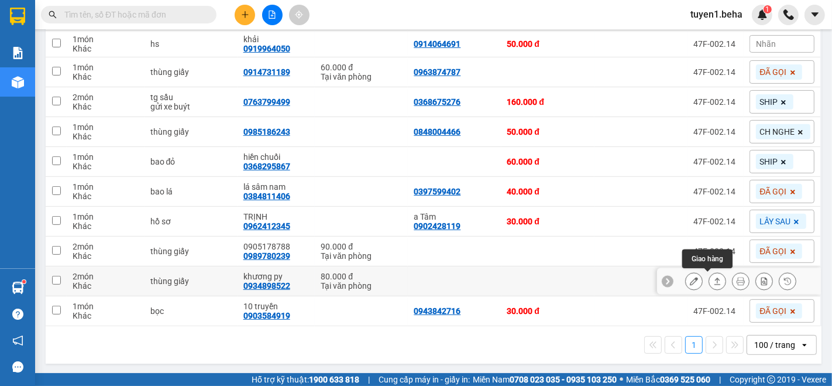
click at [714, 279] on icon at bounding box center [718, 281] width 8 height 8
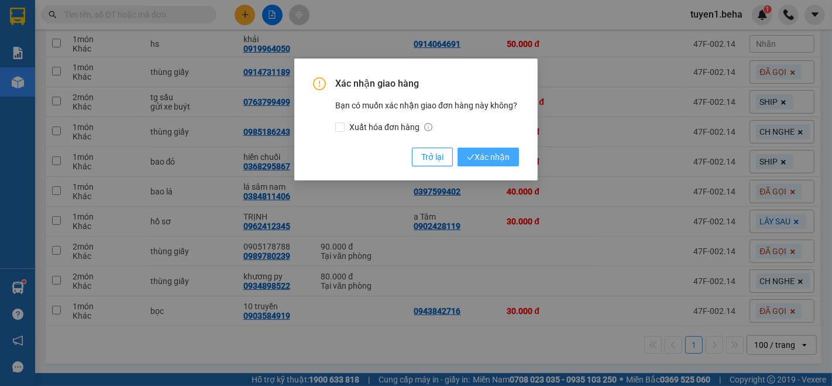
click at [498, 157] on span "Xác nhận" at bounding box center [488, 156] width 43 height 13
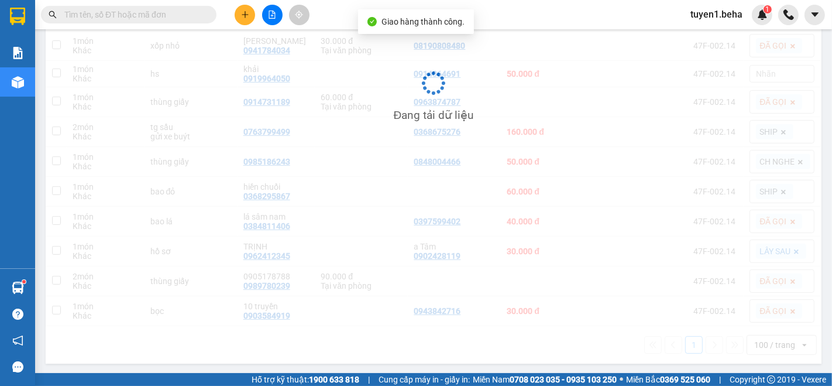
scroll to position [344, 0]
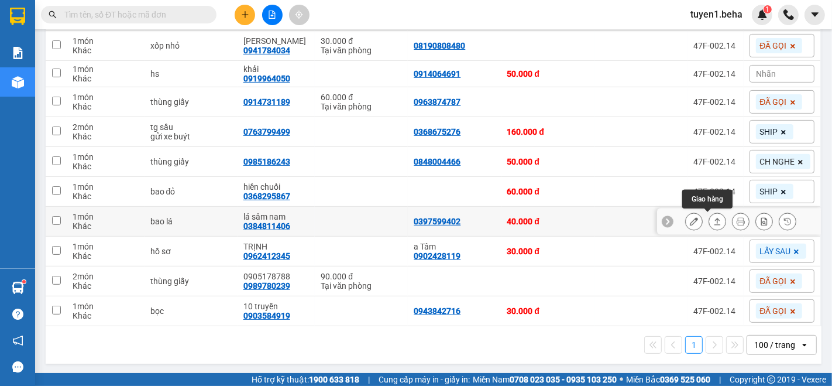
click at [714, 217] on icon at bounding box center [718, 221] width 8 height 8
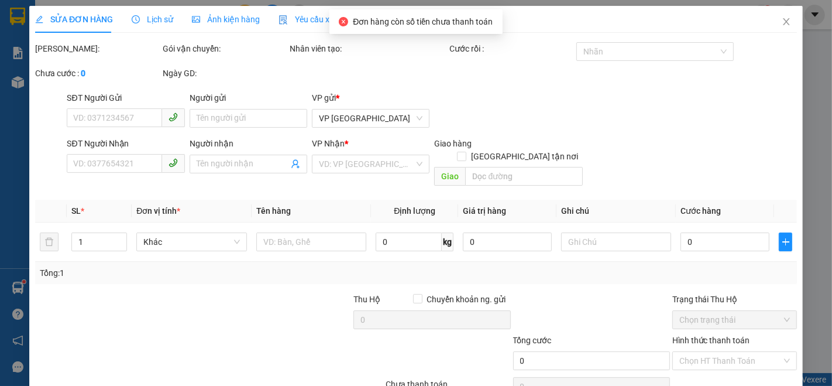
type input "0397599402"
type input "0384811406"
type input "lá sâm nam"
type input "40.000"
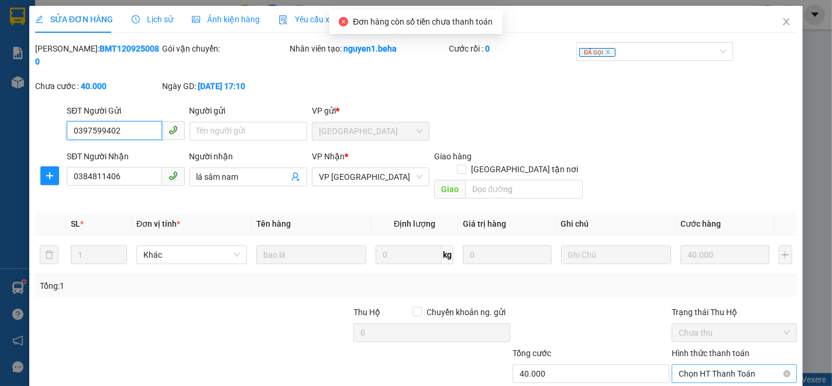
click at [692, 365] on span "Chọn HT Thanh Toán" at bounding box center [734, 374] width 111 height 18
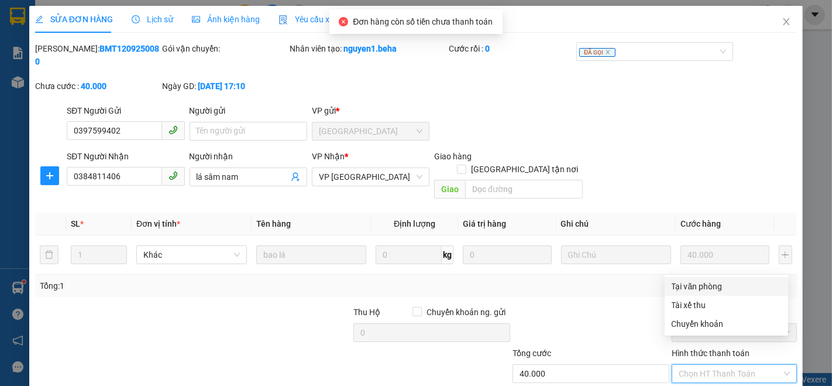
drag, startPoint x: 695, startPoint y: 283, endPoint x: 643, endPoint y: 315, distance: 60.9
click at [695, 283] on div "Tại văn phòng" at bounding box center [726, 286] width 109 height 13
type input "0"
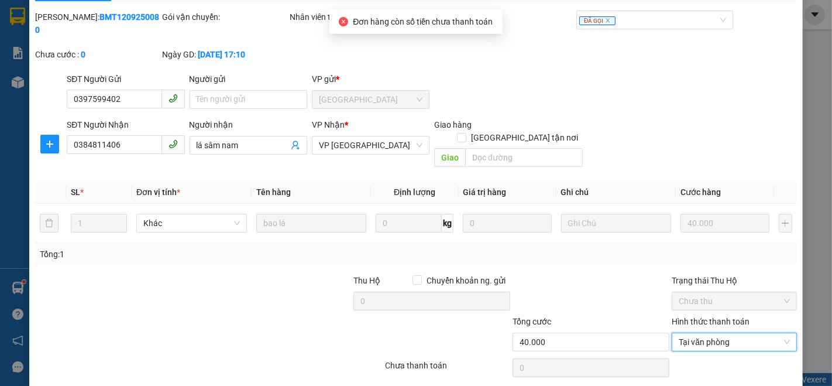
scroll to position [49, 0]
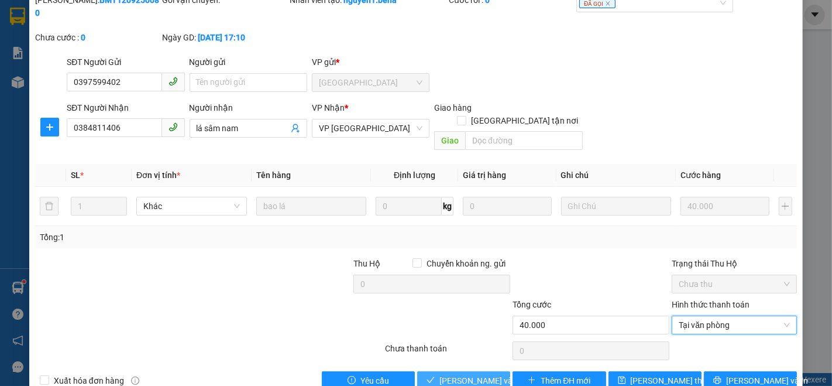
click at [471, 374] on span "[PERSON_NAME] và Giao hàng" at bounding box center [496, 380] width 112 height 13
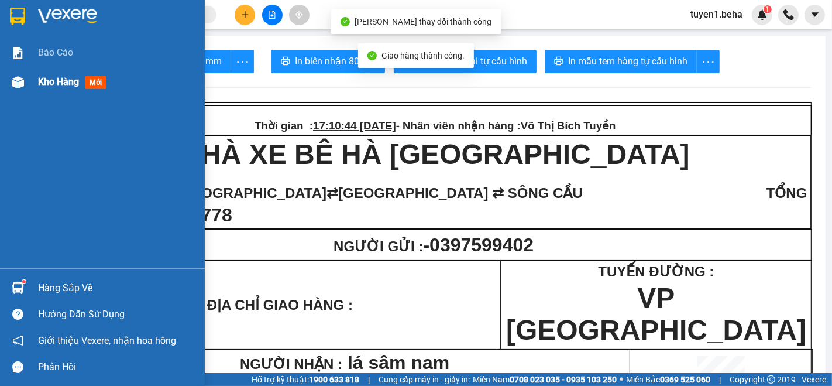
click at [54, 82] on span "Kho hàng" at bounding box center [58, 81] width 41 height 11
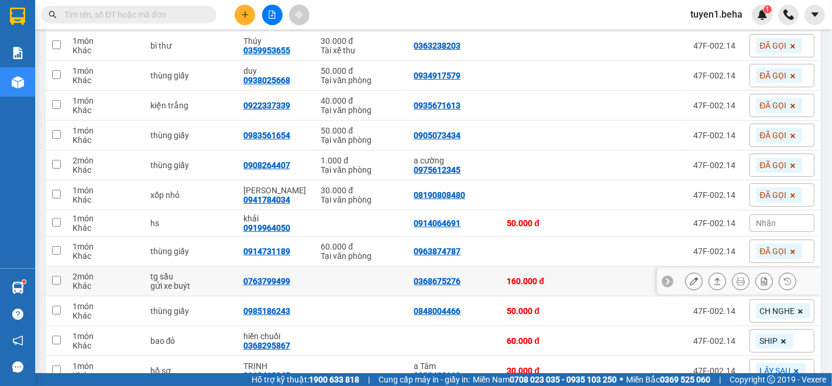
scroll to position [260, 0]
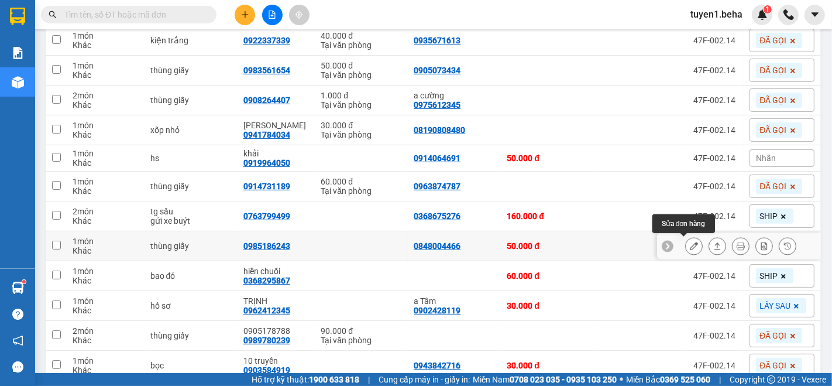
click at [690, 243] on icon at bounding box center [694, 246] width 8 height 8
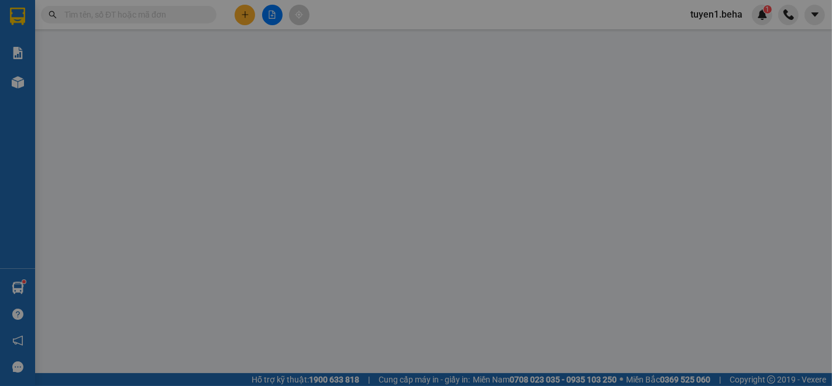
type input "0848004466"
type input "0985186243"
type input "50.000"
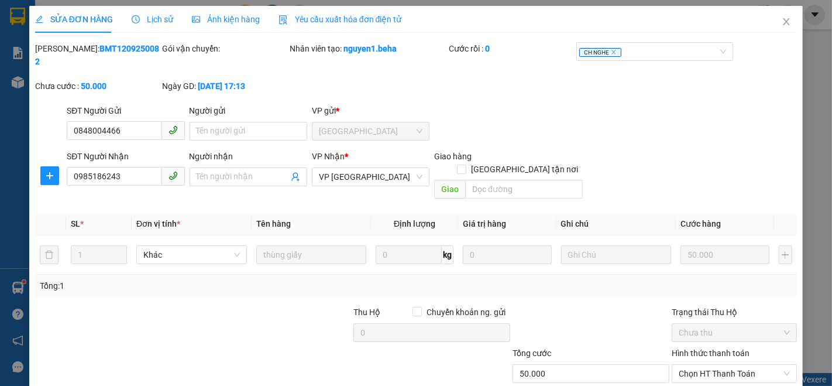
click at [215, 16] on span "Ảnh kiện hàng" at bounding box center [226, 19] width 68 height 9
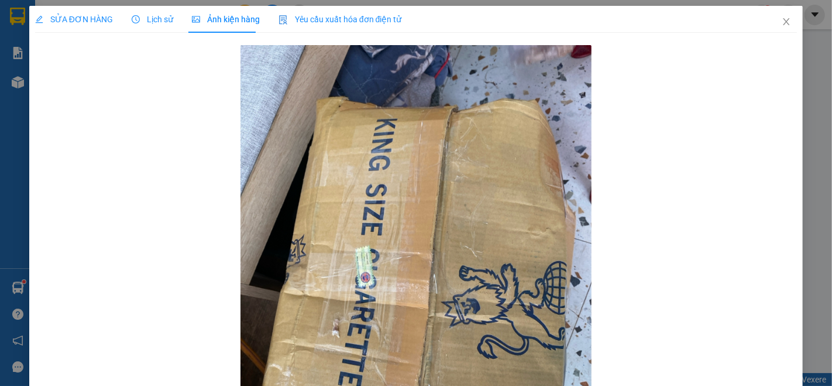
click at [90, 24] on span "SỬA ĐƠN HÀNG" at bounding box center [74, 19] width 78 height 9
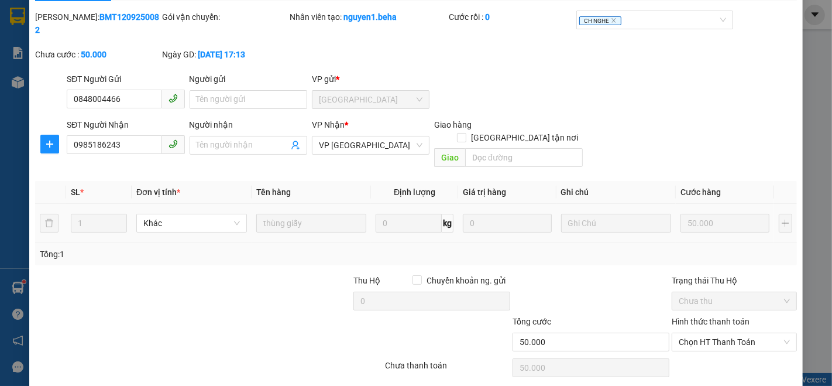
scroll to position [49, 0]
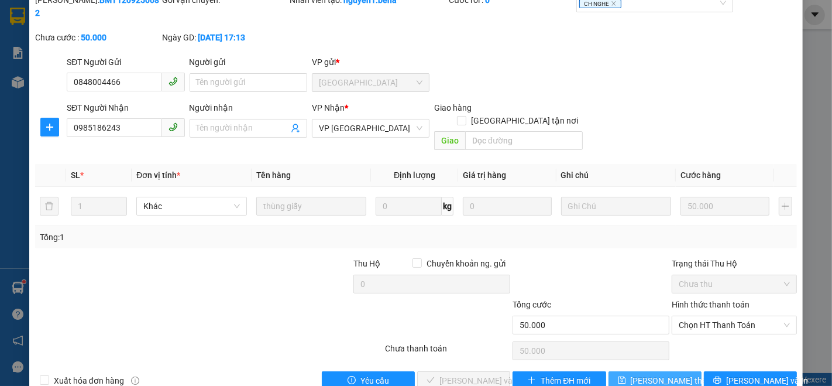
click at [645, 374] on span "[PERSON_NAME] thay đổi" at bounding box center [678, 380] width 94 height 13
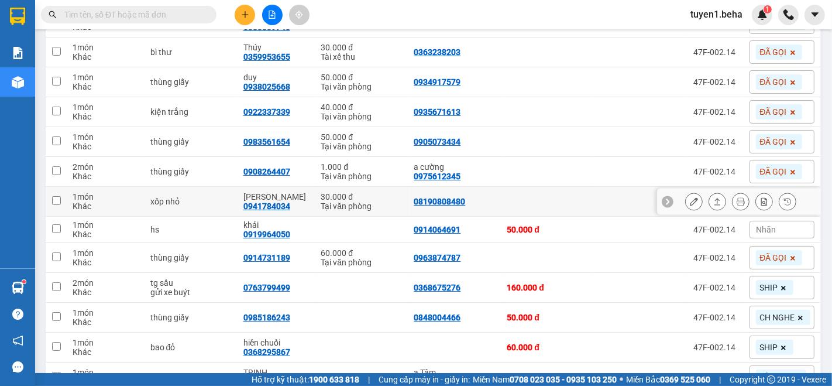
scroll to position [260, 0]
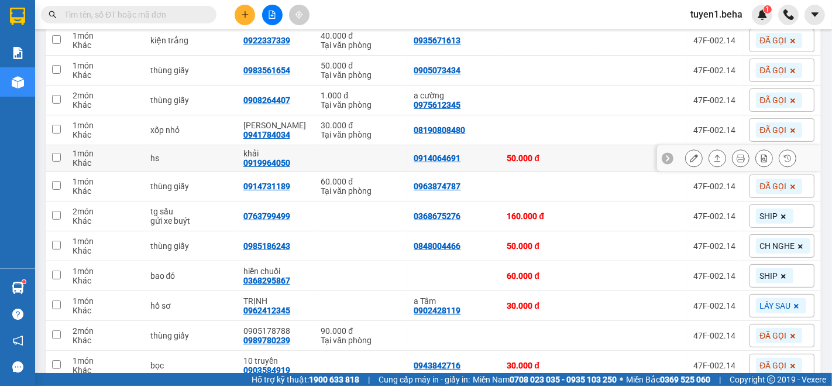
click at [122, 158] on div "Khác" at bounding box center [106, 162] width 66 height 9
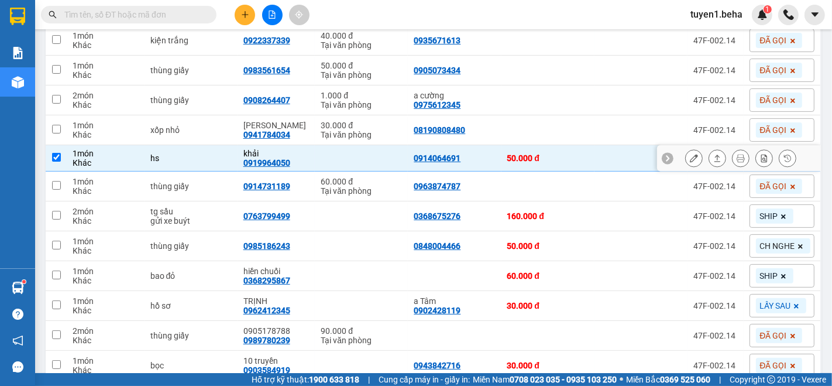
click at [332, 149] on td at bounding box center [361, 158] width 93 height 26
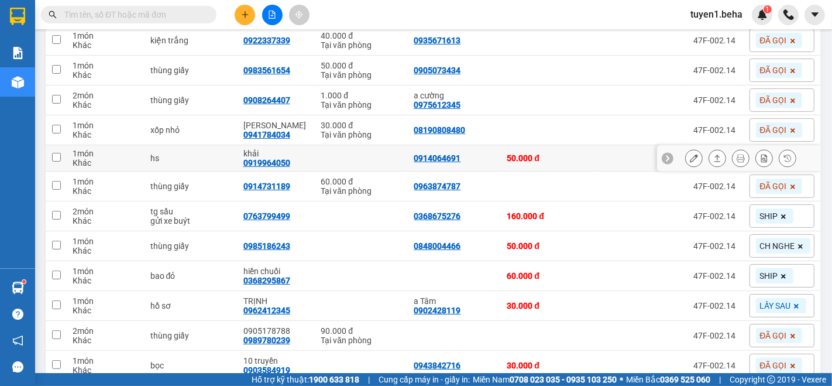
click at [107, 158] on div "Khác" at bounding box center [106, 162] width 66 height 9
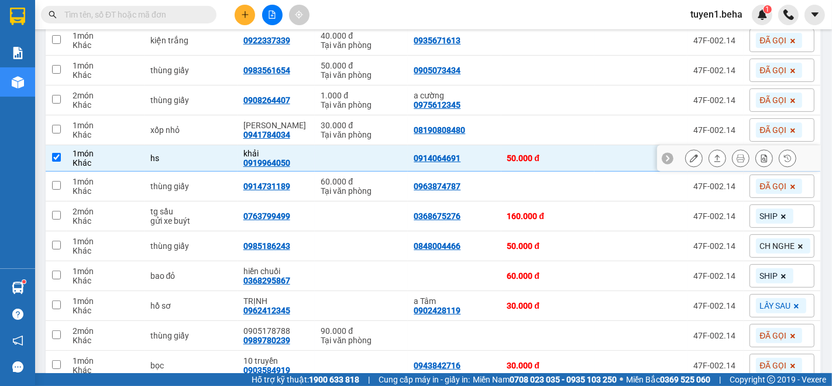
click at [107, 158] on div "Khác" at bounding box center [106, 162] width 66 height 9
checkbox input "false"
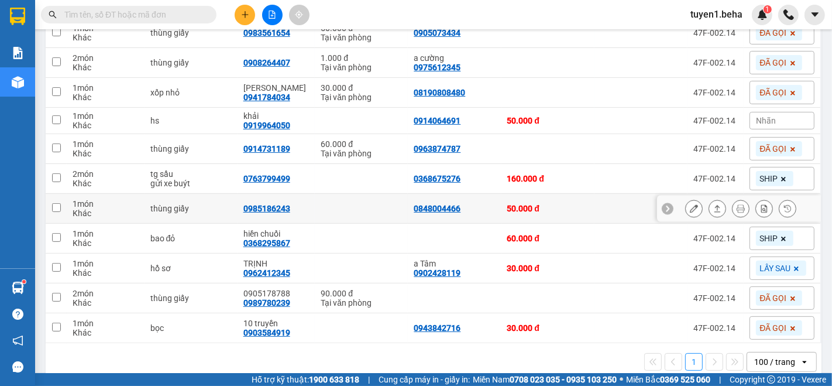
scroll to position [314, 0]
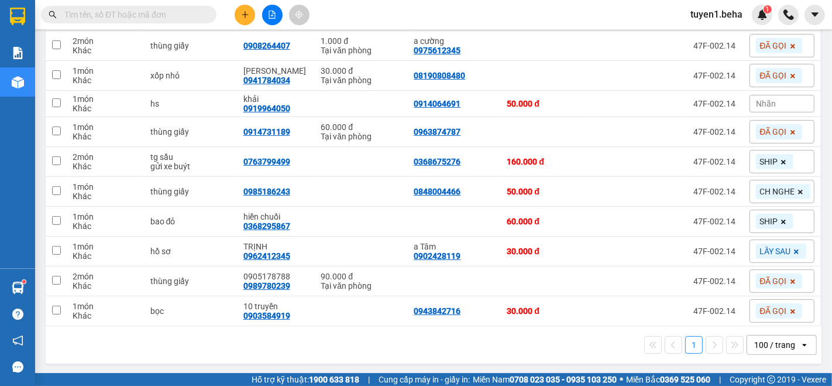
click at [114, 9] on input "text" at bounding box center [133, 14] width 138 height 13
click at [715, 220] on icon at bounding box center [718, 221] width 6 height 7
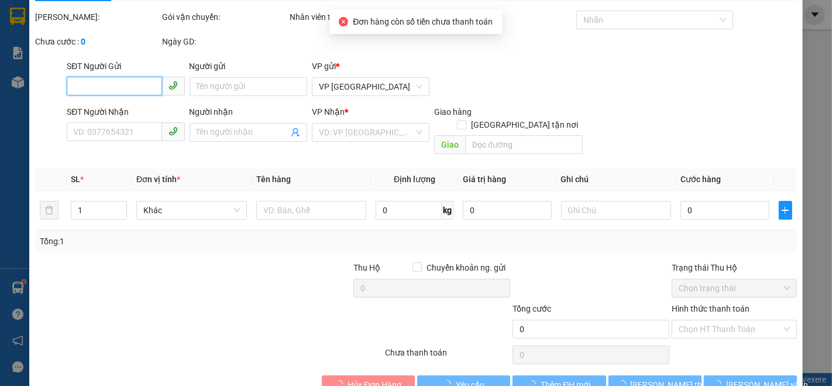
scroll to position [49, 0]
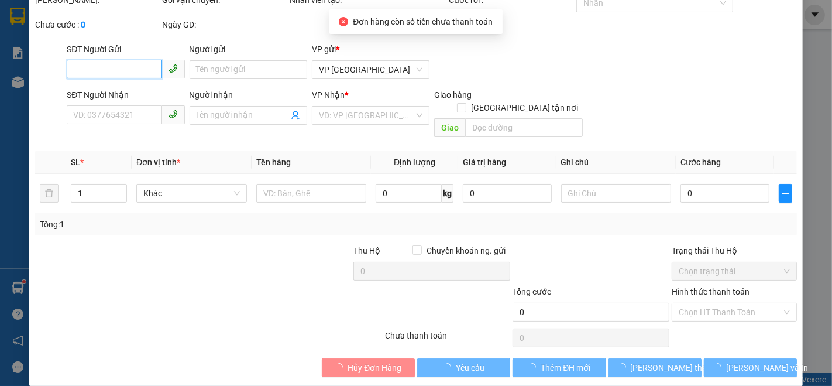
type input "0368295867"
type input "hiền chuối"
type input "60.000"
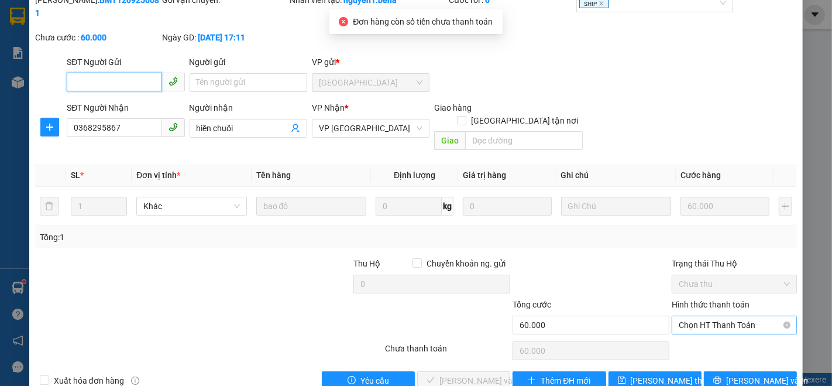
click at [692, 316] on span "Chọn HT Thanh Toán" at bounding box center [734, 325] width 111 height 18
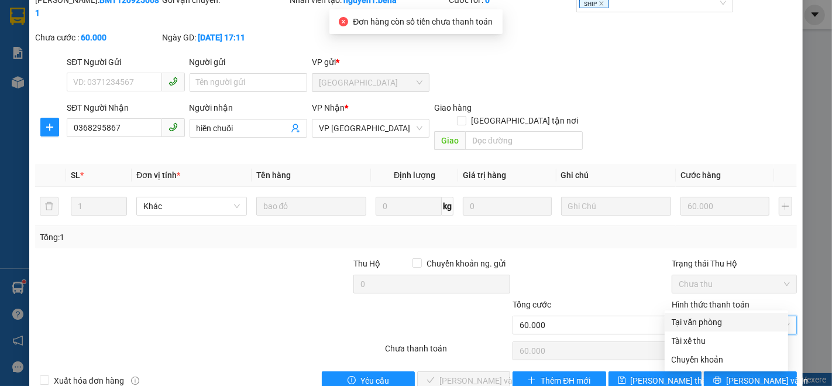
click at [691, 319] on div "Tại văn phòng" at bounding box center [726, 322] width 109 height 13
type input "0"
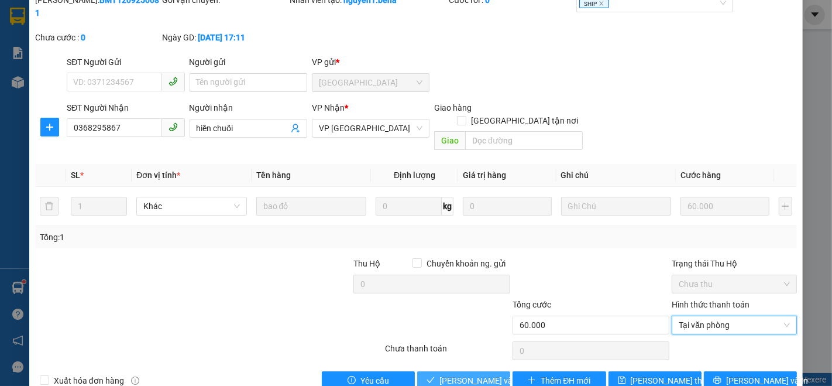
click at [468, 374] on span "[PERSON_NAME] và Giao hàng" at bounding box center [496, 380] width 112 height 13
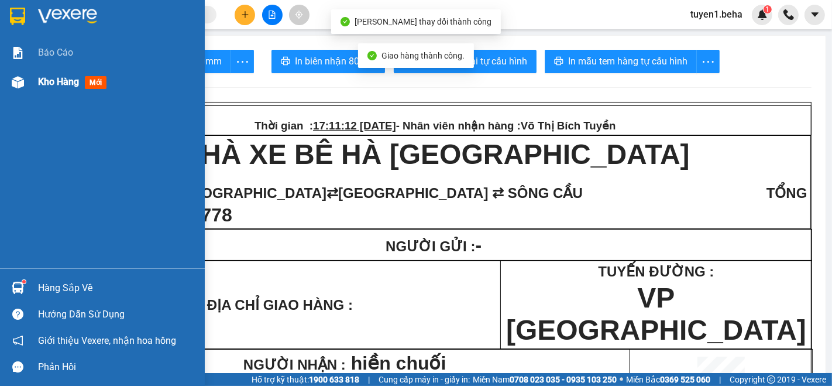
click at [56, 77] on span "Kho hàng" at bounding box center [58, 81] width 41 height 11
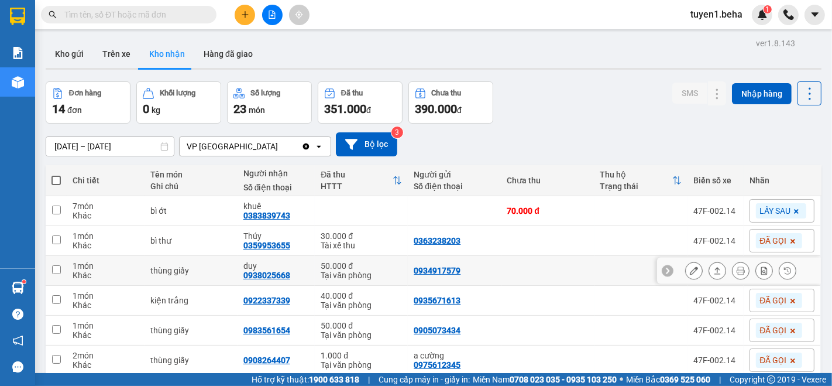
scroll to position [65, 0]
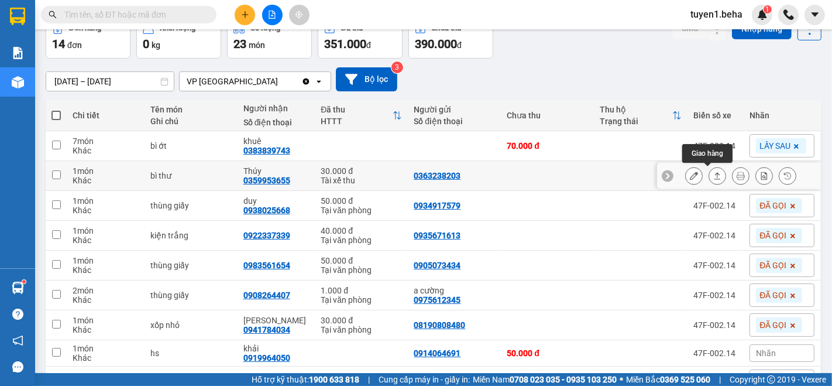
click at [714, 176] on icon at bounding box center [718, 176] width 8 height 8
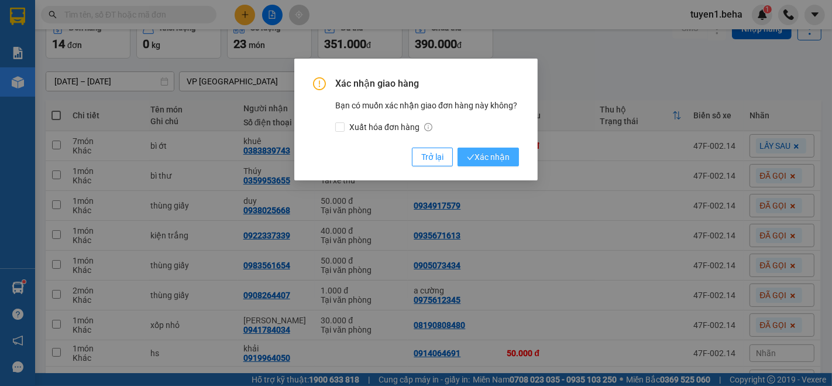
click at [503, 156] on span "Xác nhận" at bounding box center [488, 156] width 43 height 13
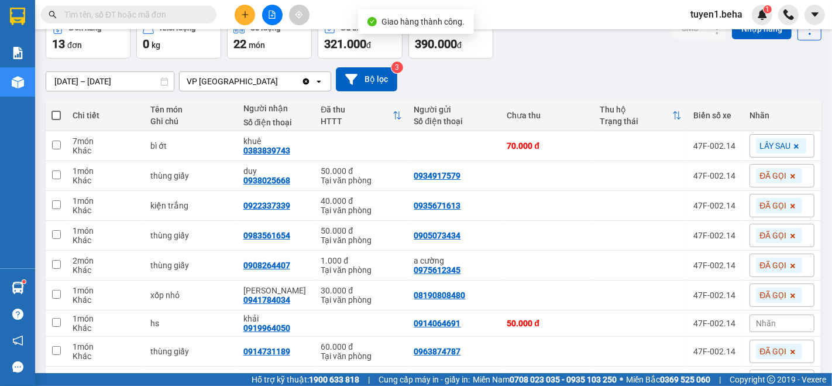
scroll to position [195, 0]
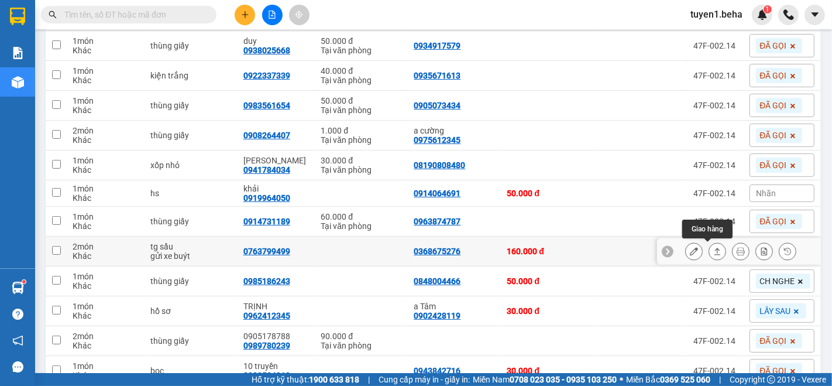
click at [709, 256] on button at bounding box center [717, 251] width 16 height 20
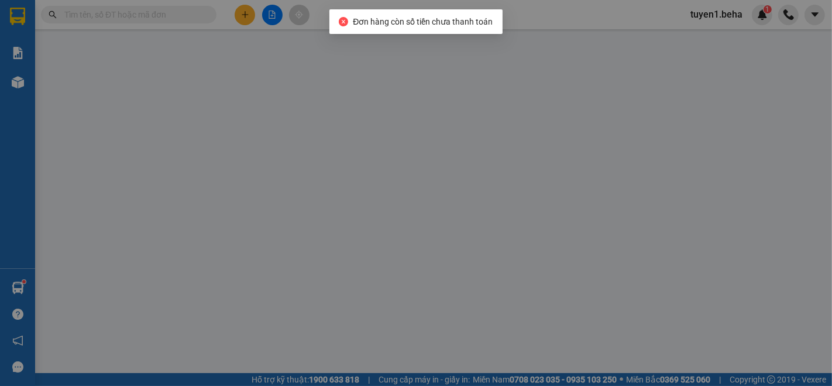
type input "0368675276"
type input "0763799499"
type input "160.000"
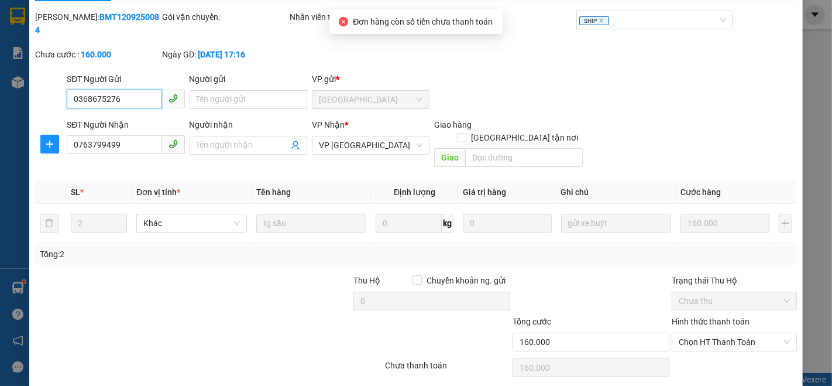
scroll to position [49, 0]
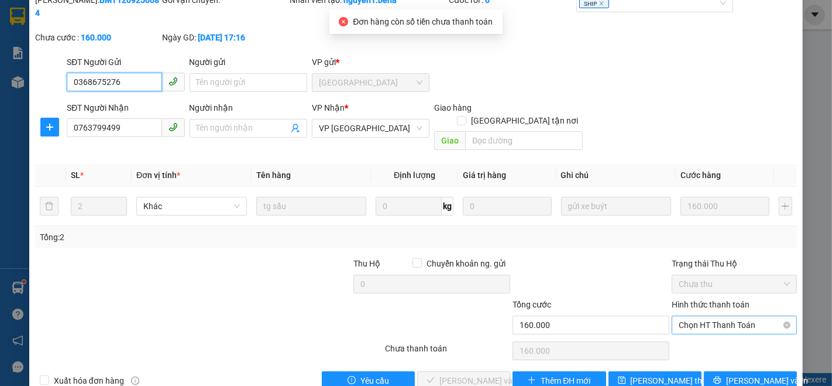
click at [688, 316] on span "Chọn HT Thanh Toán" at bounding box center [734, 325] width 111 height 18
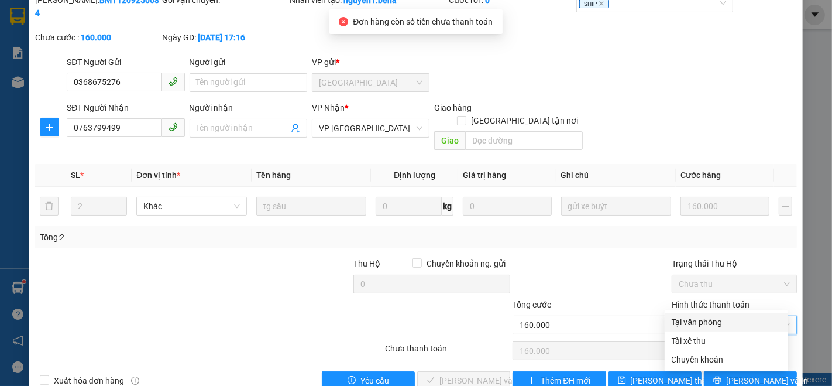
click at [697, 322] on div "Tại văn phòng" at bounding box center [726, 322] width 109 height 13
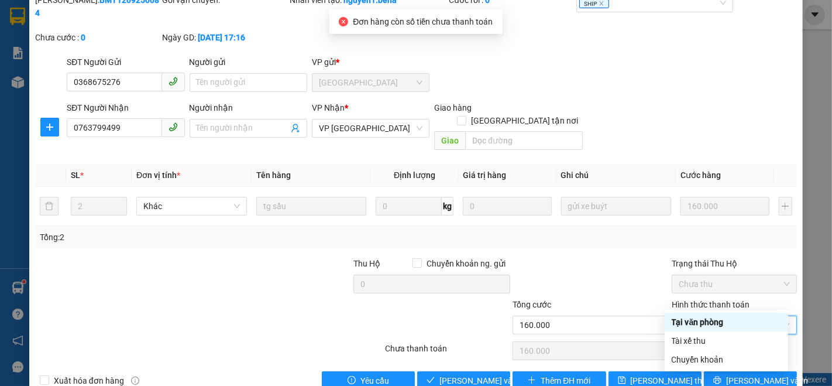
type input "0"
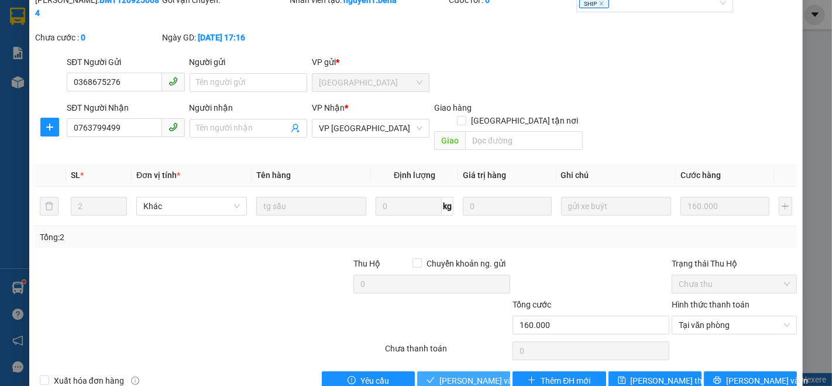
click at [454, 374] on span "[PERSON_NAME] và Giao hàng" at bounding box center [496, 380] width 112 height 13
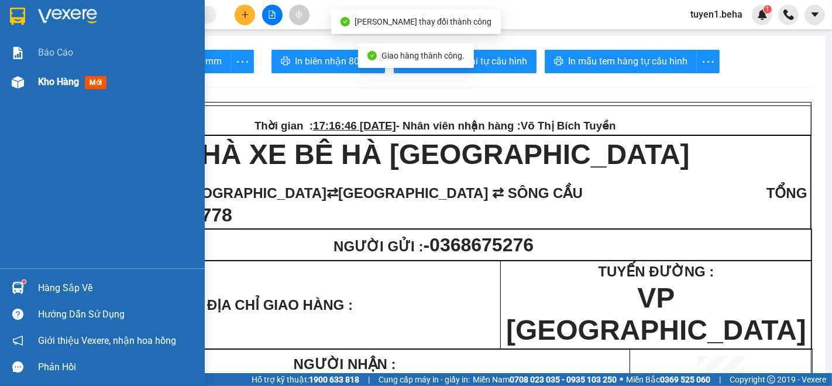
click at [56, 81] on span "Kho hàng" at bounding box center [58, 81] width 41 height 11
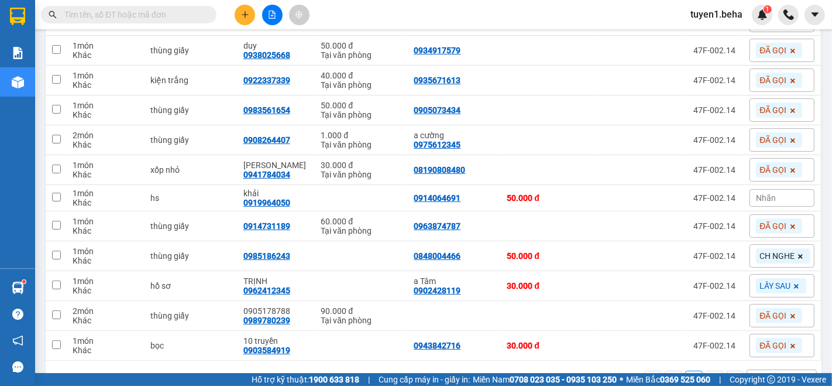
scroll to position [225, 0]
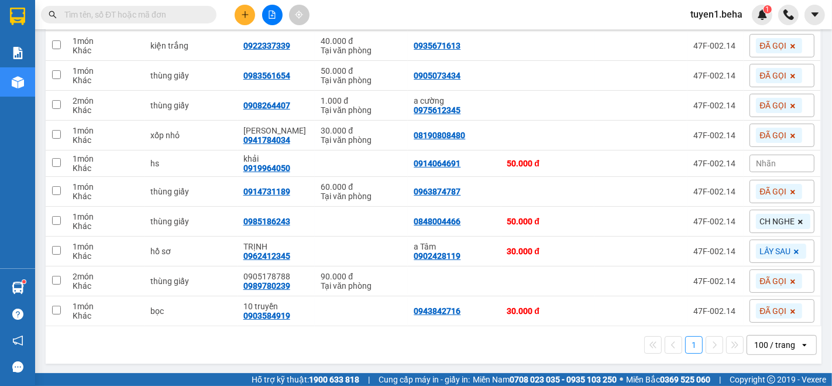
click at [791, 248] on span at bounding box center [797, 251] width 12 height 15
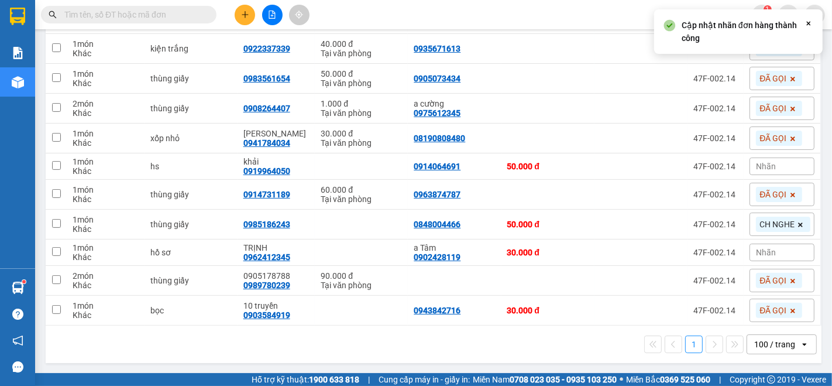
click at [781, 246] on div "Nhãn" at bounding box center [782, 253] width 65 height 18
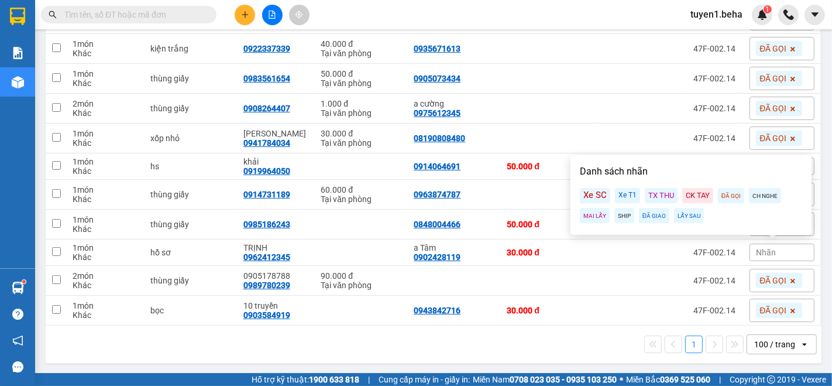
click at [595, 214] on div "MAI LẤY" at bounding box center [595, 215] width 30 height 15
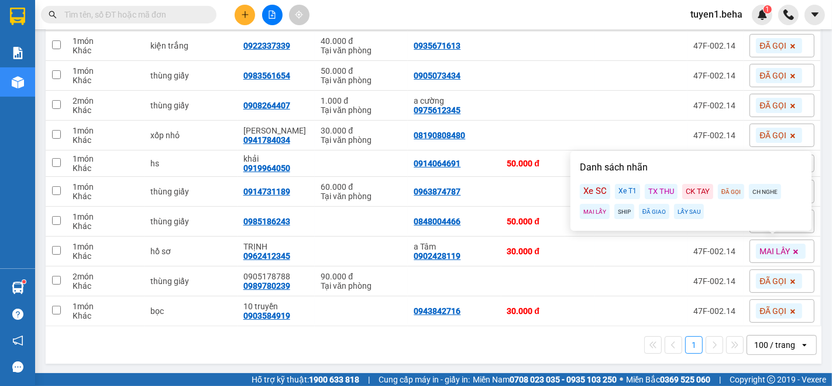
click at [557, 346] on div "1 100 / trang open" at bounding box center [433, 345] width 767 height 20
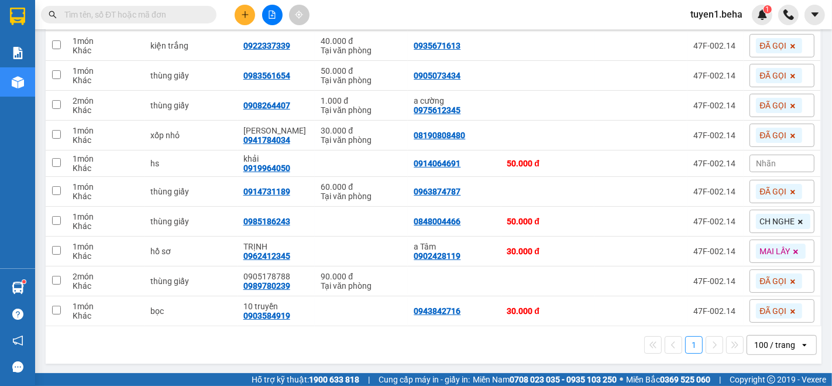
click at [130, 344] on div "1 100 / trang open" at bounding box center [433, 345] width 767 height 20
click at [263, 12] on button at bounding box center [272, 15] width 20 height 20
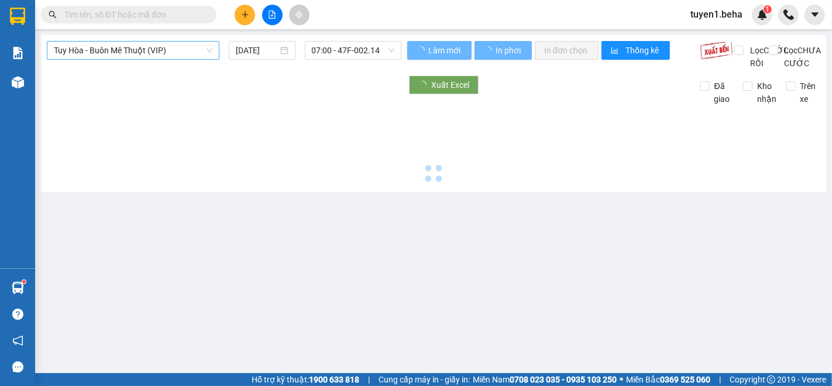
click at [179, 46] on span "Tuy Hòa - Buôn Mê Thuột (VIP)" at bounding box center [133, 51] width 159 height 18
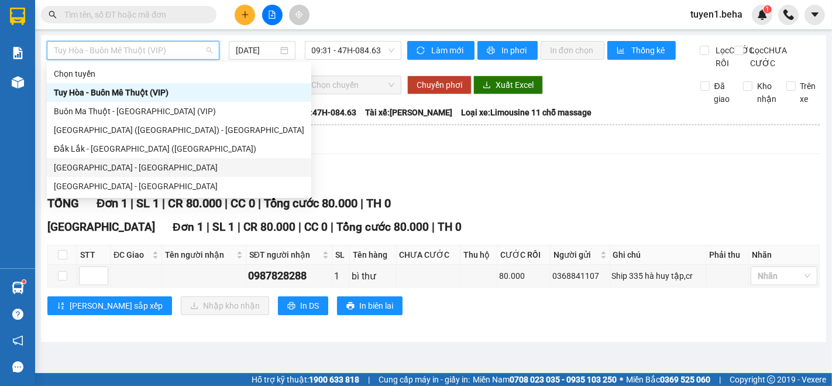
click at [111, 167] on div "[GEOGRAPHIC_DATA] - [GEOGRAPHIC_DATA]" at bounding box center [179, 167] width 251 height 13
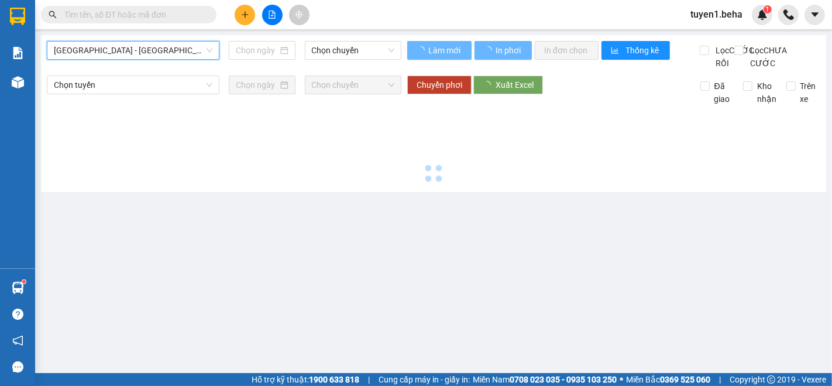
type input "[DATE]"
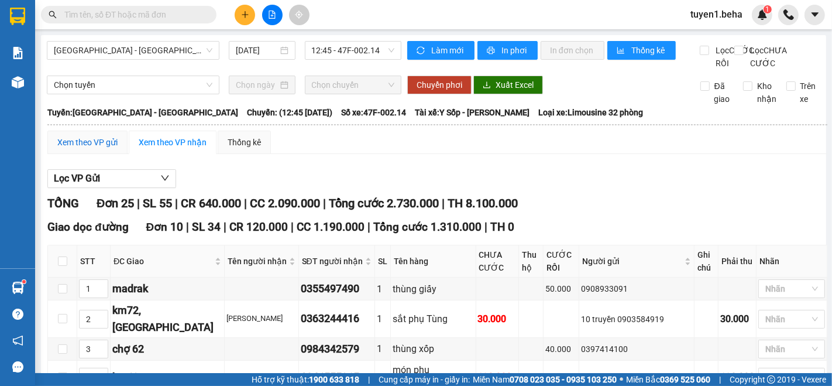
click at [81, 149] on div "Xem theo VP gửi" at bounding box center [87, 142] width 60 height 13
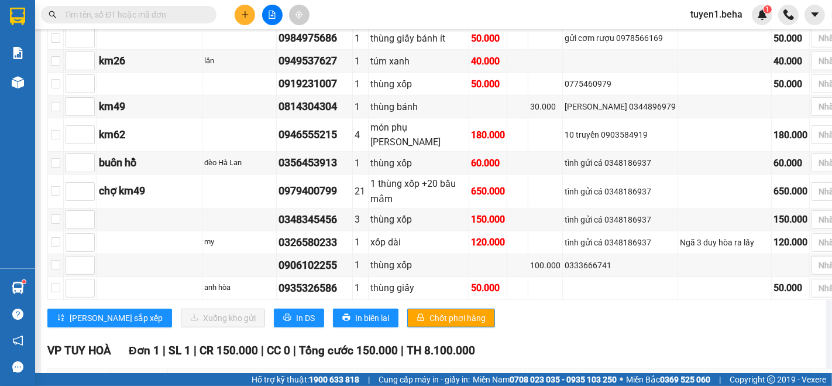
scroll to position [697, 0]
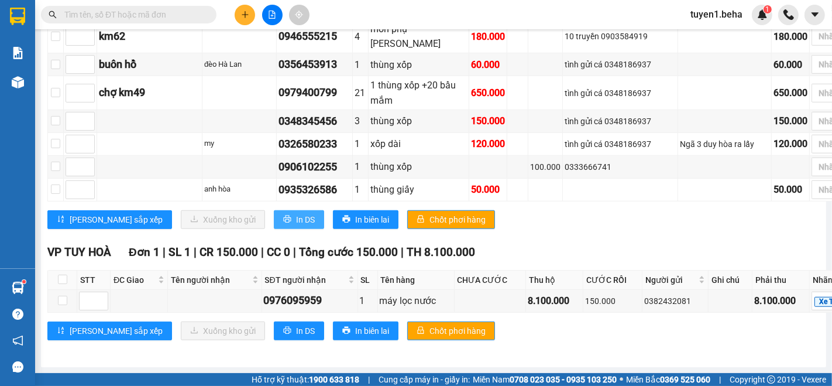
click at [296, 221] on span "In DS" at bounding box center [305, 219] width 19 height 13
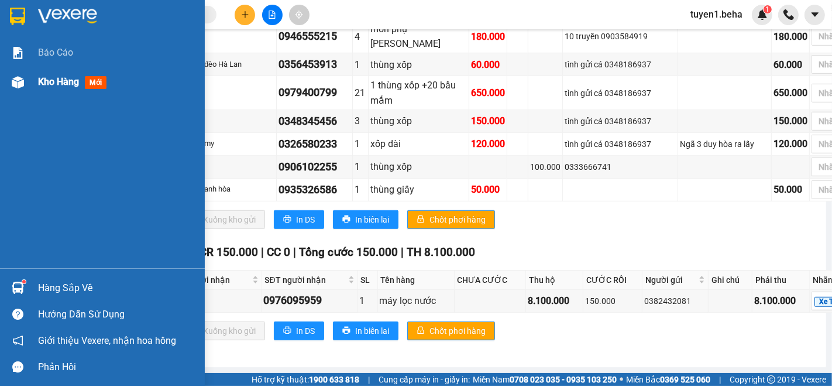
click at [44, 77] on span "Kho hàng" at bounding box center [58, 81] width 41 height 11
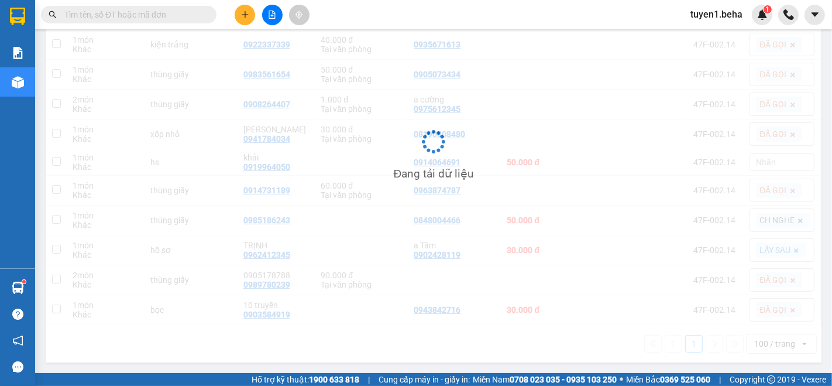
scroll to position [190, 0]
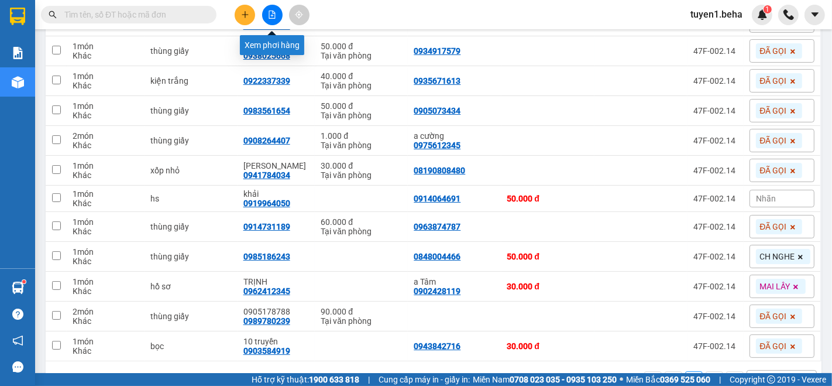
click at [274, 12] on icon "file-add" at bounding box center [272, 15] width 6 height 8
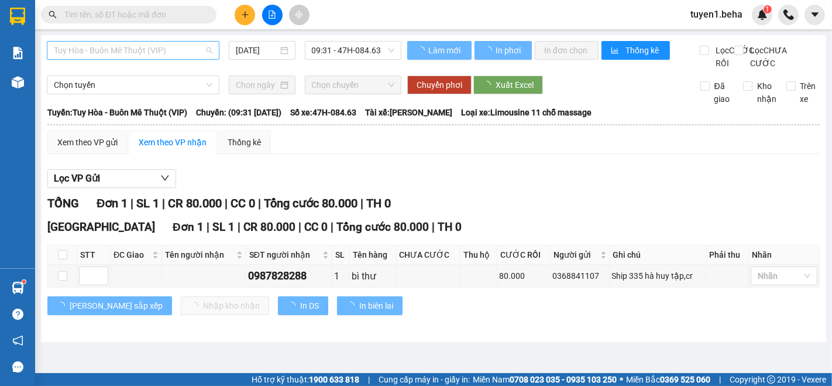
click at [201, 52] on span "Tuy Hòa - Buôn Mê Thuột (VIP)" at bounding box center [133, 51] width 159 height 18
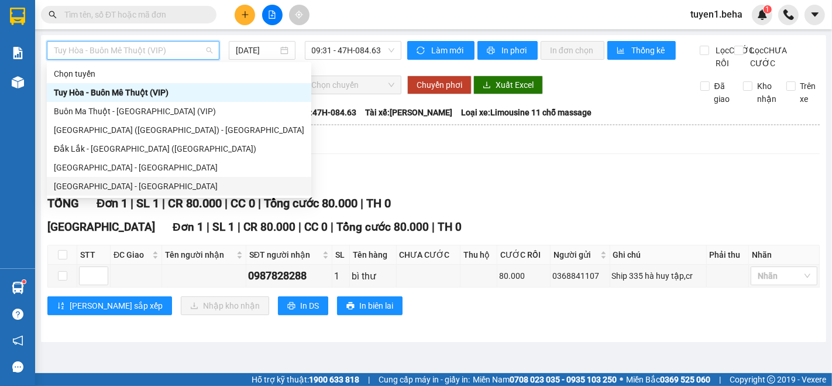
click at [116, 187] on div "[GEOGRAPHIC_DATA] - [GEOGRAPHIC_DATA]" at bounding box center [179, 186] width 251 height 13
type input "[DATE]"
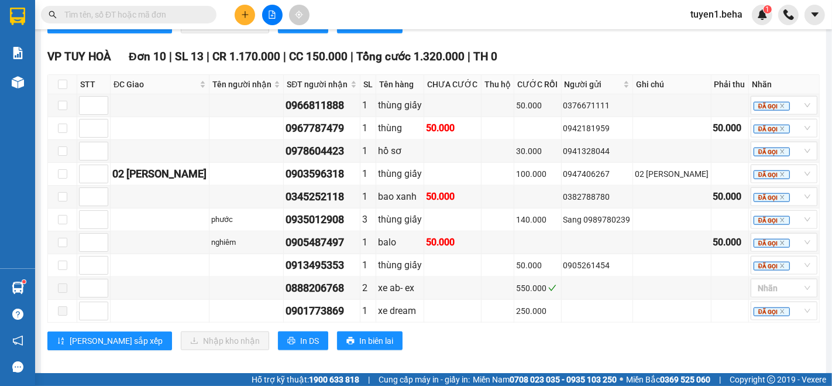
scroll to position [44, 0]
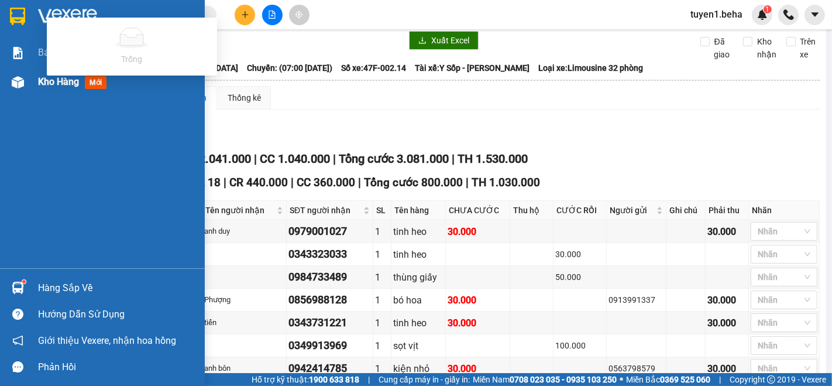
type input "99999999999999999"
click at [53, 83] on span "Kho hàng" at bounding box center [58, 81] width 41 height 11
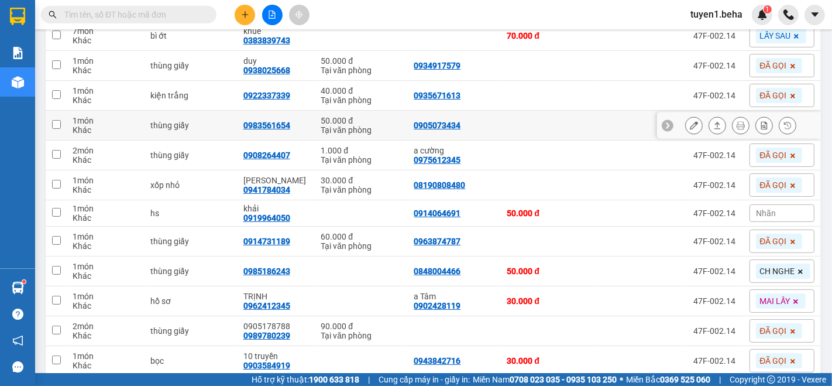
scroll to position [195, 0]
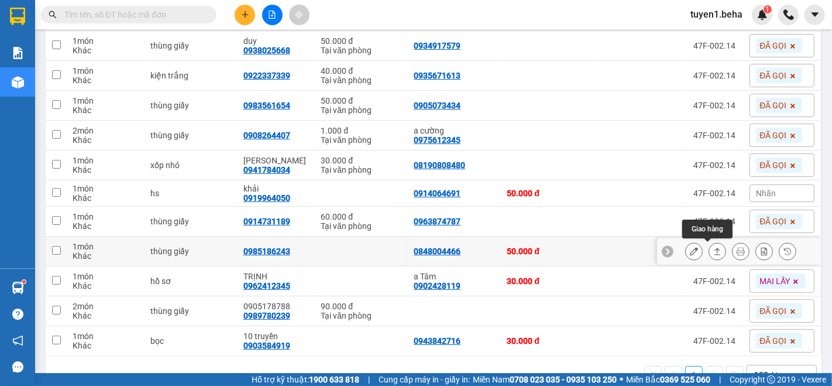
click at [714, 255] on icon at bounding box center [718, 251] width 8 height 8
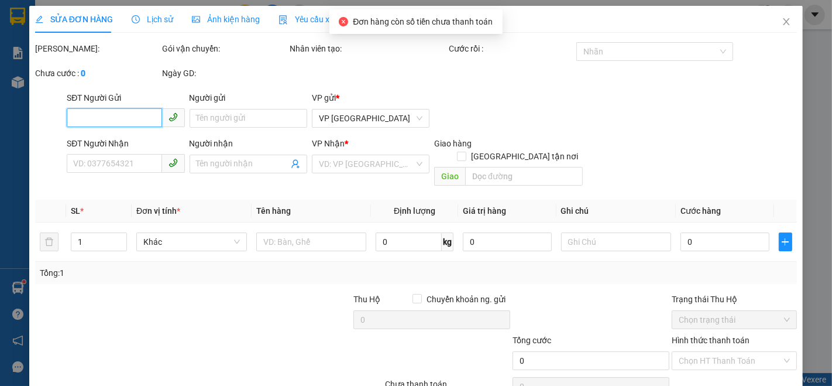
type input "0848004466"
type input "0985186243"
type input "50.000"
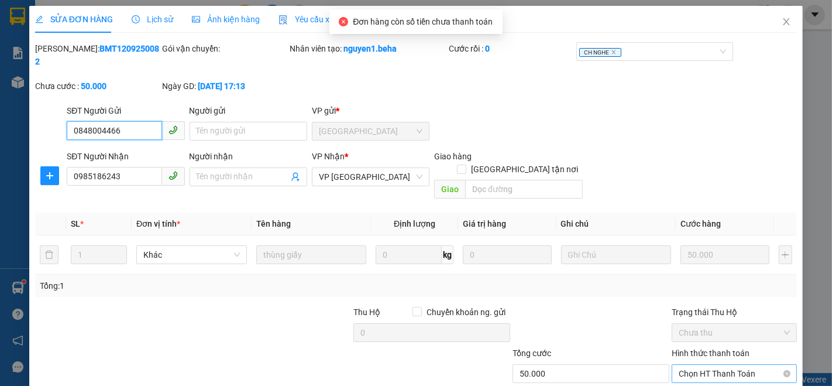
scroll to position [49, 0]
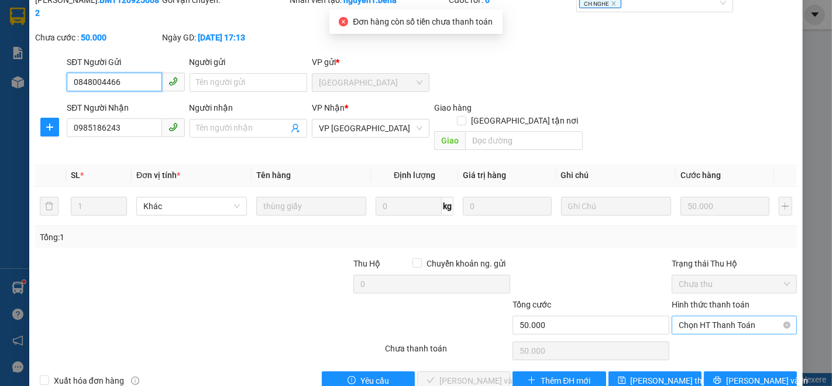
click at [705, 316] on span "Chọn HT Thanh Toán" at bounding box center [734, 325] width 111 height 18
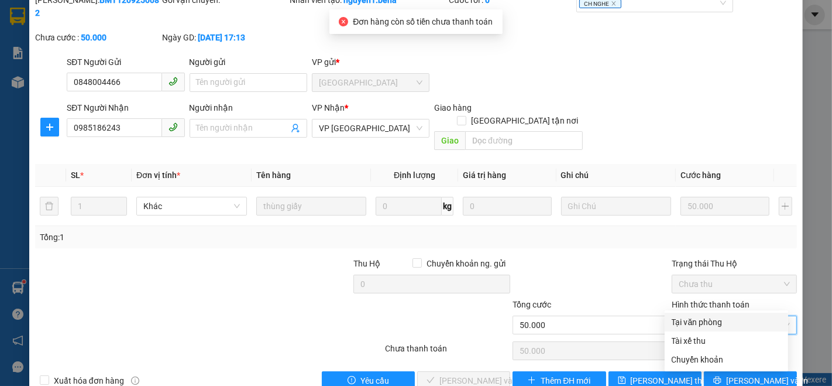
click at [701, 316] on div "Tại văn phòng" at bounding box center [726, 322] width 109 height 13
type input "0"
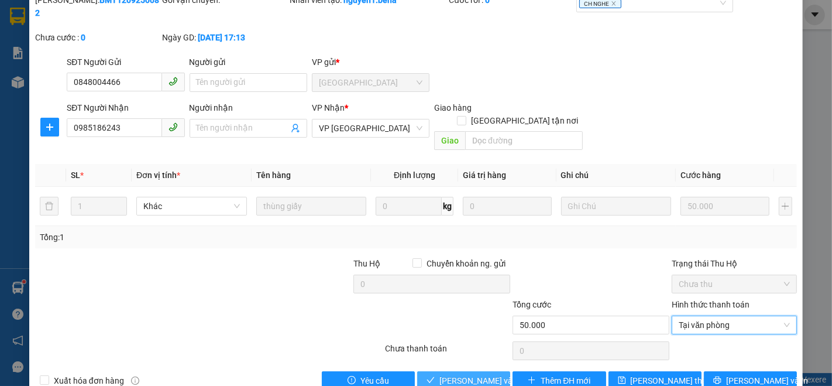
click at [471, 374] on span "[PERSON_NAME] và Giao hàng" at bounding box center [496, 380] width 112 height 13
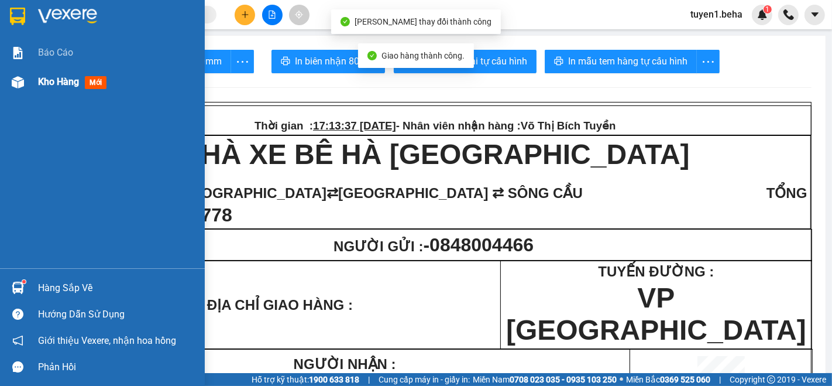
click at [48, 73] on div "Kho hàng mới" at bounding box center [117, 81] width 158 height 29
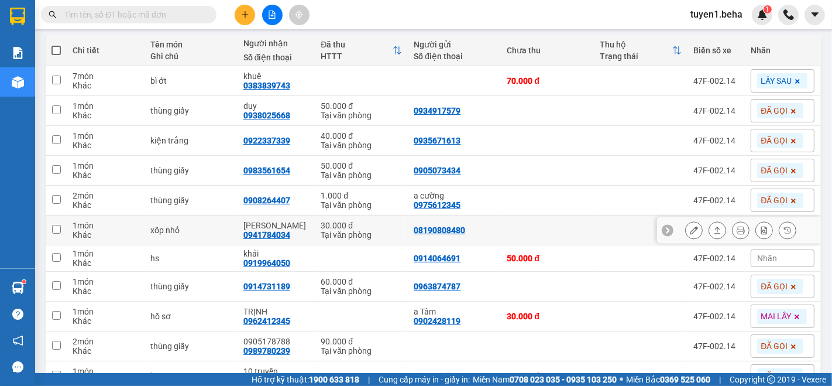
scroll to position [195, 0]
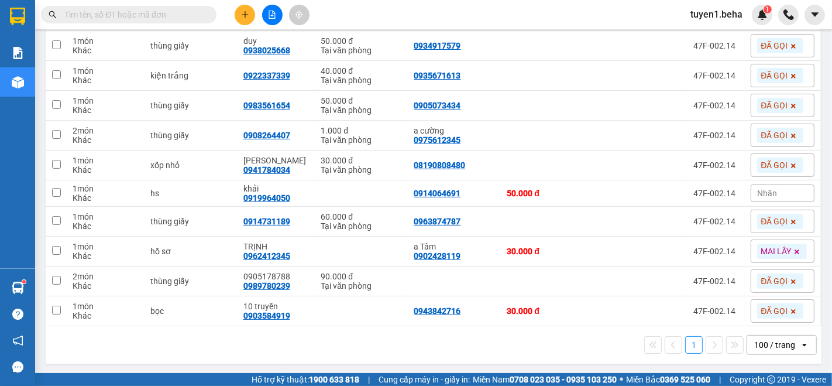
click at [131, 335] on div "1 100 / trang open" at bounding box center [433, 345] width 767 height 20
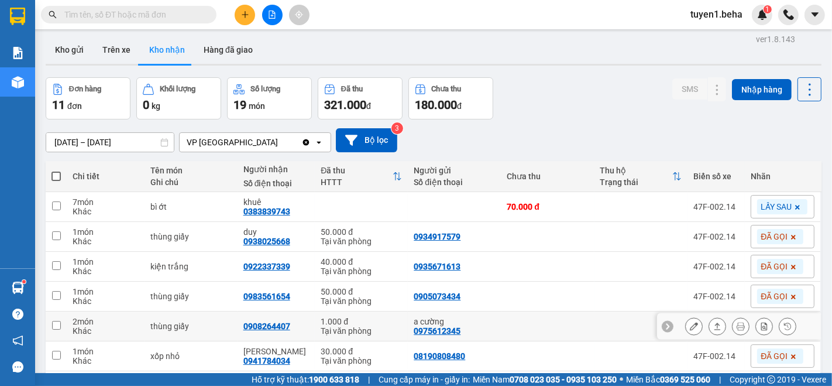
scroll to position [0, 0]
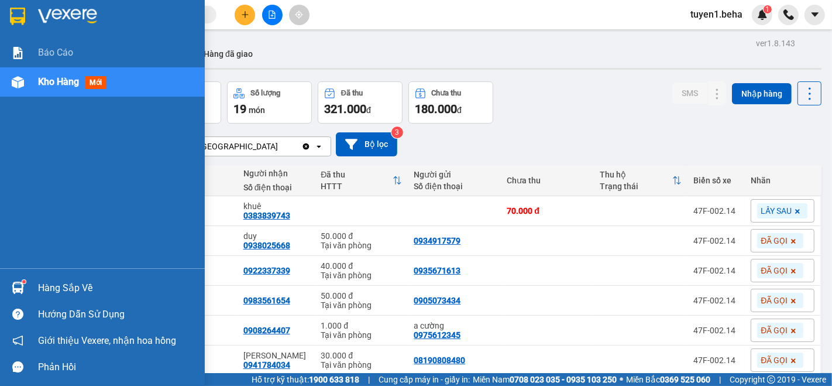
click at [12, 164] on div "Báo cáo Kho hàng mới" at bounding box center [102, 153] width 205 height 230
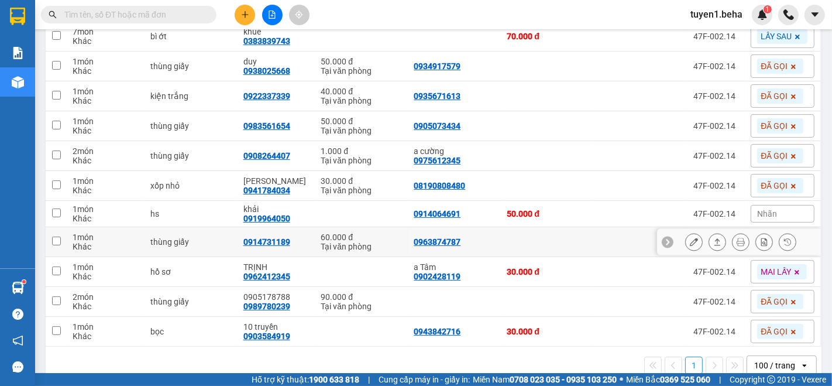
scroll to position [195, 0]
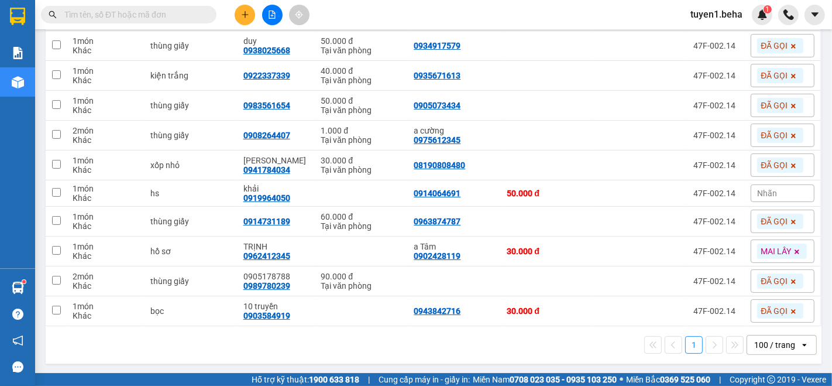
click at [520, 338] on div "1 100 / trang open" at bounding box center [433, 345] width 767 height 20
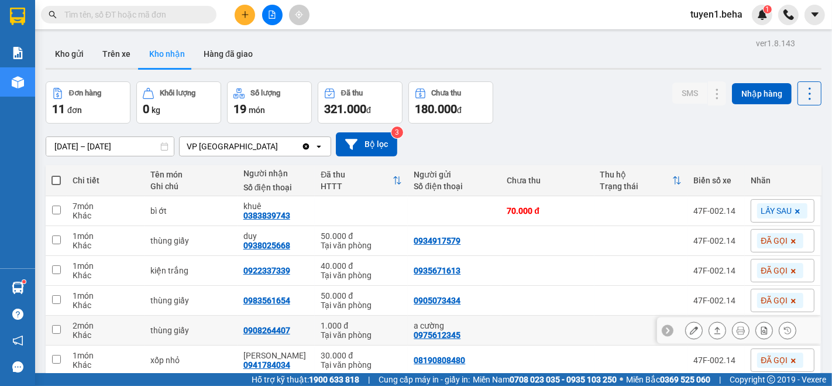
scroll to position [130, 0]
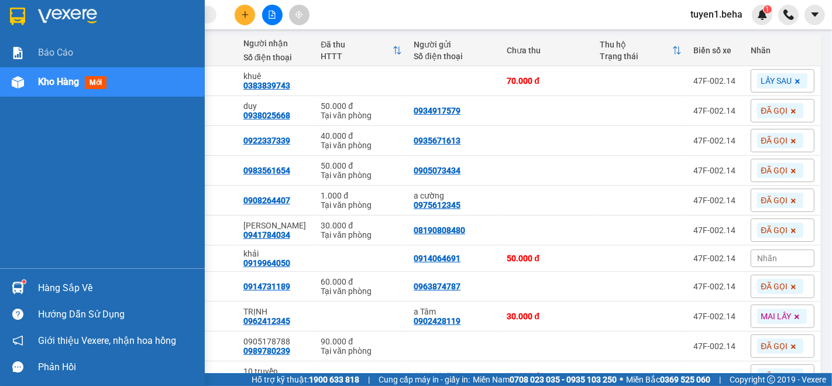
click at [64, 159] on div "Báo cáo Kho hàng mới" at bounding box center [102, 153] width 205 height 230
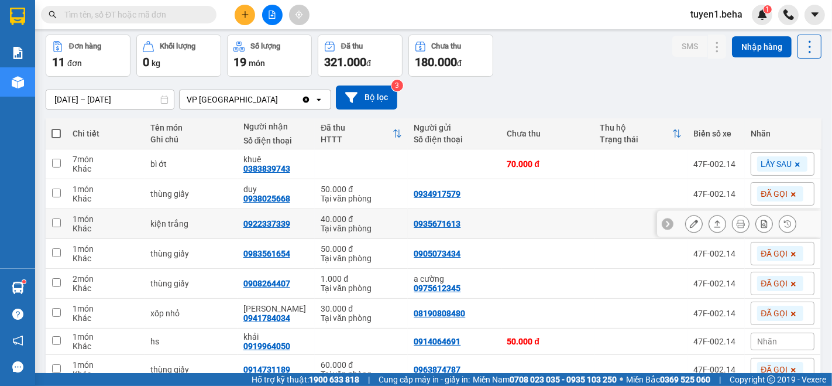
scroll to position [65, 0]
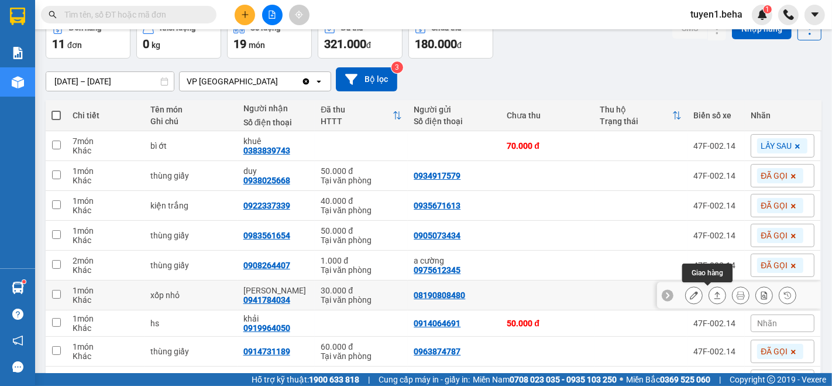
click at [709, 299] on button at bounding box center [717, 295] width 16 height 20
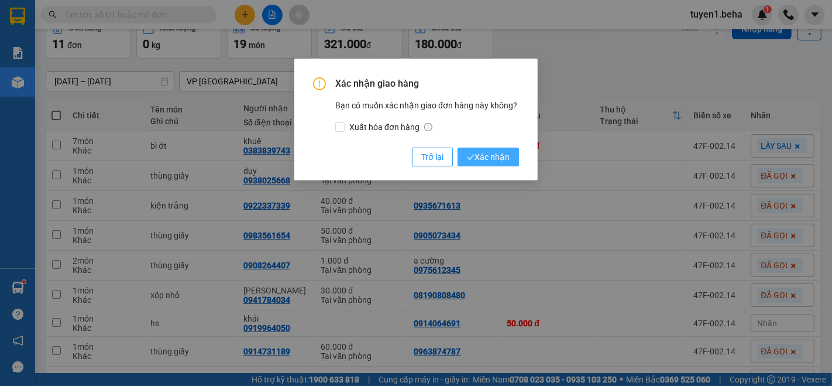
click at [486, 158] on span "Xác nhận" at bounding box center [488, 156] width 43 height 13
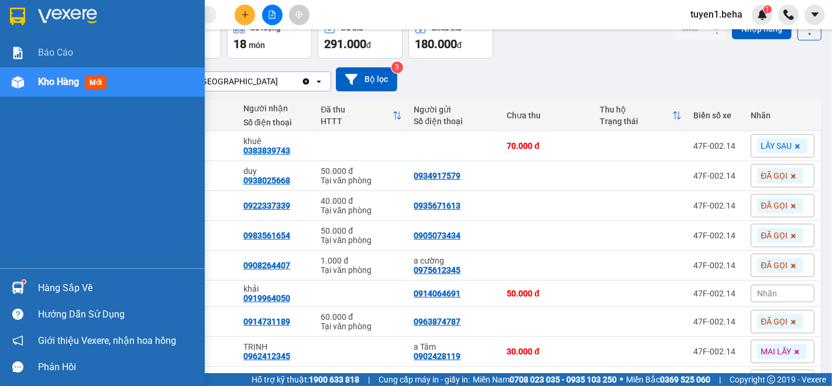
click at [50, 88] on div "Kho hàng mới" at bounding box center [74, 81] width 73 height 15
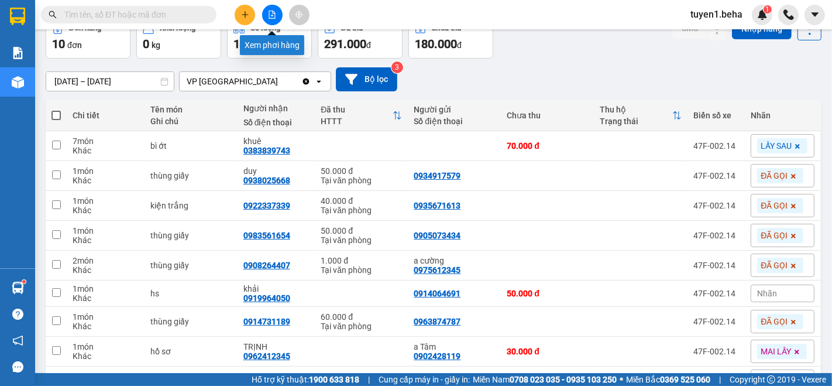
click at [276, 12] on button at bounding box center [272, 15] width 20 height 20
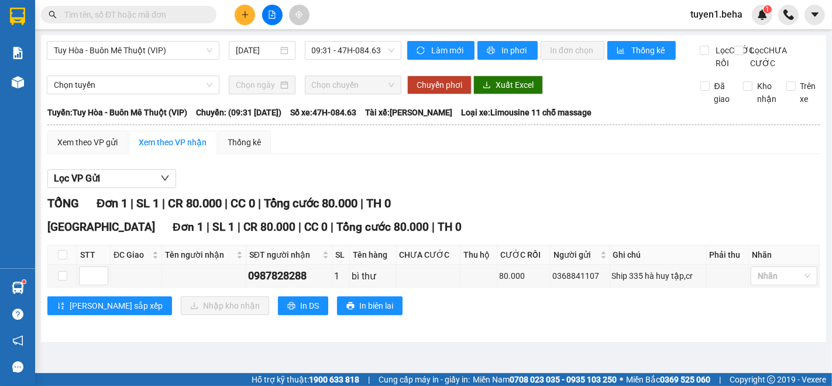
click at [132, 363] on main "Tuy Hòa - Buôn Mê Thuột (VIP) 13/09/2025 09:31 - 47H-084.63 Làm mới In phơi In …" at bounding box center [416, 186] width 832 height 373
click at [95, 70] on div "Tuy Hòa - Buôn Mê Thuột (VIP) 13/09/2025 09:31 - 47H-084.63" at bounding box center [224, 55] width 355 height 29
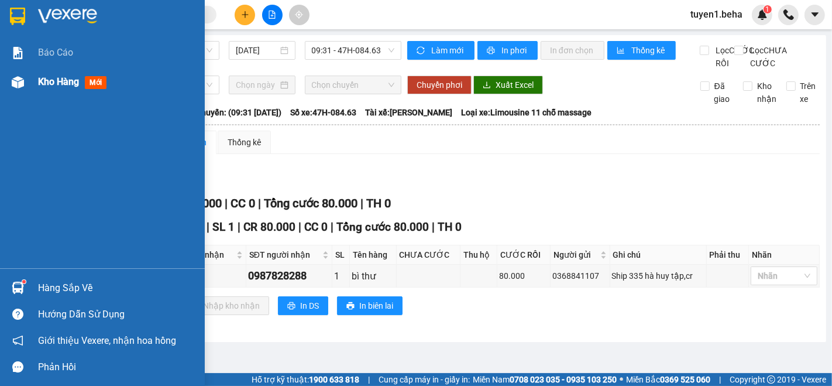
click at [61, 81] on span "Kho hàng" at bounding box center [58, 81] width 41 height 11
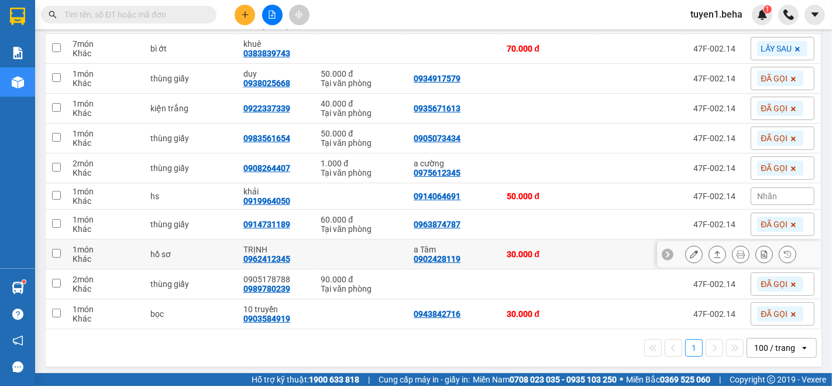
scroll to position [165, 0]
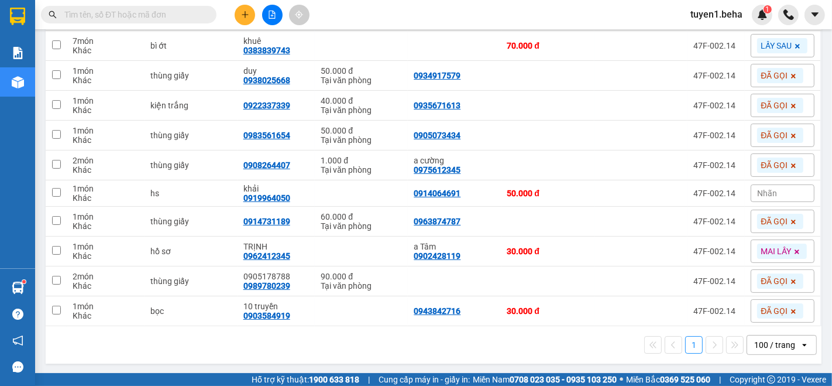
click at [159, 11] on input "text" at bounding box center [133, 14] width 138 height 13
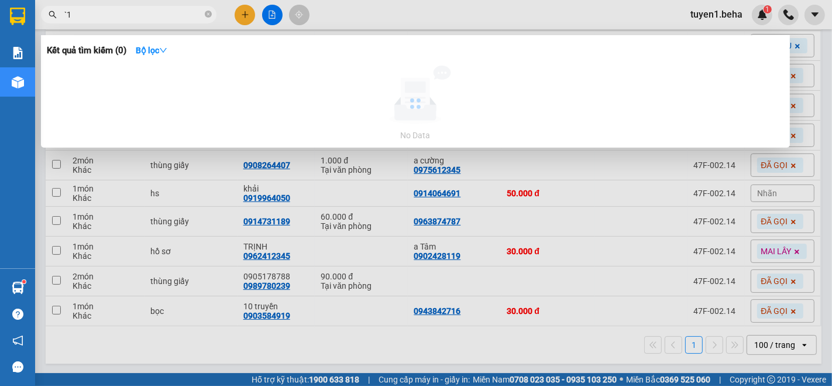
type input "`"
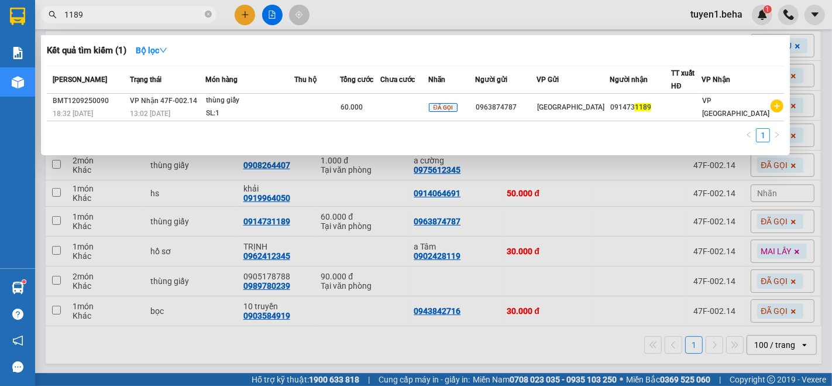
type input "1189"
click at [132, 131] on div "1" at bounding box center [416, 138] width 738 height 21
click at [150, 331] on div at bounding box center [416, 193] width 832 height 386
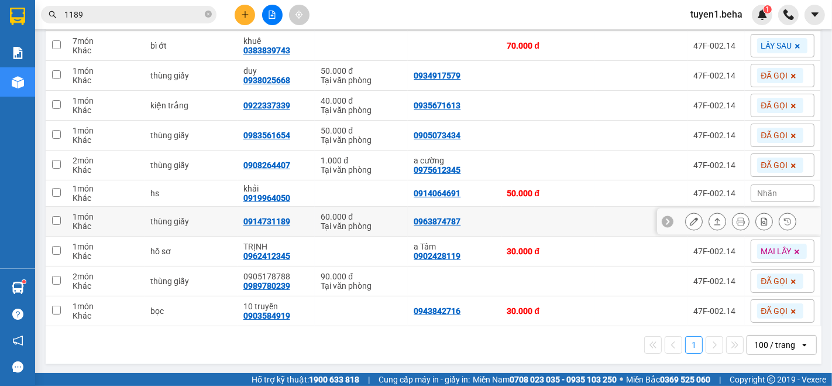
click at [714, 224] on icon at bounding box center [718, 221] width 8 height 8
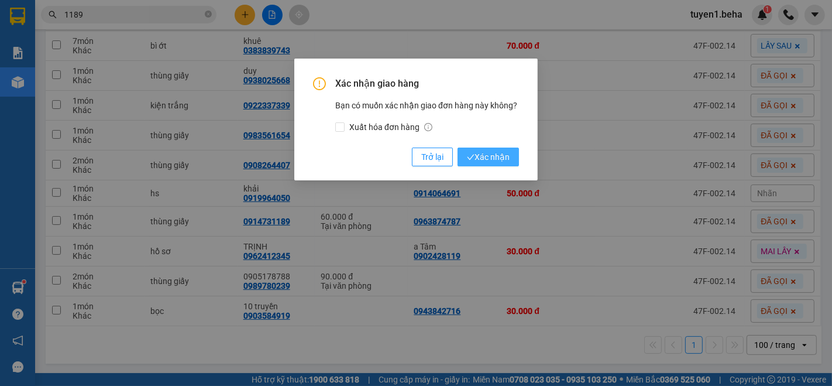
click at [505, 153] on span "Xác nhận" at bounding box center [488, 156] width 43 height 13
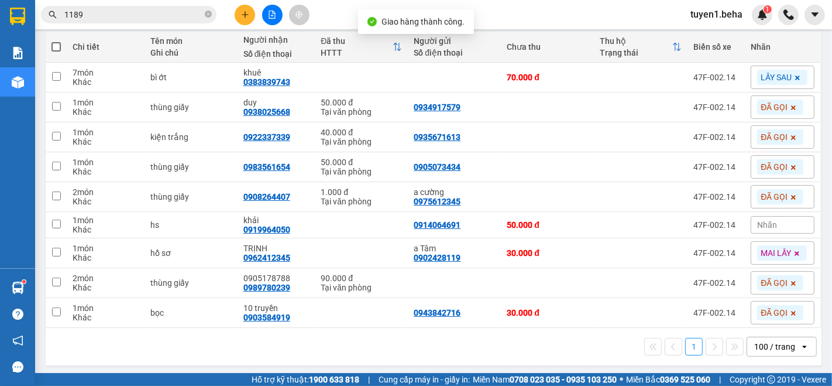
scroll to position [135, 0]
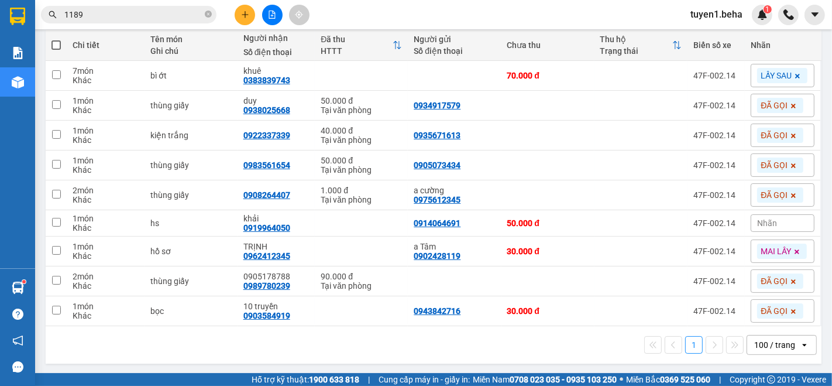
click at [52, 350] on div "1 100 / trang open" at bounding box center [433, 345] width 767 height 20
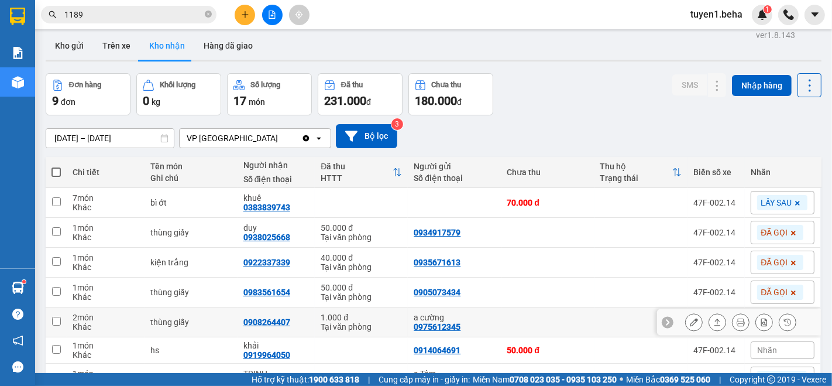
scroll to position [5, 0]
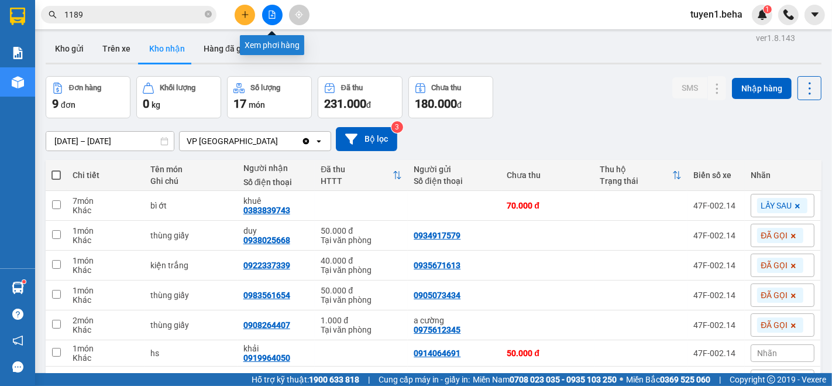
click at [270, 18] on button at bounding box center [272, 15] width 20 height 20
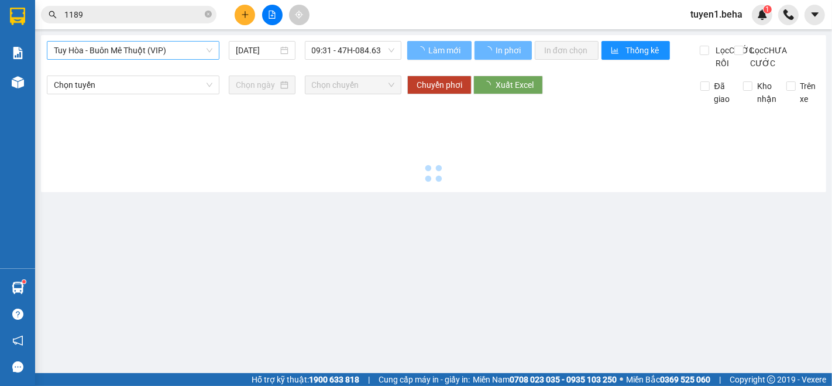
click at [154, 57] on span "Tuy Hòa - Buôn Mê Thuột (VIP)" at bounding box center [133, 51] width 159 height 18
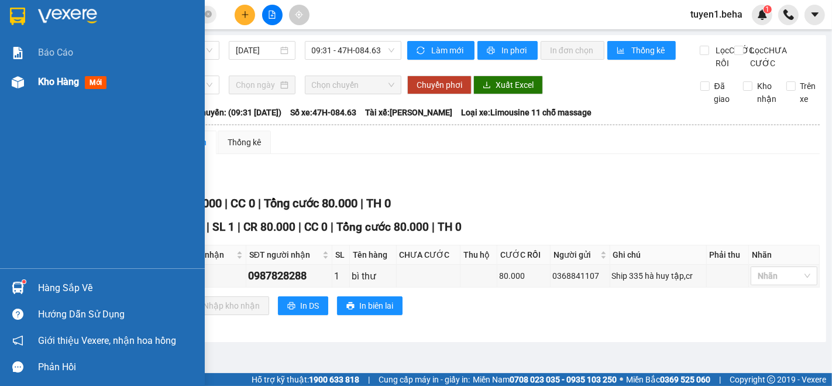
click at [36, 78] on div "Kho hàng mới" at bounding box center [102, 81] width 205 height 29
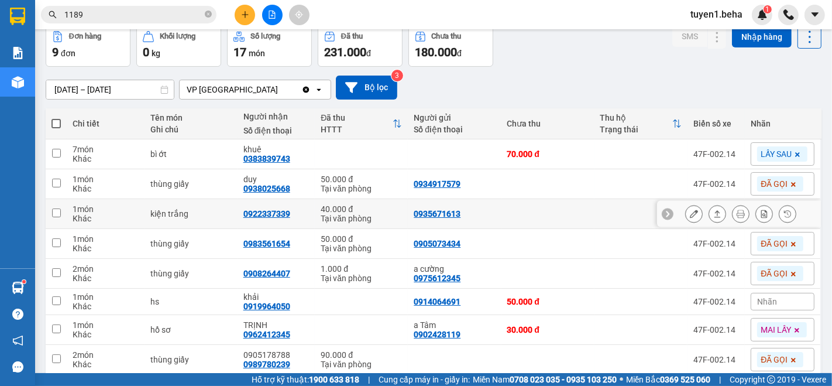
scroll to position [130, 0]
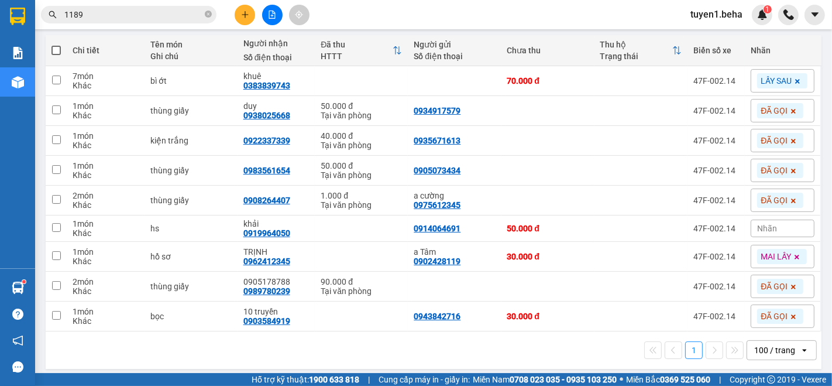
click at [108, 340] on div "1 100 / trang open" at bounding box center [433, 350] width 767 height 20
click at [268, 12] on button at bounding box center [272, 15] width 20 height 20
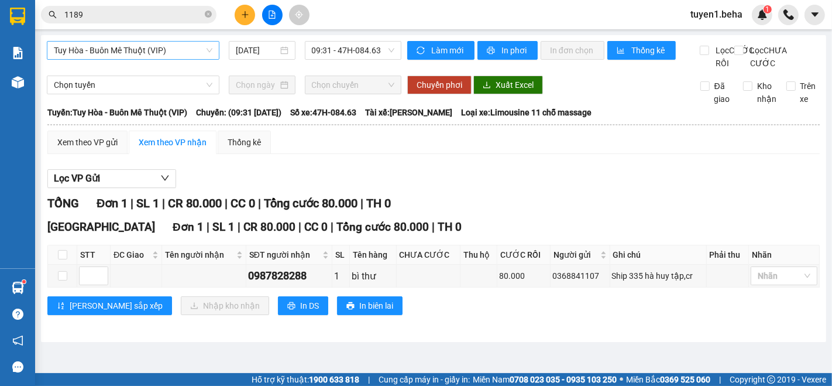
click at [139, 46] on span "Tuy Hòa - Buôn Mê Thuột (VIP)" at bounding box center [133, 51] width 159 height 18
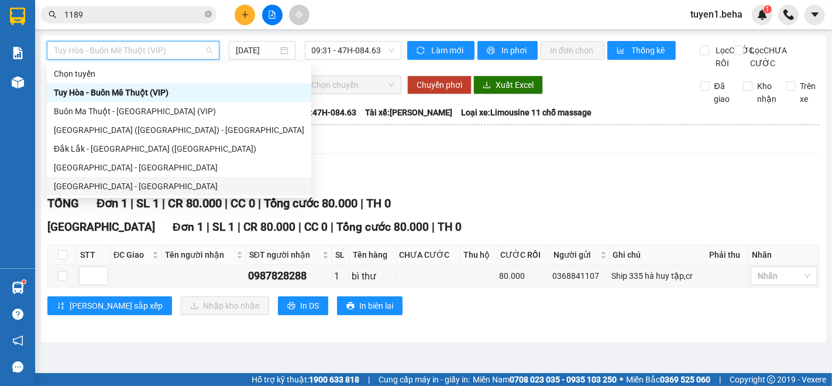
click at [105, 180] on div "[GEOGRAPHIC_DATA] - [GEOGRAPHIC_DATA]" at bounding box center [179, 186] width 251 height 13
type input "[DATE]"
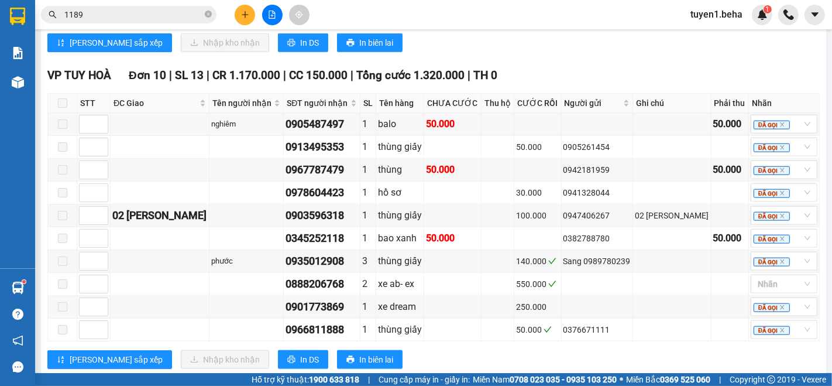
scroll to position [1146, 0]
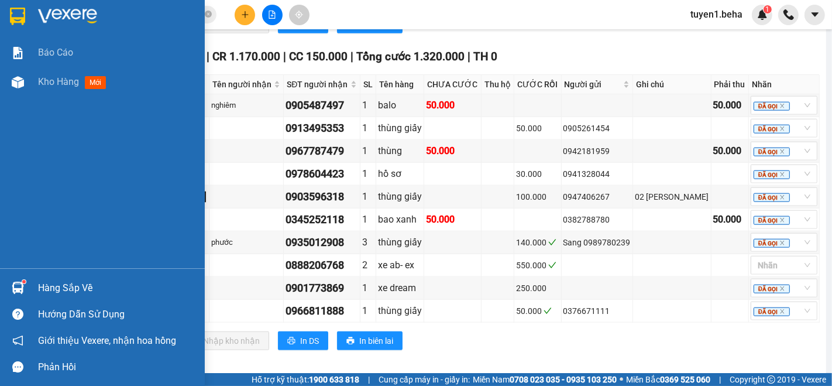
click at [20, 149] on div "Báo cáo Kho hàng mới" at bounding box center [102, 153] width 205 height 230
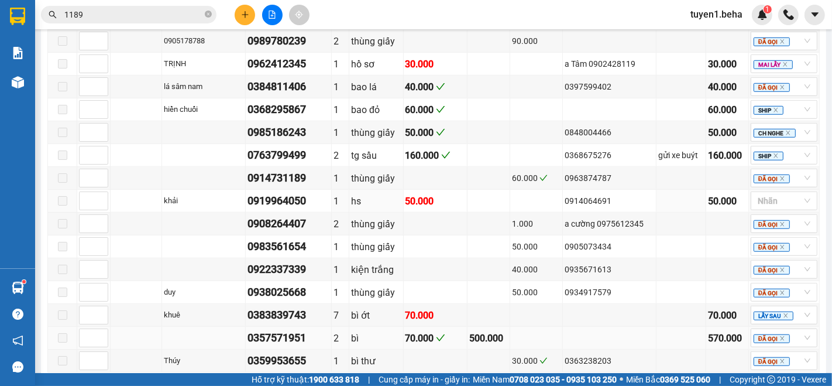
scroll to position [821, 0]
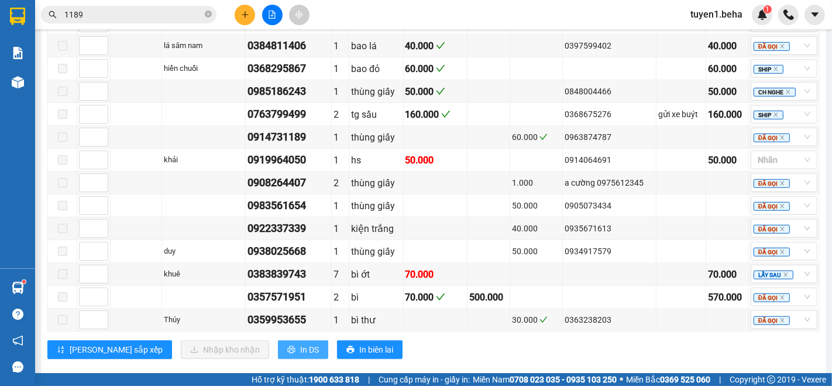
click at [300, 344] on span "In DS" at bounding box center [309, 349] width 19 height 13
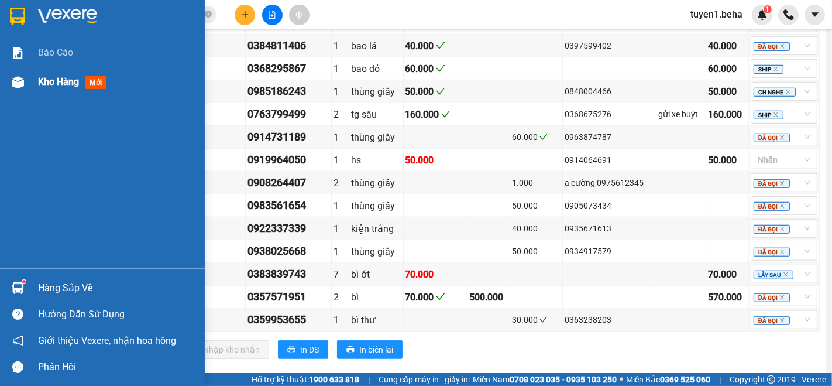
click at [48, 81] on span "Kho hàng" at bounding box center [58, 81] width 41 height 11
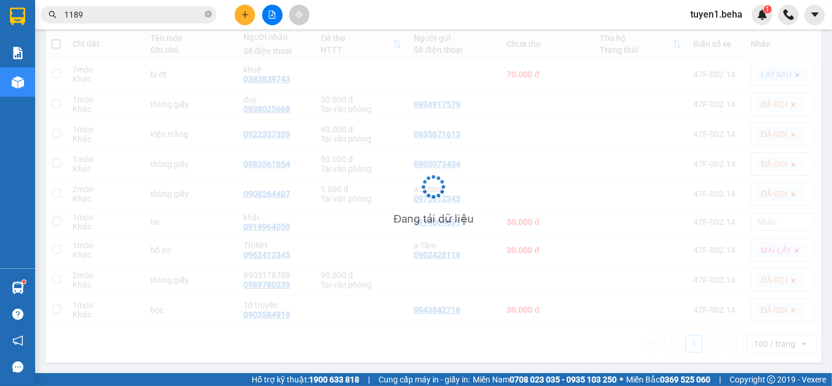
scroll to position [110, 0]
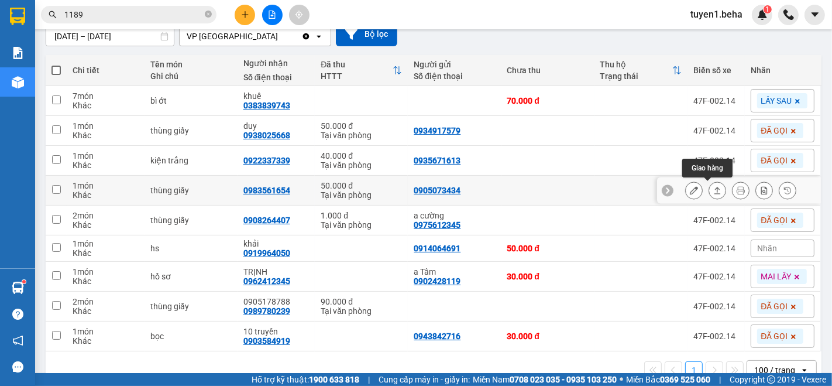
click at [714, 186] on icon at bounding box center [718, 190] width 8 height 8
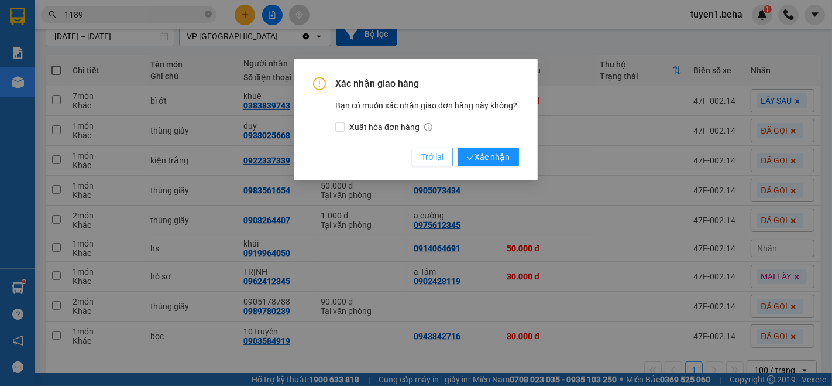
click at [434, 155] on span "Trở lại" at bounding box center [432, 156] width 22 height 13
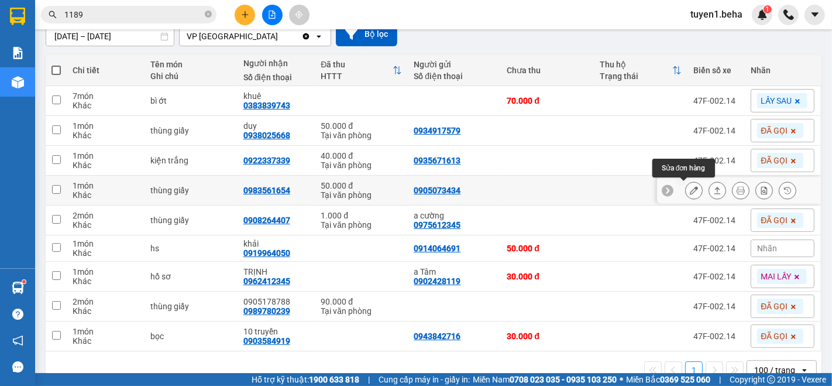
click at [690, 193] on icon at bounding box center [694, 190] width 8 height 8
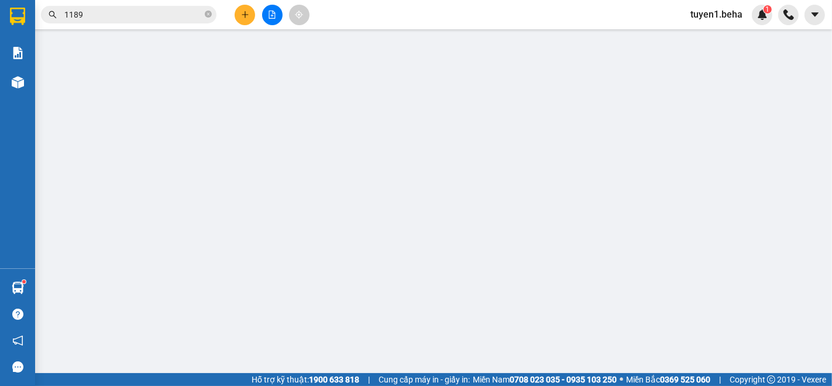
type input "0905073434"
type input "0983561654"
type input "50.000"
type input "0"
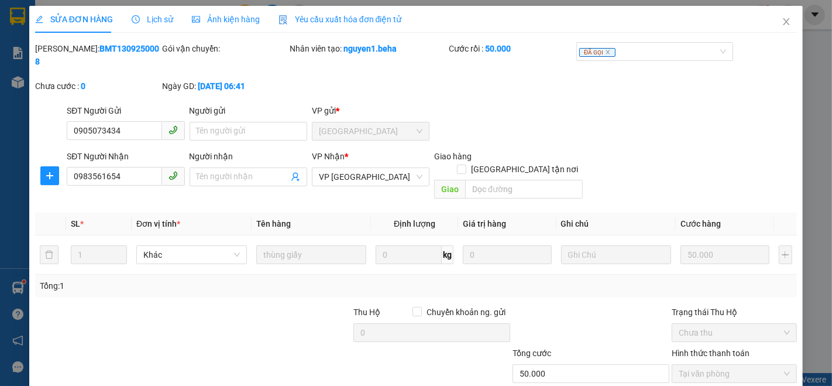
click at [242, 25] on div "Ảnh kiện hàng" at bounding box center [226, 19] width 68 height 13
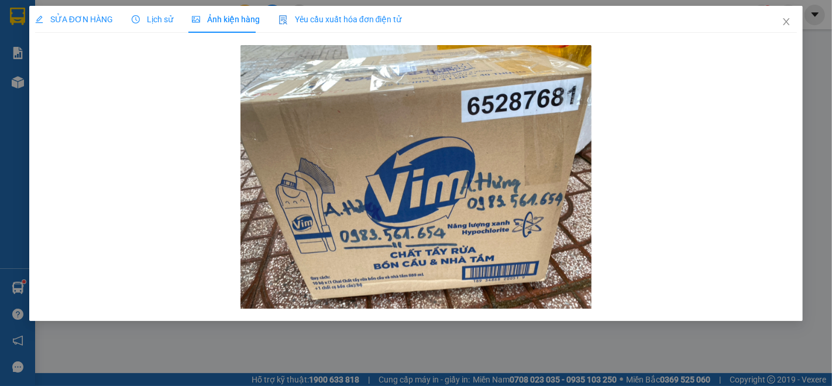
click at [66, 20] on span "SỬA ĐƠN HÀNG" at bounding box center [74, 19] width 78 height 9
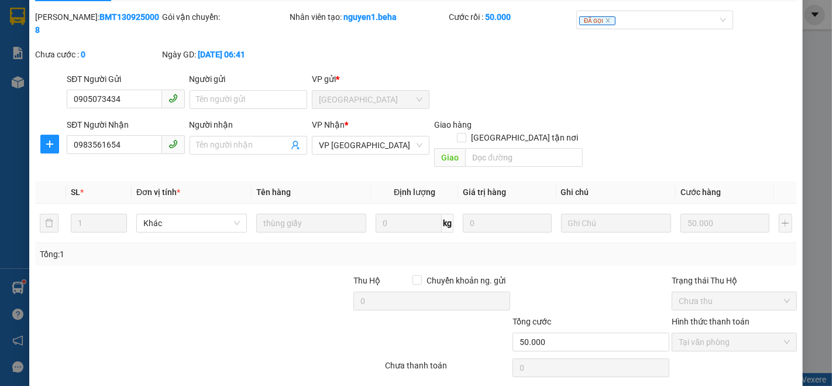
scroll to position [49, 0]
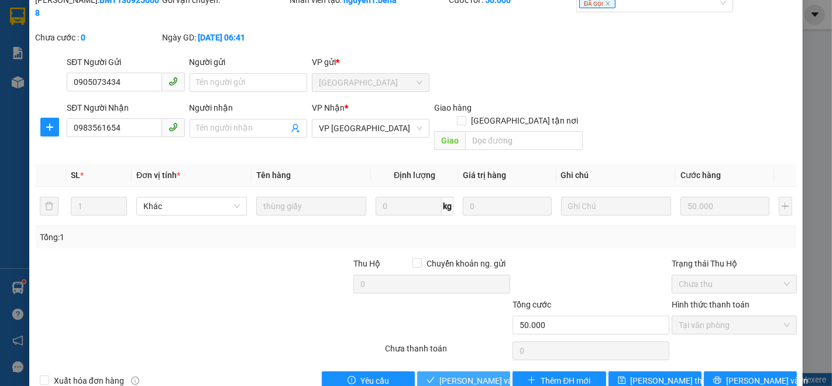
click at [460, 374] on span "[PERSON_NAME] và Giao hàng" at bounding box center [496, 380] width 112 height 13
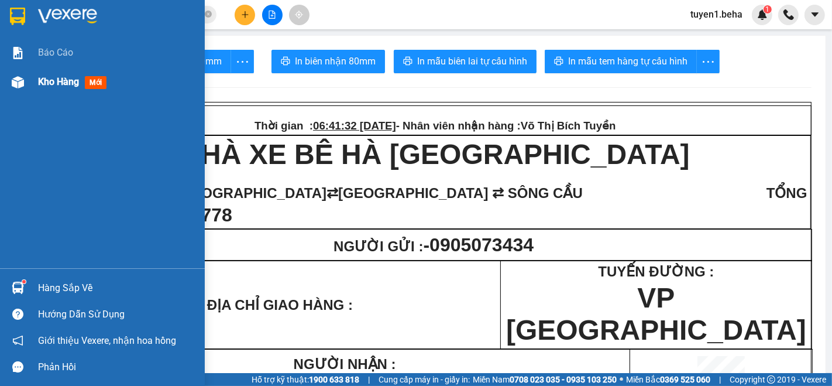
click at [57, 84] on span "Kho hàng" at bounding box center [58, 81] width 41 height 11
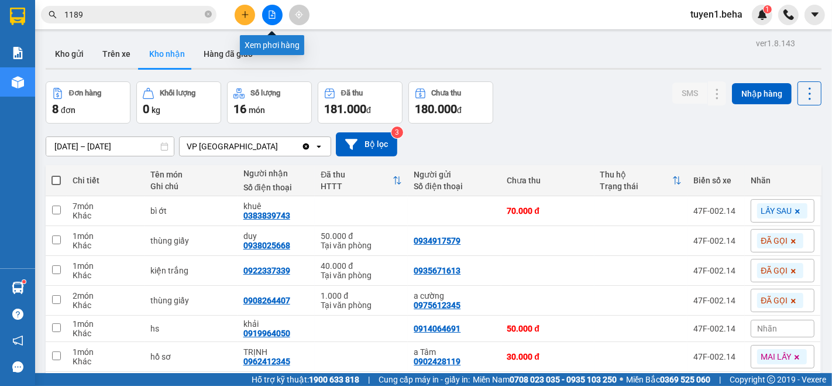
click at [269, 17] on icon "file-add" at bounding box center [272, 15] width 8 height 8
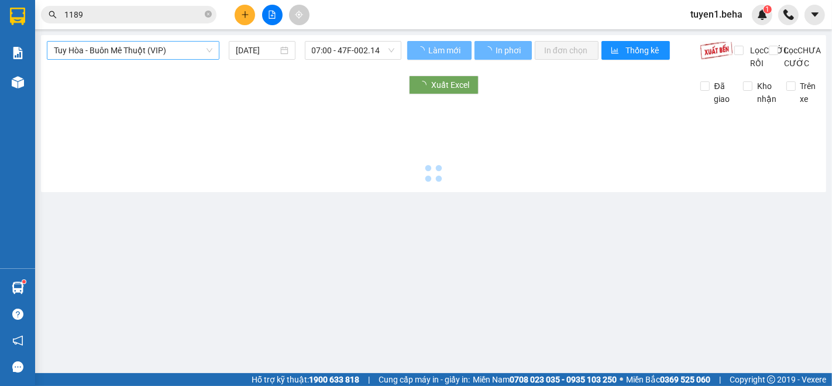
click at [107, 49] on span "Tuy Hòa - Buôn Mê Thuột (VIP)" at bounding box center [133, 51] width 159 height 18
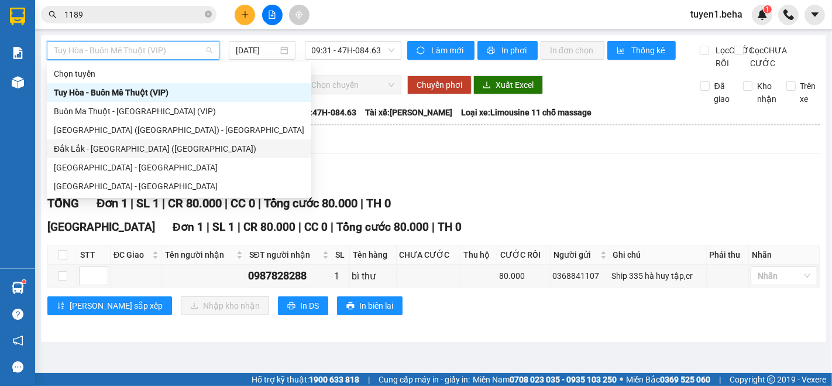
click at [126, 150] on div "Đắk Lắk - [GEOGRAPHIC_DATA] ([GEOGRAPHIC_DATA])" at bounding box center [179, 148] width 251 height 13
type input "[DATE]"
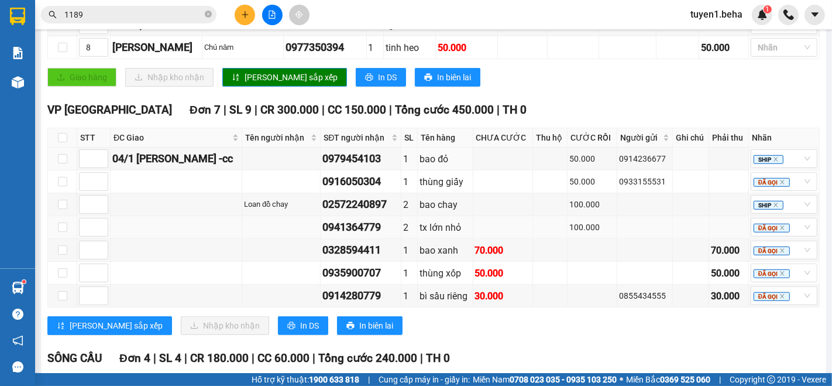
scroll to position [728, 0]
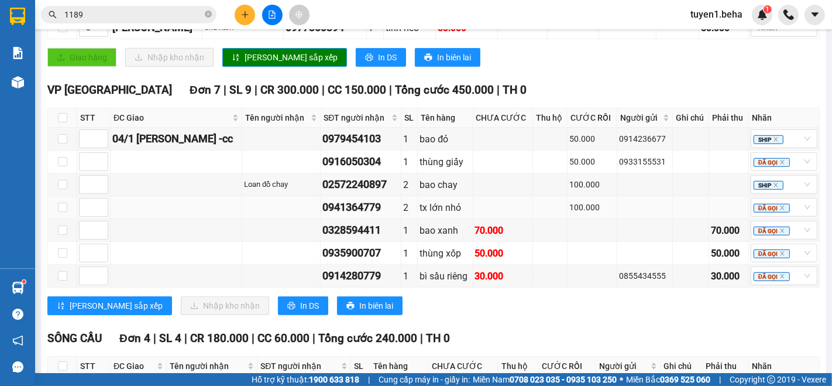
click at [129, 200] on td at bounding box center [177, 207] width 132 height 23
click at [125, 193] on td at bounding box center [177, 184] width 132 height 23
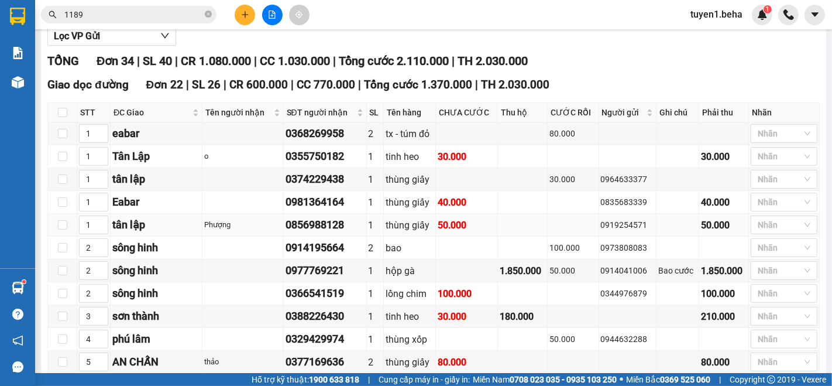
scroll to position [0, 0]
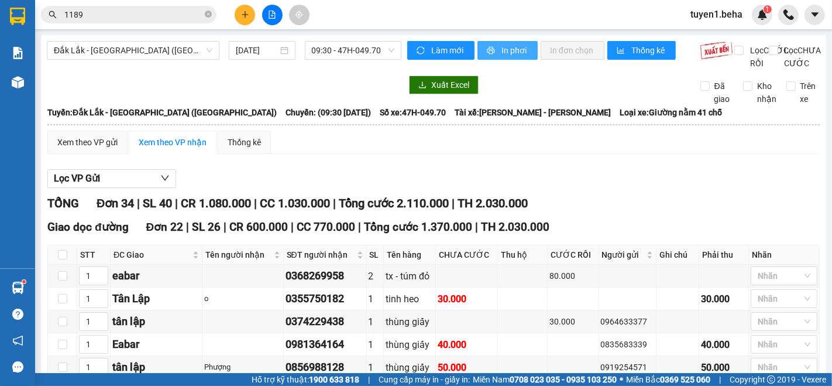
click at [503, 42] on button "In phơi" at bounding box center [508, 50] width 60 height 19
click at [495, 52] on button "In phơi" at bounding box center [508, 50] width 60 height 19
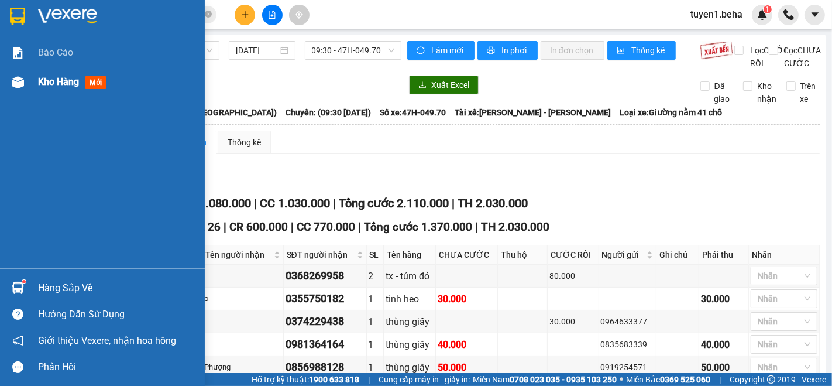
click at [63, 81] on span "Kho hàng" at bounding box center [58, 81] width 41 height 11
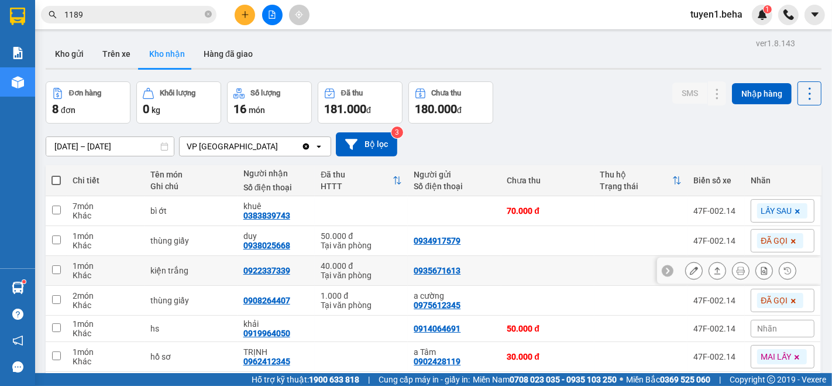
scroll to position [65, 0]
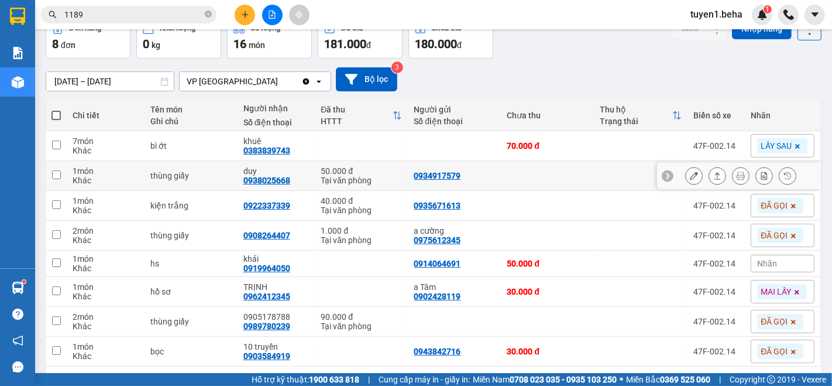
click at [709, 173] on button at bounding box center [717, 176] width 16 height 20
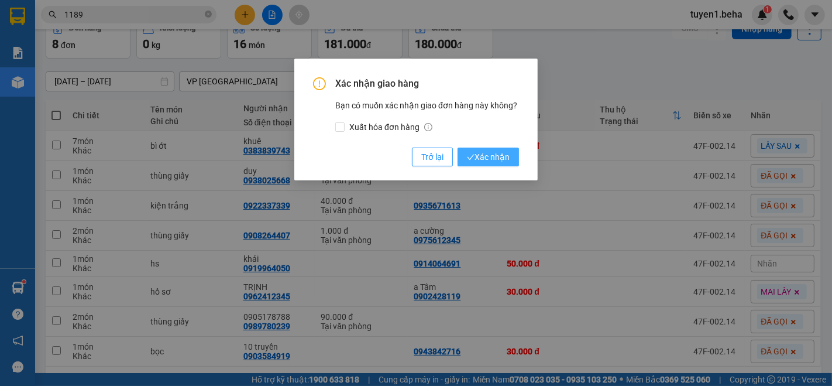
click at [489, 157] on span "Xác nhận" at bounding box center [488, 156] width 43 height 13
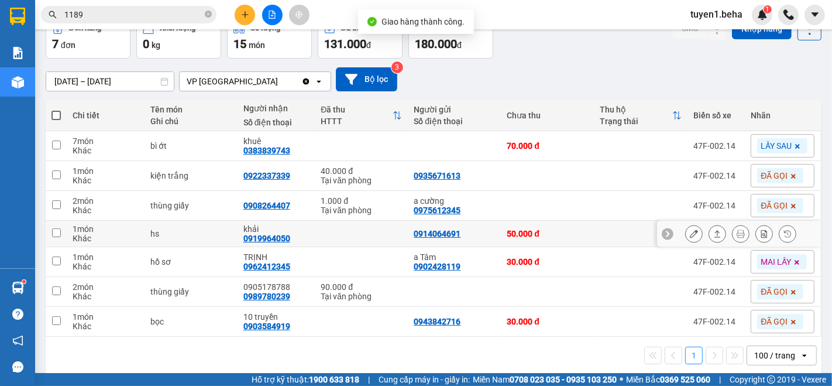
scroll to position [76, 0]
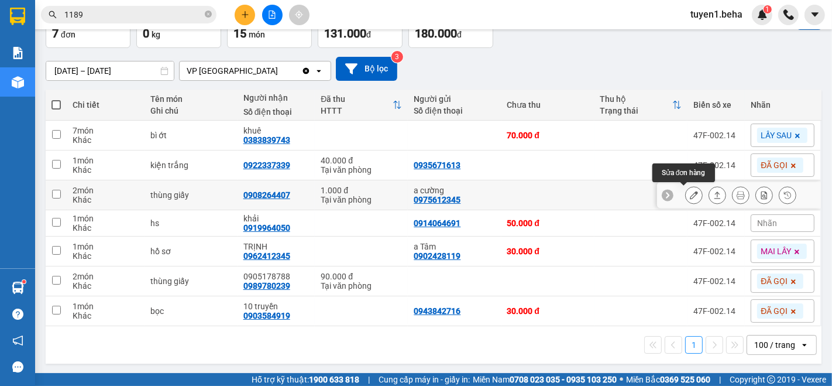
click at [688, 196] on button at bounding box center [694, 195] width 16 height 20
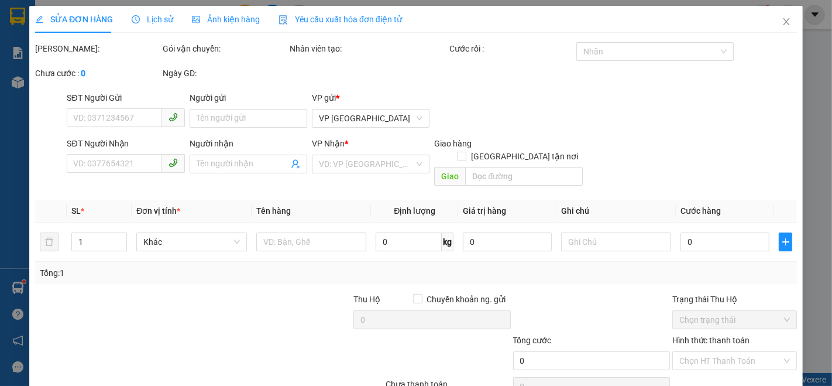
type input "0975612345"
type input "a cường"
type input "0908264407"
type input "1.000"
type input "0"
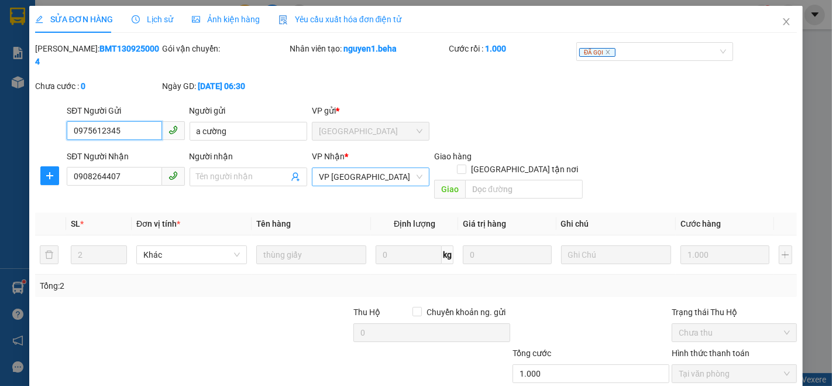
click at [380, 168] on span "VP [GEOGRAPHIC_DATA]" at bounding box center [371, 177] width 104 height 18
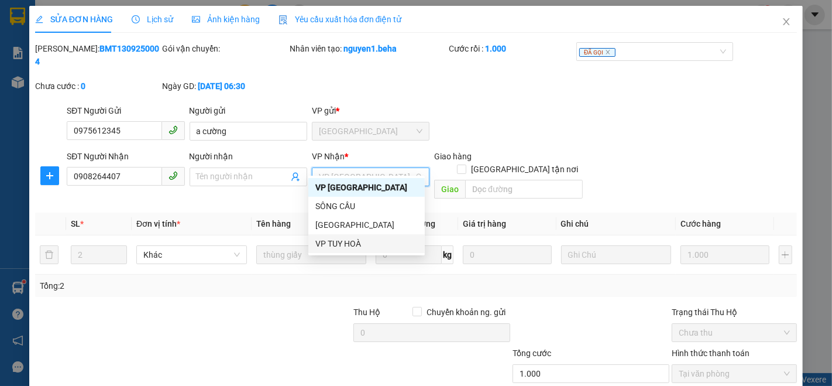
click at [342, 244] on div "VP TUY HOÀ" at bounding box center [367, 243] width 102 height 13
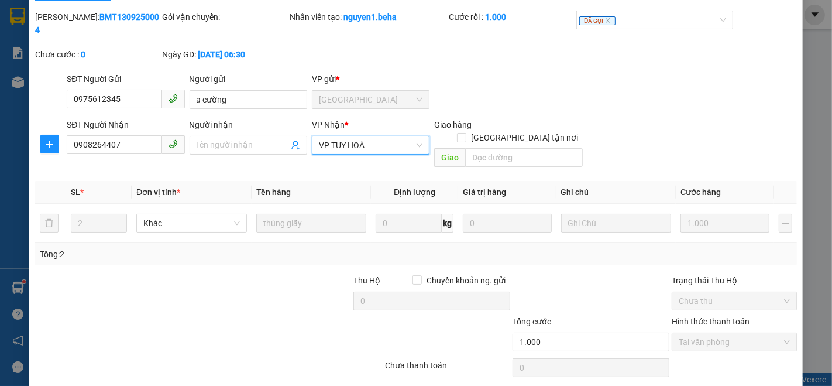
scroll to position [49, 0]
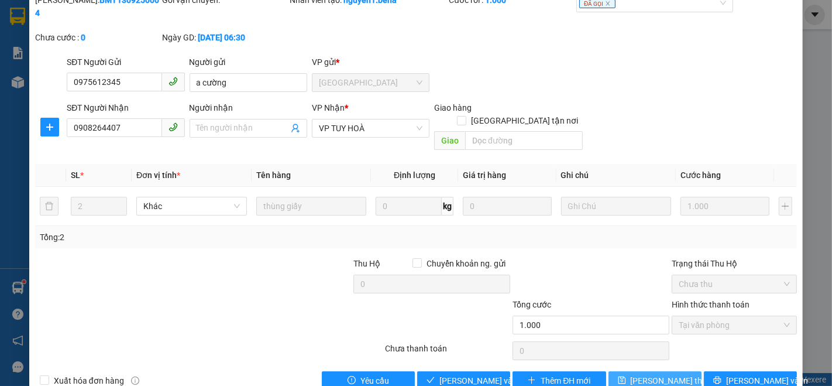
click at [639, 374] on span "[PERSON_NAME] thay đổi" at bounding box center [678, 380] width 94 height 13
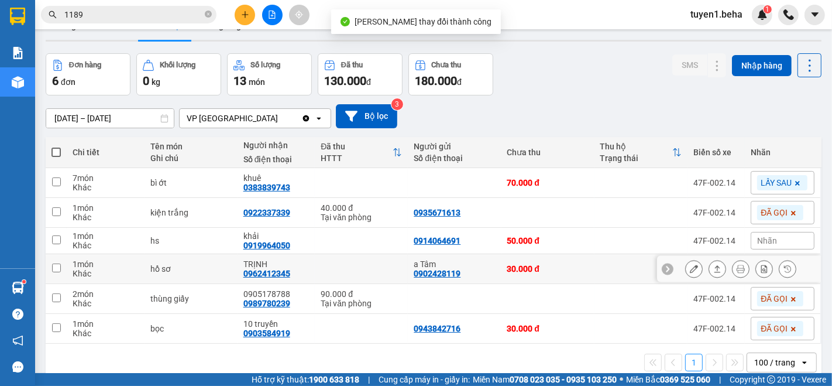
scroll to position [53, 0]
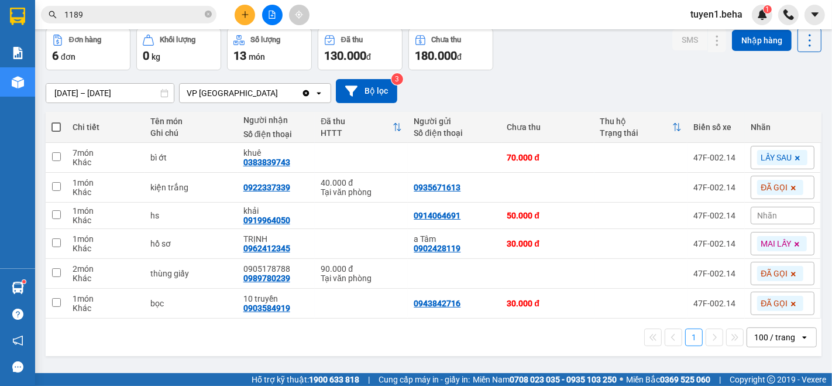
click at [77, 333] on div "1 100 / trang open" at bounding box center [433, 337] width 767 height 20
click at [124, 348] on div "1 100 / trang open" at bounding box center [434, 336] width 776 height 37
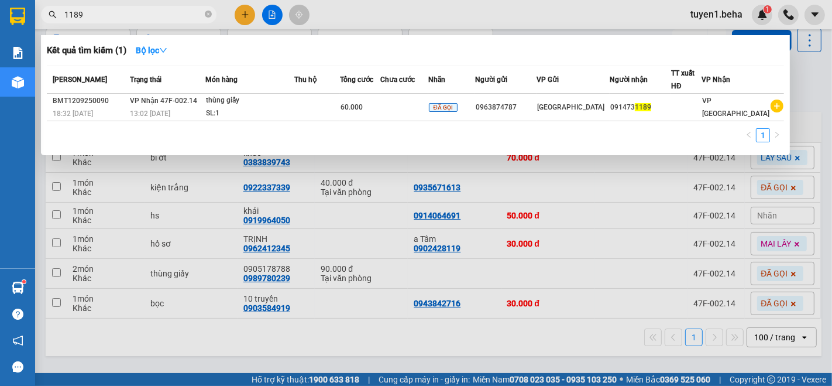
click at [133, 12] on input "1189" at bounding box center [133, 14] width 138 height 13
type input "1"
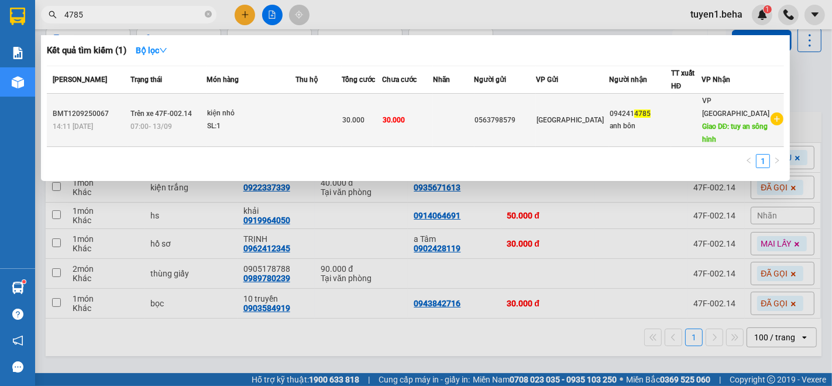
type input "4785"
click at [290, 120] on div "SL: 1" at bounding box center [251, 126] width 88 height 13
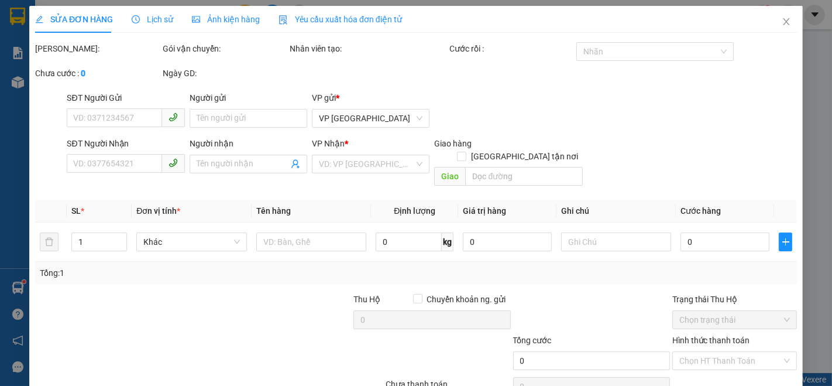
type input "0563798579"
type input "0942414785"
type input "anh bôn"
type input "tuy an sông hinh"
type input "30.000"
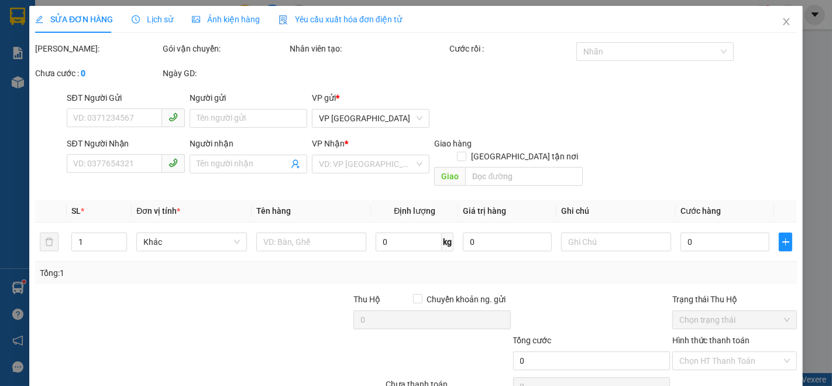
type input "30.000"
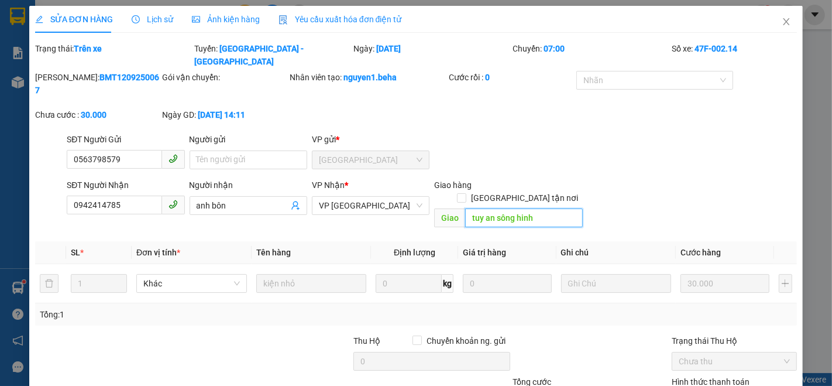
click at [533, 208] on input "tuy an sông hinh" at bounding box center [524, 217] width 118 height 19
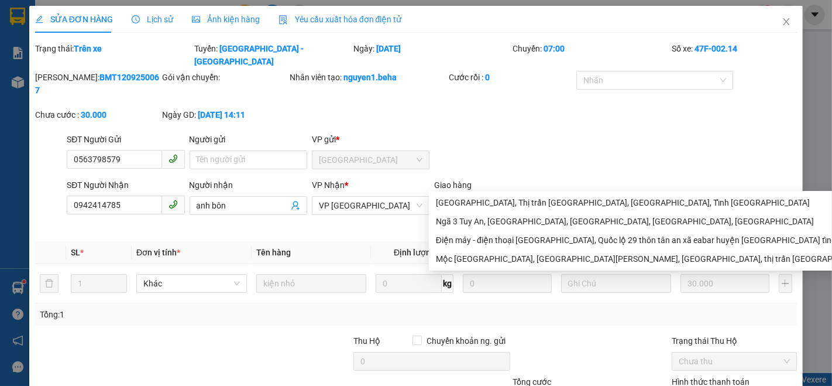
type input "t"
click at [383, 197] on span "VP [GEOGRAPHIC_DATA]" at bounding box center [371, 206] width 104 height 18
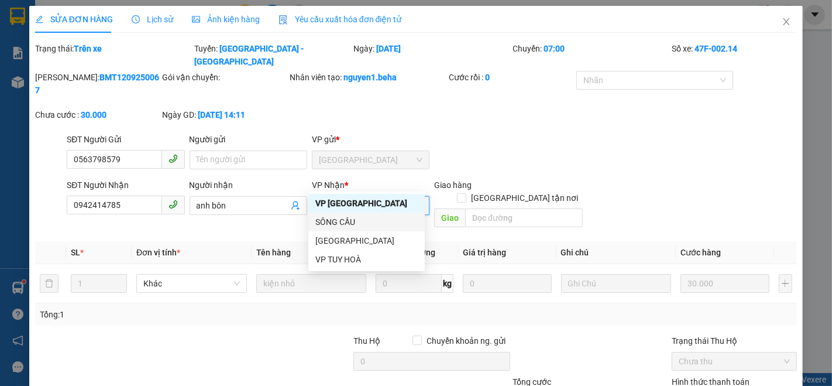
click at [354, 221] on div "SÔNG CẦU" at bounding box center [367, 221] width 102 height 13
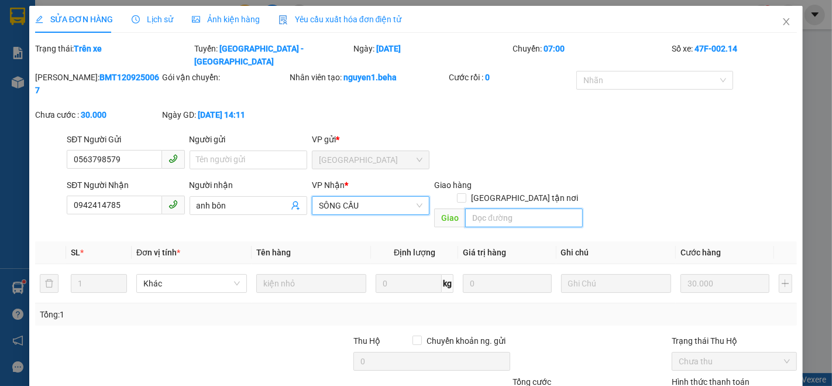
click at [494, 208] on input "search" at bounding box center [524, 217] width 118 height 19
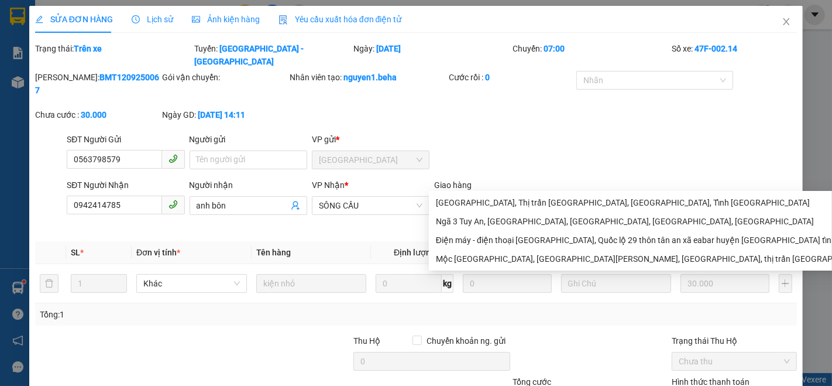
type input "d"
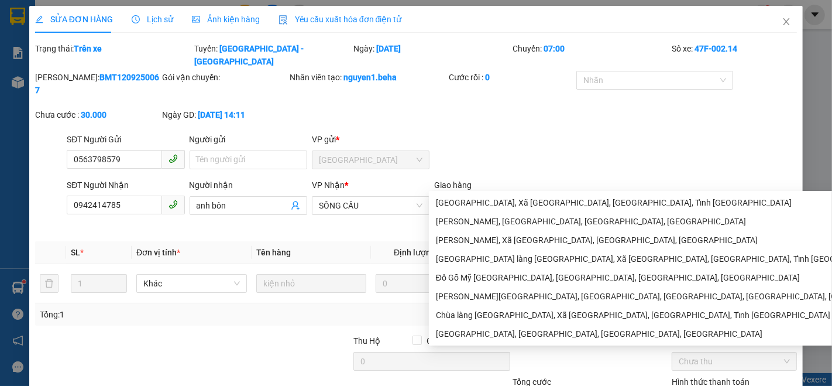
type input "đèo [GEOGRAPHIC_DATA]"
click at [608, 137] on div "SĐT Người Gửi 0563798579 Người gửi Tên người gửi VP gửi * ĐẮK LẮK" at bounding box center [431, 153] width 735 height 41
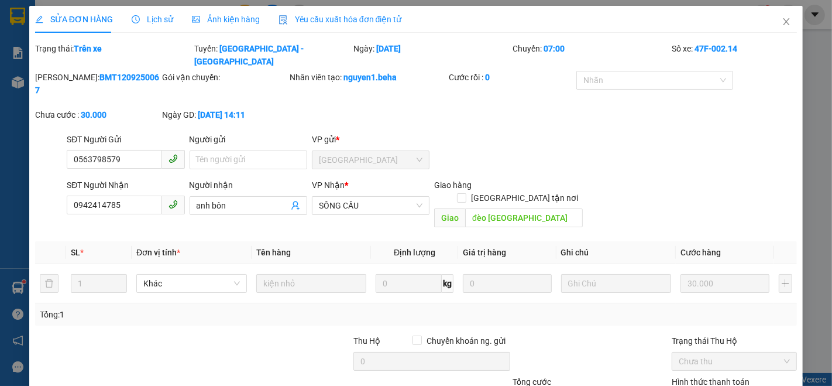
scroll to position [64, 0]
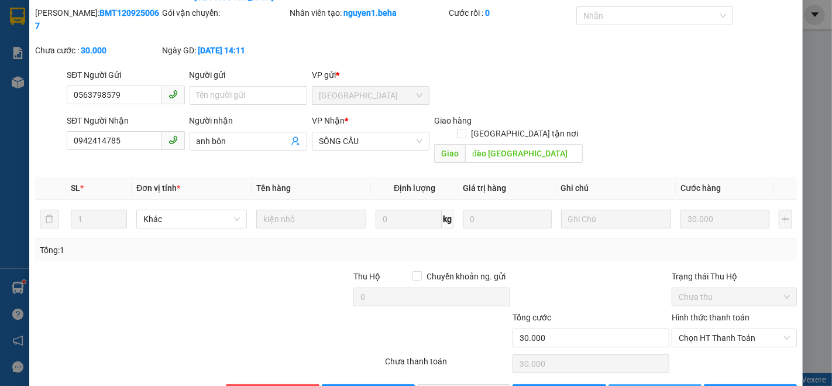
click at [642, 385] on span "[PERSON_NAME] thay đổi" at bounding box center [678, 393] width 94 height 13
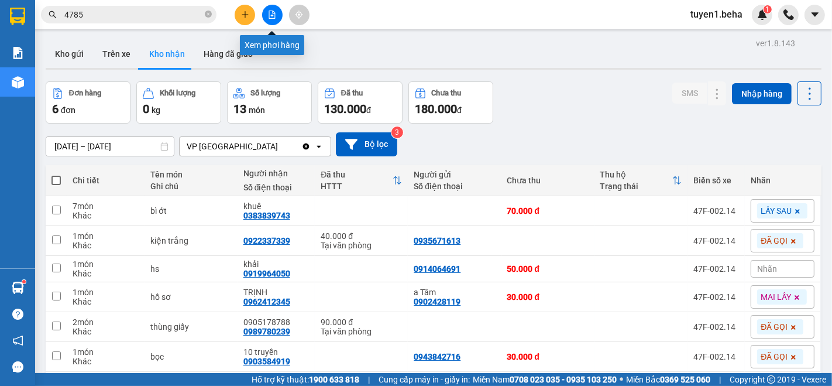
click at [270, 14] on icon "file-add" at bounding box center [272, 15] width 8 height 8
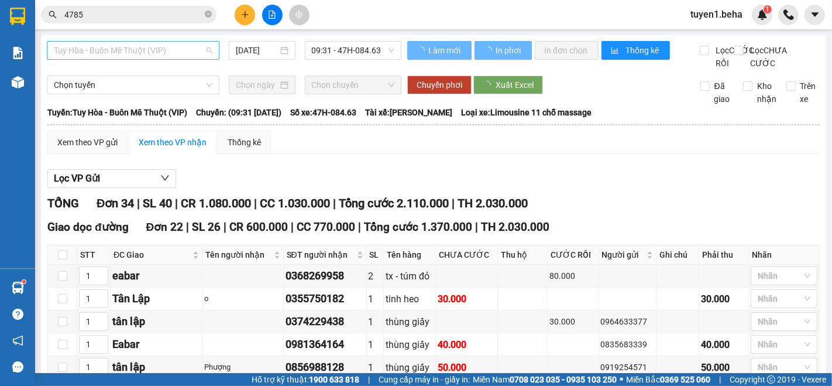
click at [126, 56] on span "Tuy Hòa - Buôn Mê Thuột (VIP)" at bounding box center [133, 51] width 159 height 18
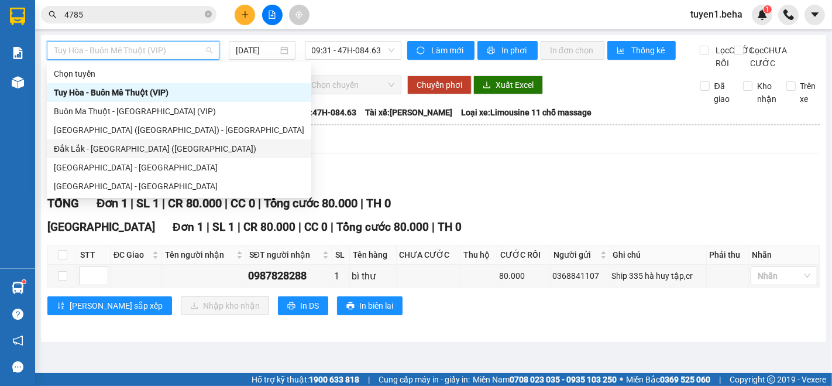
click at [110, 143] on div "Đắk Lắk - [GEOGRAPHIC_DATA] ([GEOGRAPHIC_DATA])" at bounding box center [179, 148] width 251 height 13
type input "[DATE]"
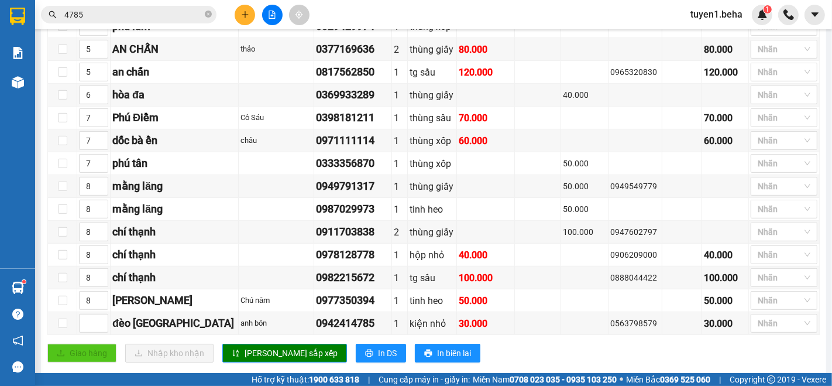
scroll to position [455, 0]
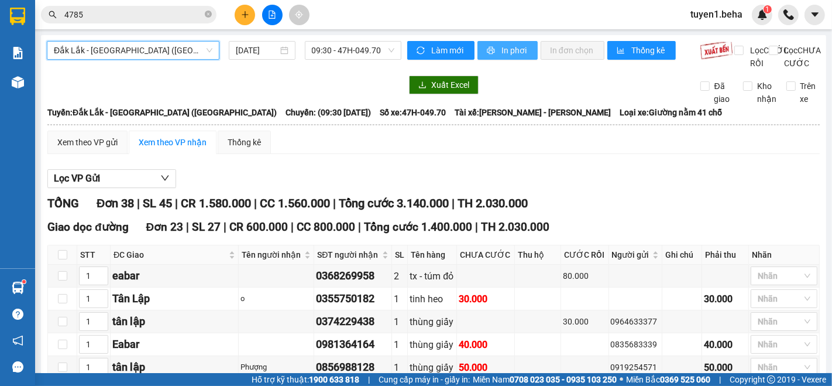
click at [492, 46] on button "In phơi" at bounding box center [508, 50] width 60 height 19
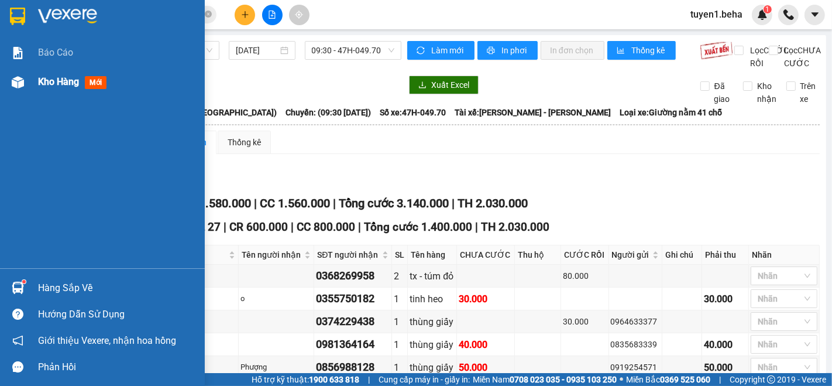
click at [62, 81] on span "Kho hàng" at bounding box center [58, 81] width 41 height 11
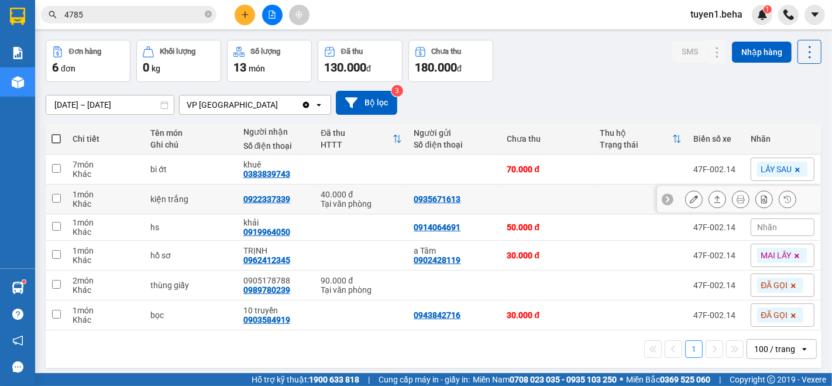
scroll to position [53, 0]
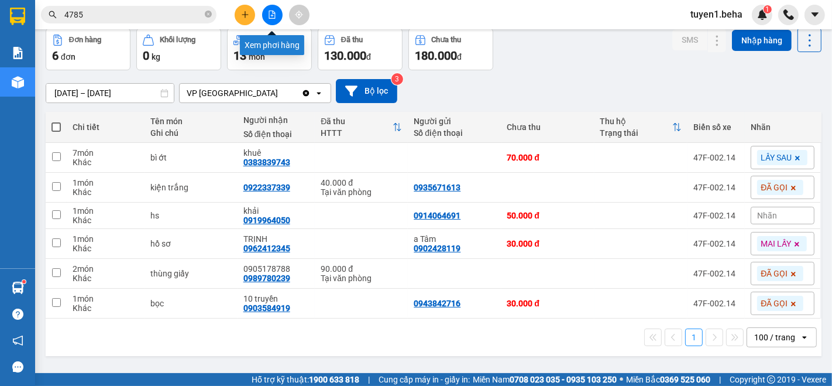
click at [263, 16] on button at bounding box center [272, 15] width 20 height 20
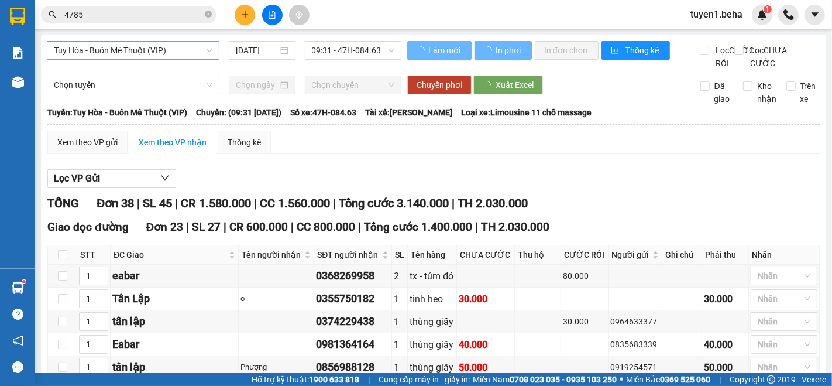
click at [147, 49] on span "Tuy Hòa - Buôn Mê Thuột (VIP)" at bounding box center [133, 51] width 159 height 18
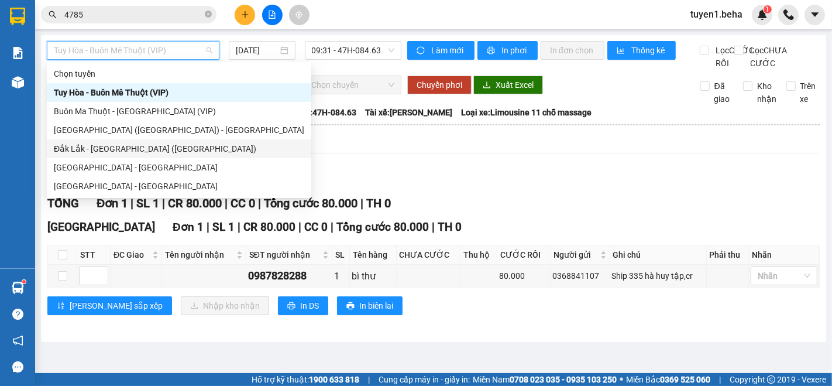
click at [133, 152] on div "Đắk Lắk - [GEOGRAPHIC_DATA] ([GEOGRAPHIC_DATA])" at bounding box center [179, 148] width 251 height 13
type input "[DATE]"
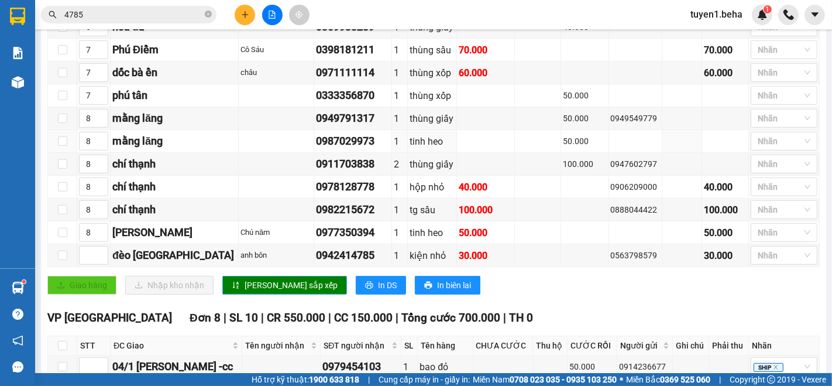
scroll to position [585, 0]
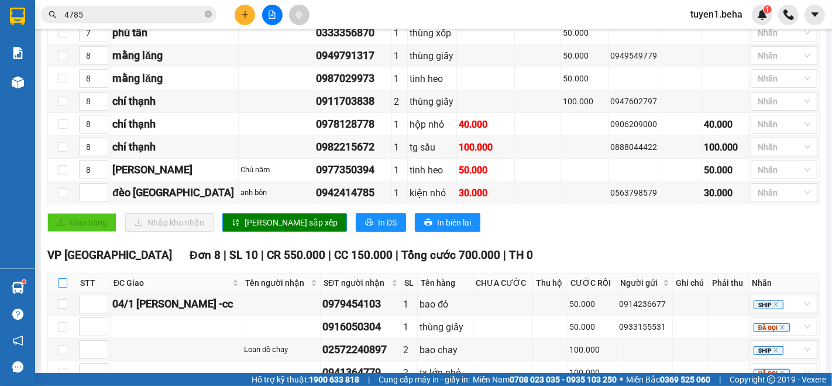
click at [61, 282] on input "checkbox" at bounding box center [62, 282] width 9 height 9
checkbox input "true"
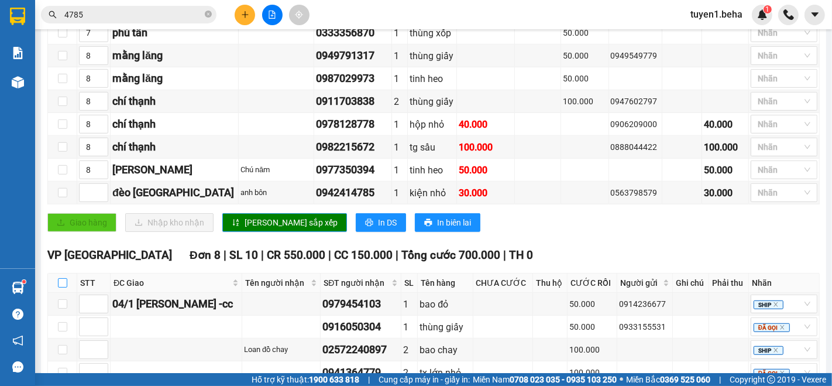
checkbox input "true"
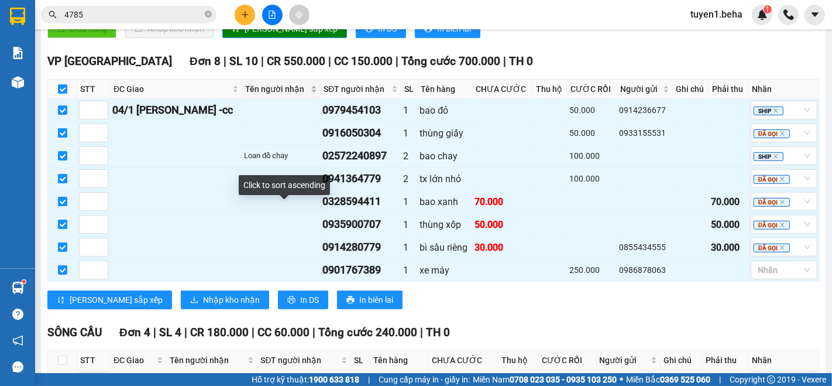
scroll to position [780, 0]
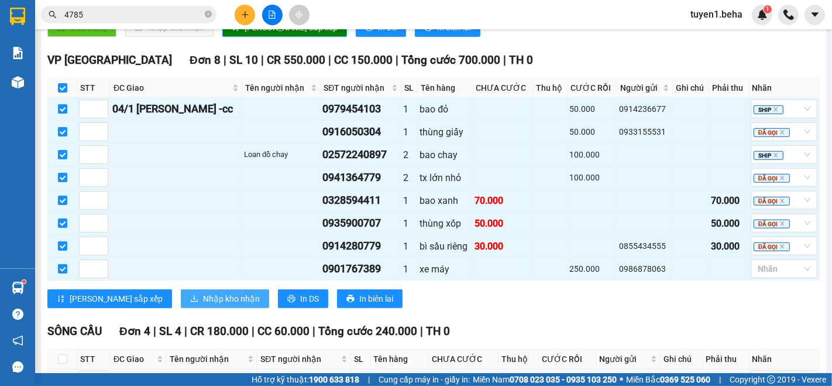
click at [203, 297] on span "Nhập kho nhận" at bounding box center [231, 298] width 57 height 13
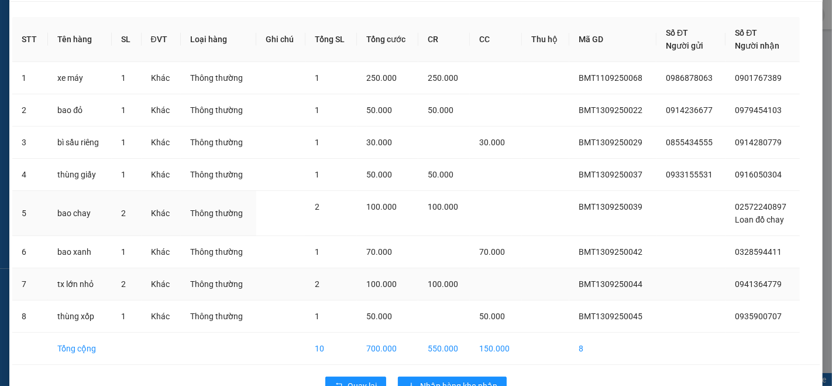
scroll to position [67, 0]
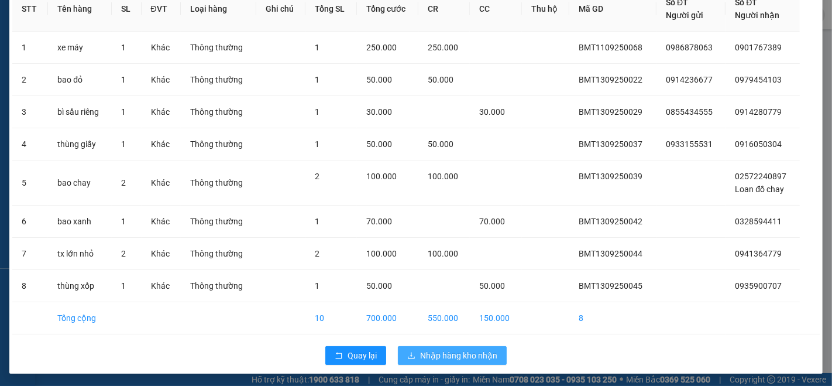
click at [479, 356] on span "Nhập hàng kho nhận" at bounding box center [458, 355] width 77 height 13
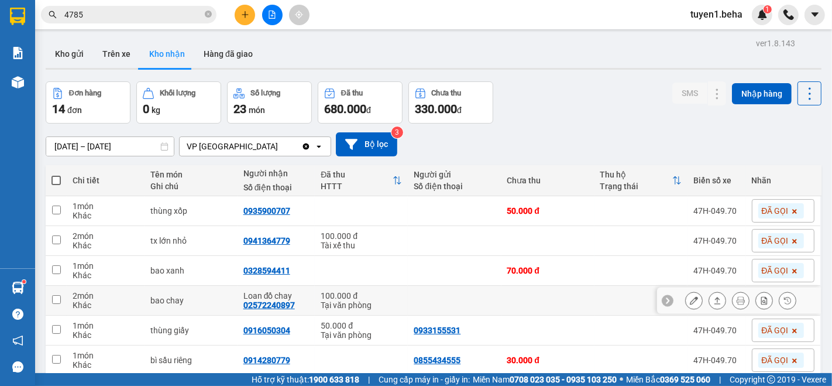
scroll to position [130, 0]
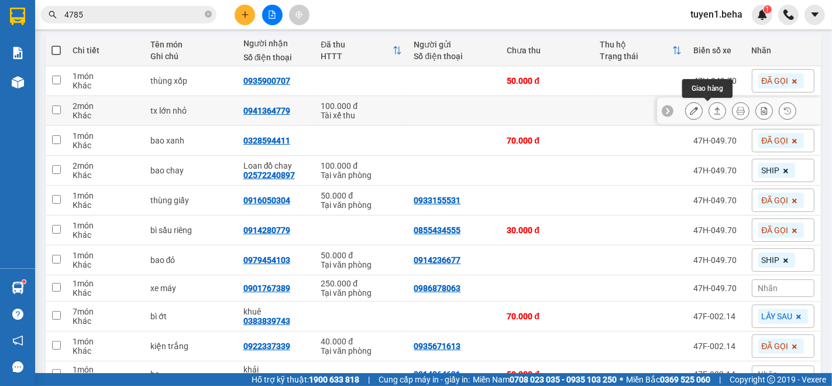
click at [714, 110] on icon at bounding box center [718, 111] width 8 height 8
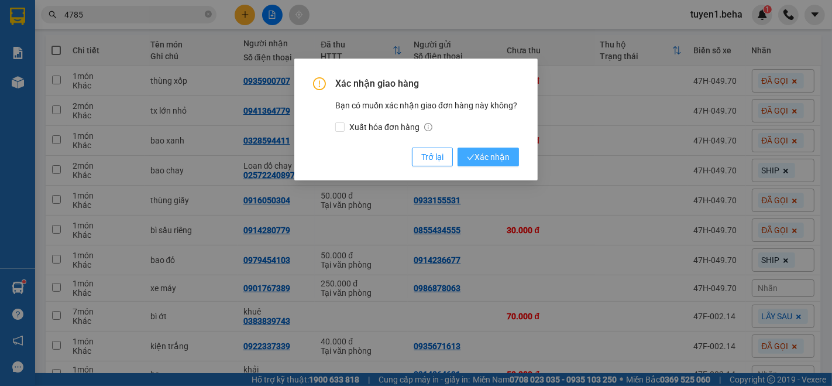
click at [504, 155] on span "Xác nhận" at bounding box center [488, 156] width 43 height 13
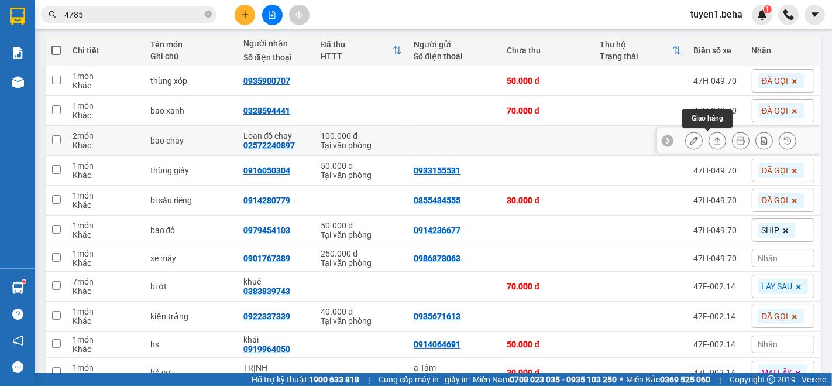
click at [714, 139] on icon at bounding box center [718, 140] width 8 height 8
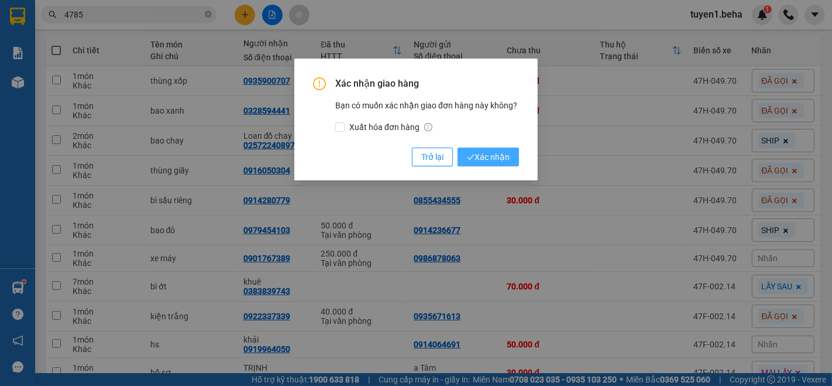
click at [486, 154] on span "Xác nhận" at bounding box center [488, 156] width 43 height 13
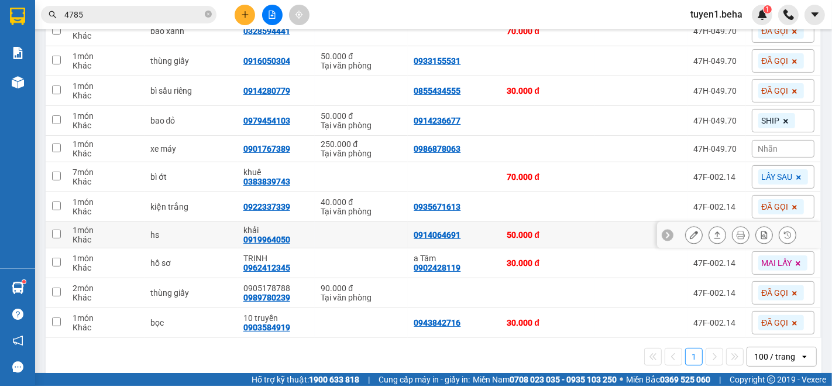
scroll to position [222, 0]
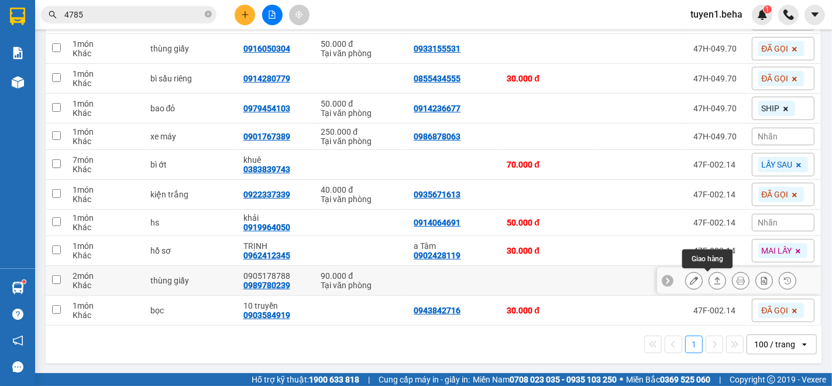
click at [712, 282] on button at bounding box center [717, 280] width 16 height 20
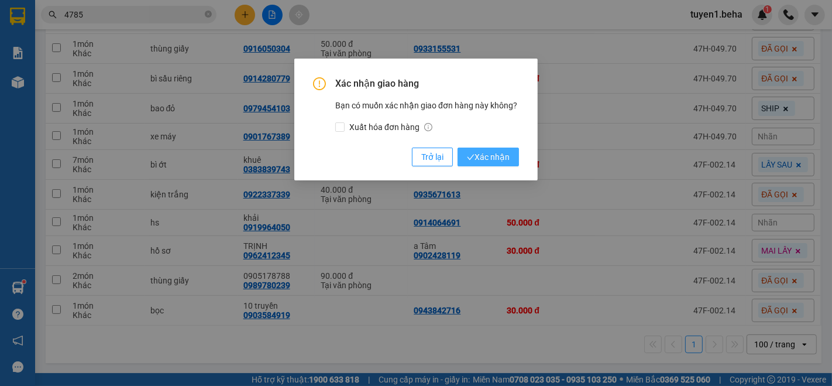
click at [469, 161] on icon "check" at bounding box center [471, 157] width 8 height 8
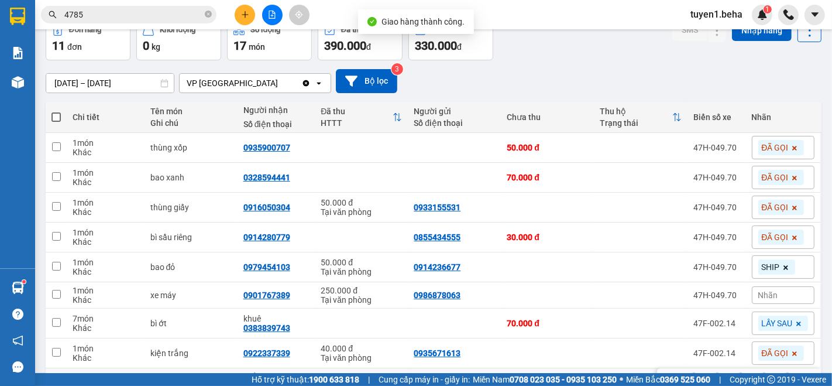
scroll to position [61, 0]
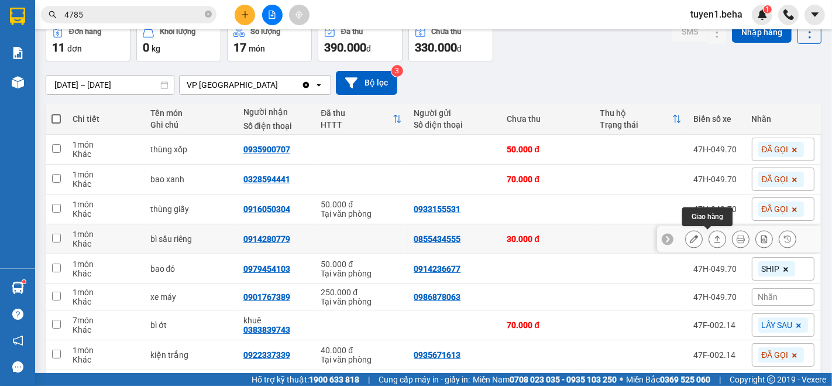
click at [714, 238] on icon at bounding box center [718, 239] width 8 height 8
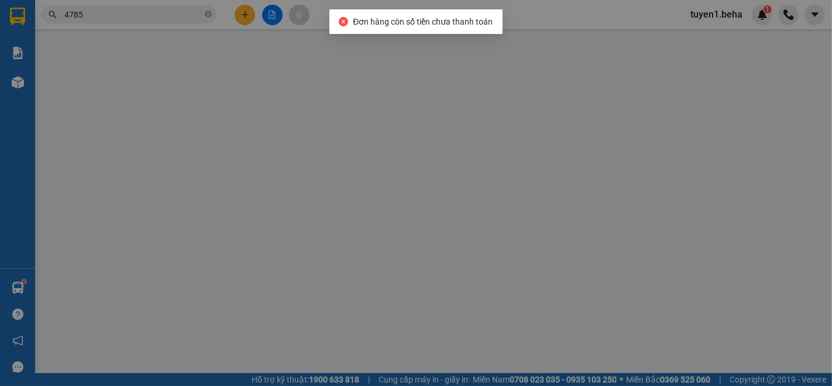
type input "0855434555"
type input "0914280779"
type input "30.000"
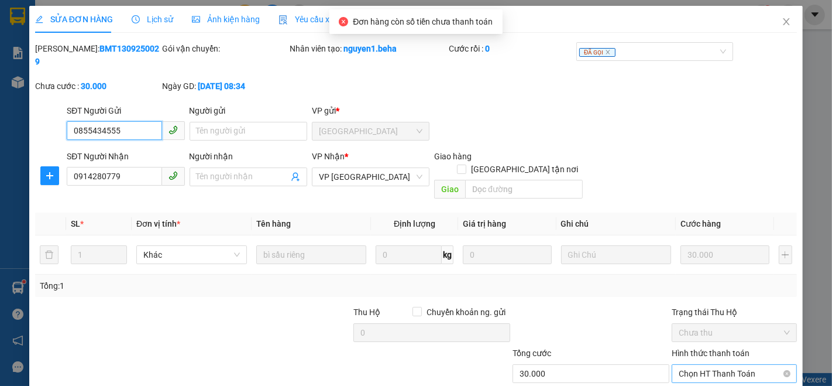
click at [699, 365] on span "Chọn HT Thanh Toán" at bounding box center [734, 374] width 111 height 18
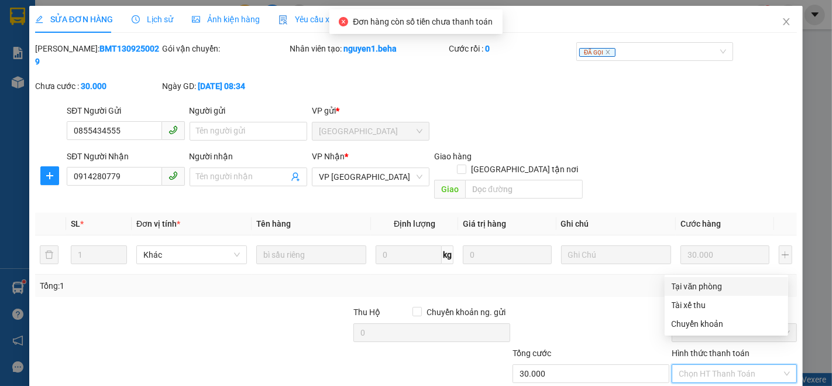
click at [718, 287] on div "Tại văn phòng" at bounding box center [726, 286] width 109 height 13
type input "0"
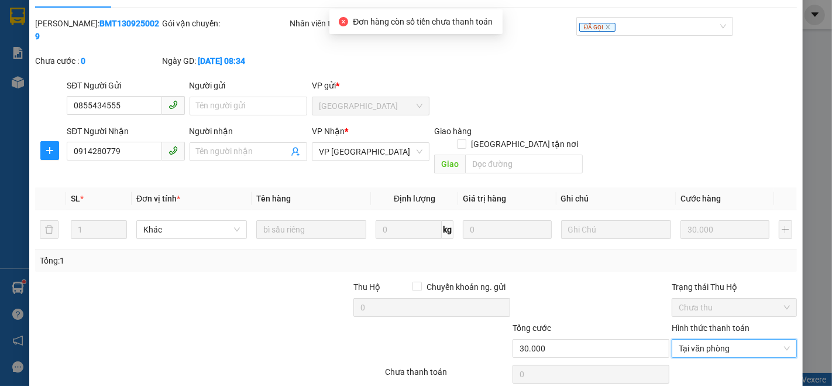
scroll to position [49, 0]
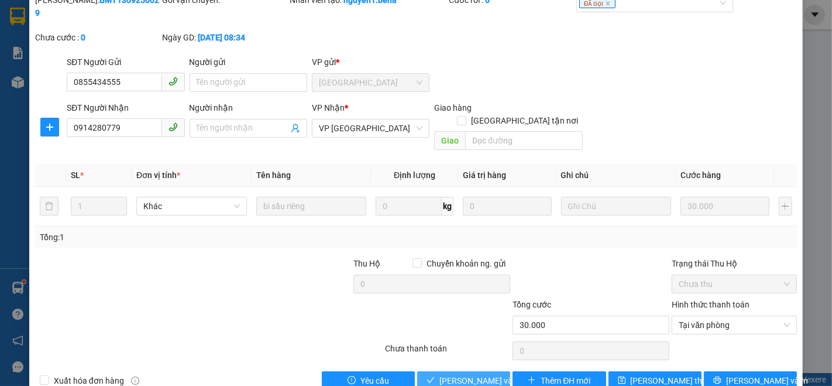
drag, startPoint x: 471, startPoint y: 348, endPoint x: 465, endPoint y: 334, distance: 15.5
click at [471, 374] on span "[PERSON_NAME] và Giao hàng" at bounding box center [496, 380] width 112 height 13
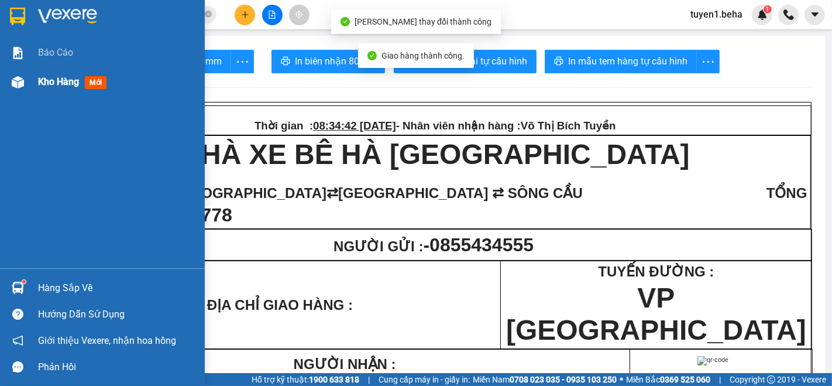
click at [55, 83] on span "Kho hàng" at bounding box center [58, 81] width 41 height 11
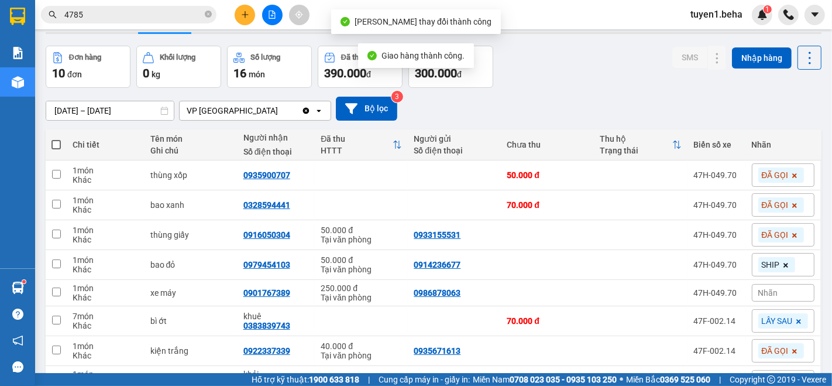
scroll to position [65, 0]
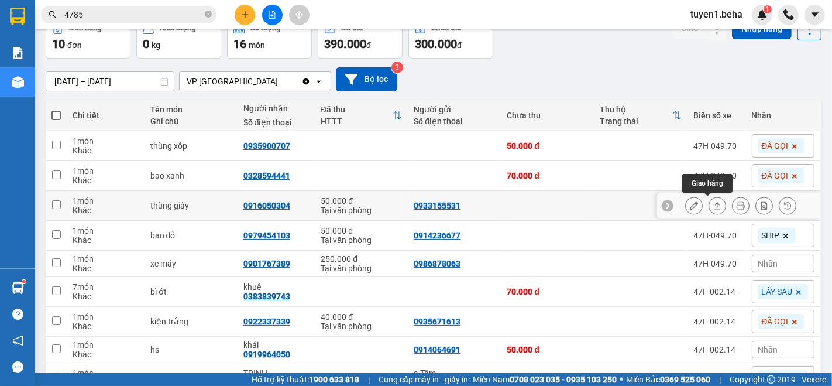
click at [715, 203] on icon at bounding box center [718, 205] width 6 height 7
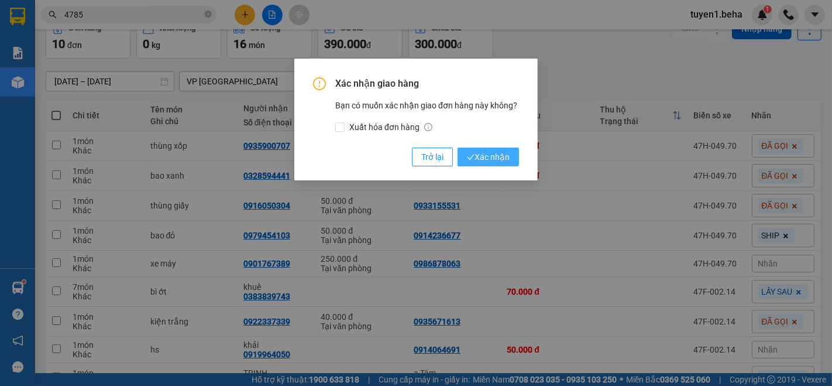
click at [484, 152] on span "Xác nhận" at bounding box center [488, 156] width 43 height 13
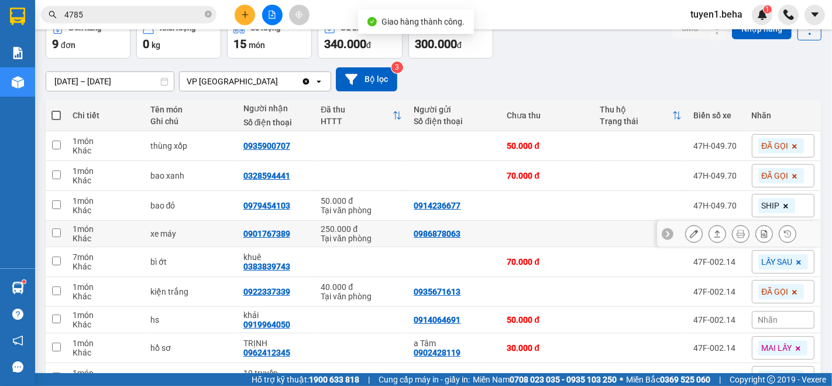
scroll to position [130, 0]
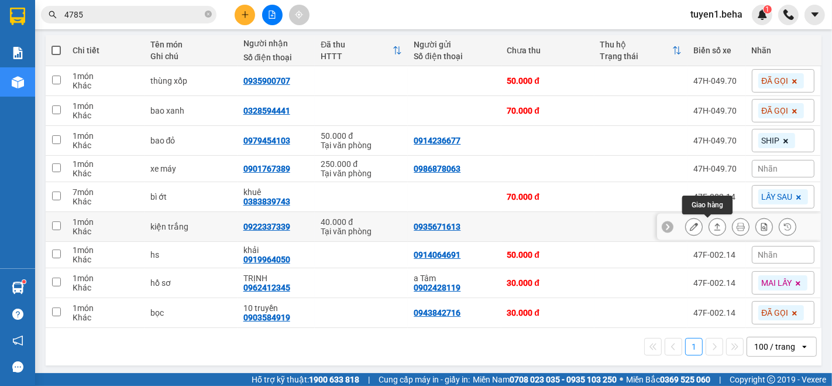
click at [714, 226] on icon at bounding box center [718, 226] width 8 height 8
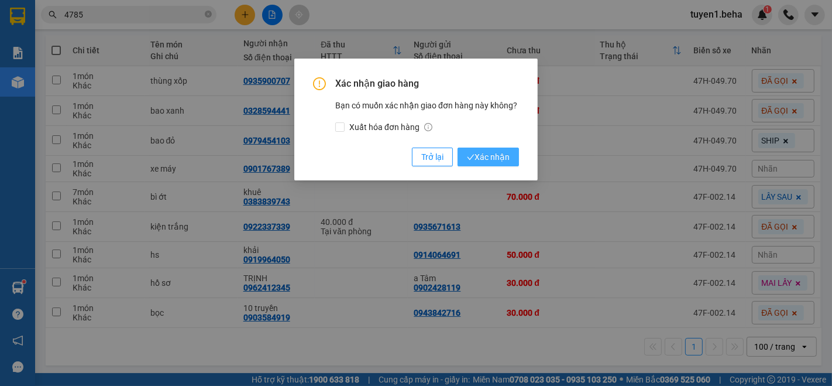
click at [502, 156] on span "Xác nhận" at bounding box center [488, 156] width 43 height 13
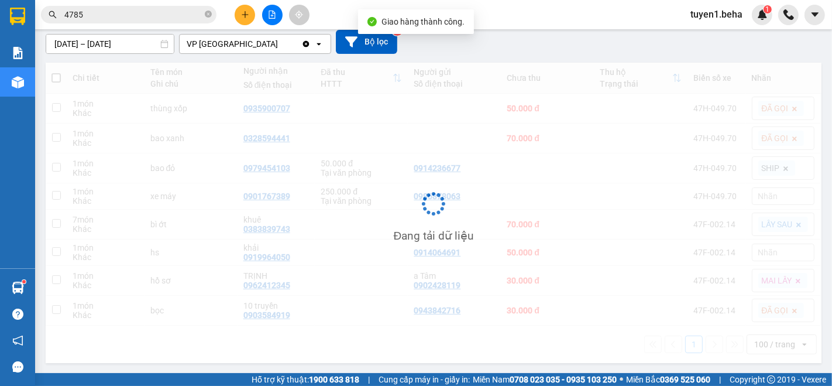
scroll to position [102, 0]
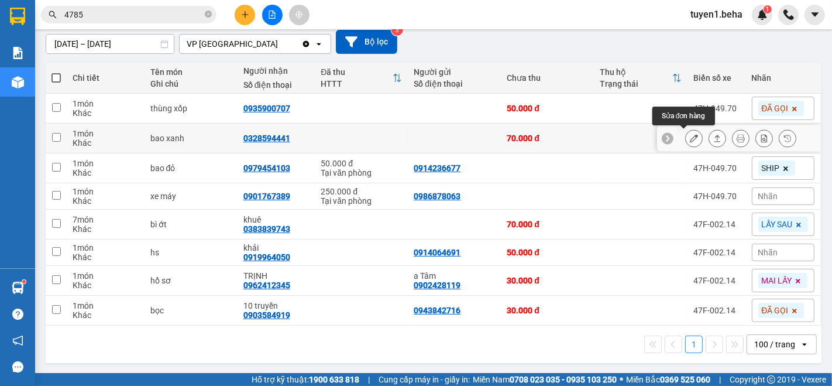
click at [690, 136] on icon at bounding box center [694, 138] width 8 height 8
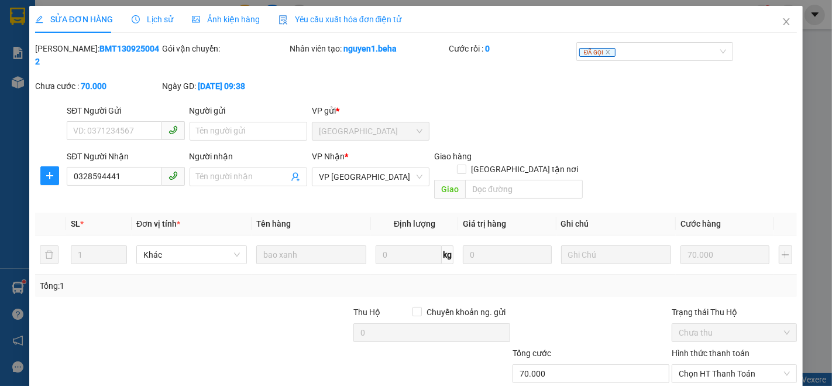
type input "0328594441"
type input "70.000"
click at [229, 25] on div "Ảnh kiện hàng" at bounding box center [226, 19] width 68 height 13
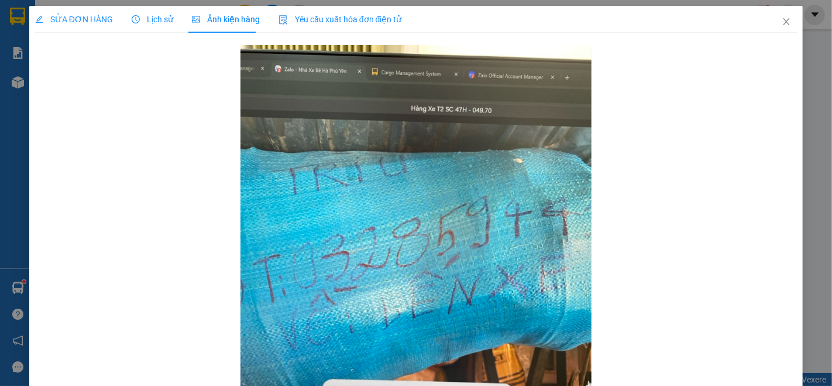
click at [70, 24] on span "SỬA ĐƠN HÀNG" at bounding box center [74, 19] width 78 height 9
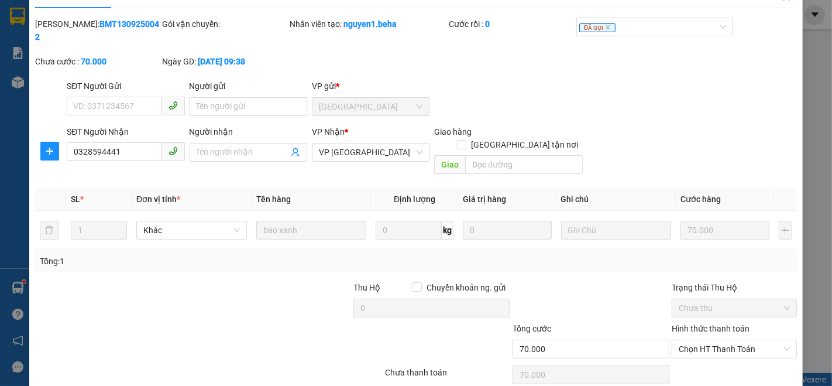
scroll to position [49, 0]
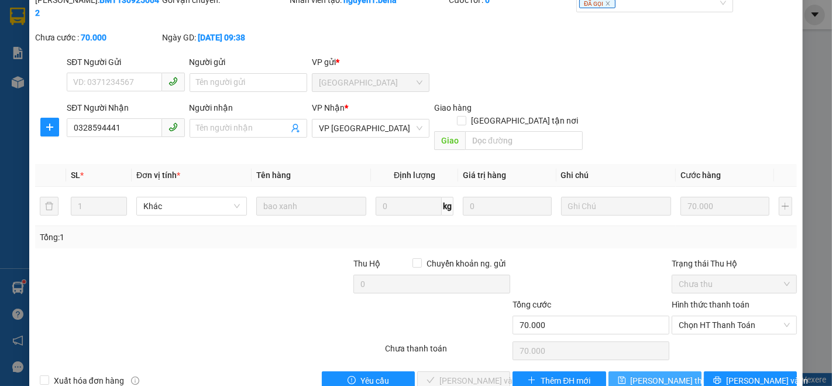
click at [669, 374] on span "[PERSON_NAME] thay đổi" at bounding box center [678, 380] width 94 height 13
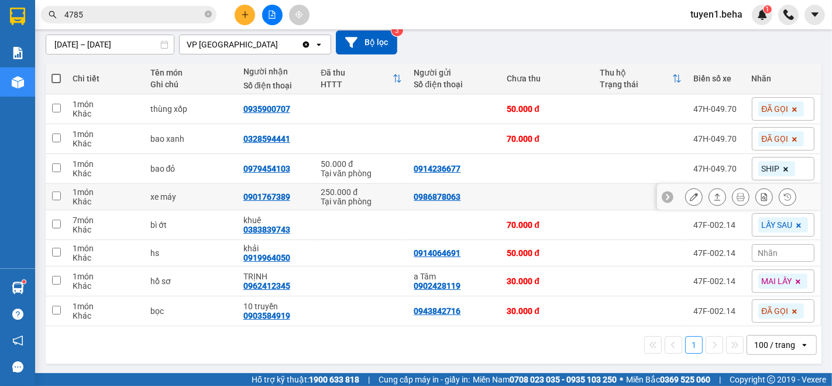
scroll to position [102, 0]
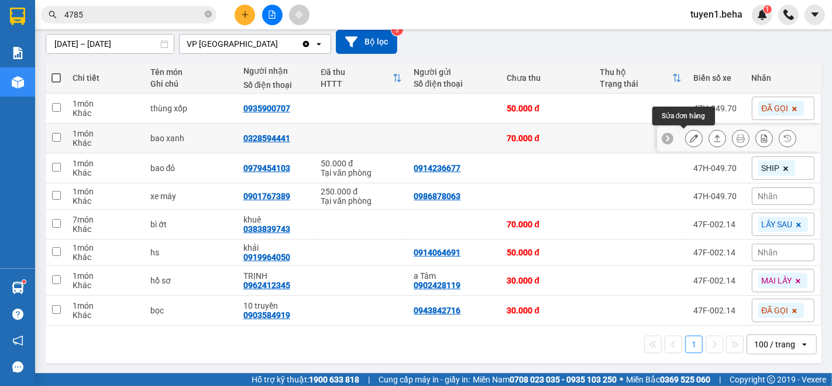
click at [690, 136] on button at bounding box center [694, 138] width 16 height 20
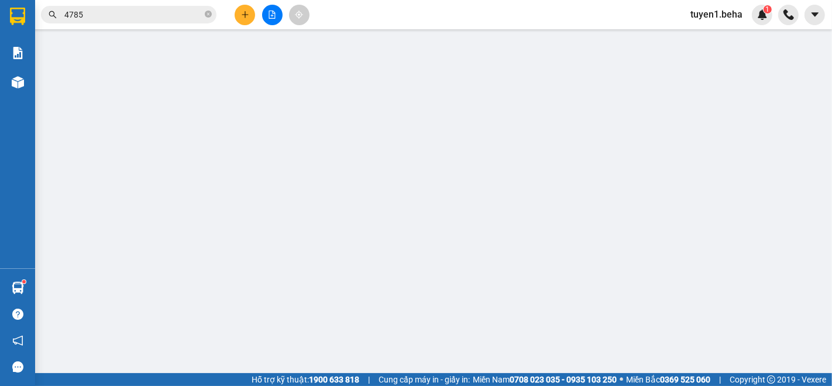
type input "0328594441"
type input "70.000"
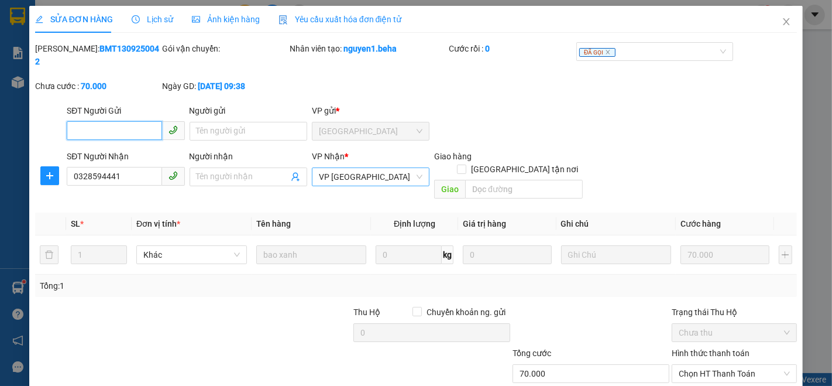
click at [371, 168] on span "VP [GEOGRAPHIC_DATA]" at bounding box center [371, 177] width 104 height 18
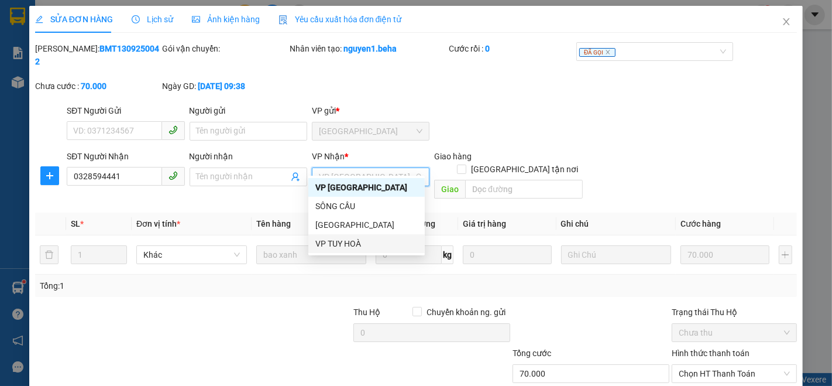
click at [366, 241] on div "VP TUY HOÀ" at bounding box center [367, 243] width 102 height 13
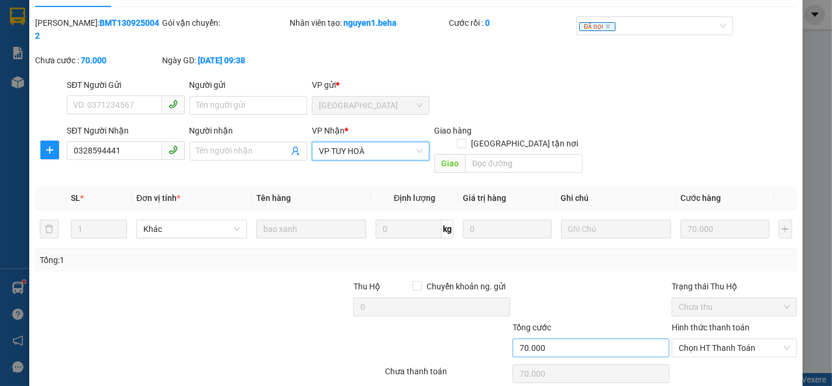
scroll to position [49, 0]
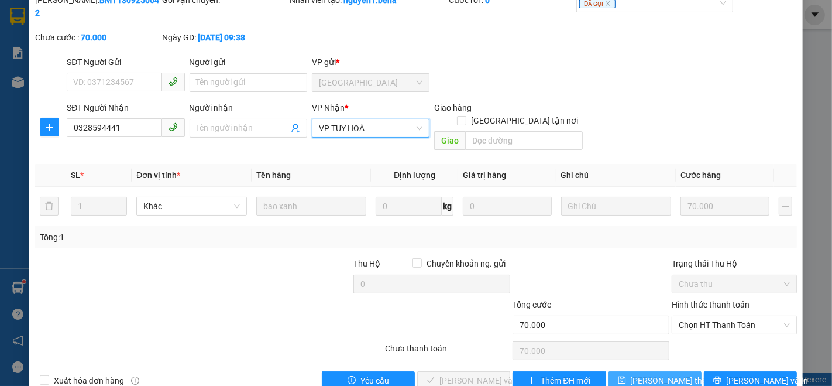
click at [632, 374] on span "[PERSON_NAME] thay đổi" at bounding box center [678, 380] width 94 height 13
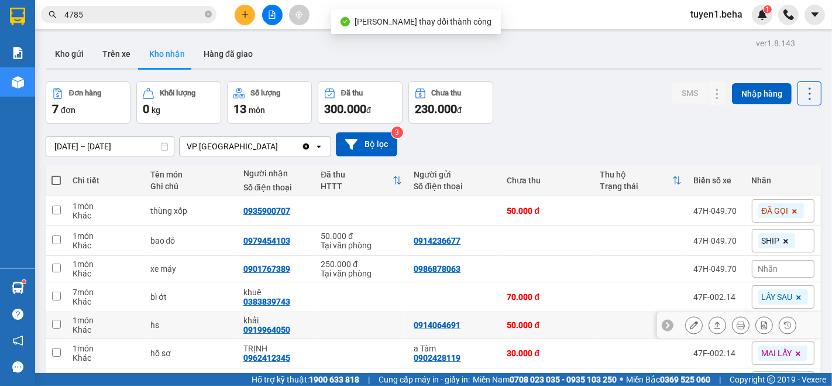
scroll to position [65, 0]
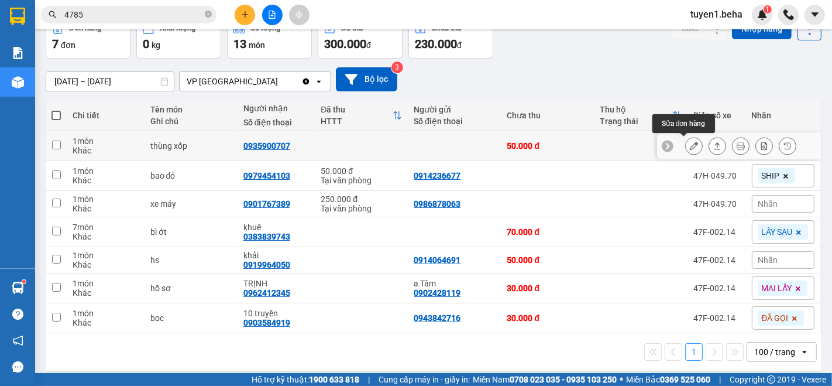
click at [690, 149] on icon at bounding box center [694, 146] width 8 height 8
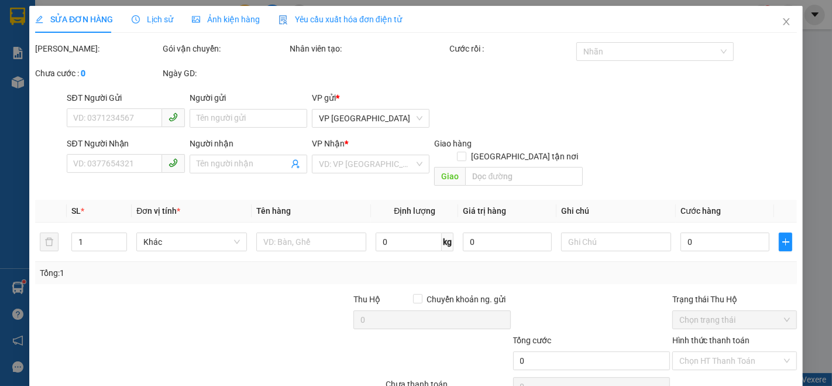
type input "0935900707"
type input "50.000"
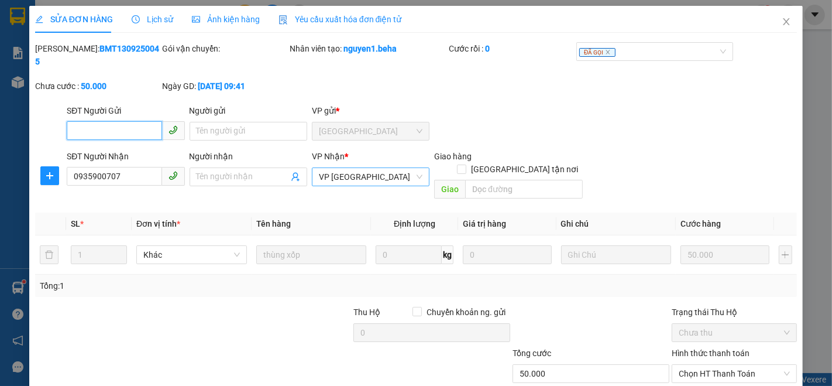
click at [366, 168] on span "VP [GEOGRAPHIC_DATA]" at bounding box center [371, 177] width 104 height 18
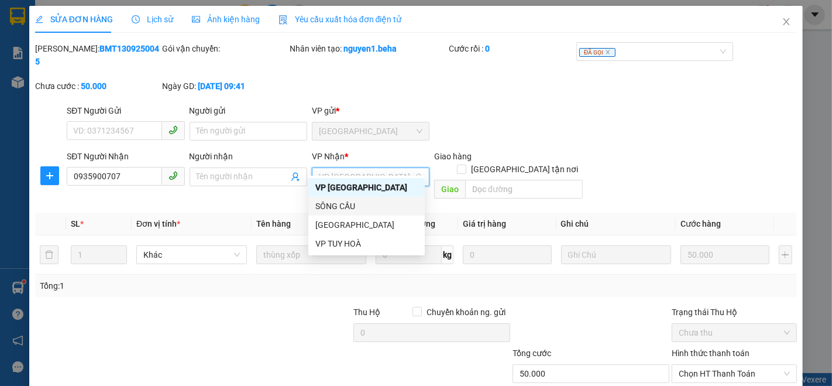
click at [369, 205] on div "SÔNG CẦU" at bounding box center [367, 206] width 102 height 13
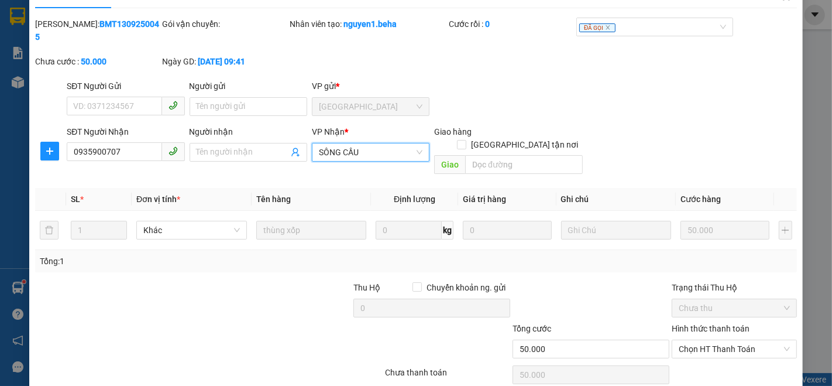
scroll to position [49, 0]
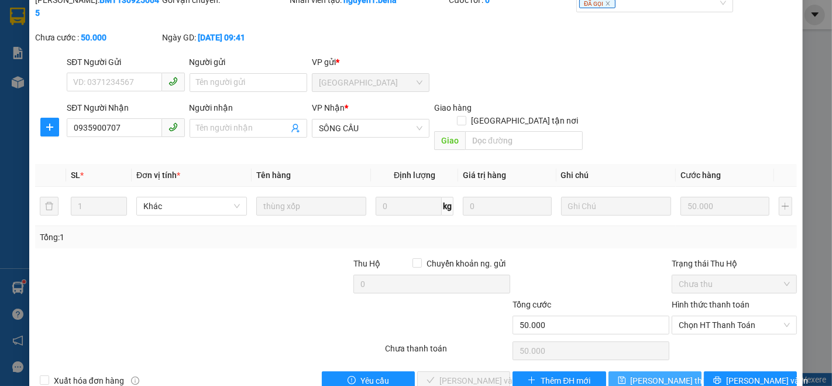
click at [653, 374] on span "[PERSON_NAME] thay đổi" at bounding box center [678, 380] width 94 height 13
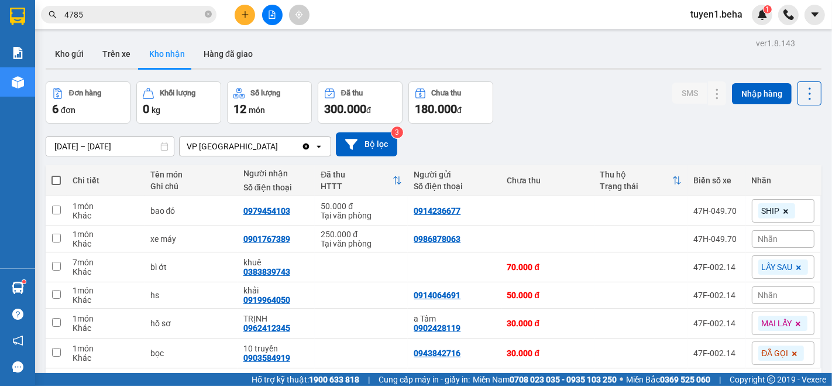
click at [114, 179] on div "Chi tiết" at bounding box center [106, 180] width 66 height 9
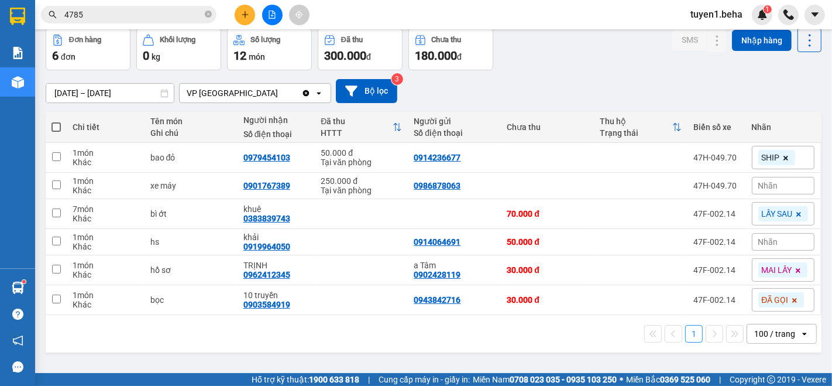
click at [88, 325] on div "1 100 / trang open" at bounding box center [433, 334] width 767 height 20
click at [105, 354] on div "ver 1.8.143 Kho gửi Trên xe Kho nhận Hàng đã giao Đơn hàng 6 đơn Khối lượng 0 k…" at bounding box center [434, 175] width 786 height 386
click at [85, 325] on div "1 100 / trang open" at bounding box center [433, 334] width 767 height 20
click at [270, 20] on button at bounding box center [272, 15] width 20 height 20
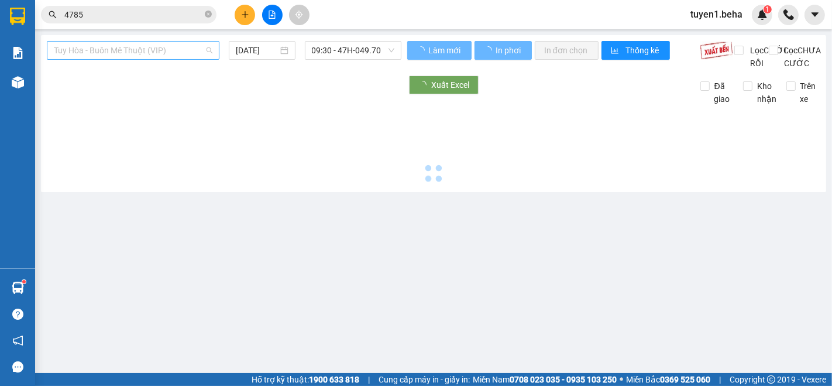
click at [131, 51] on span "Tuy Hòa - Buôn Mê Thuột (VIP)" at bounding box center [133, 51] width 159 height 18
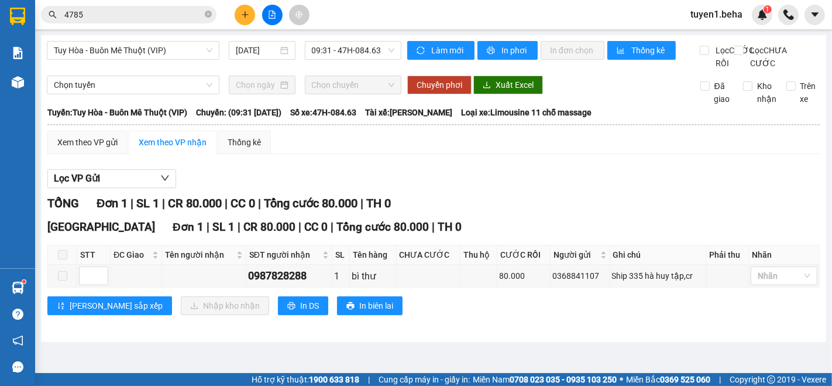
click at [121, 342] on div "Tuy Hòa - Buôn Mê Thuột (VIP) [DATE] 09:31 - 47H-084.63 Làm mới In phơi In đơn …" at bounding box center [434, 188] width 786 height 307
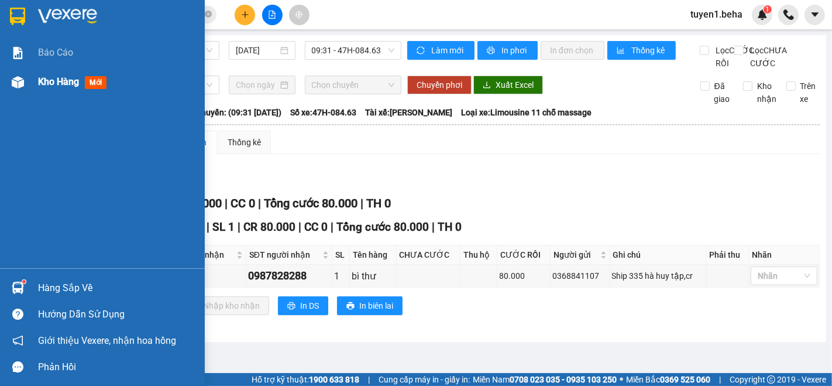
click at [58, 82] on span "Kho hàng" at bounding box center [58, 81] width 41 height 11
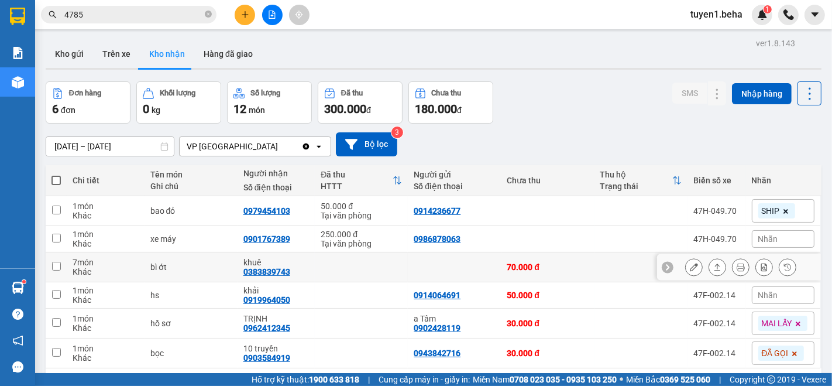
scroll to position [53, 0]
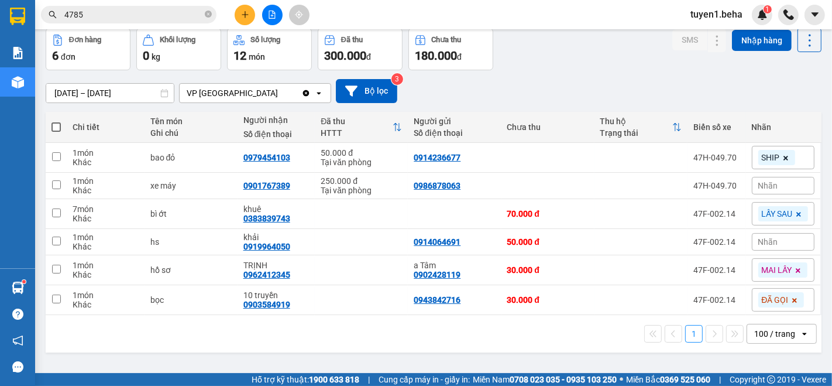
click at [104, 332] on div "1 100 / trang open" at bounding box center [433, 334] width 767 height 20
click at [272, 12] on icon "file-add" at bounding box center [272, 15] width 6 height 8
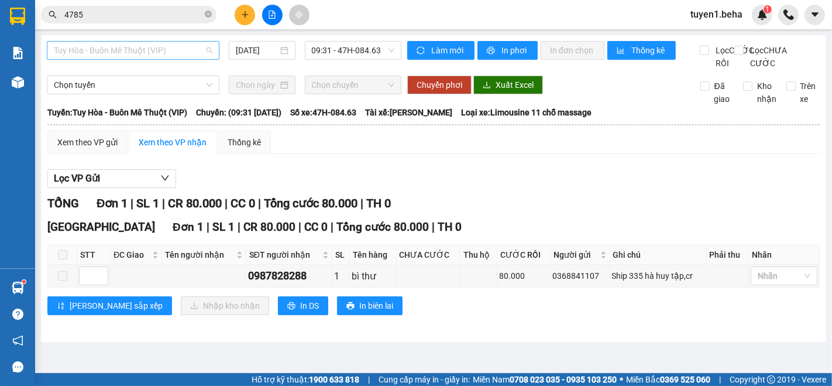
click at [172, 57] on span "Tuy Hòa - Buôn Mê Thuột (VIP)" at bounding box center [133, 51] width 159 height 18
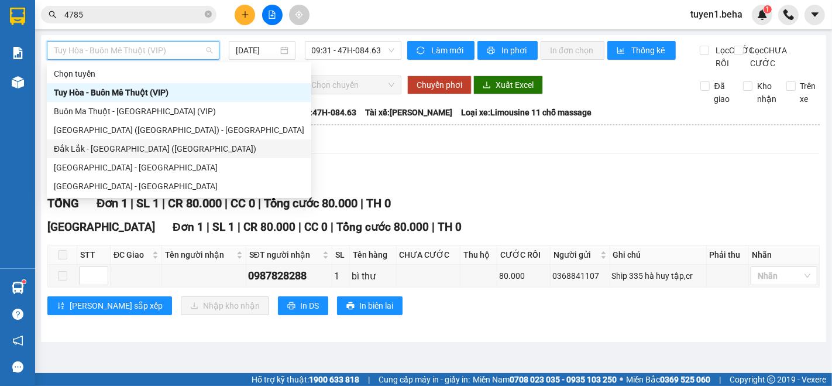
click at [137, 148] on div "Đắk Lắk - [GEOGRAPHIC_DATA] ([GEOGRAPHIC_DATA])" at bounding box center [179, 148] width 251 height 13
type input "[DATE]"
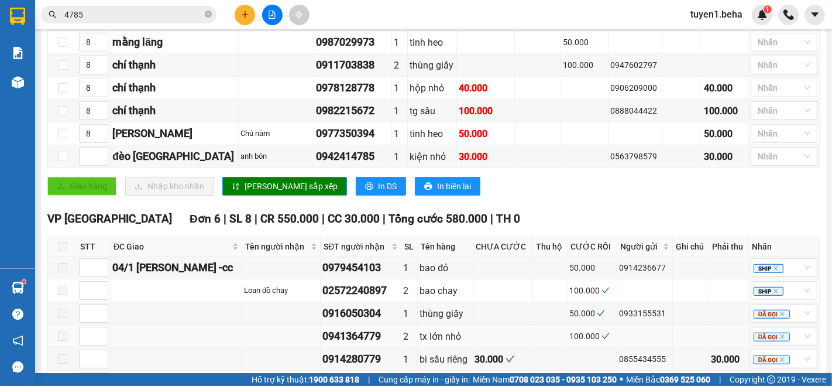
scroll to position [752, 0]
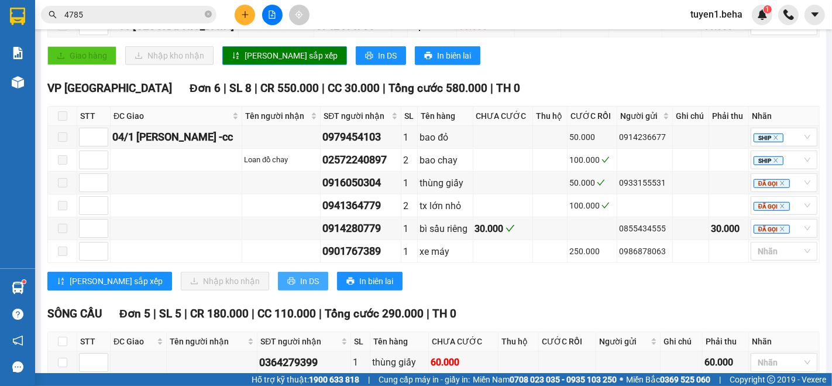
click at [278, 286] on button "In DS" at bounding box center [303, 281] width 50 height 19
click at [448, 284] on div "[PERSON_NAME] sắp xếp Nhập kho nhận In DS In biên lai" at bounding box center [433, 281] width 773 height 19
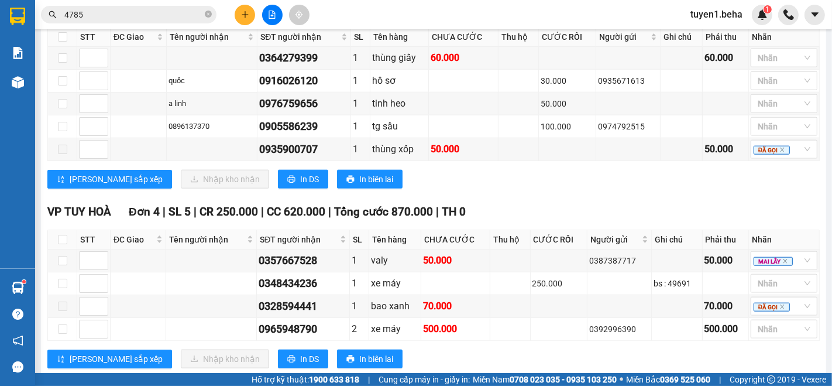
scroll to position [1077, 0]
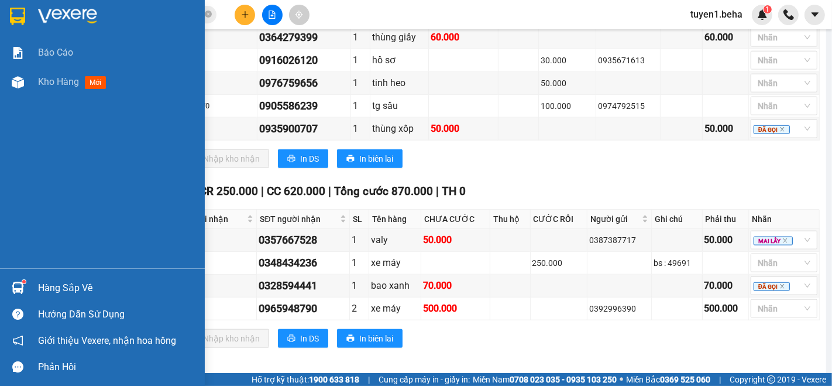
click at [13, 152] on div "Báo cáo Kho hàng mới" at bounding box center [102, 153] width 205 height 230
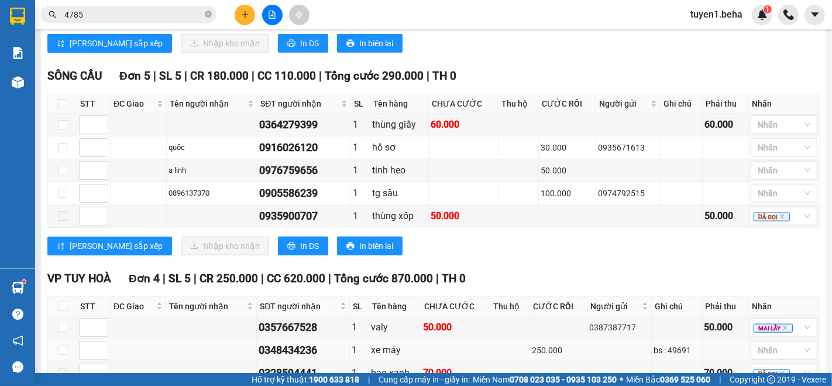
scroll to position [947, 0]
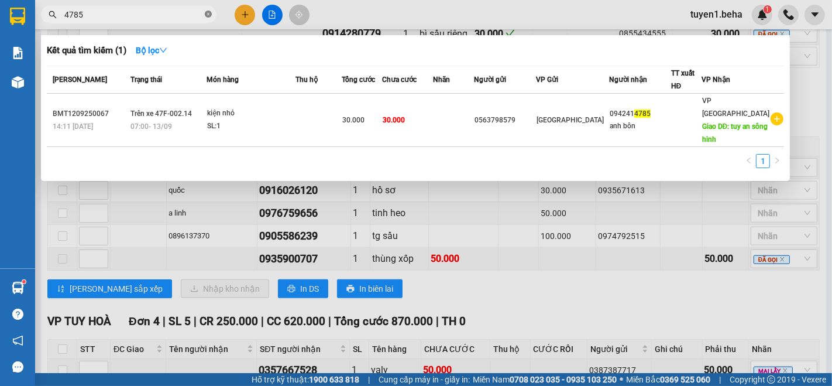
click at [208, 14] on icon "close-circle" at bounding box center [208, 14] width 7 height 7
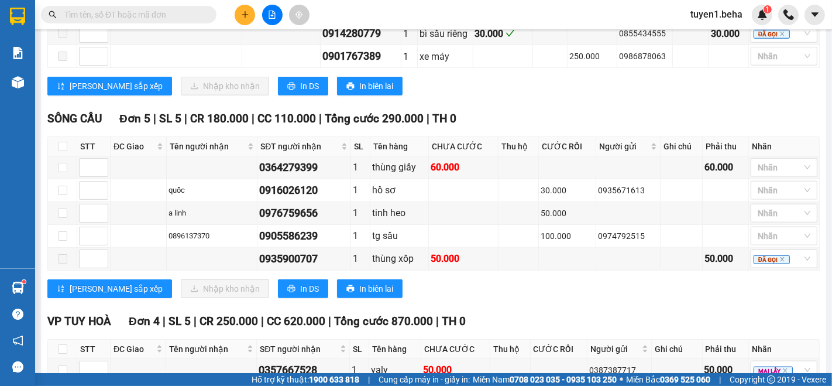
click at [174, 19] on input "text" at bounding box center [133, 14] width 138 height 13
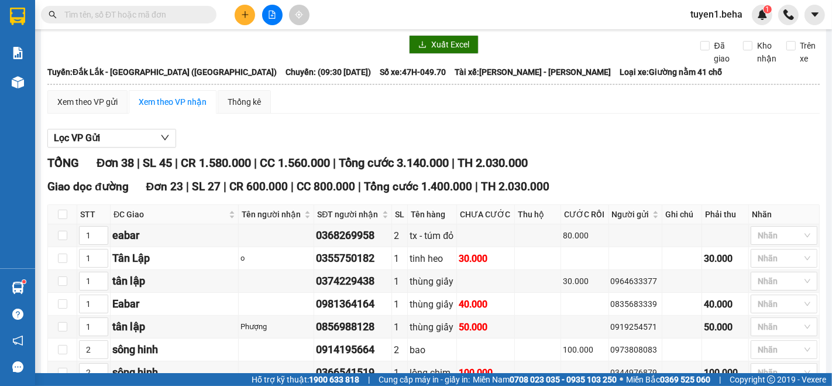
scroll to position [36, 0]
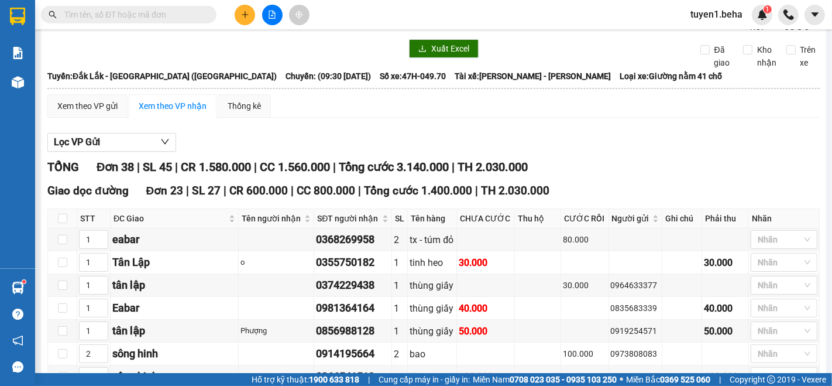
click at [140, 13] on input "text" at bounding box center [133, 14] width 138 height 13
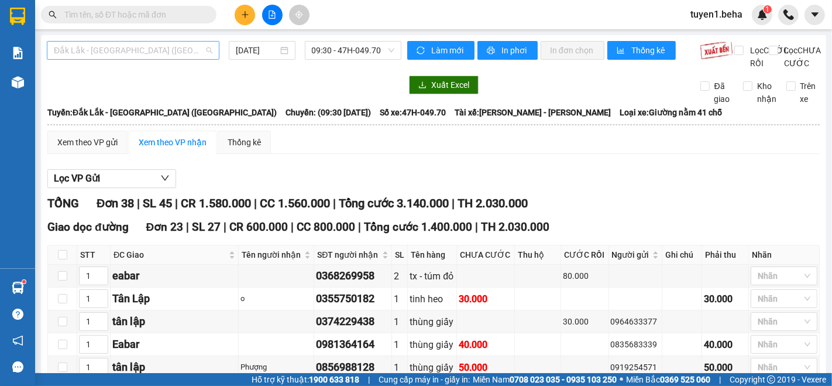
click at [166, 49] on span "Đắk Lắk - [GEOGRAPHIC_DATA] ([GEOGRAPHIC_DATA])" at bounding box center [133, 51] width 159 height 18
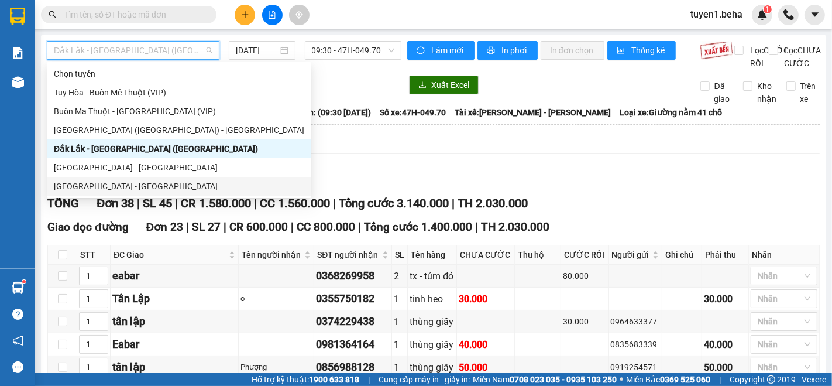
click at [112, 184] on div "[GEOGRAPHIC_DATA] - [GEOGRAPHIC_DATA]" at bounding box center [179, 186] width 251 height 13
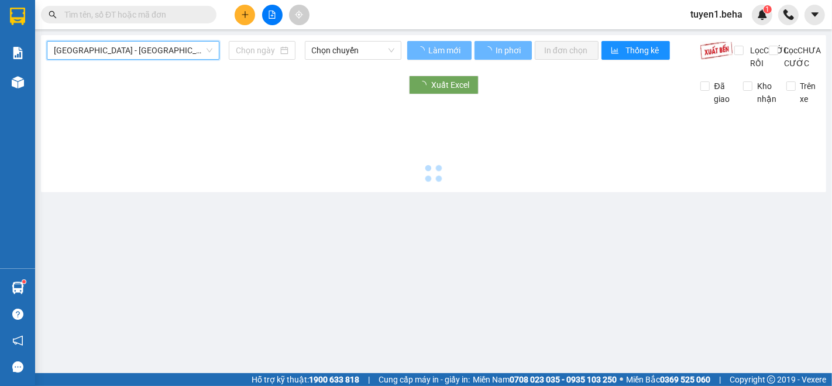
type input "[DATE]"
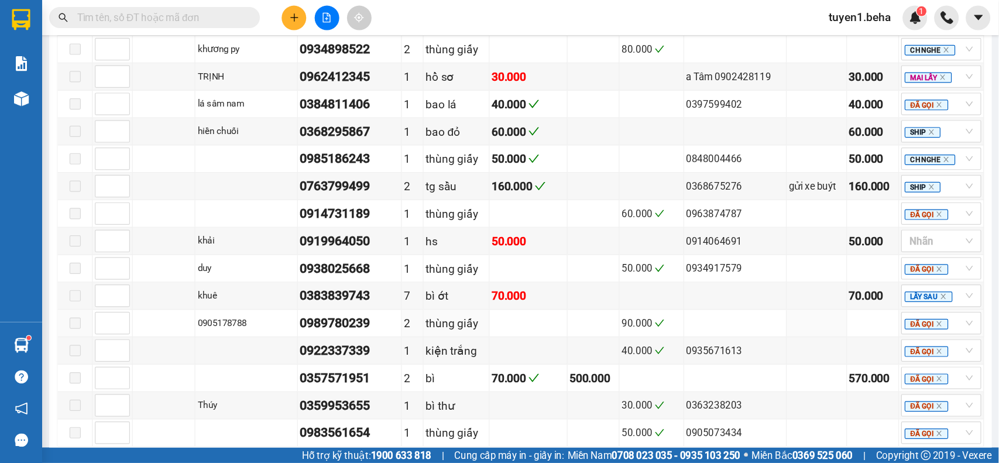
scroll to position [715, 0]
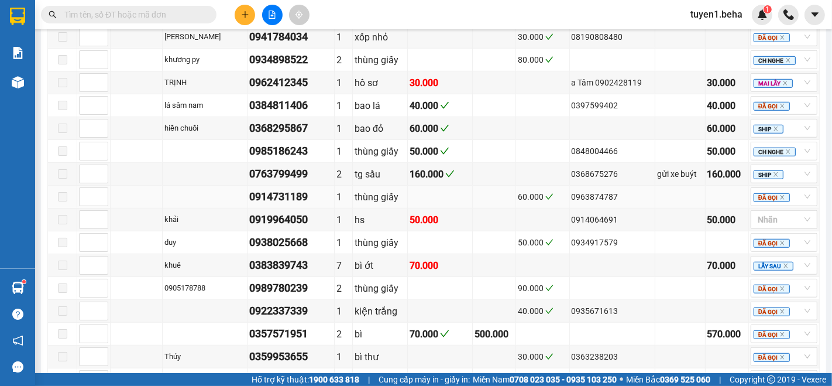
click at [129, 187] on td at bounding box center [137, 197] width 52 height 23
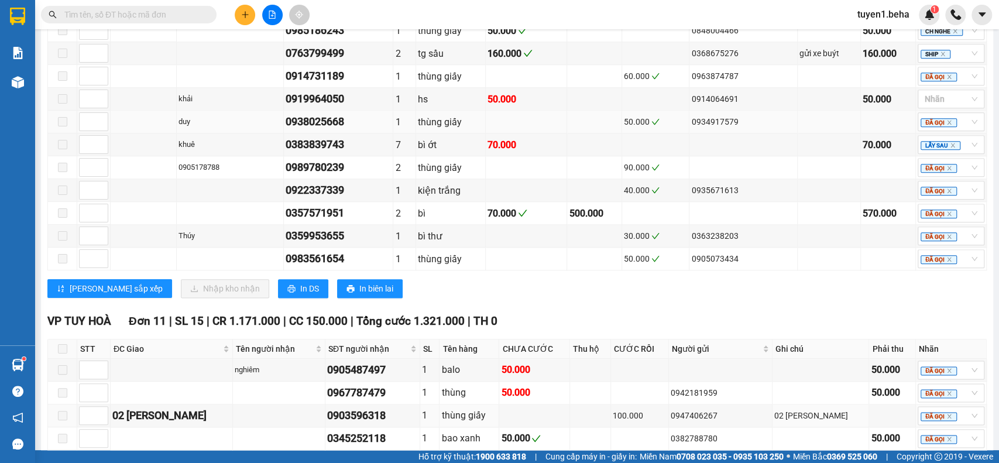
scroll to position [801, 0]
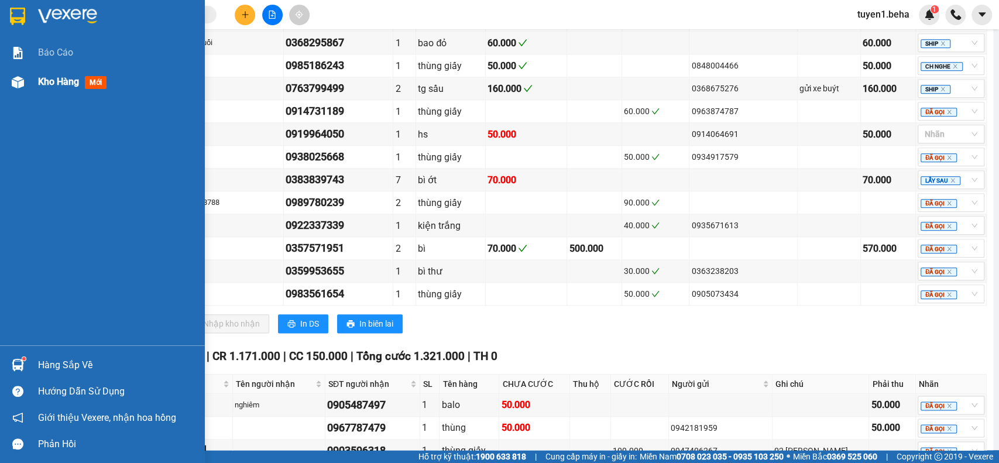
click at [63, 74] on div "Kho hàng mới" at bounding box center [74, 81] width 73 height 15
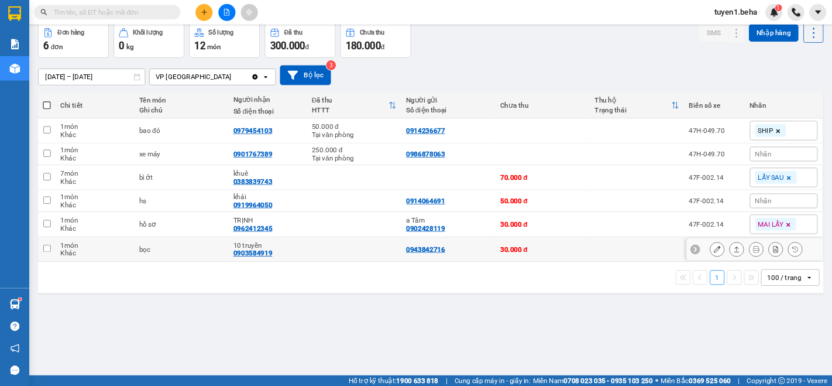
scroll to position [53, 0]
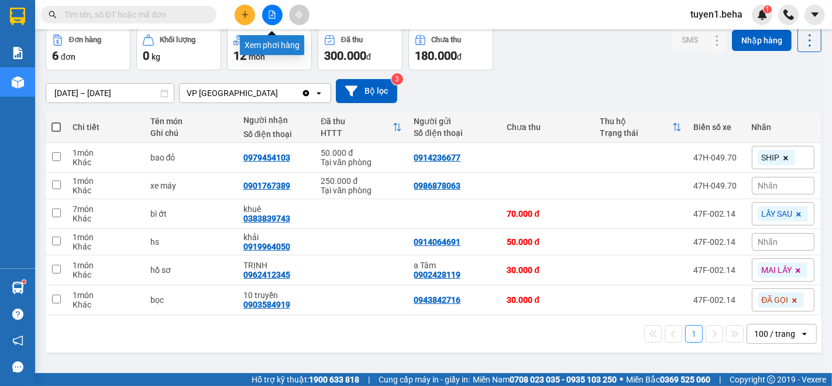
click at [275, 16] on icon "file-add" at bounding box center [272, 15] width 6 height 8
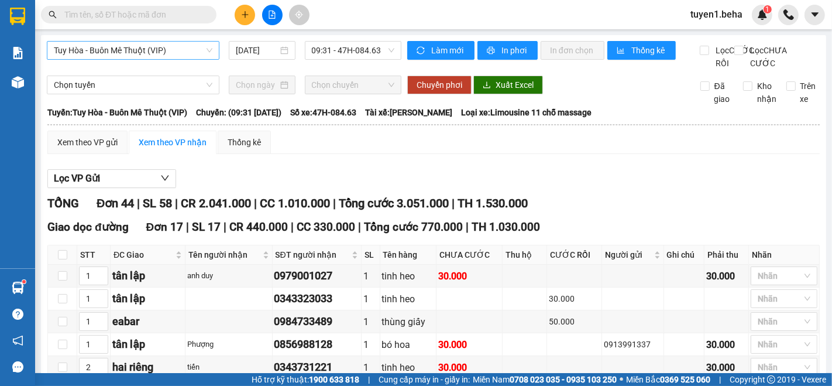
click at [122, 50] on span "Tuy Hòa - Buôn Mê Thuột (VIP)" at bounding box center [133, 51] width 159 height 18
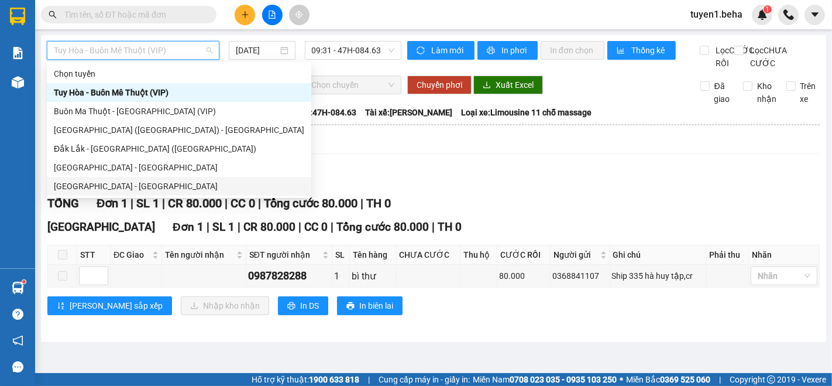
click at [117, 188] on div "[GEOGRAPHIC_DATA] - [GEOGRAPHIC_DATA]" at bounding box center [179, 186] width 251 height 13
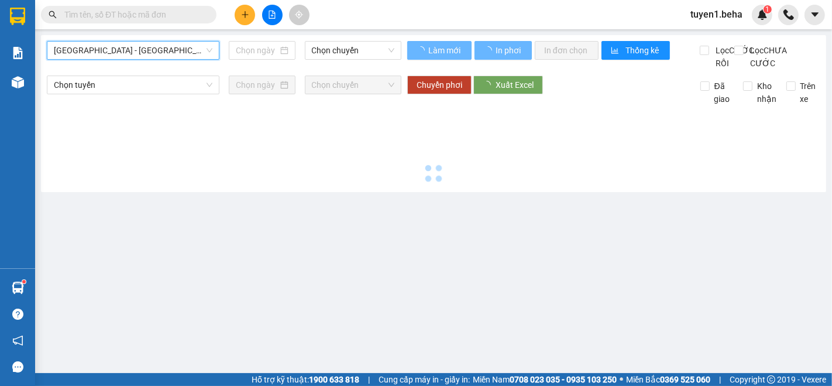
type input "[DATE]"
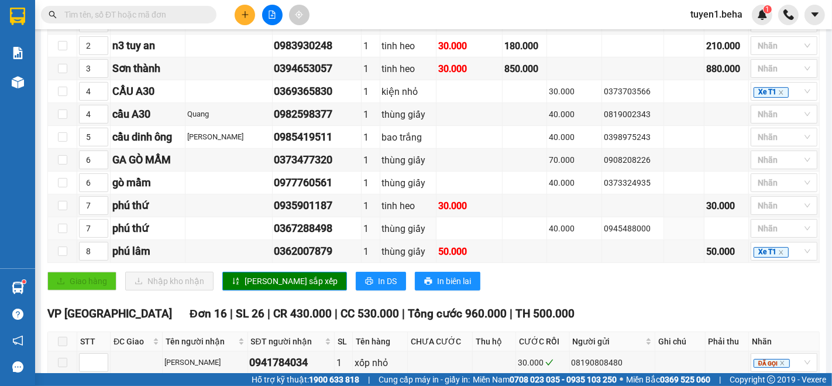
scroll to position [585, 0]
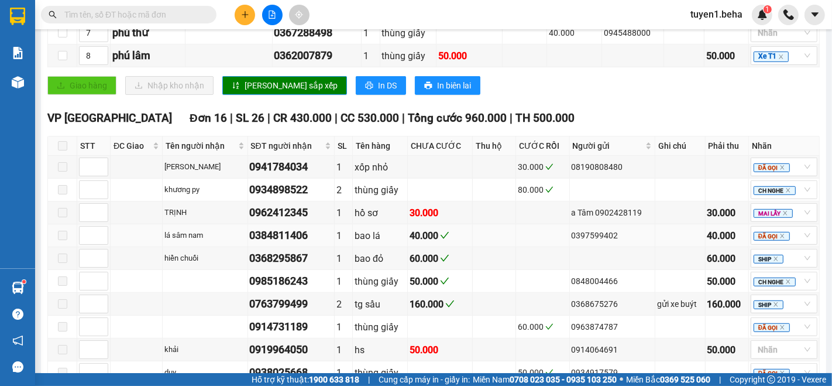
click at [144, 238] on td at bounding box center [137, 235] width 52 height 23
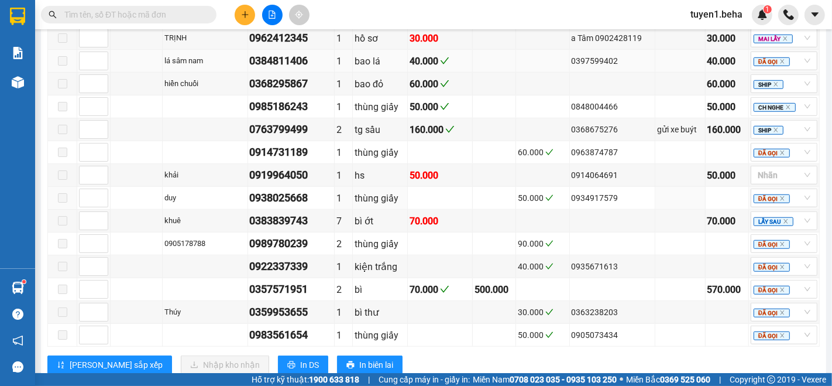
scroll to position [780, 0]
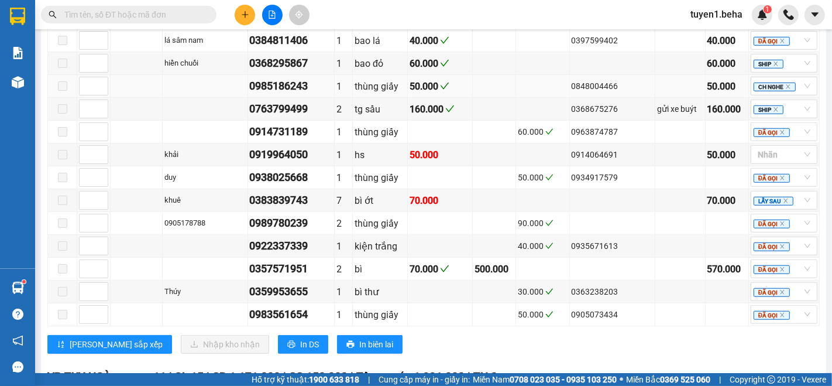
click at [130, 88] on td at bounding box center [137, 86] width 52 height 23
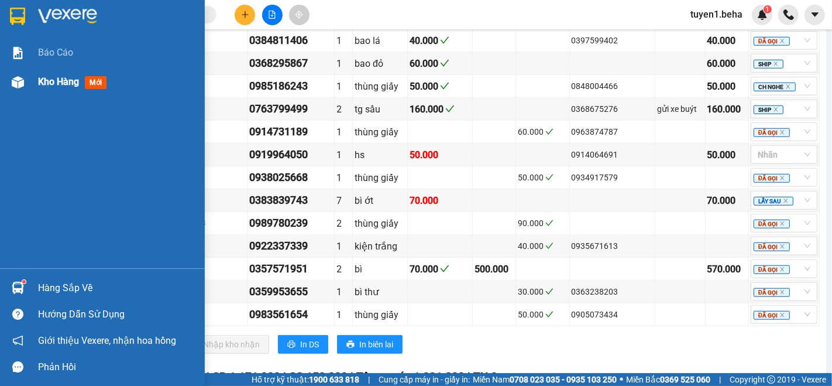
click at [66, 88] on div "Kho hàng mới" at bounding box center [74, 81] width 73 height 15
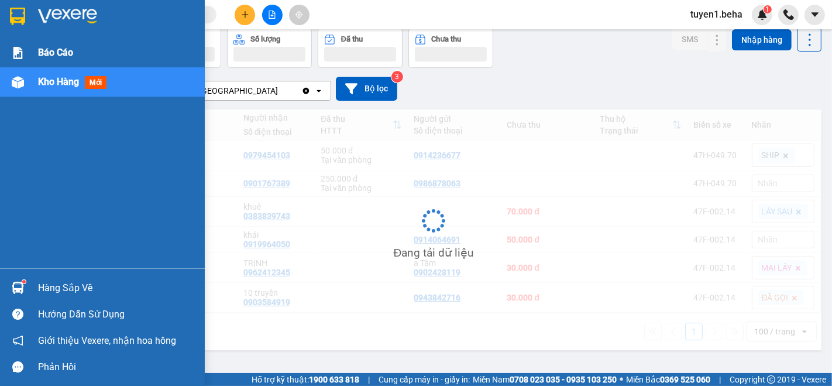
scroll to position [53, 0]
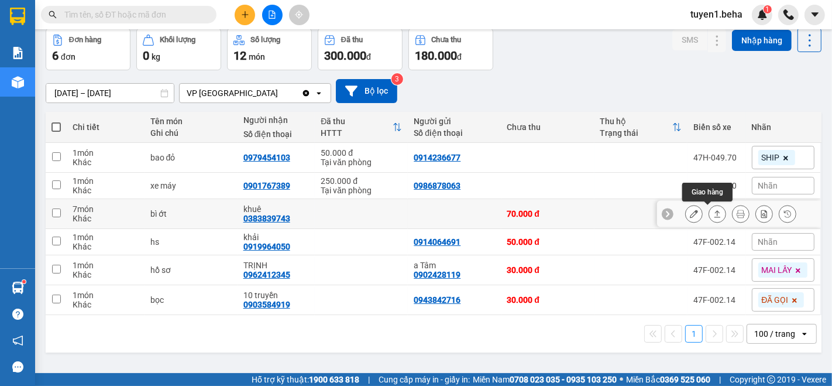
click at [709, 218] on button at bounding box center [717, 214] width 16 height 20
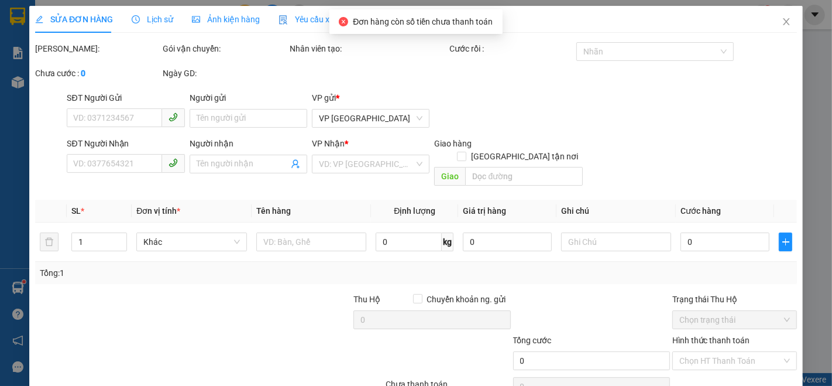
type input "0383839743"
type input "khuê"
type input "70.000"
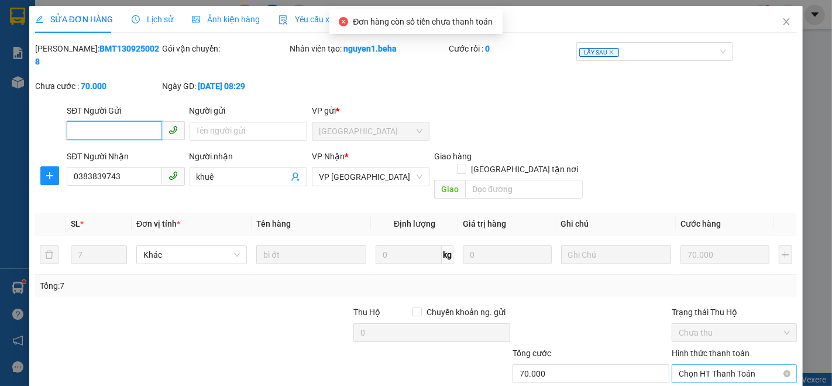
click at [718, 365] on span "Chọn HT Thanh Toán" at bounding box center [734, 374] width 111 height 18
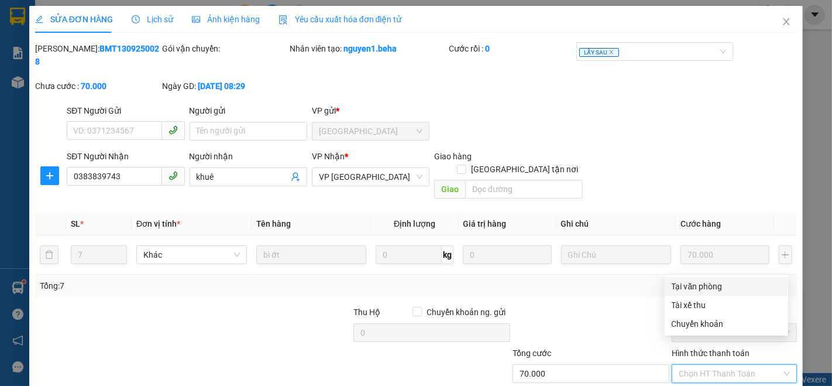
click at [715, 287] on div "Tại văn phòng" at bounding box center [726, 286] width 109 height 13
type input "0"
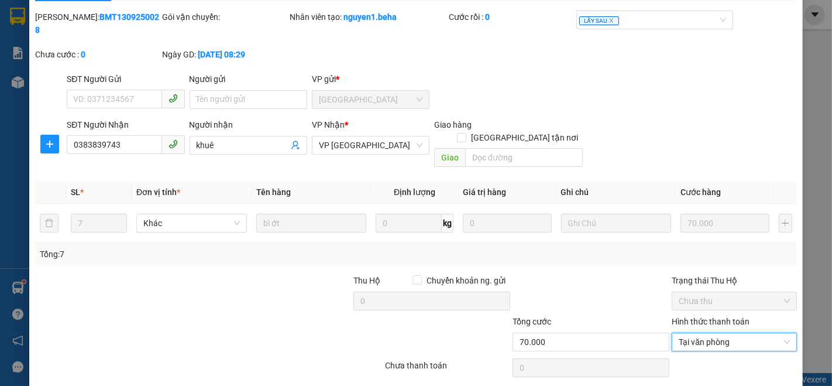
scroll to position [49, 0]
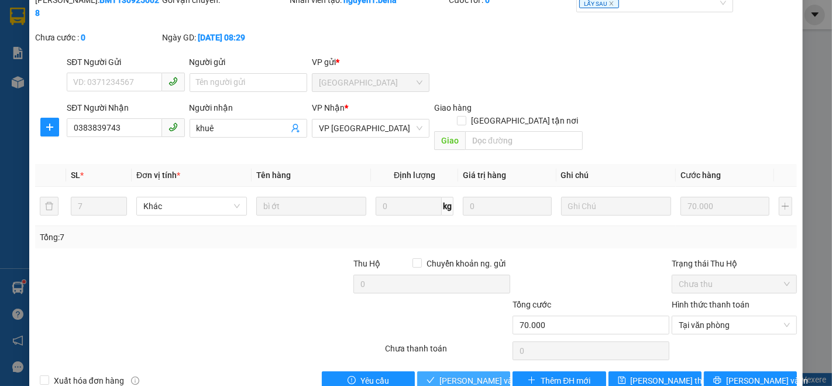
click at [460, 374] on span "[PERSON_NAME] và Giao hàng" at bounding box center [496, 380] width 112 height 13
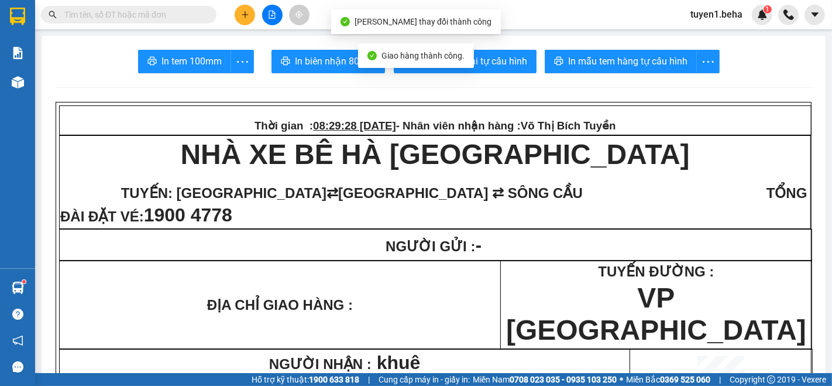
click at [149, 18] on input "text" at bounding box center [133, 14] width 138 height 13
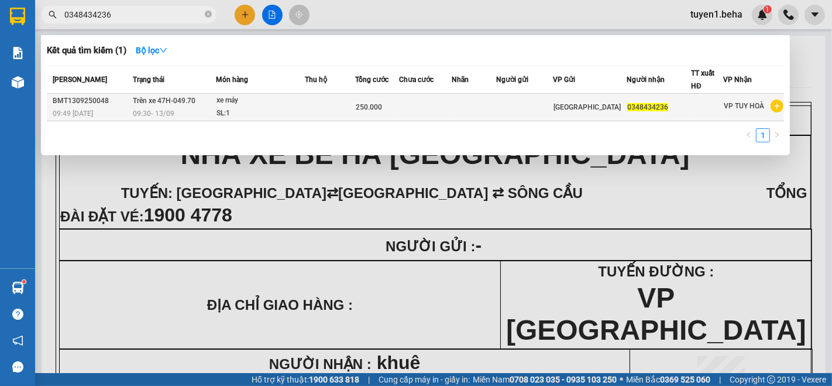
type input "0348434236"
click at [257, 114] on div "SL: 1" at bounding box center [261, 113] width 88 height 13
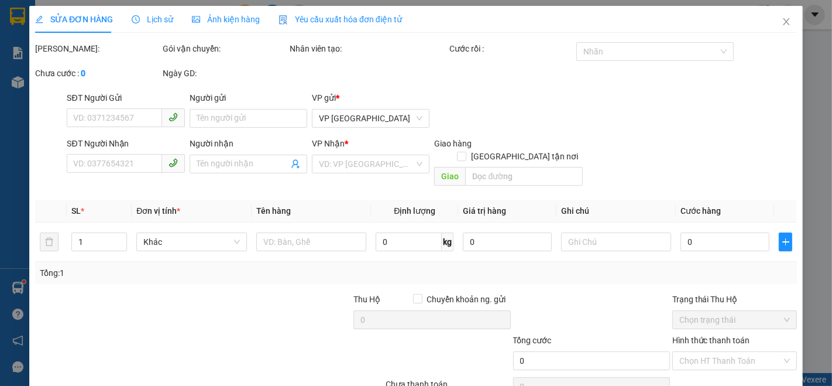
type input "0348434236"
type input "250.000"
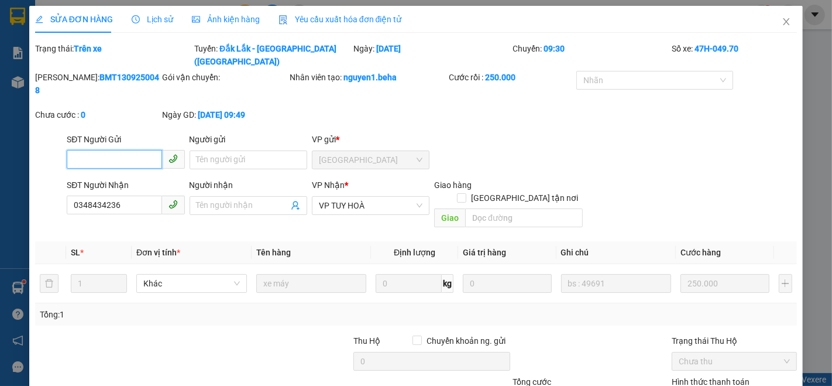
scroll to position [64, 0]
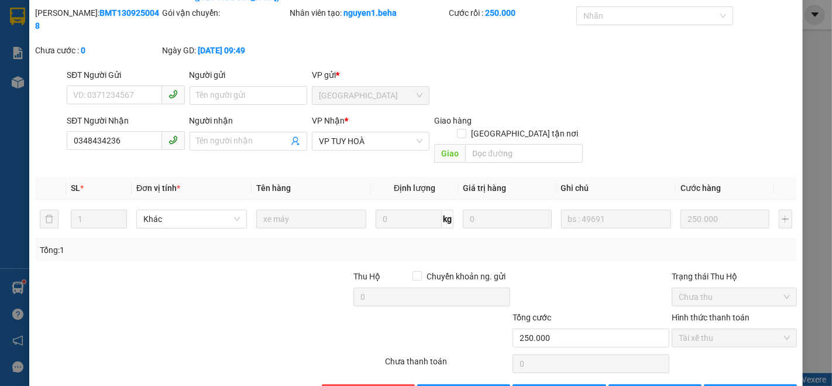
click at [129, 311] on div at bounding box center [145, 331] width 223 height 41
click at [638, 385] on span "[PERSON_NAME] thay đổi" at bounding box center [678, 393] width 94 height 13
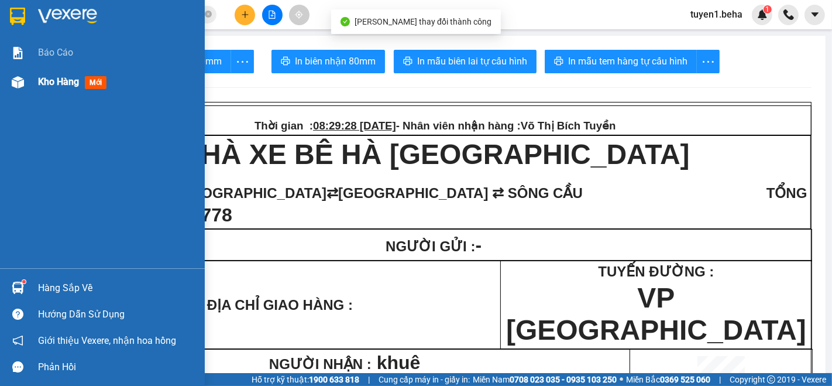
click at [59, 82] on span "Kho hàng" at bounding box center [58, 81] width 41 height 11
